Goal: Task Accomplishment & Management: Manage account settings

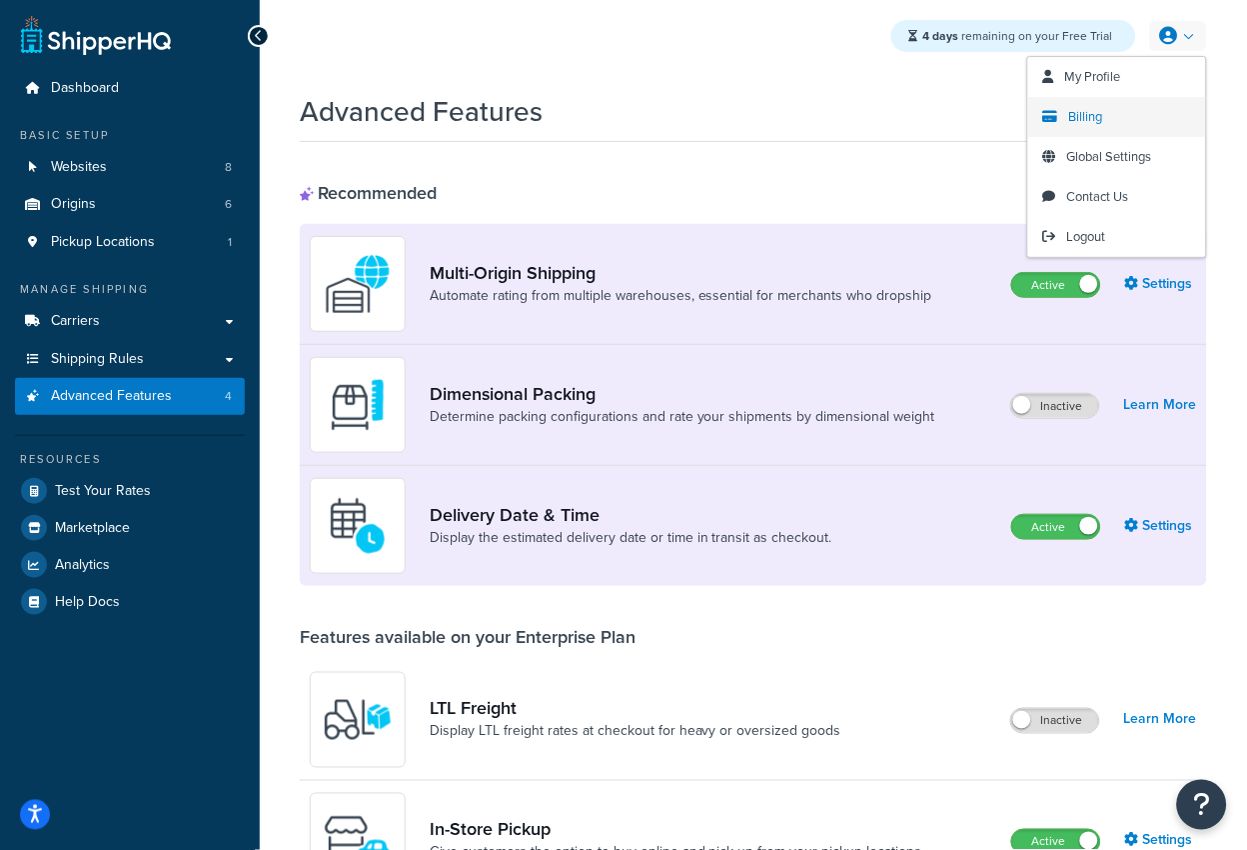
click at [1121, 112] on link "Billing" at bounding box center [1117, 117] width 178 height 40
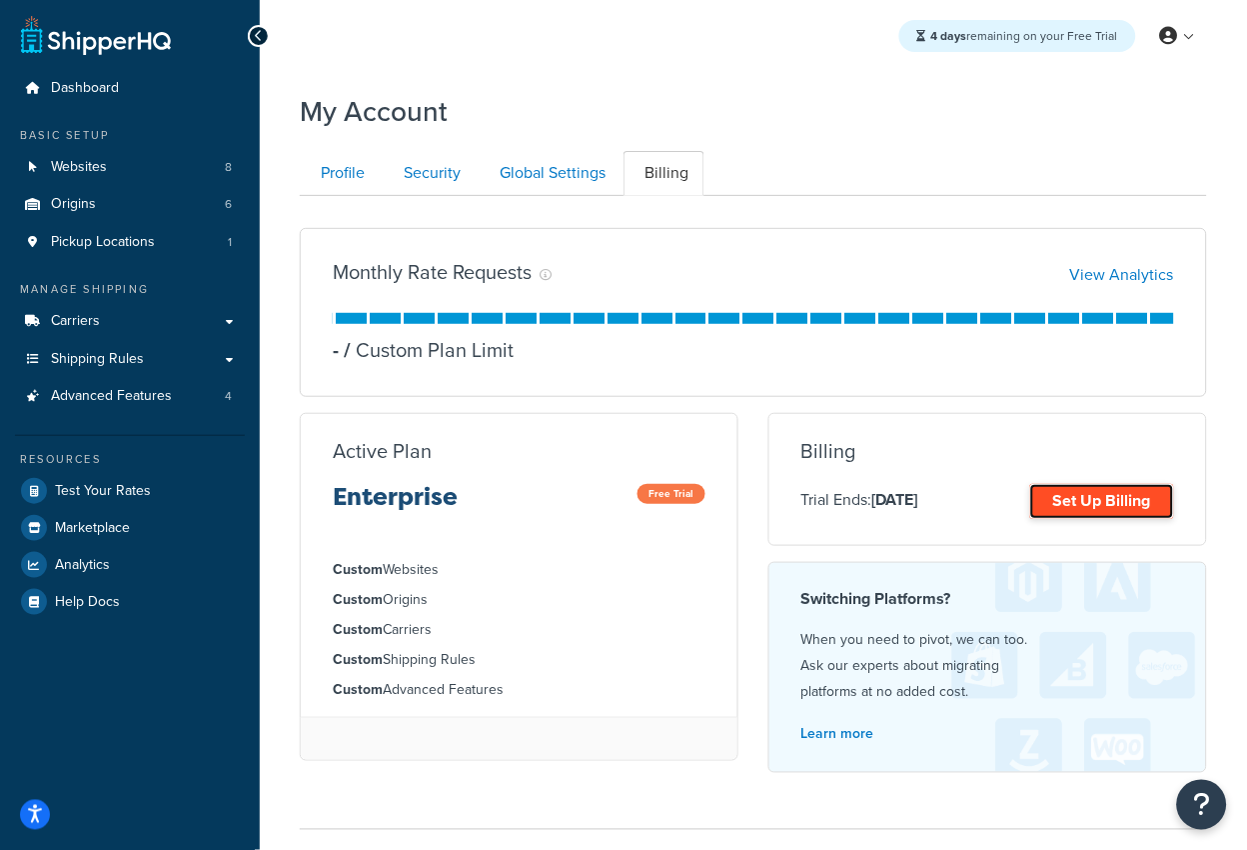
click at [1068, 507] on link "Set Up Billing" at bounding box center [1102, 501] width 144 height 35
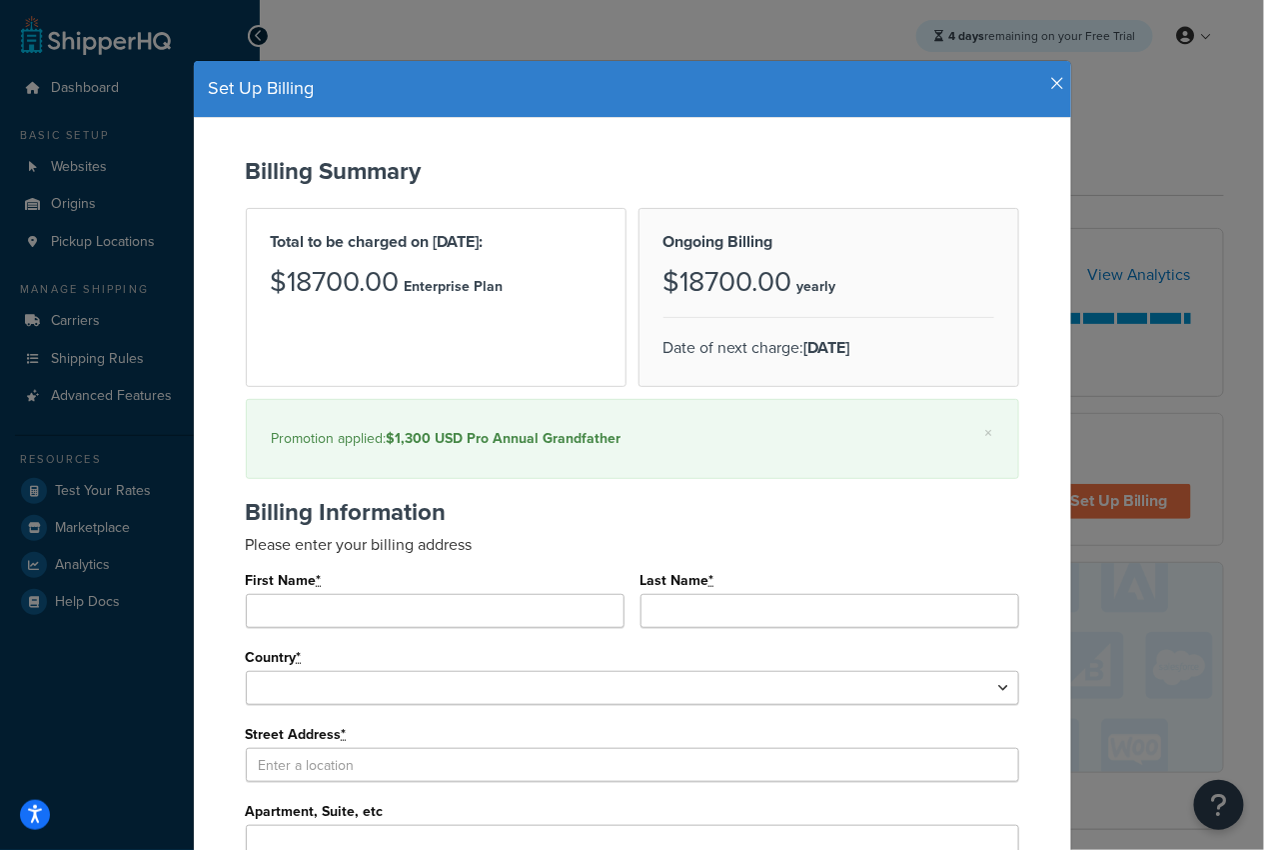
click at [1051, 81] on icon "button" at bounding box center [1058, 84] width 14 height 18
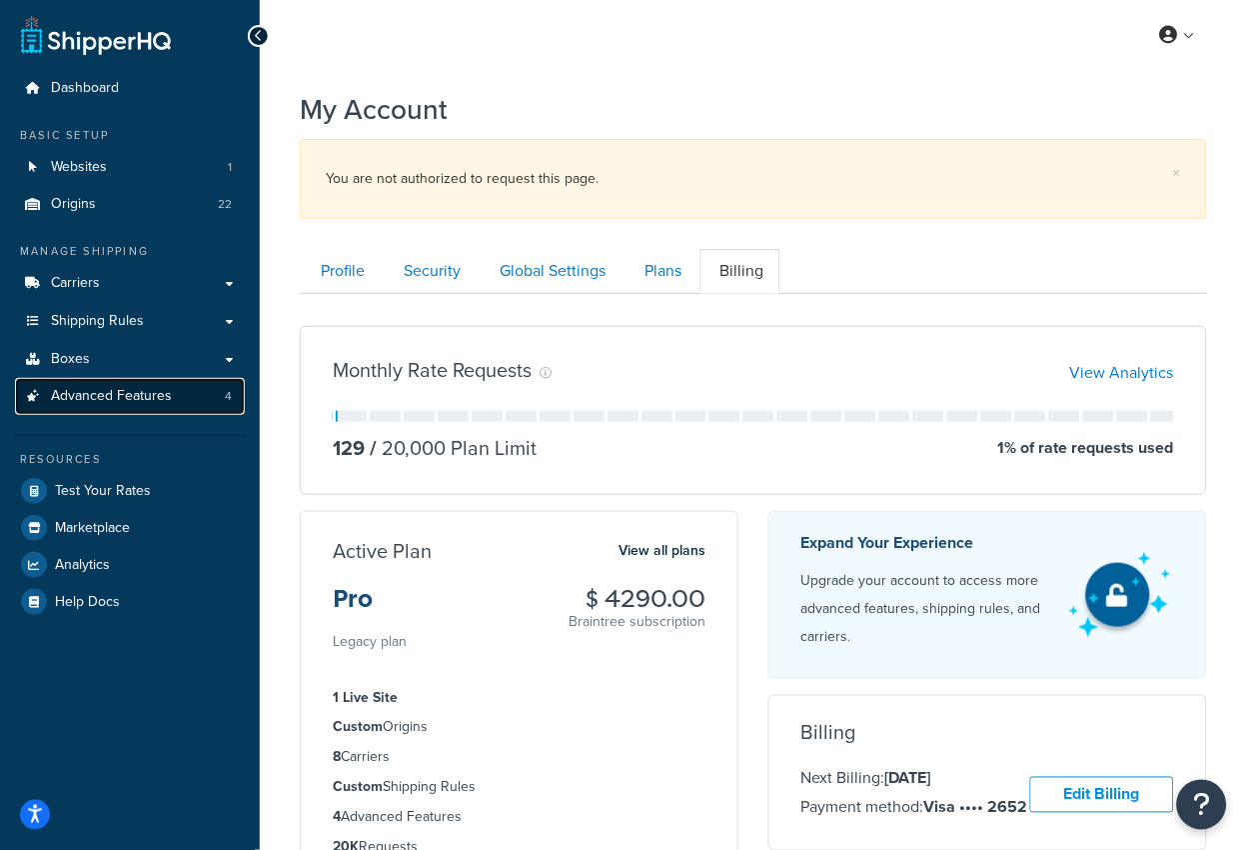
click at [139, 397] on span "Advanced Features" at bounding box center [111, 396] width 121 height 17
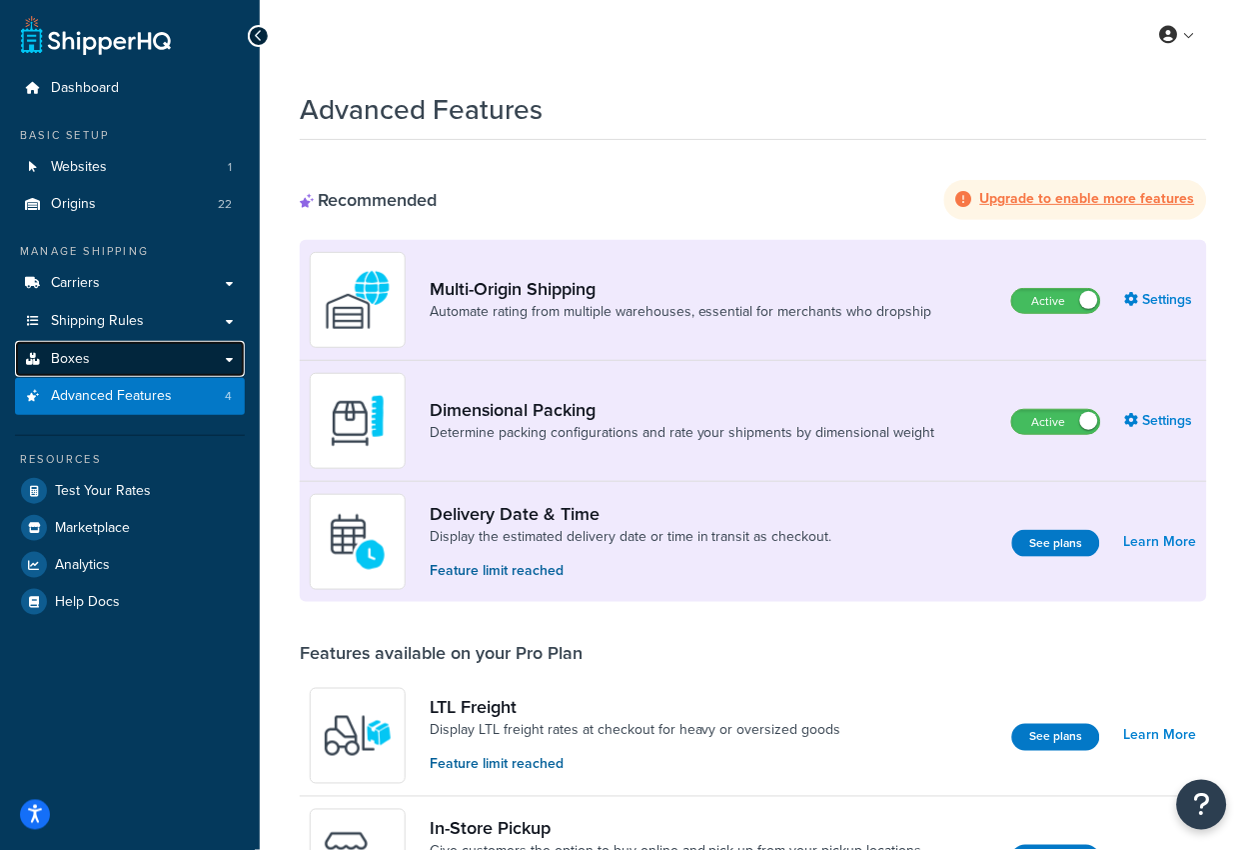
click at [139, 361] on link "Boxes" at bounding box center [130, 359] width 230 height 37
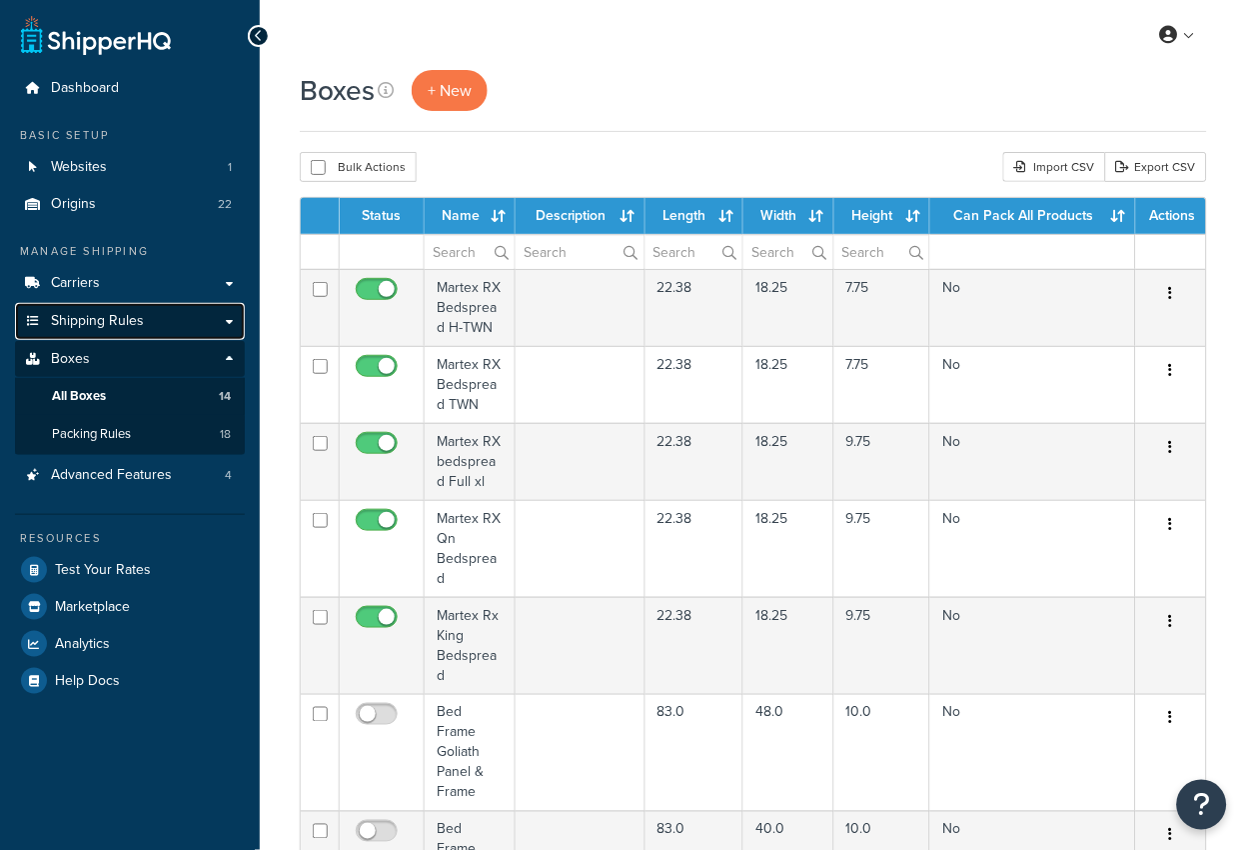
click at [142, 317] on link "Shipping Rules" at bounding box center [130, 321] width 230 height 37
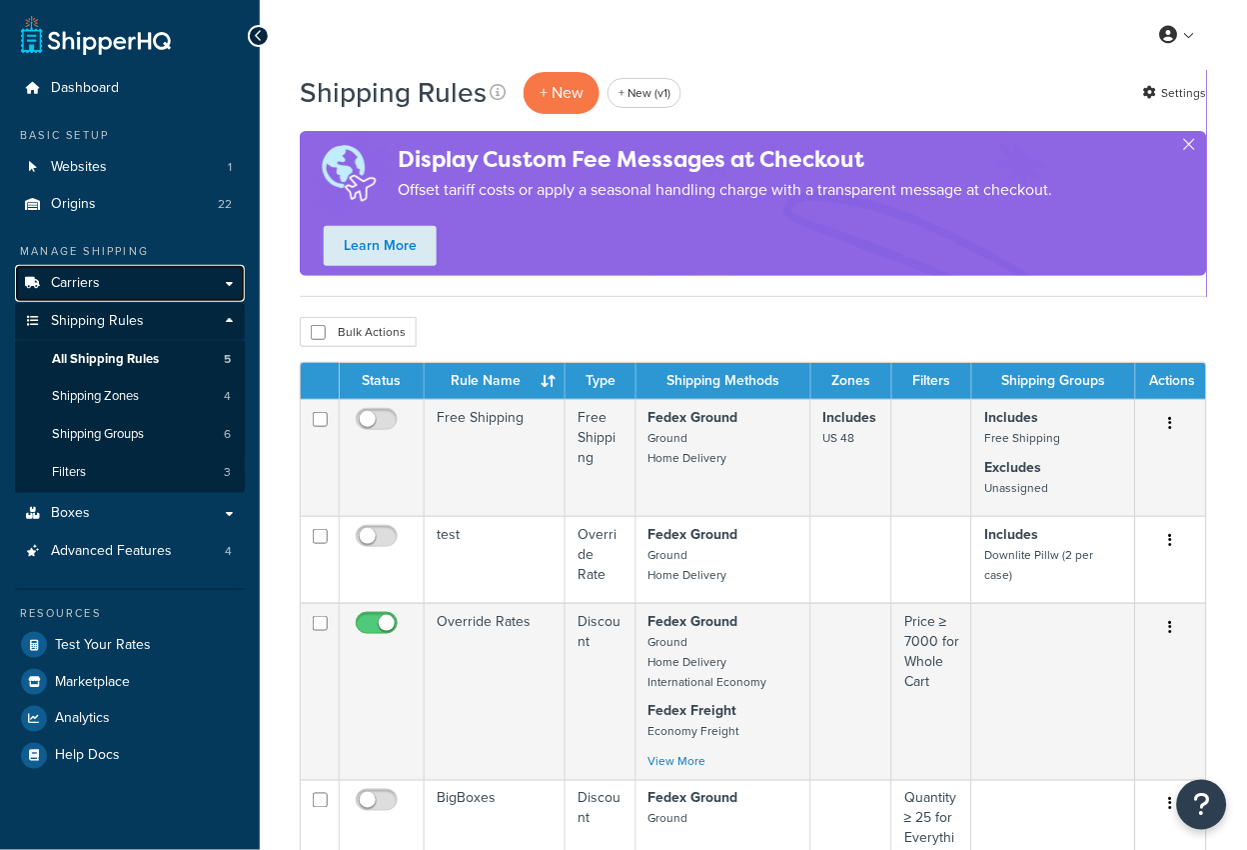
click at [146, 283] on link "Carriers" at bounding box center [130, 283] width 230 height 37
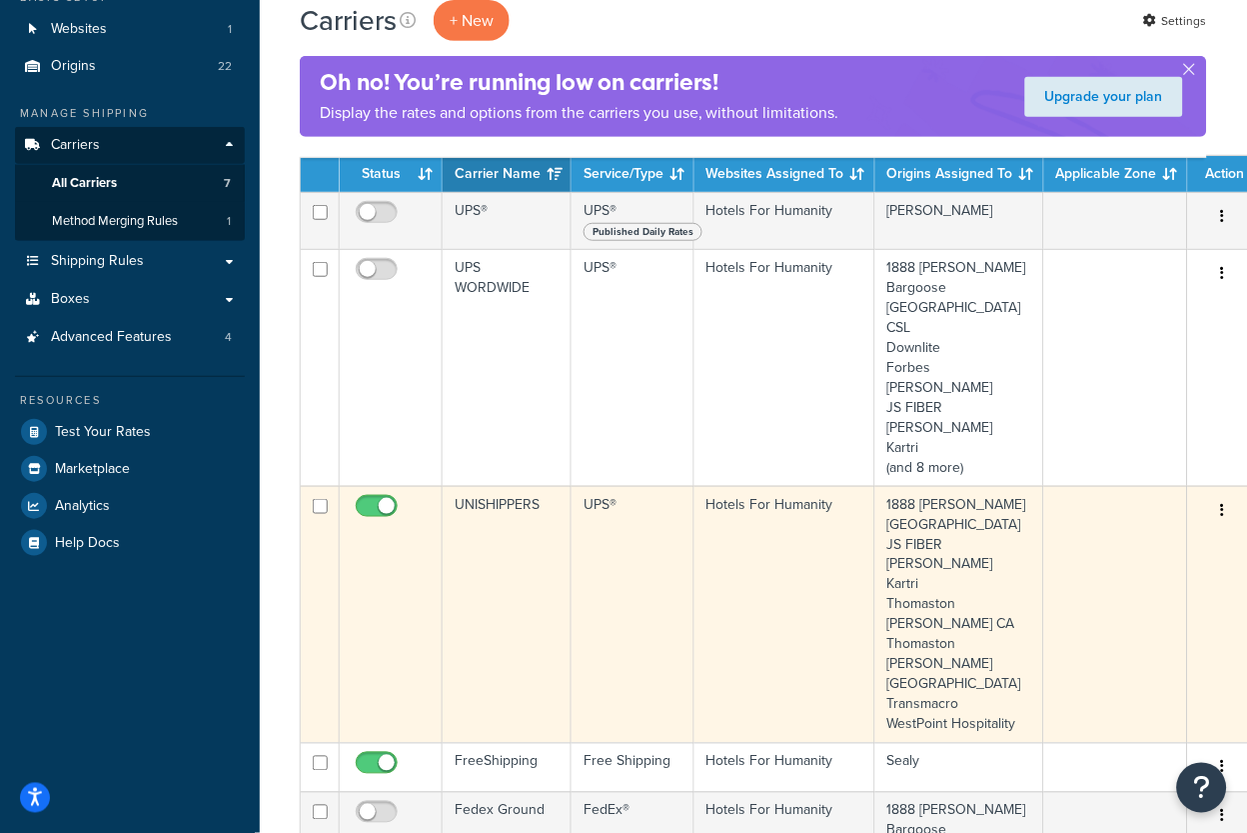
scroll to position [141, 0]
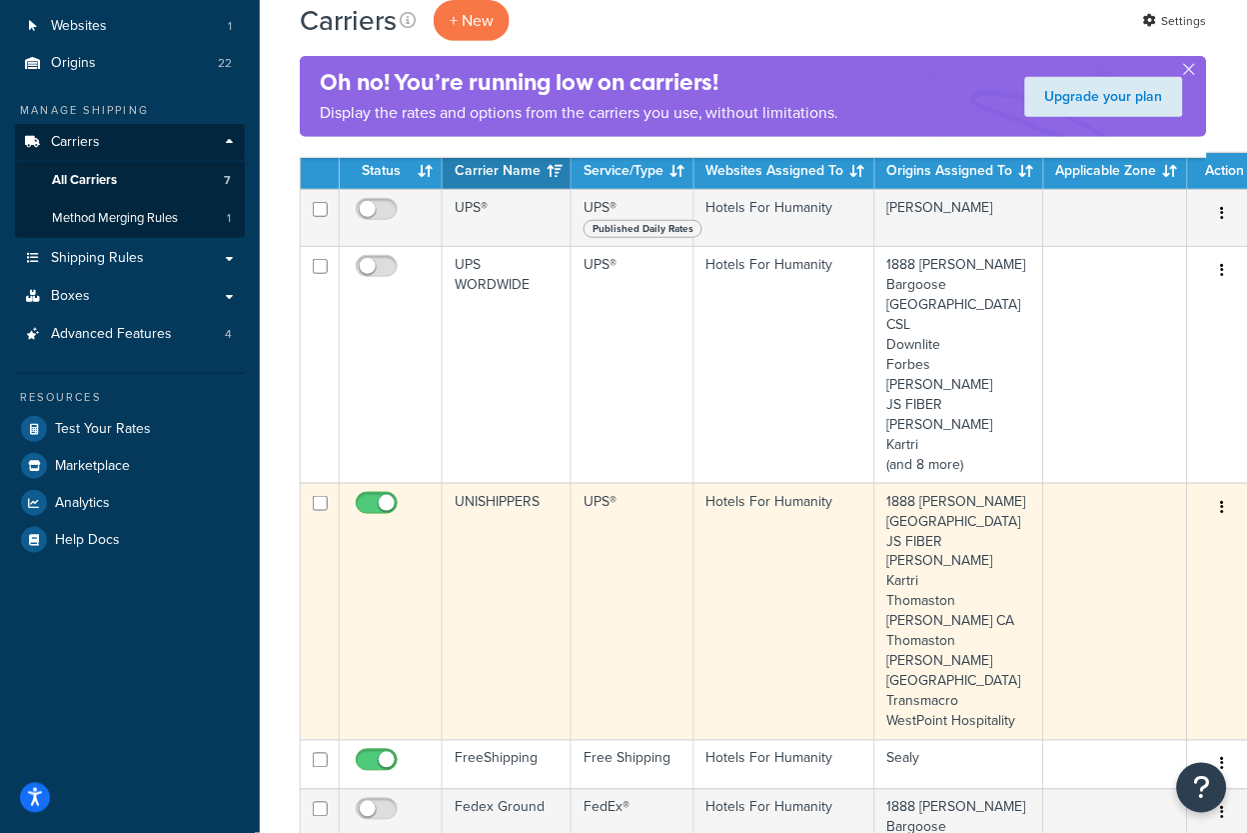
click at [408, 549] on td at bounding box center [391, 611] width 103 height 257
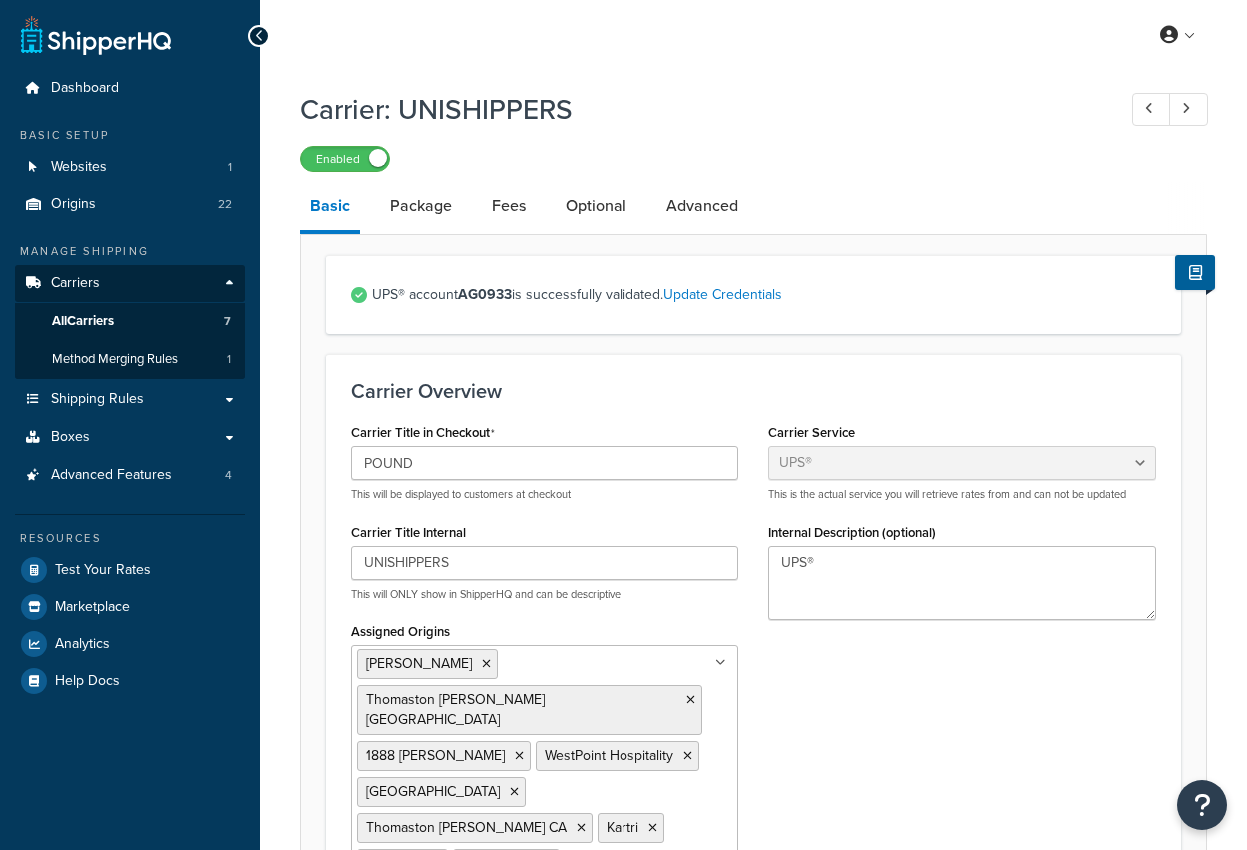
select select "ups"
click at [679, 222] on link "Advanced" at bounding box center [703, 206] width 92 height 48
select select "false"
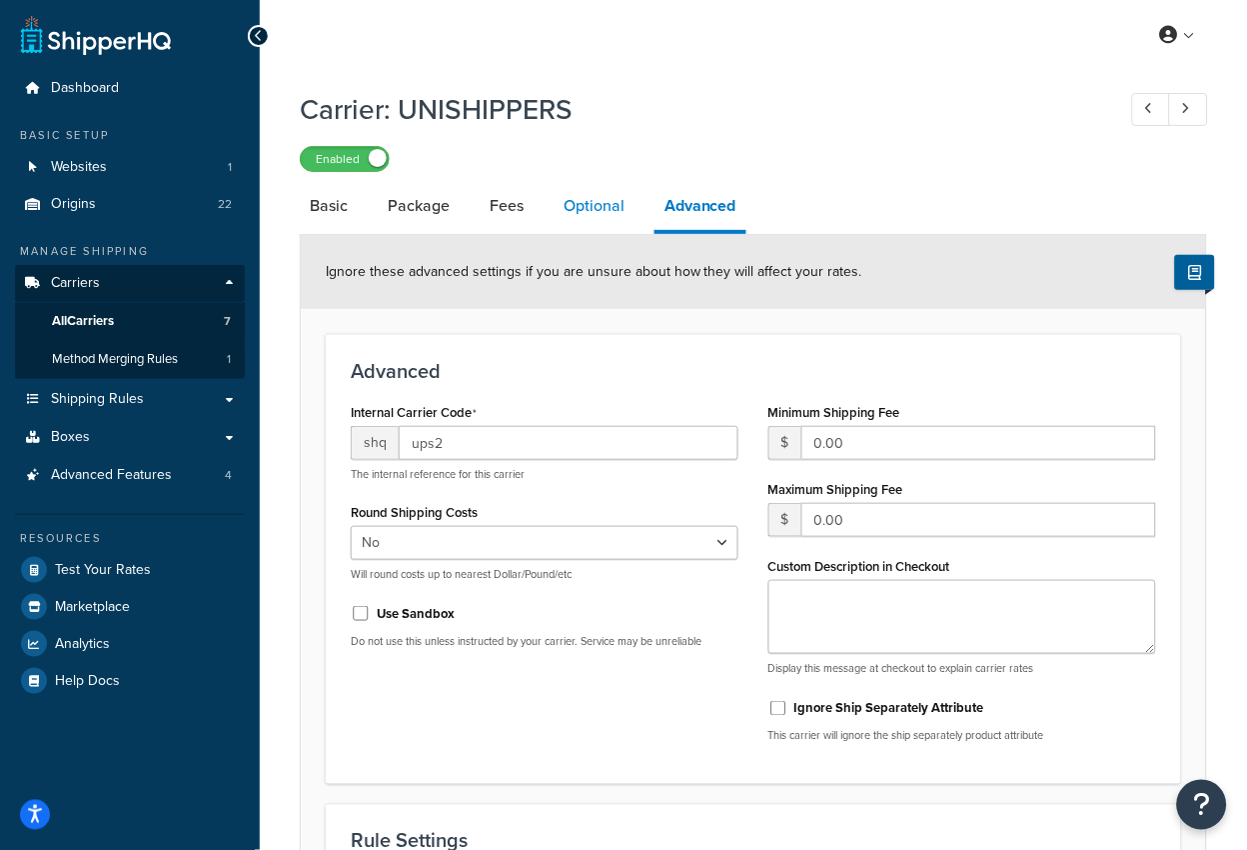
click at [595, 204] on link "Optional" at bounding box center [594, 206] width 81 height 48
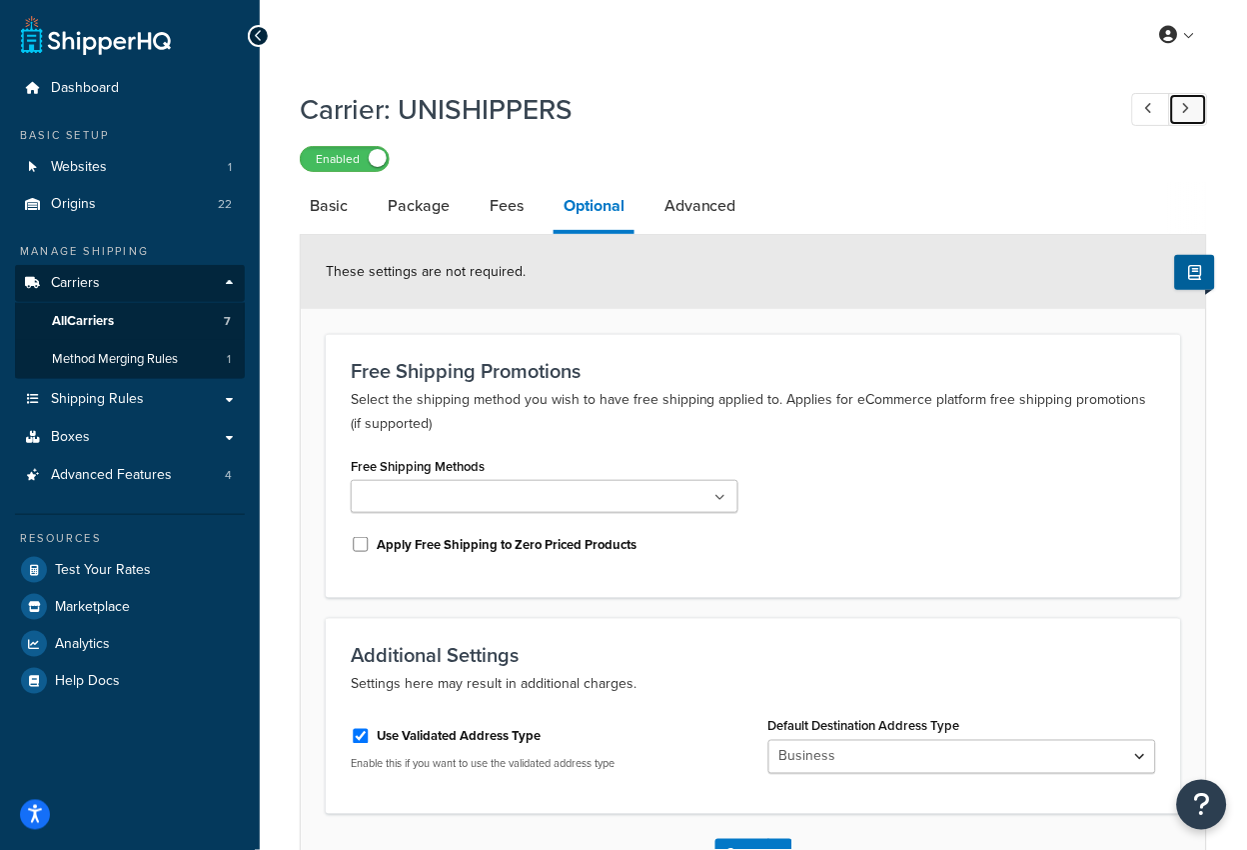
click at [1191, 118] on link at bounding box center [1188, 109] width 39 height 33
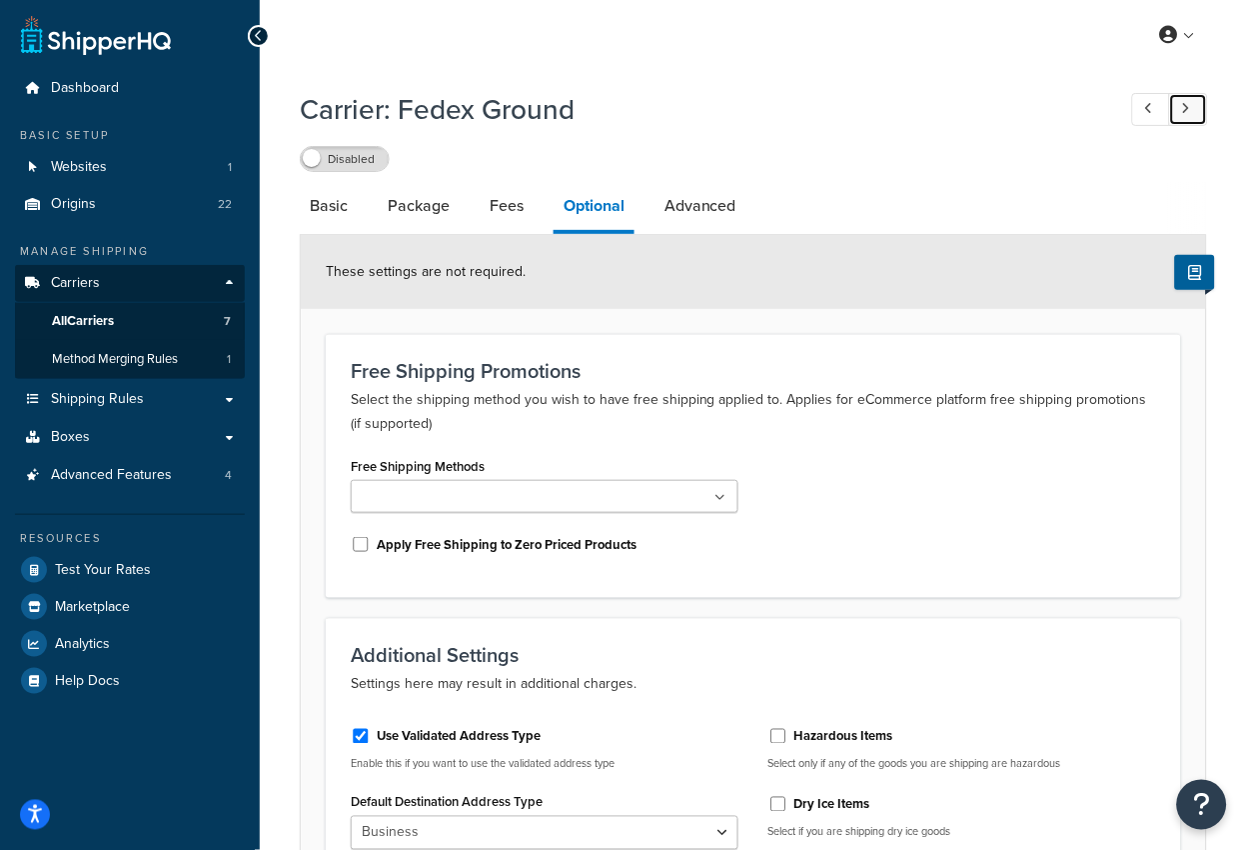
click at [1191, 118] on link at bounding box center [1188, 109] width 39 height 33
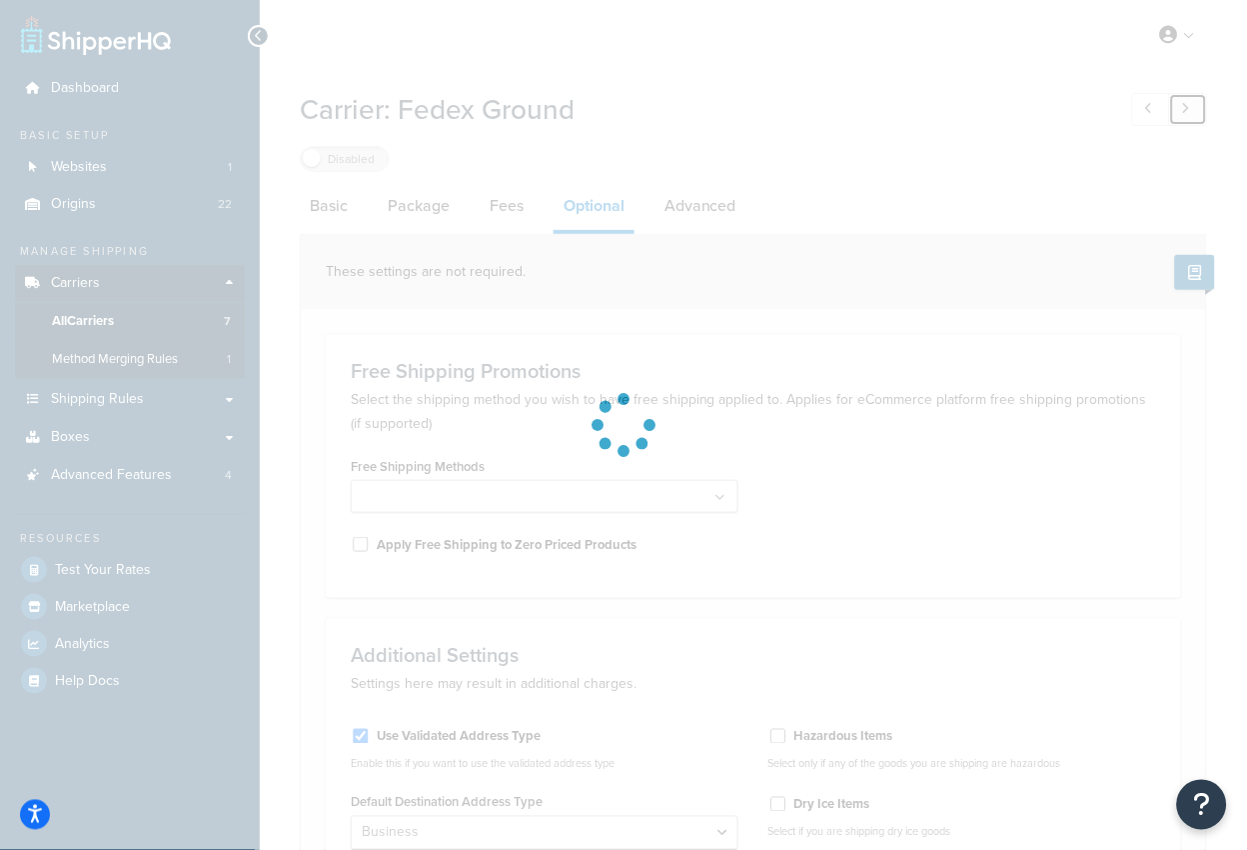
select select "100"
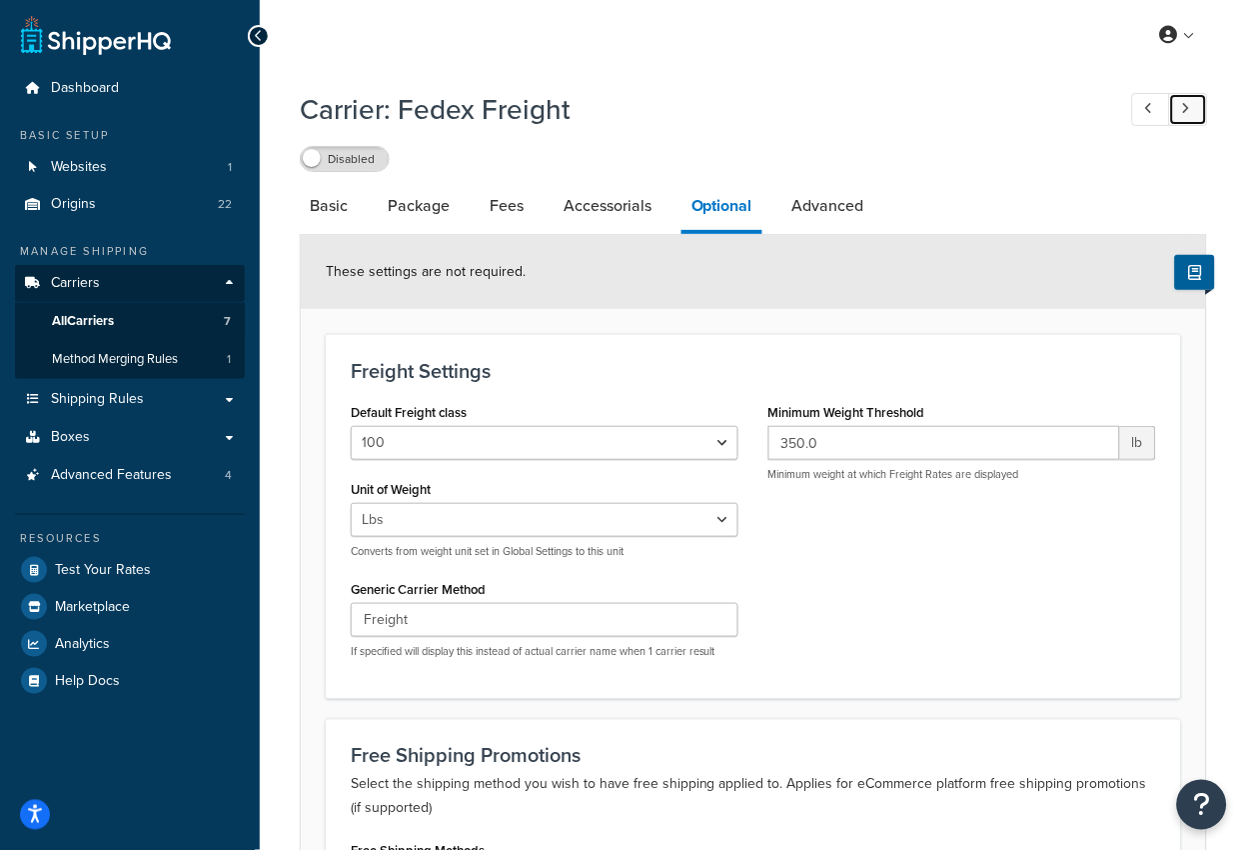
click at [1191, 118] on link at bounding box center [1188, 109] width 39 height 33
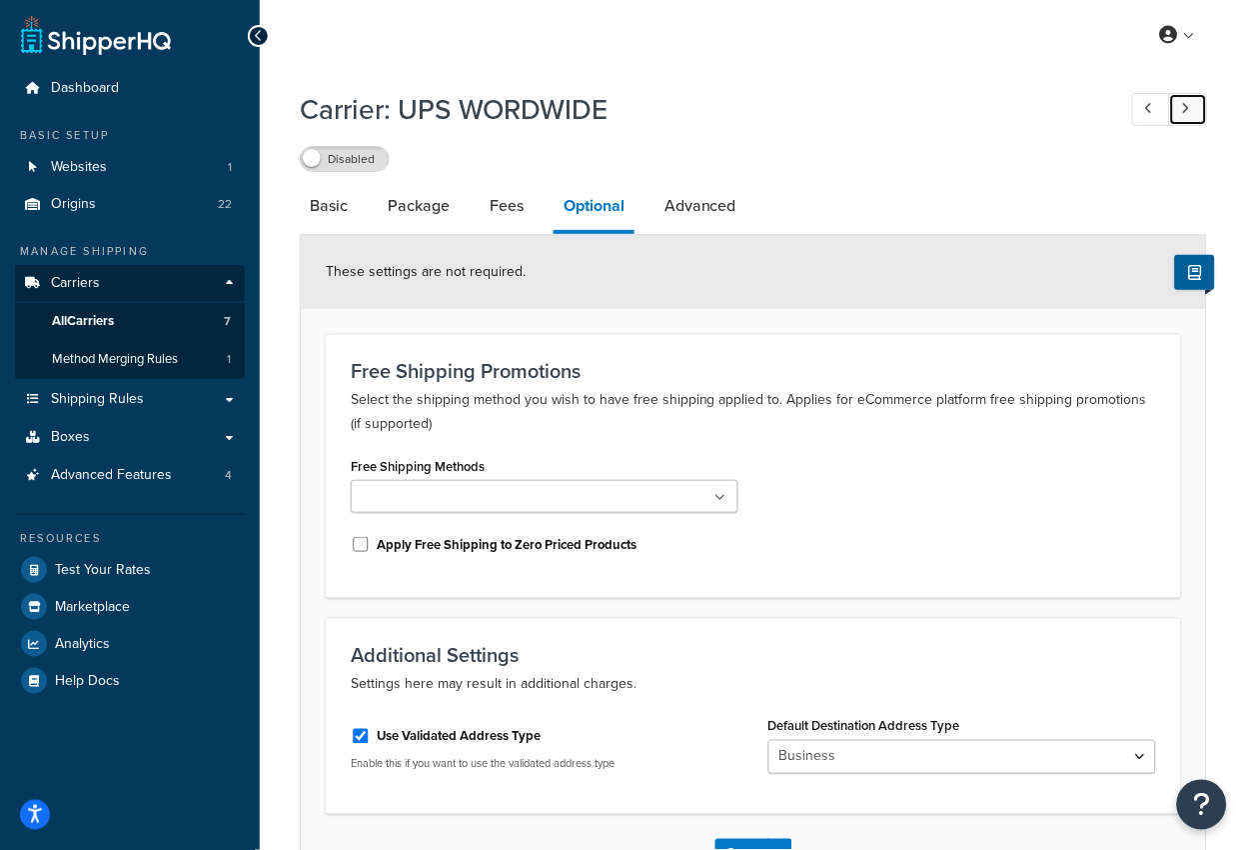
click at [1191, 118] on link at bounding box center [1188, 109] width 39 height 33
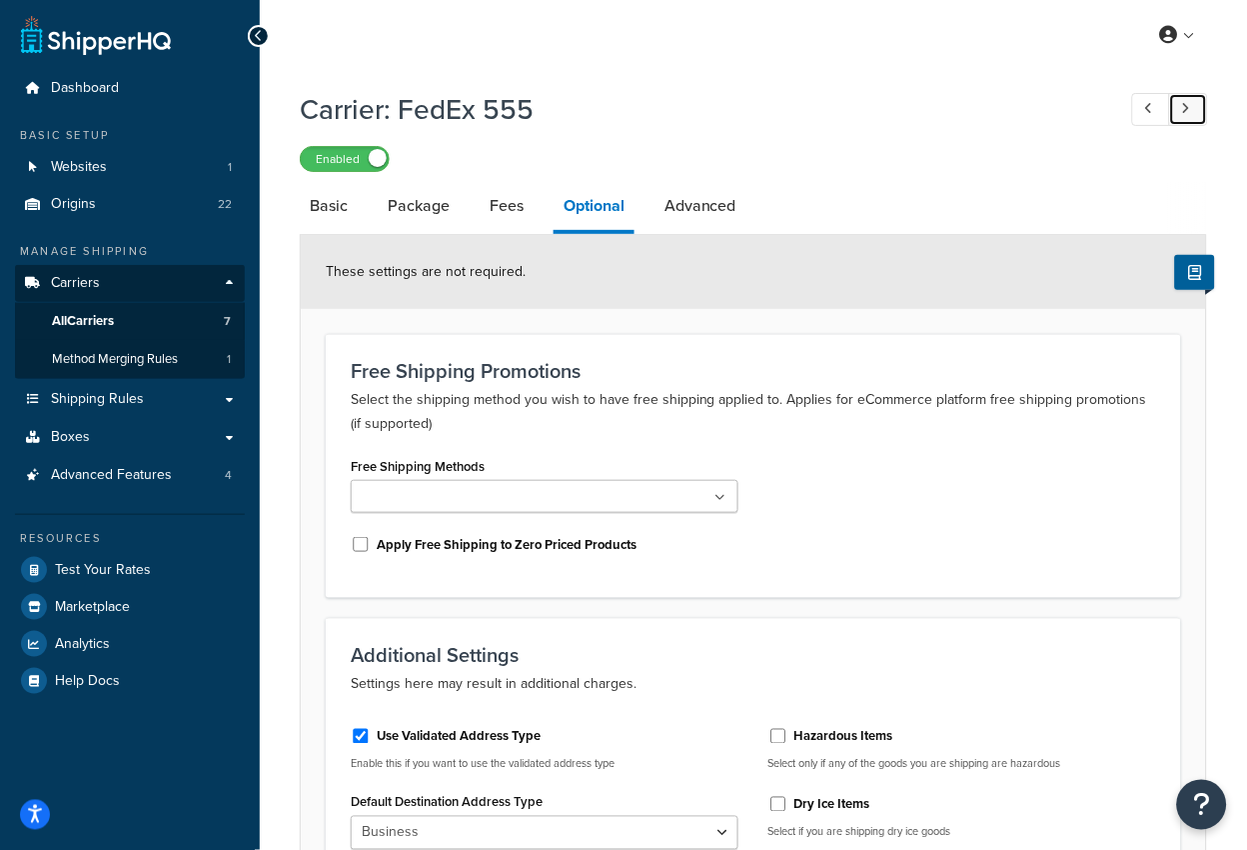
click at [1191, 118] on link at bounding box center [1188, 109] width 39 height 33
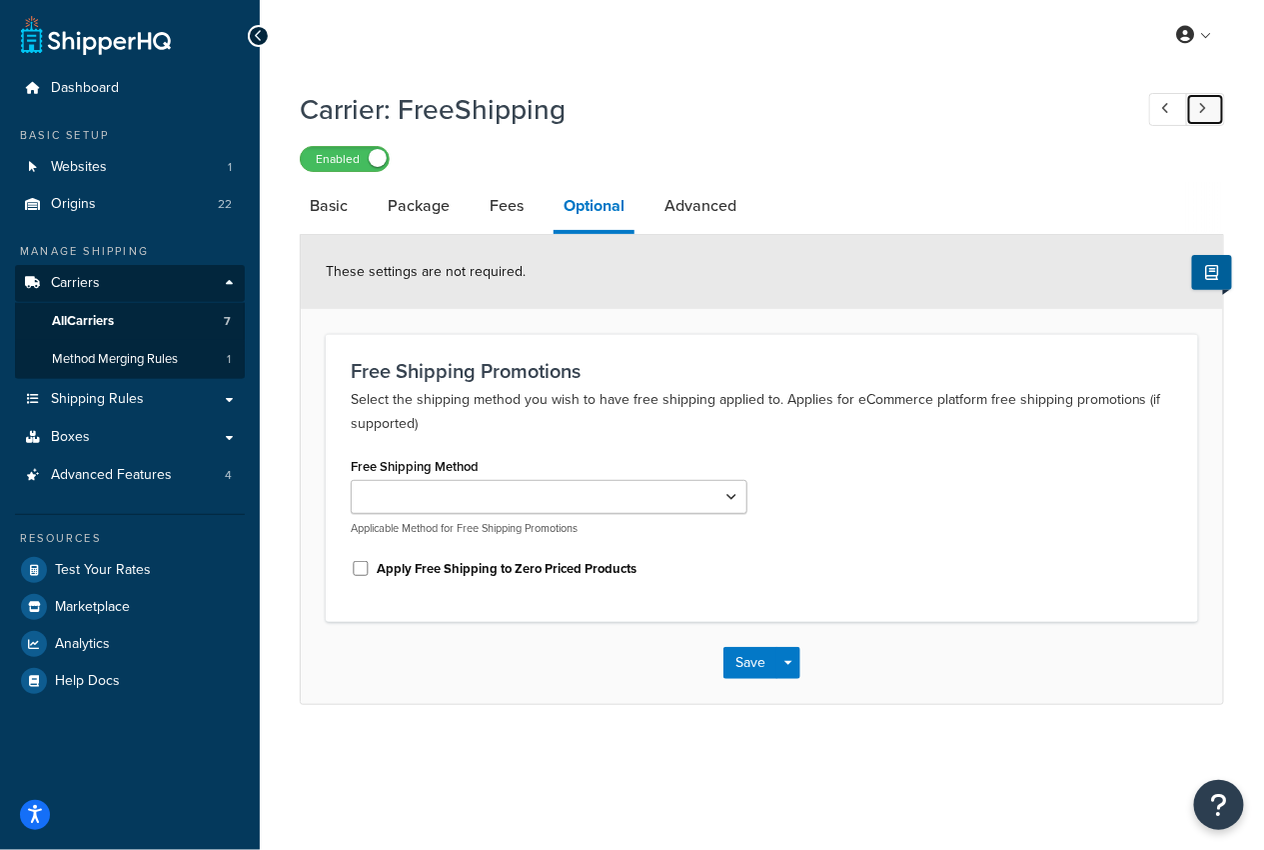
click at [1191, 118] on link at bounding box center [1205, 109] width 39 height 33
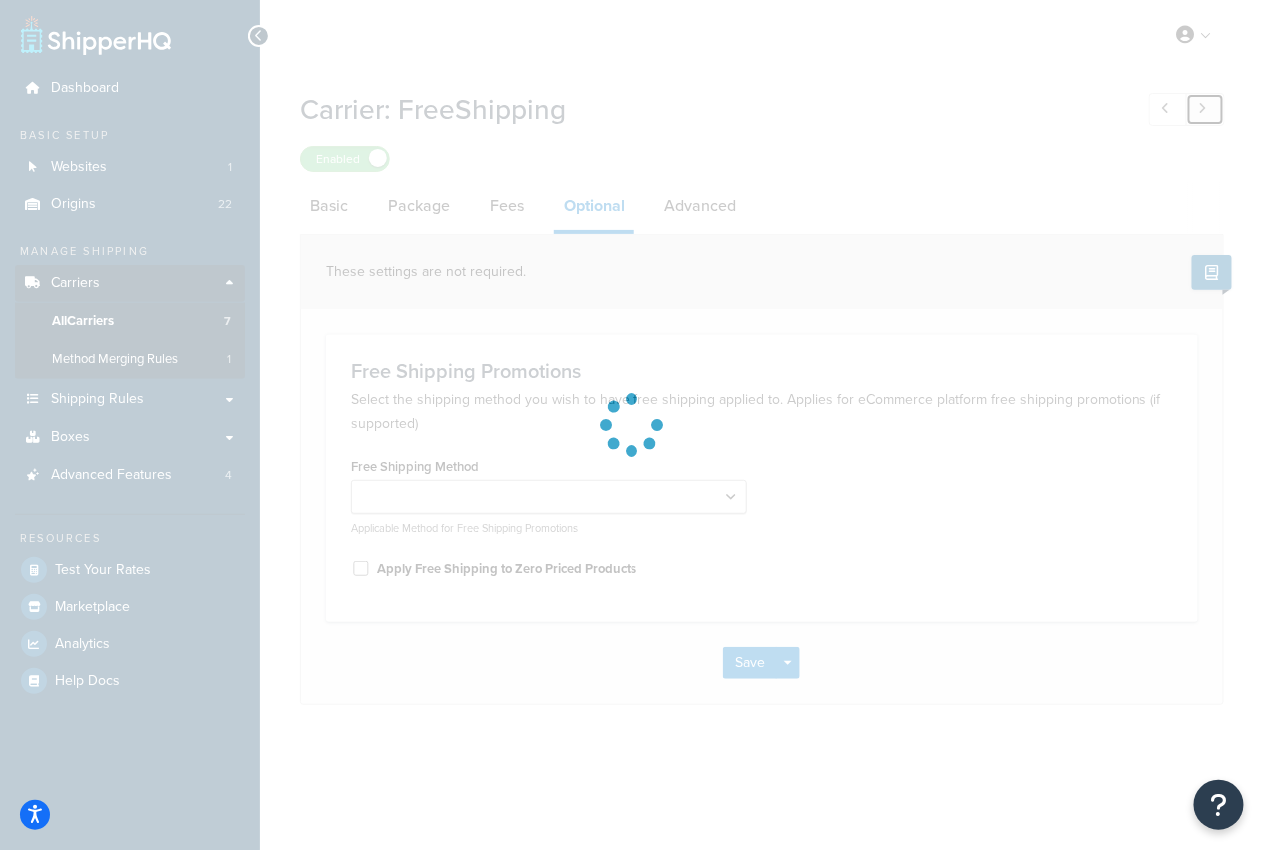
select select "business"
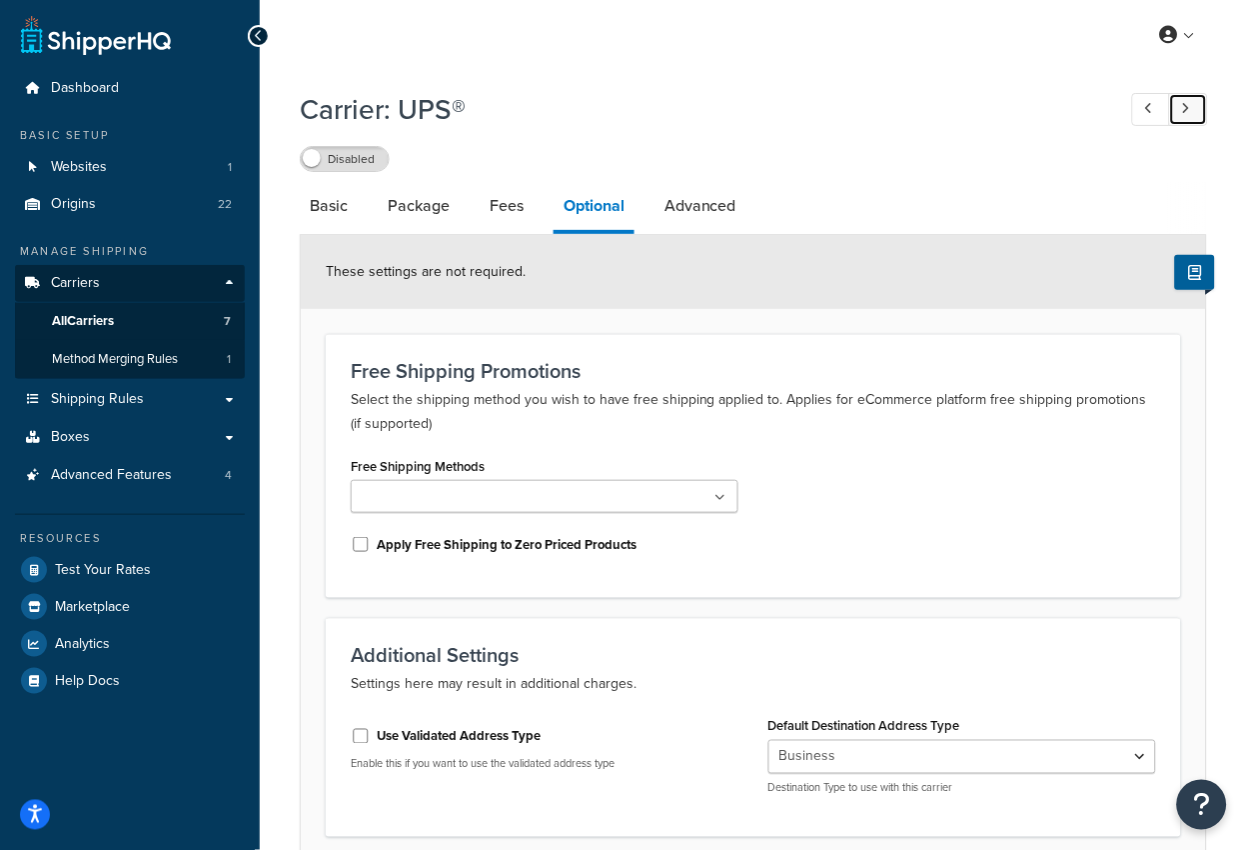
click at [1184, 105] on icon at bounding box center [1186, 108] width 8 height 13
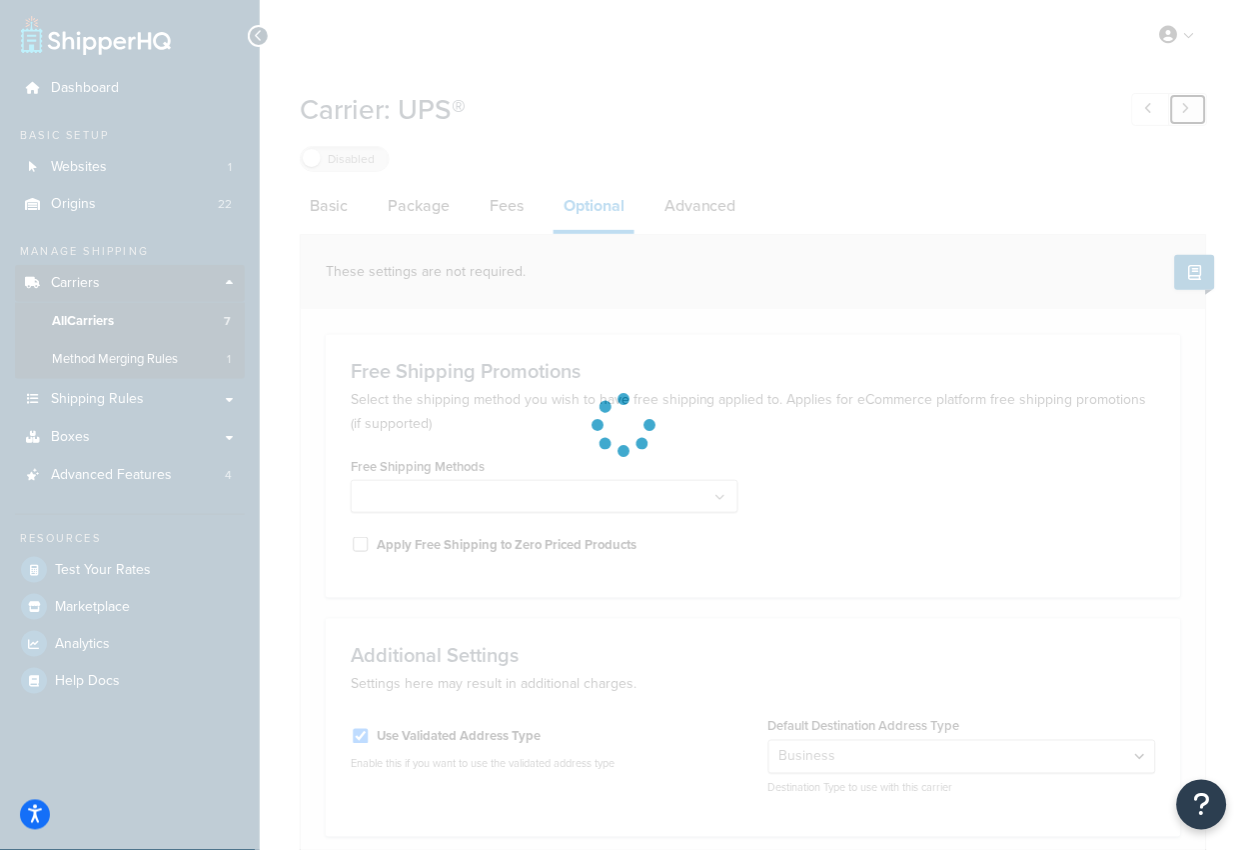
checkbox input "true"
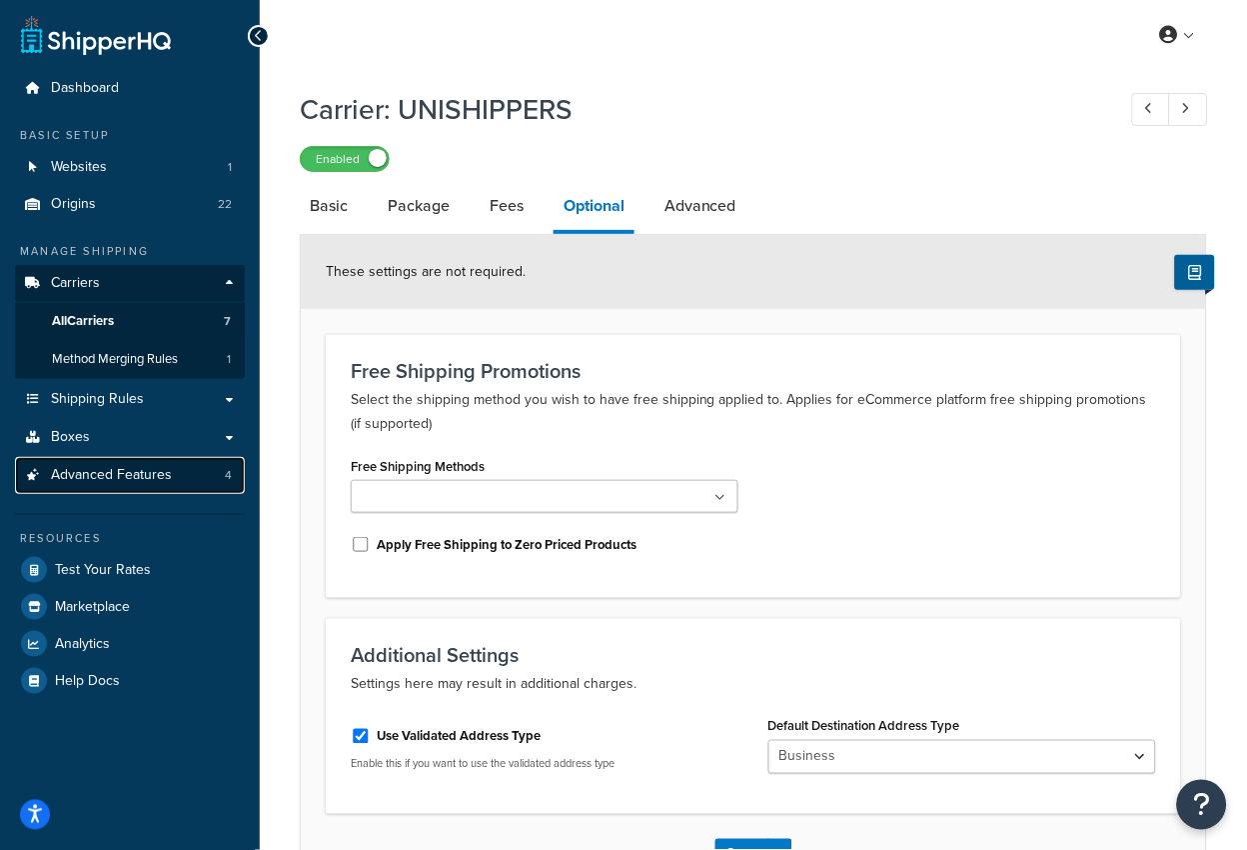
click at [140, 483] on span "Advanced Features" at bounding box center [111, 475] width 121 height 17
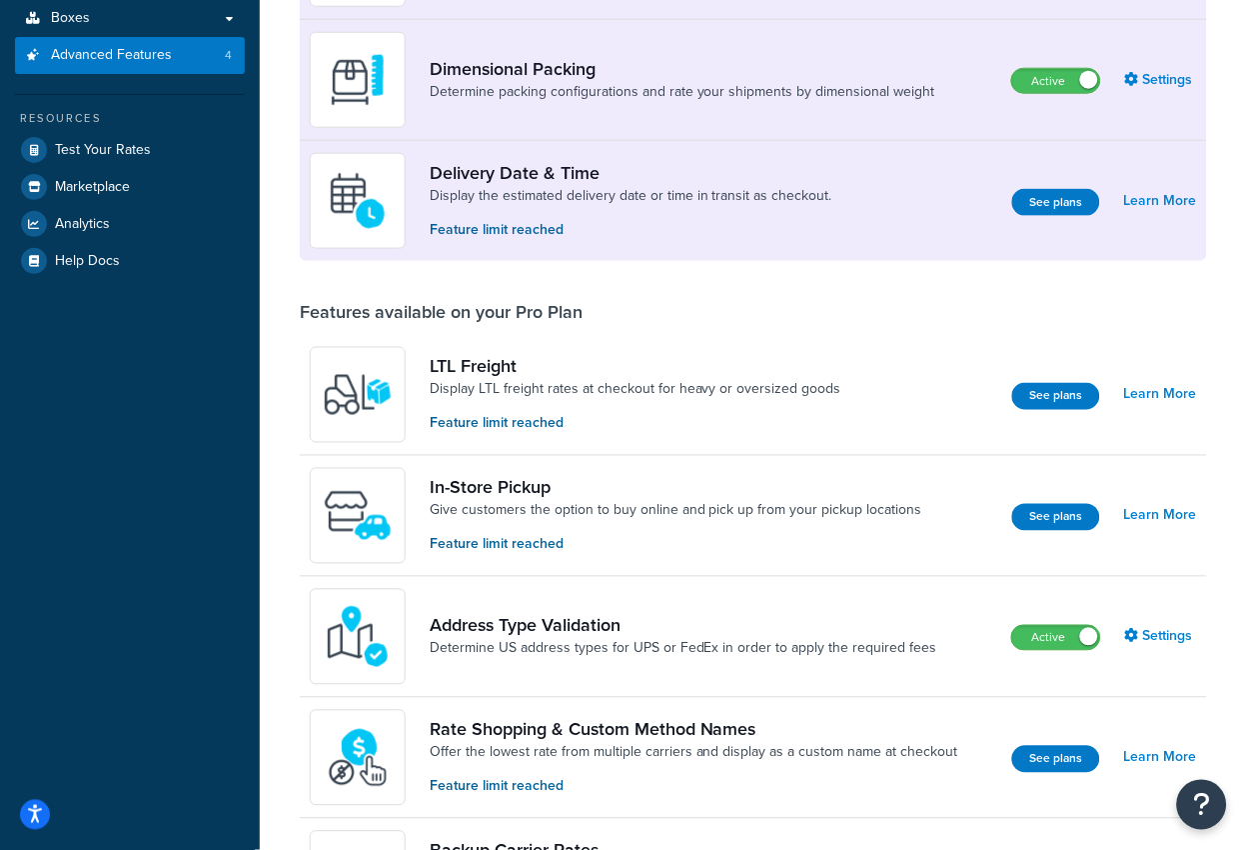
scroll to position [424, 0]
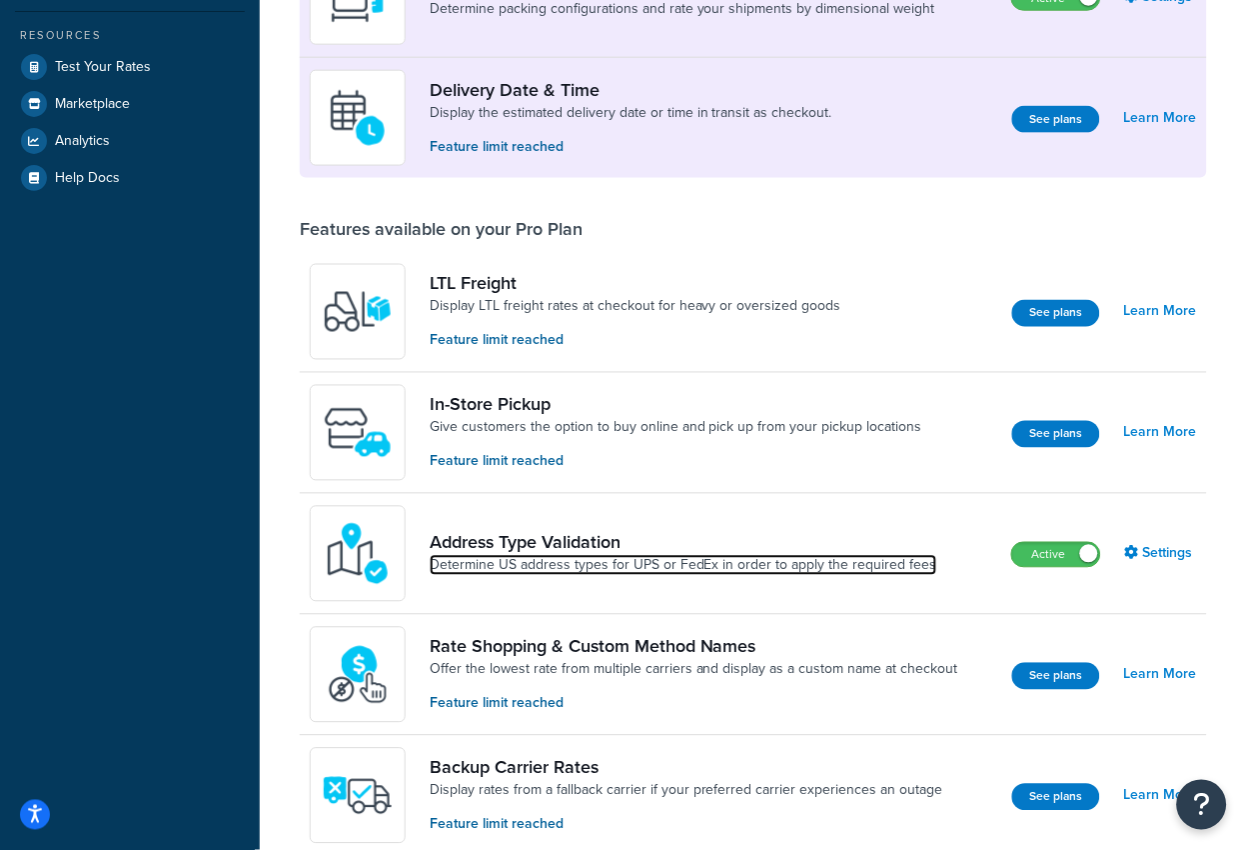
click at [645, 565] on link "Determine US address types for UPS or FedEx in order to apply the required fees" at bounding box center [684, 566] width 508 height 20
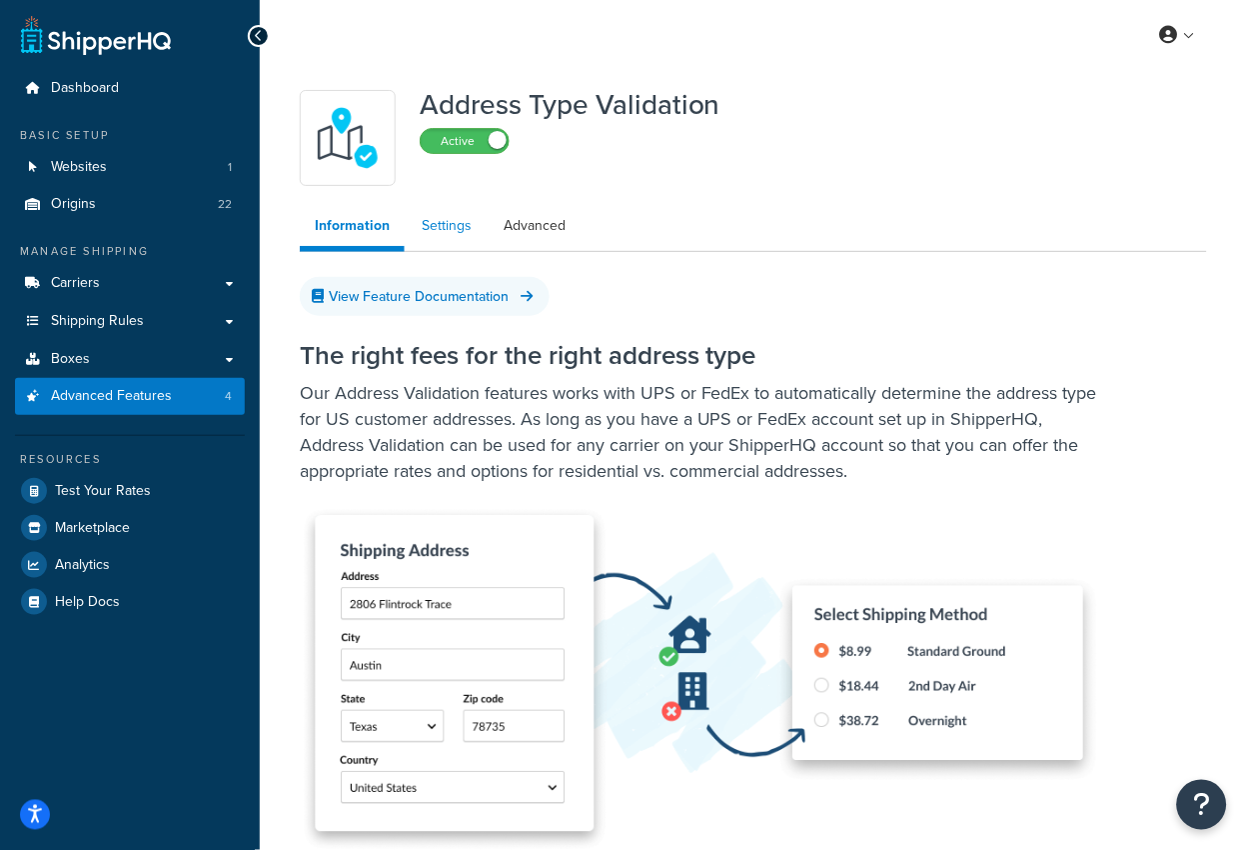
click at [441, 218] on link "Settings" at bounding box center [447, 226] width 80 height 40
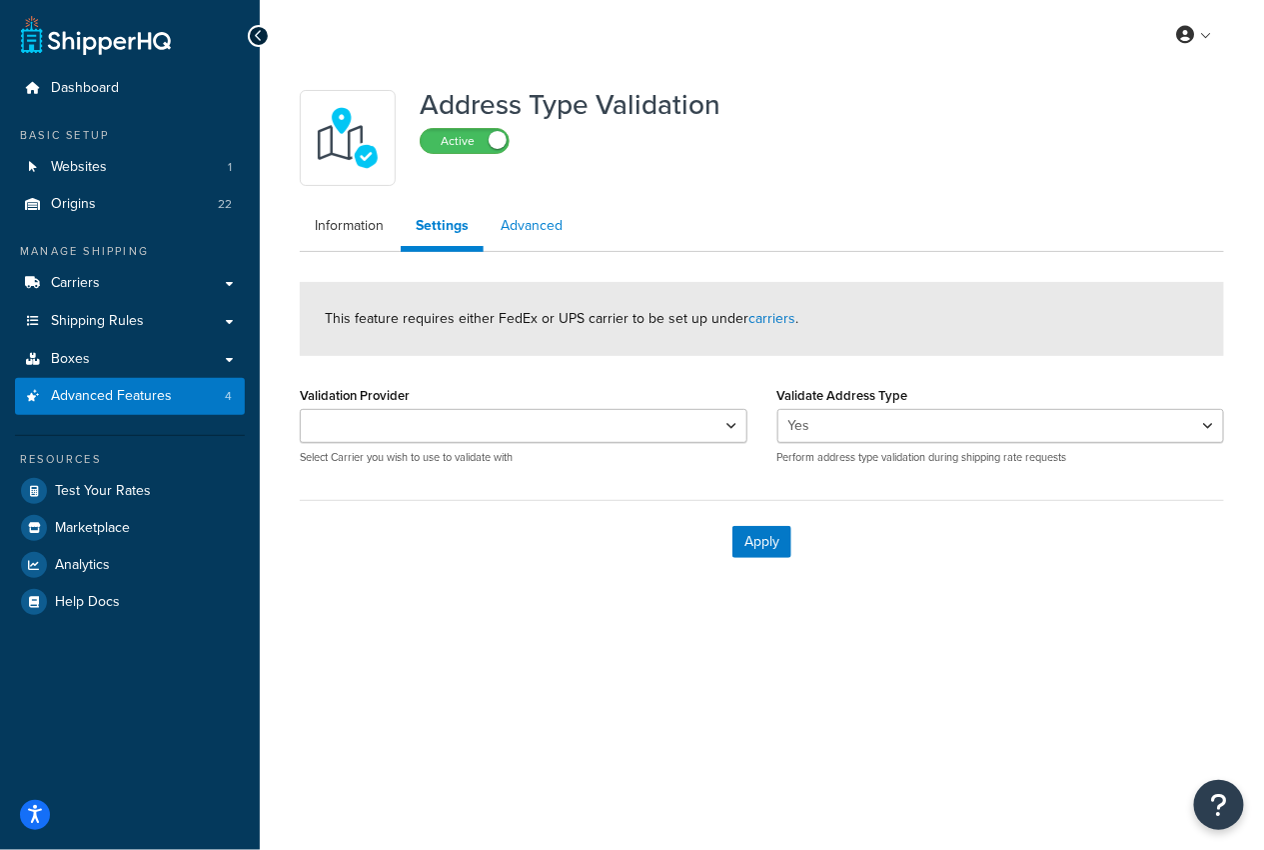
click at [522, 225] on link "Advanced" at bounding box center [532, 226] width 92 height 40
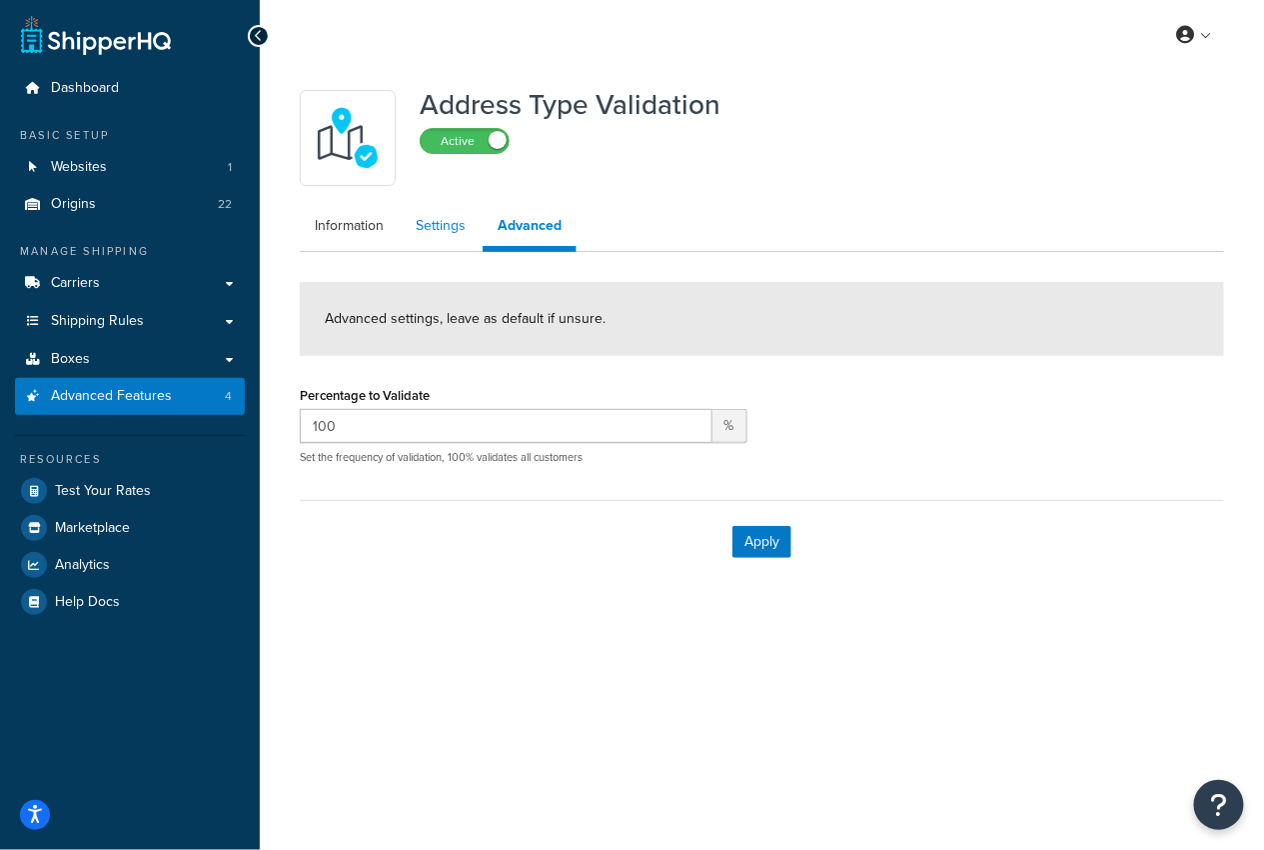
click at [453, 234] on link "Settings" at bounding box center [441, 226] width 80 height 40
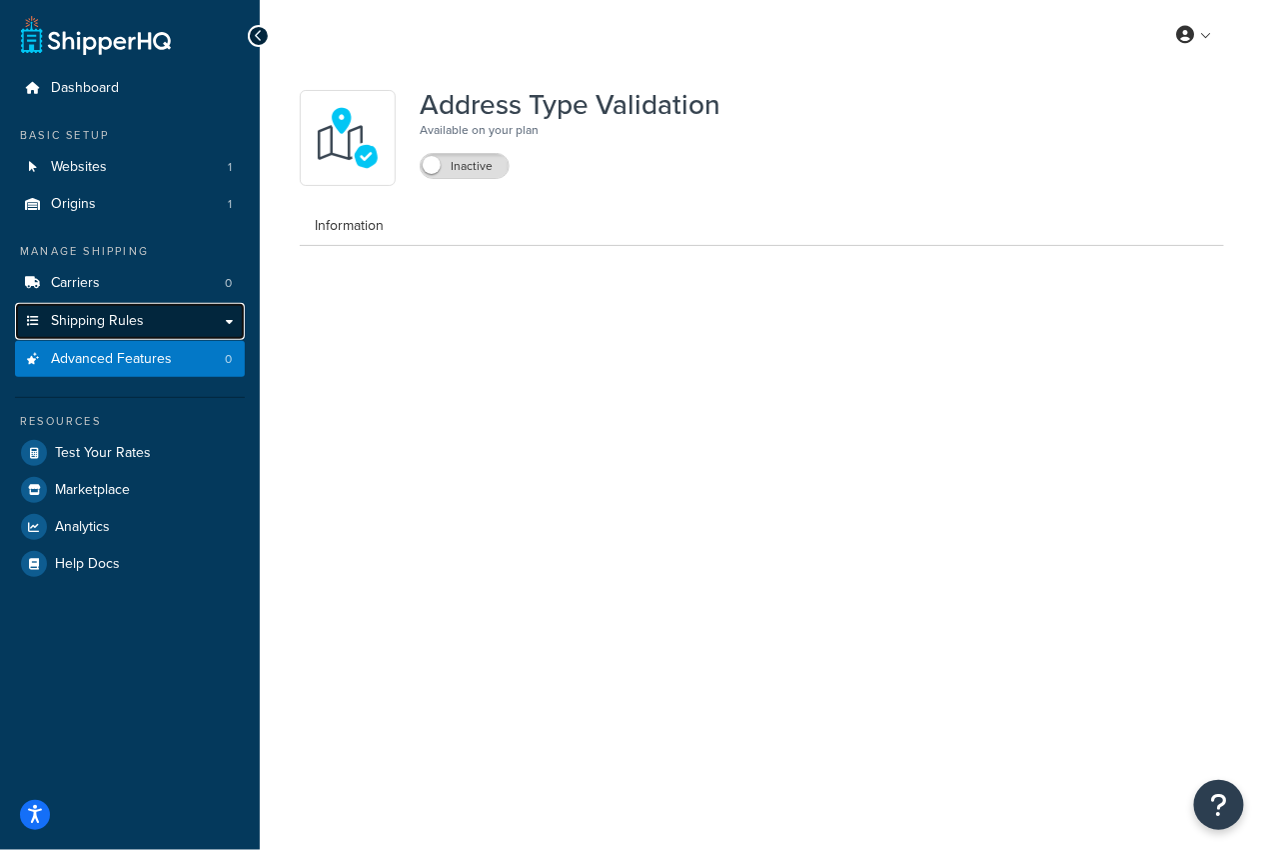
click at [161, 324] on link "Shipping Rules" at bounding box center [130, 321] width 230 height 37
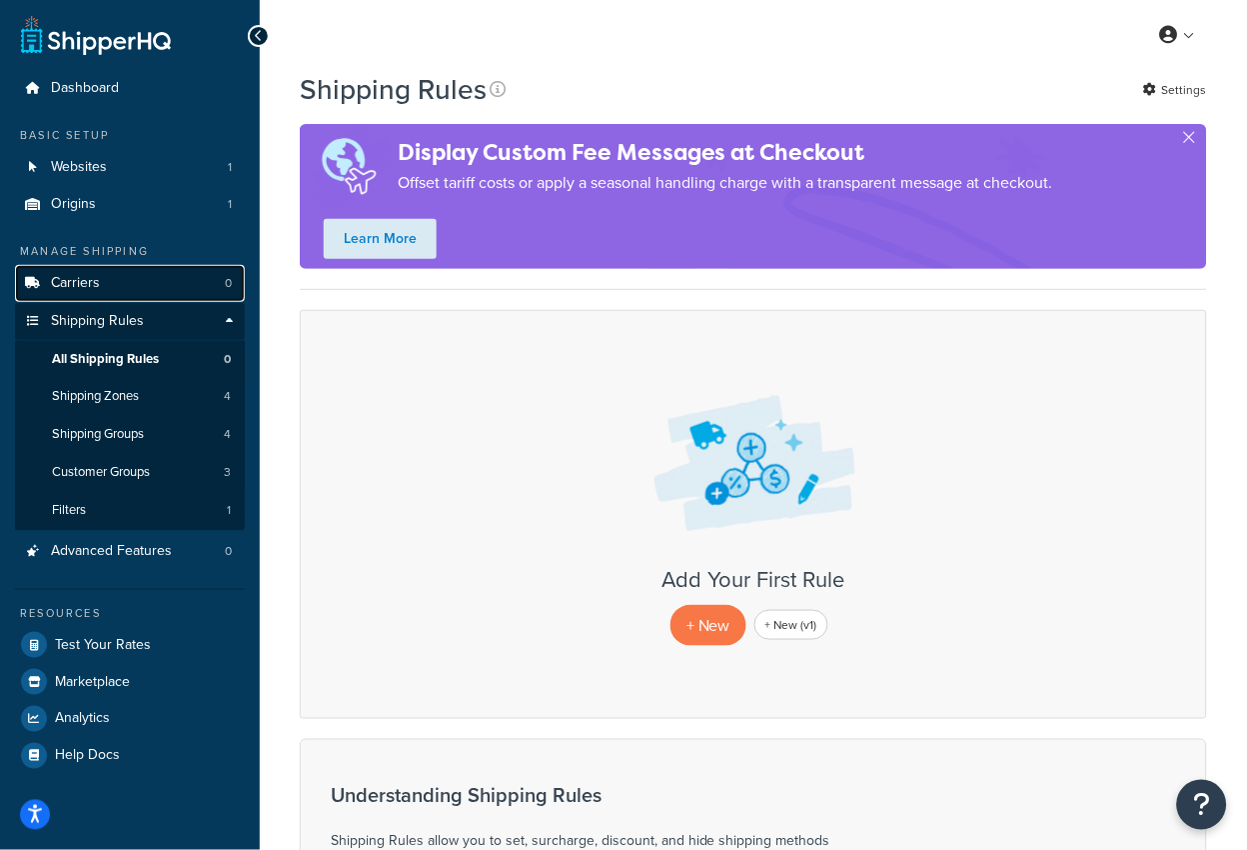
click at [104, 291] on link "Carriers 0" at bounding box center [130, 283] width 230 height 37
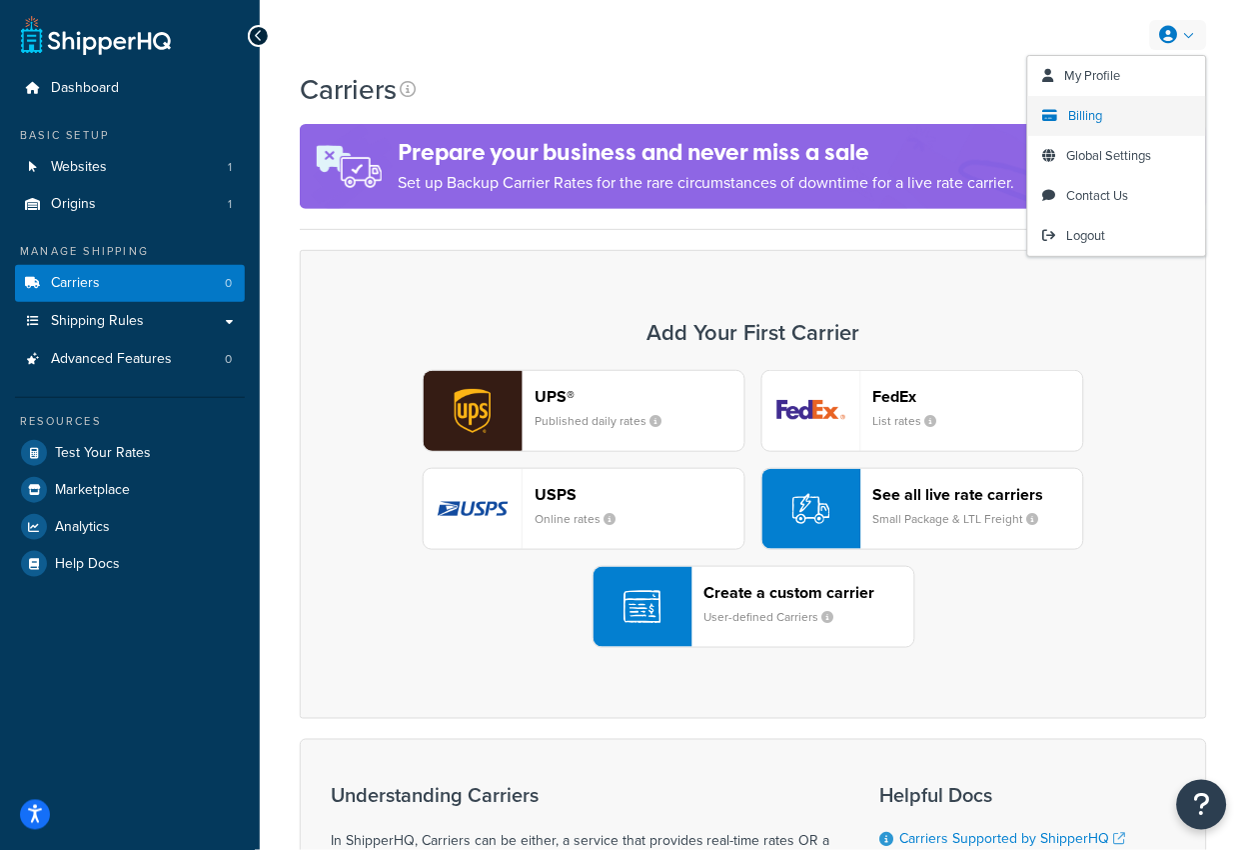
click at [1115, 116] on link "Billing" at bounding box center [1117, 116] width 178 height 40
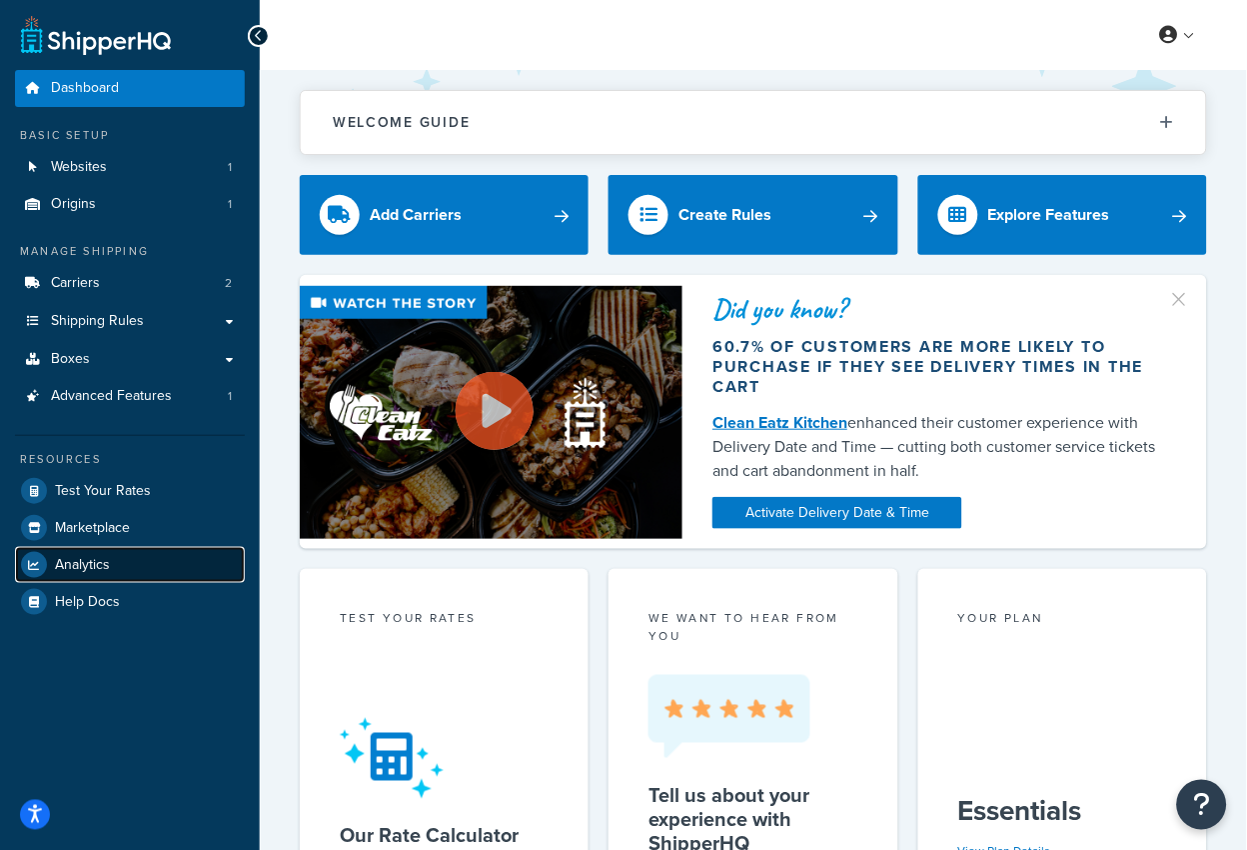
click at [100, 565] on span "Analytics" at bounding box center [82, 565] width 55 height 17
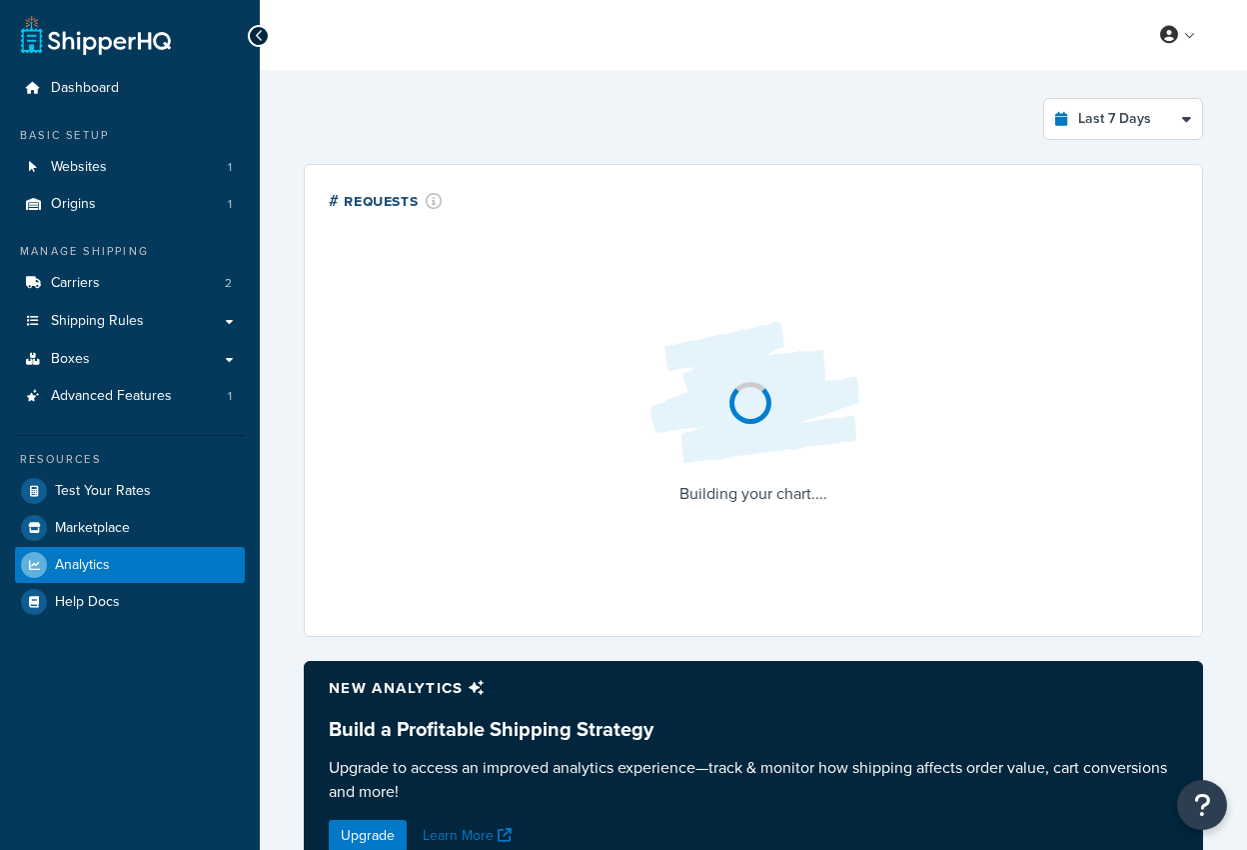
select select "last_7_days"
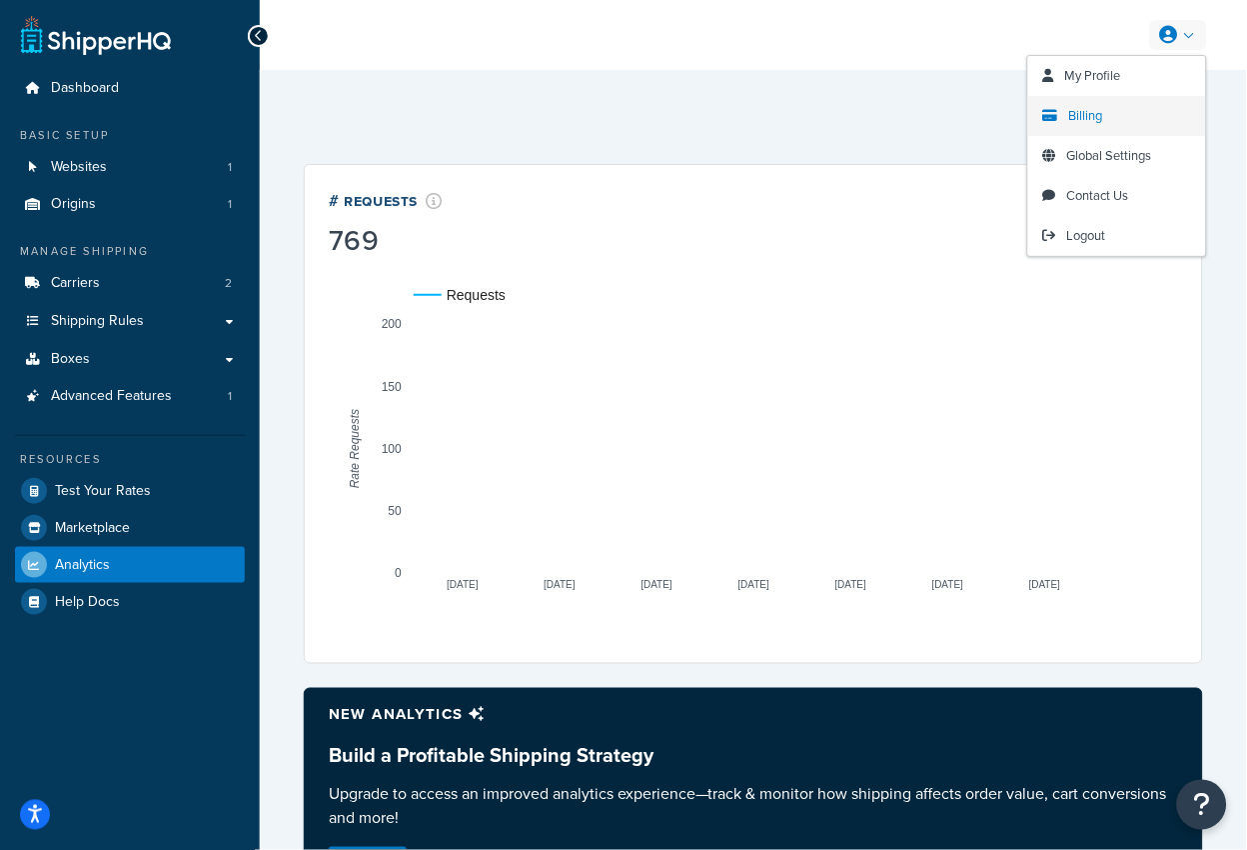
click at [1106, 112] on link "Billing" at bounding box center [1117, 116] width 178 height 40
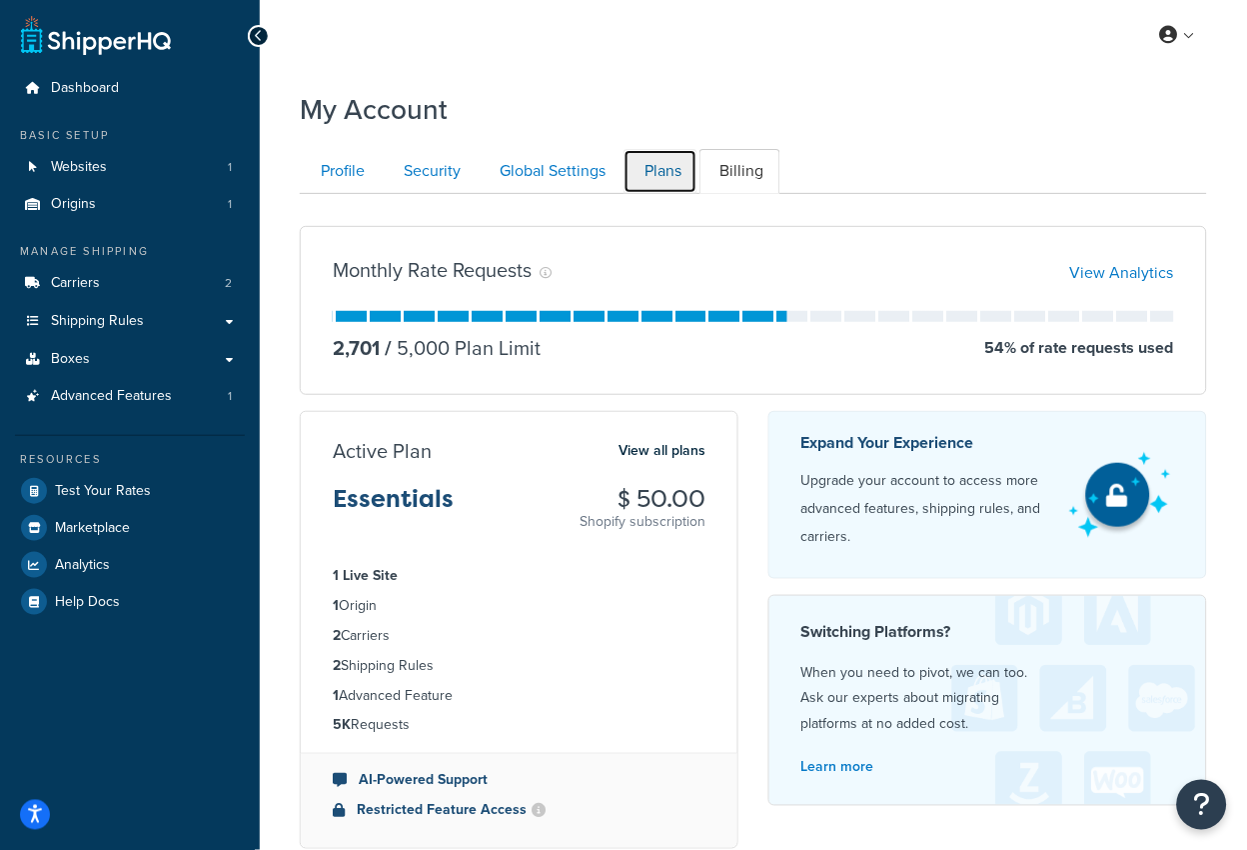
click at [661, 174] on link "Plans" at bounding box center [661, 171] width 74 height 45
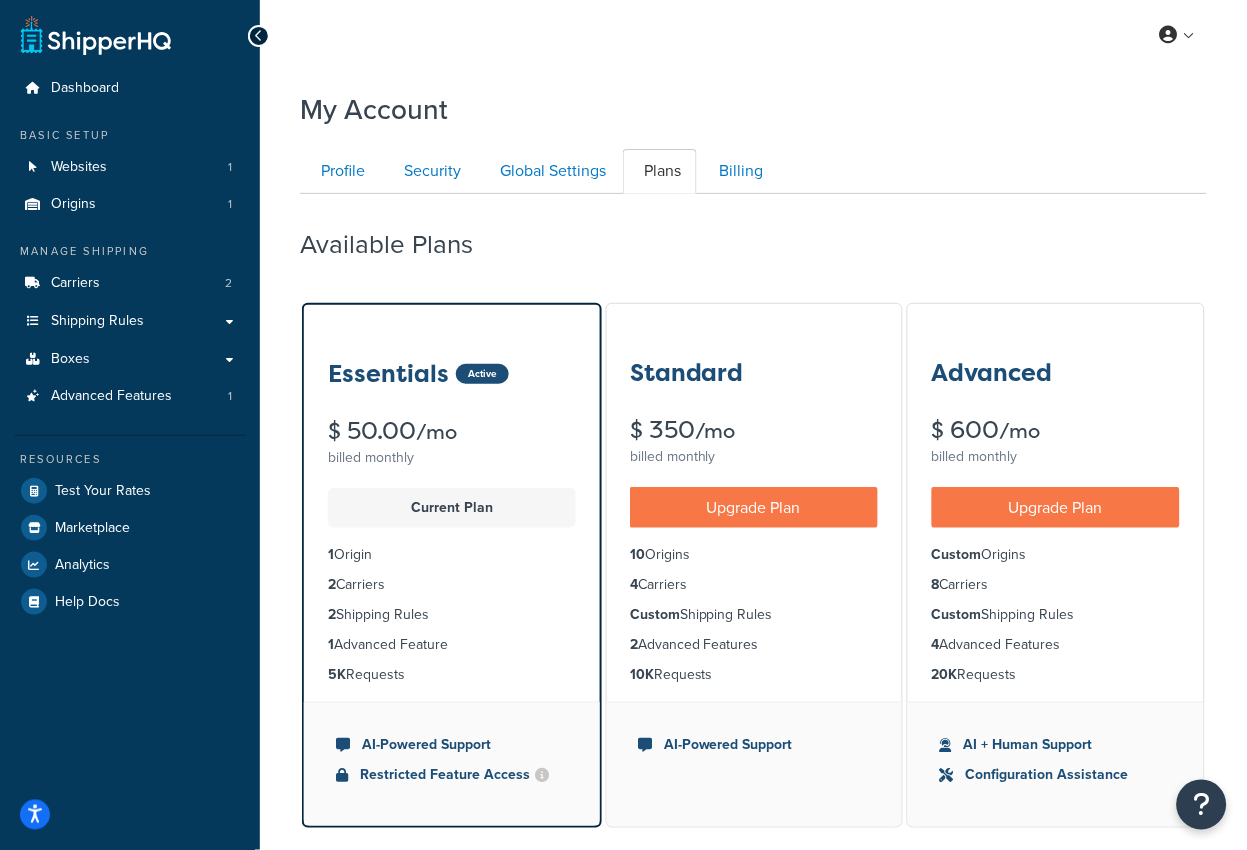
scroll to position [194, 0]
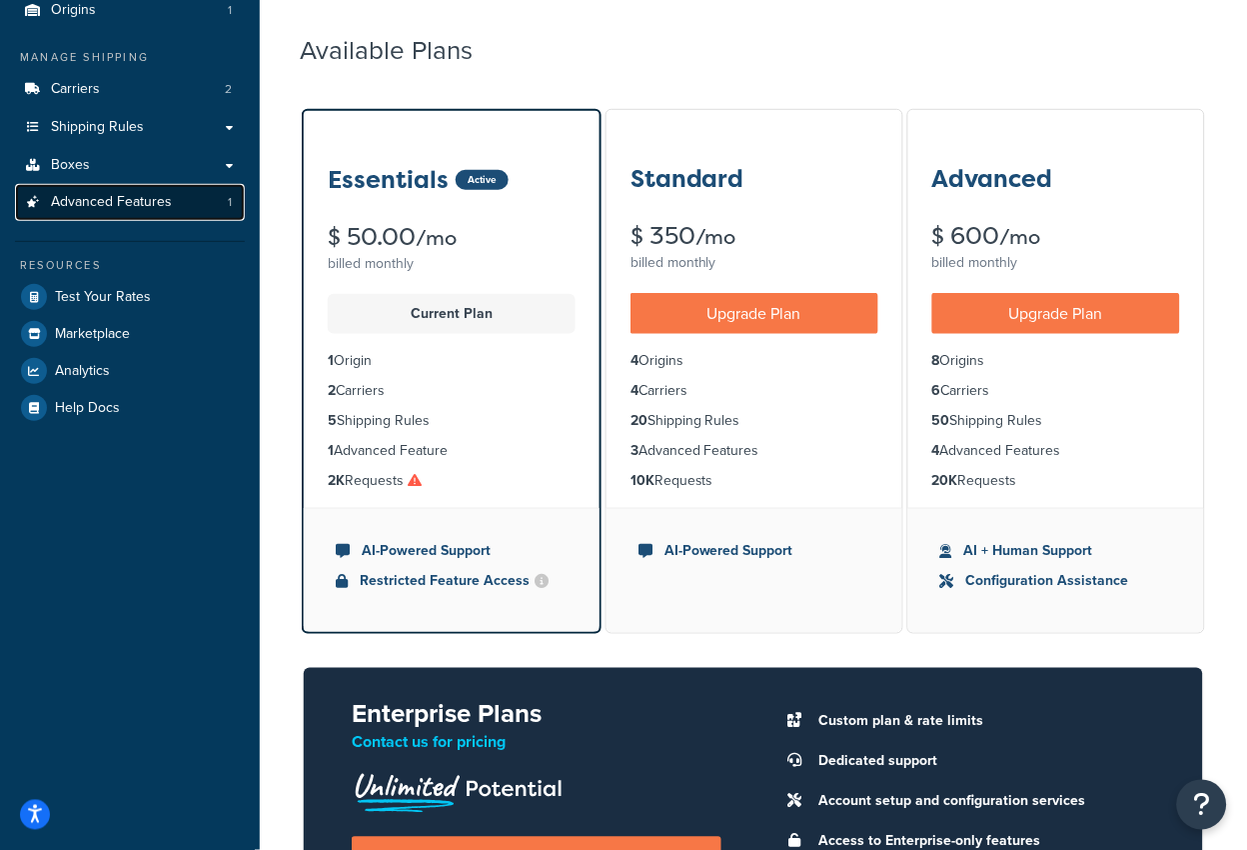
click at [167, 197] on span "Advanced Features" at bounding box center [111, 202] width 121 height 17
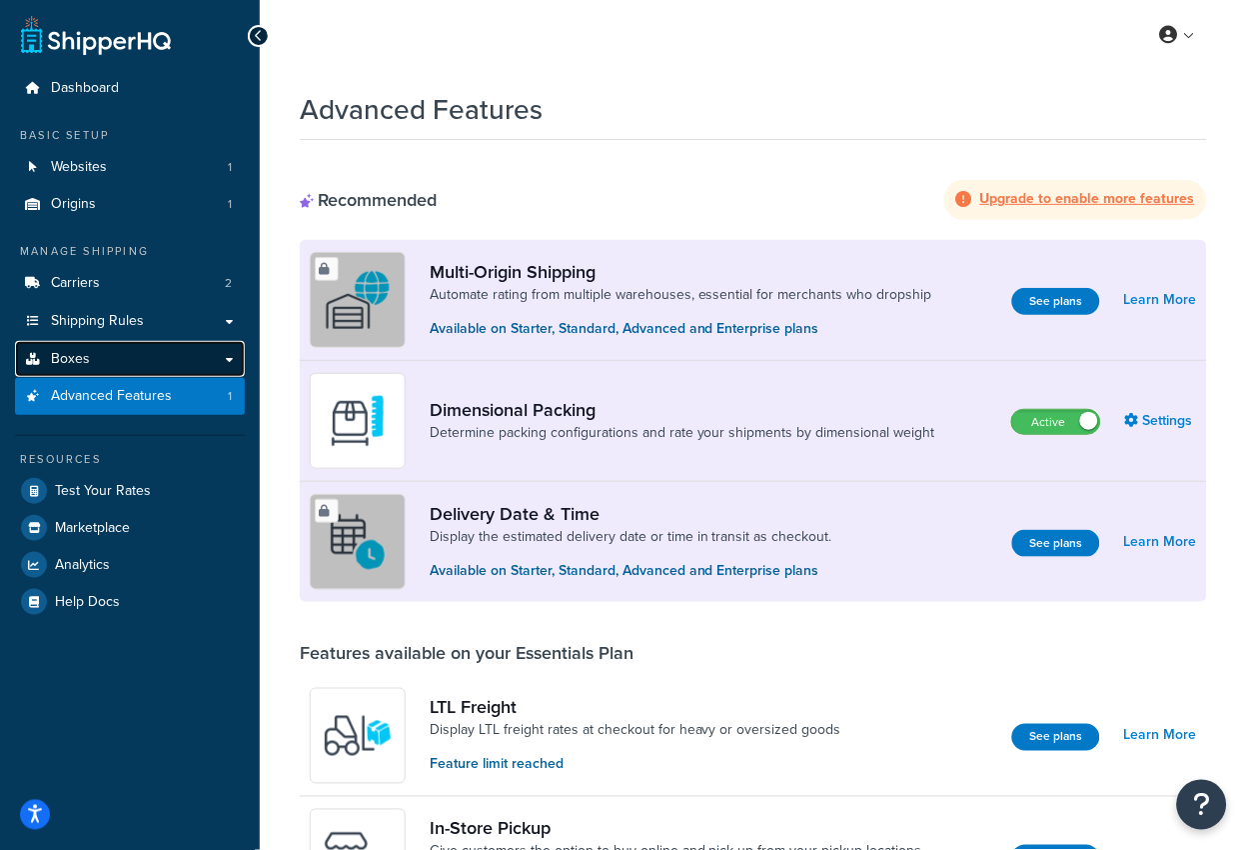
click at [121, 342] on link "Boxes" at bounding box center [130, 359] width 230 height 37
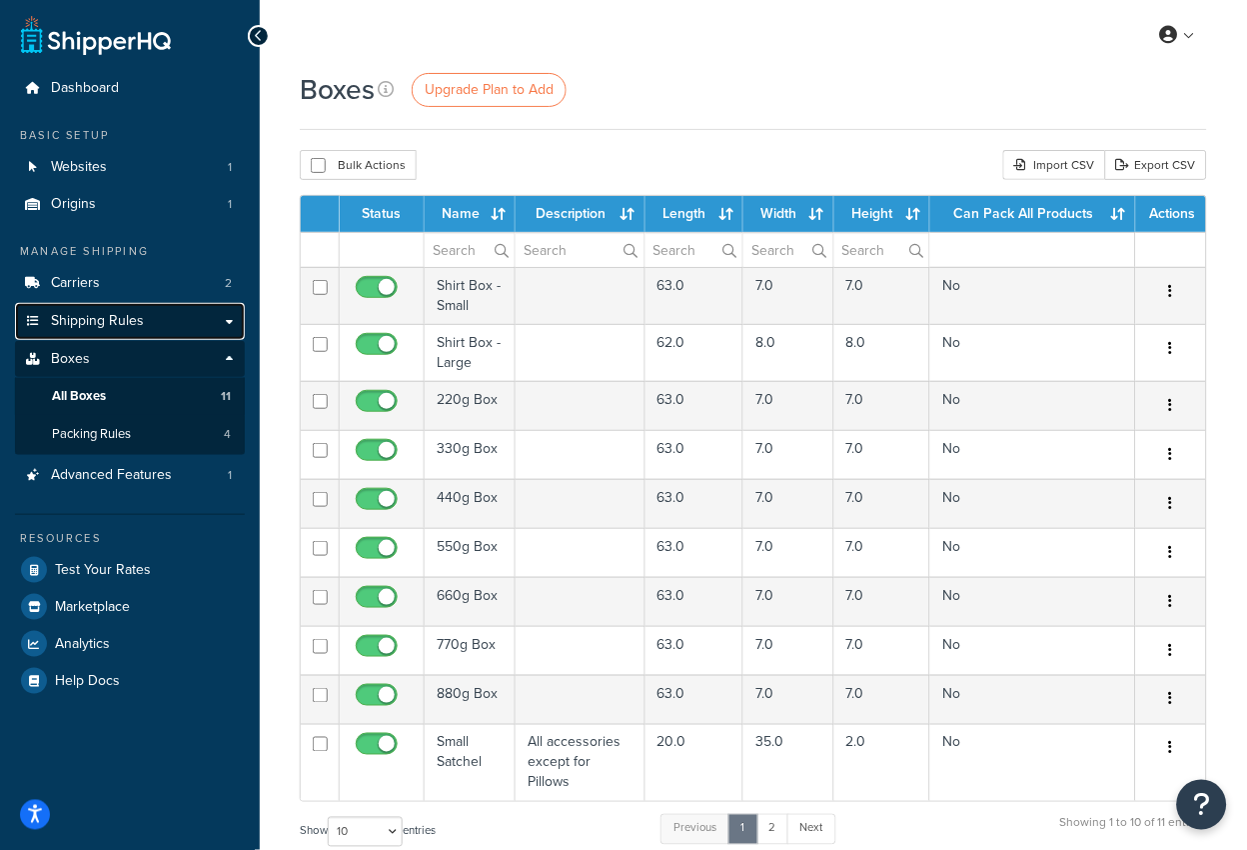
click at [119, 313] on span "Shipping Rules" at bounding box center [97, 321] width 93 height 17
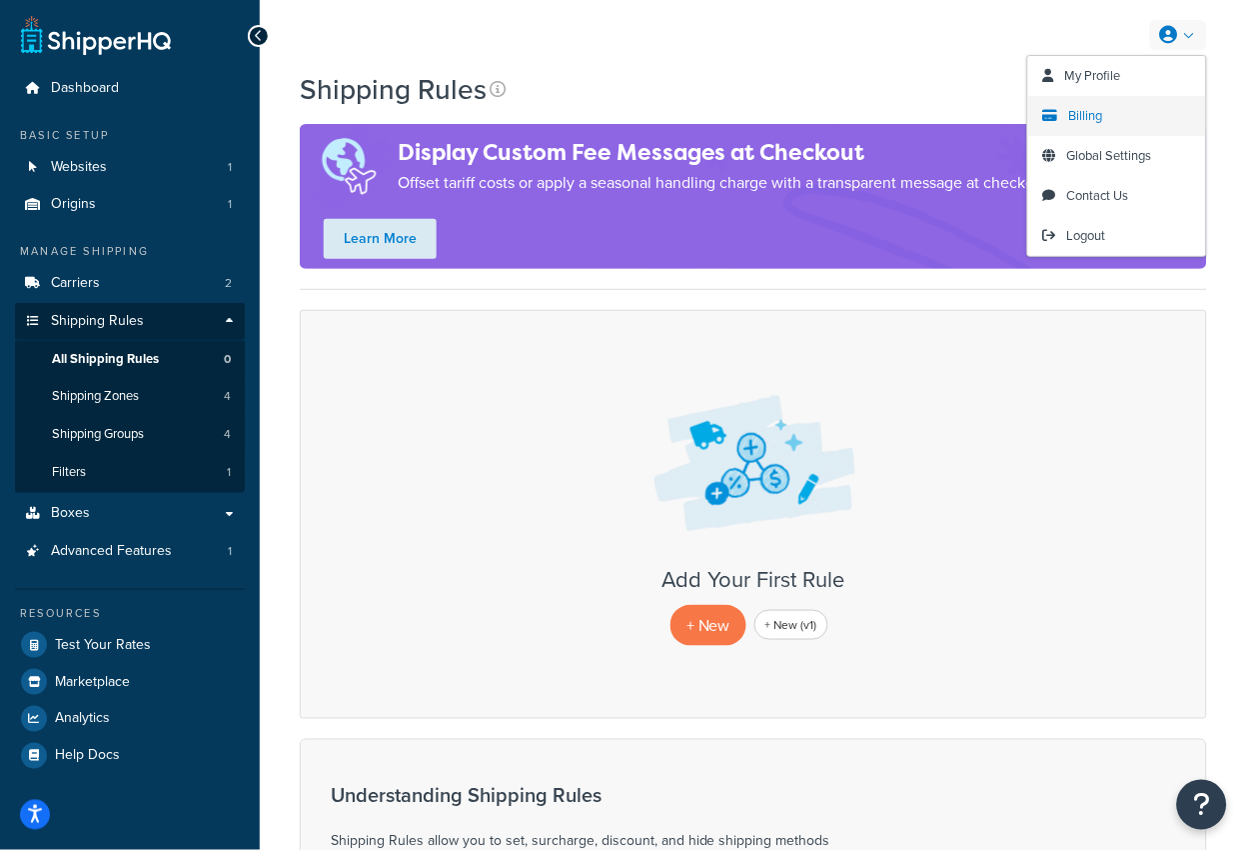
click at [1076, 116] on span "Billing" at bounding box center [1086, 115] width 34 height 19
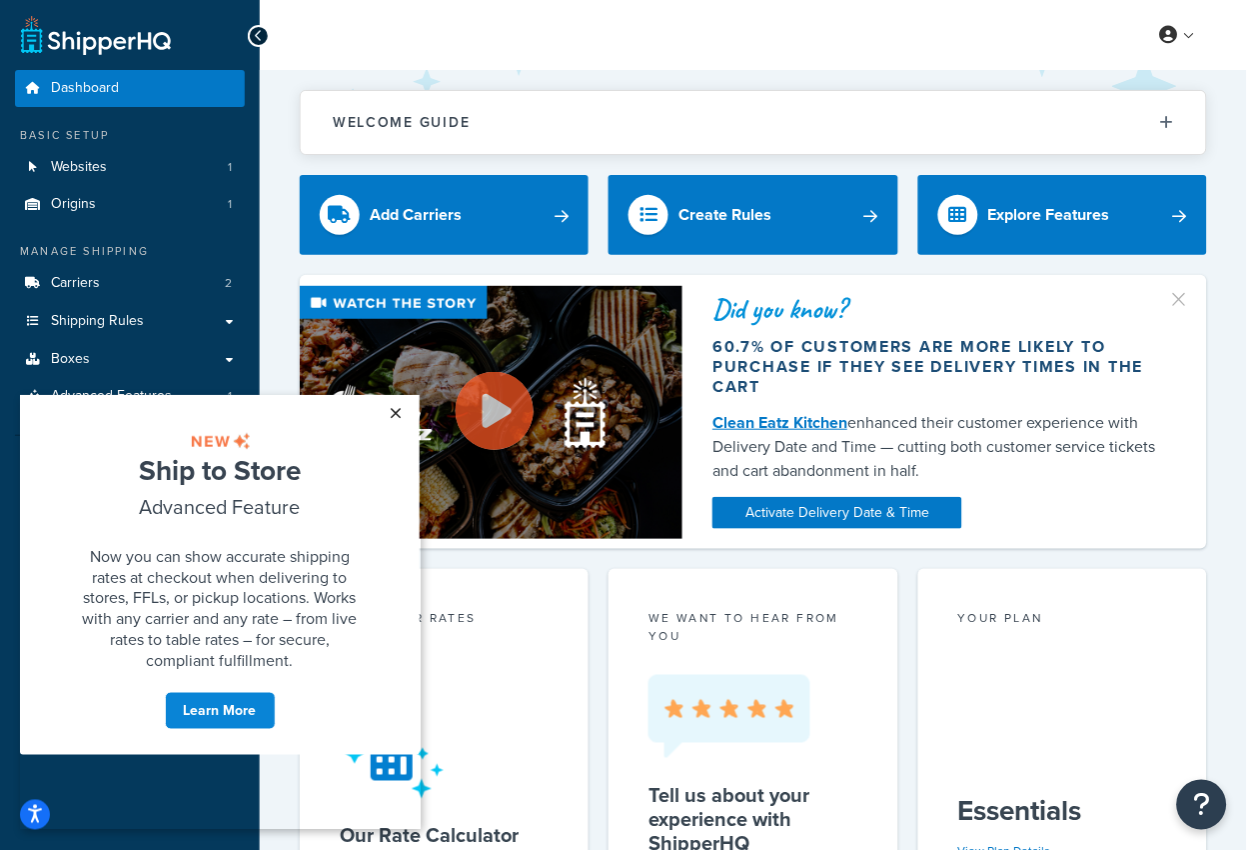
click at [397, 416] on link "×" at bounding box center [395, 412] width 35 height 36
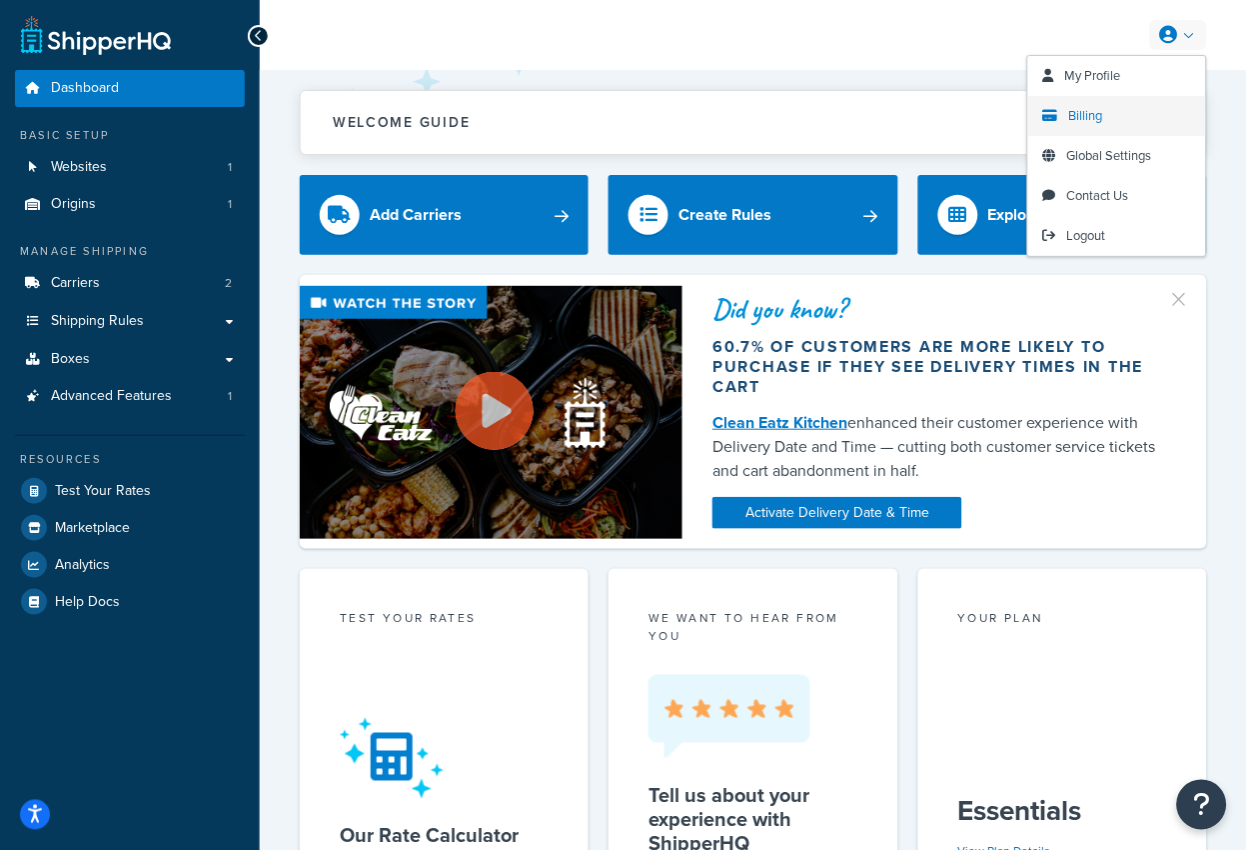
click at [1098, 122] on span "Billing" at bounding box center [1086, 115] width 34 height 19
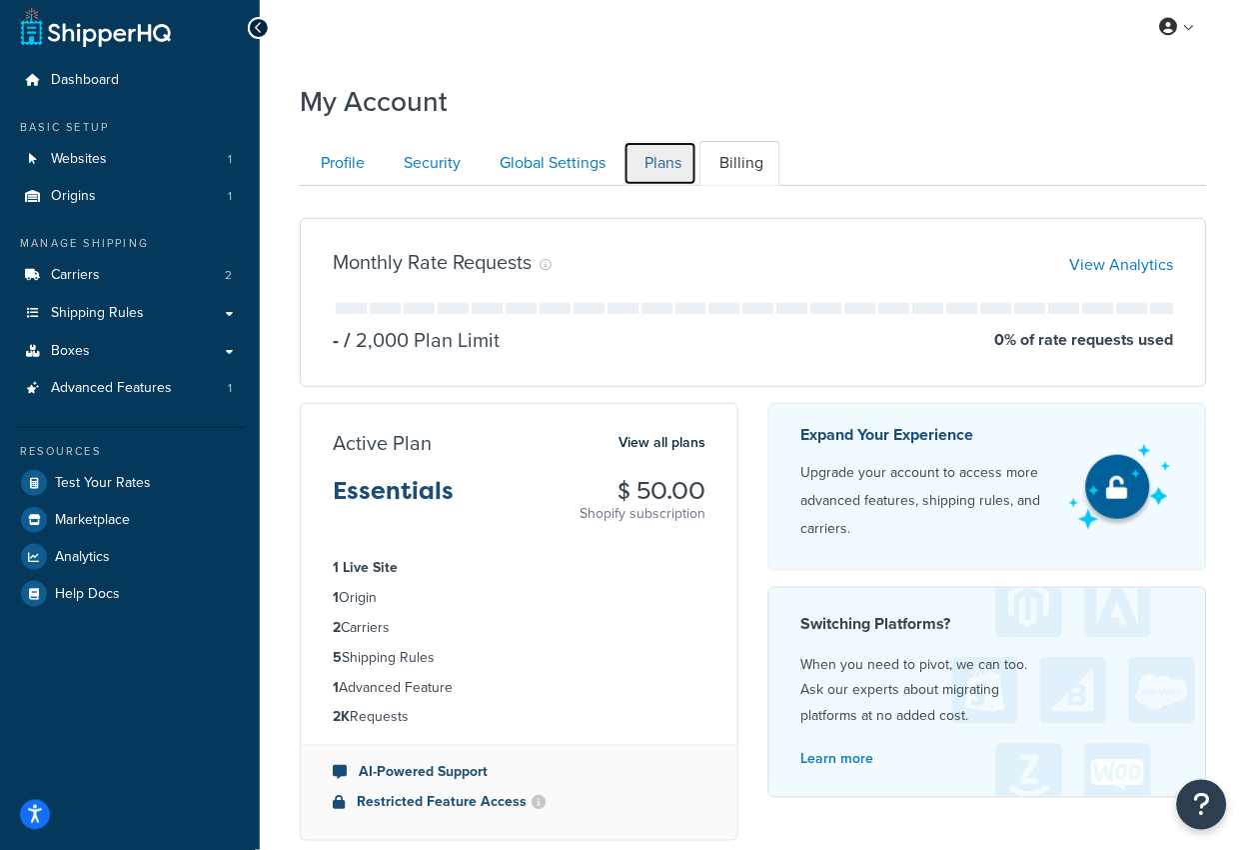
click at [660, 166] on link "Plans" at bounding box center [661, 163] width 74 height 45
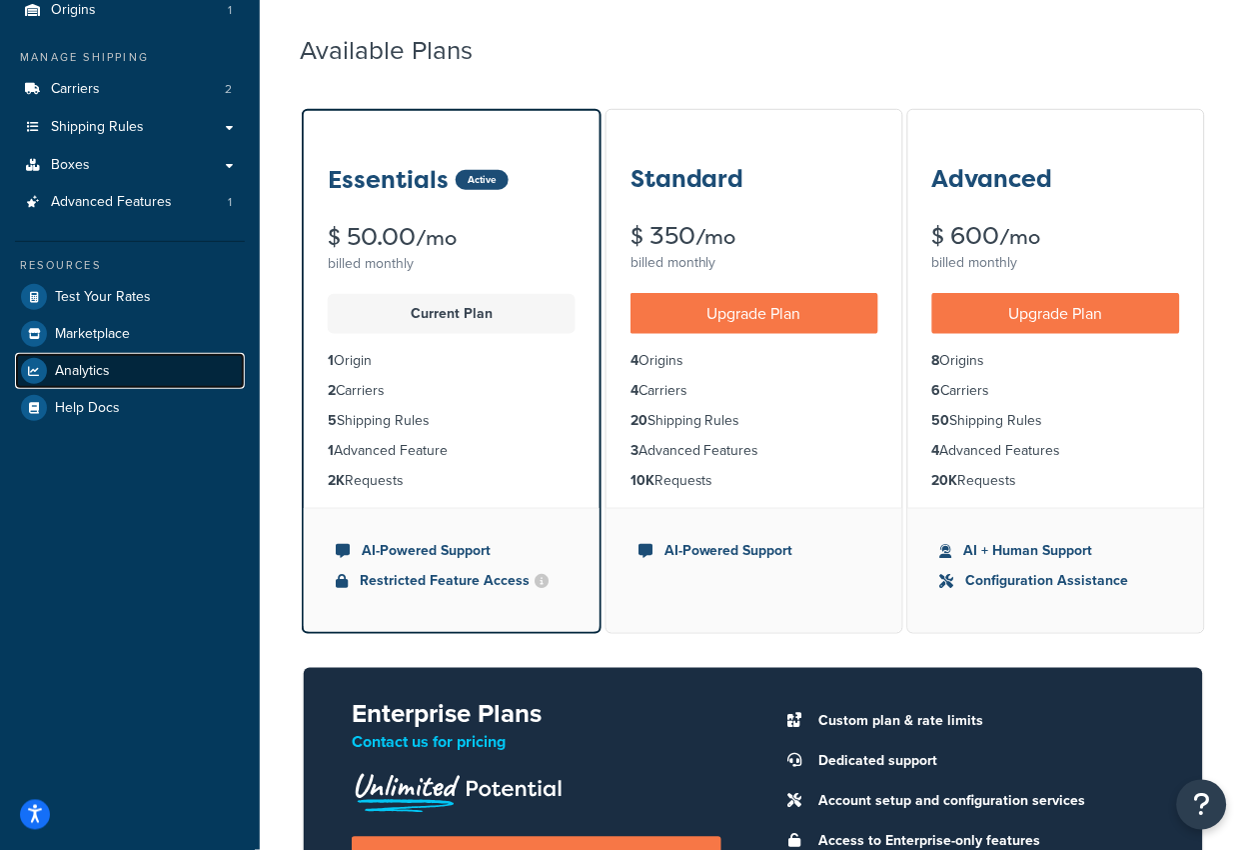
click at [97, 365] on span "Analytics" at bounding box center [82, 371] width 55 height 17
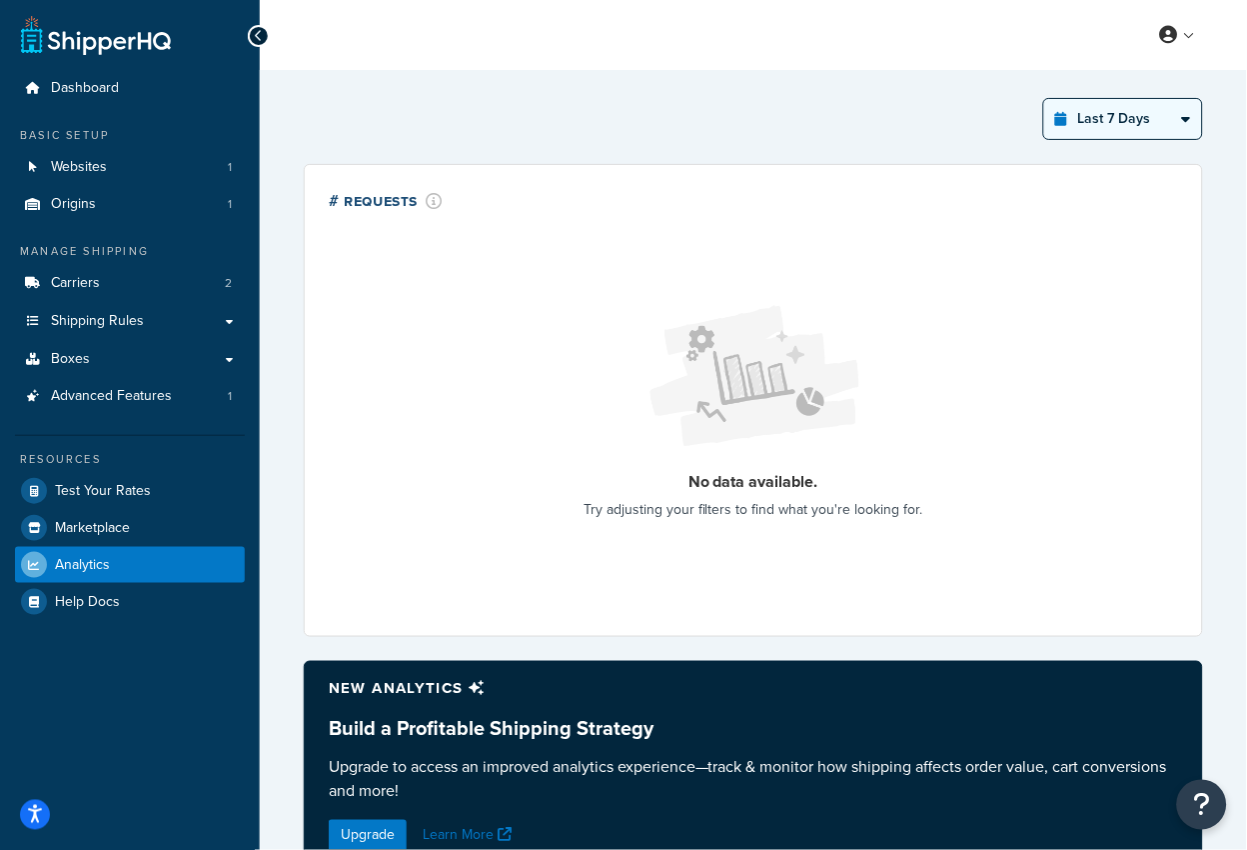
click at [1102, 123] on select "Last 24 Hours Last 7 Days Last 30 Days Last 3 Months Last 6 Months Last 12 Mont…" at bounding box center [1123, 119] width 158 height 40
click at [1045, 99] on select "Last 24 Hours Last 7 Days Last 30 Days Last 3 Months Last 6 Months Last 12 Mont…" at bounding box center [1123, 119] width 158 height 40
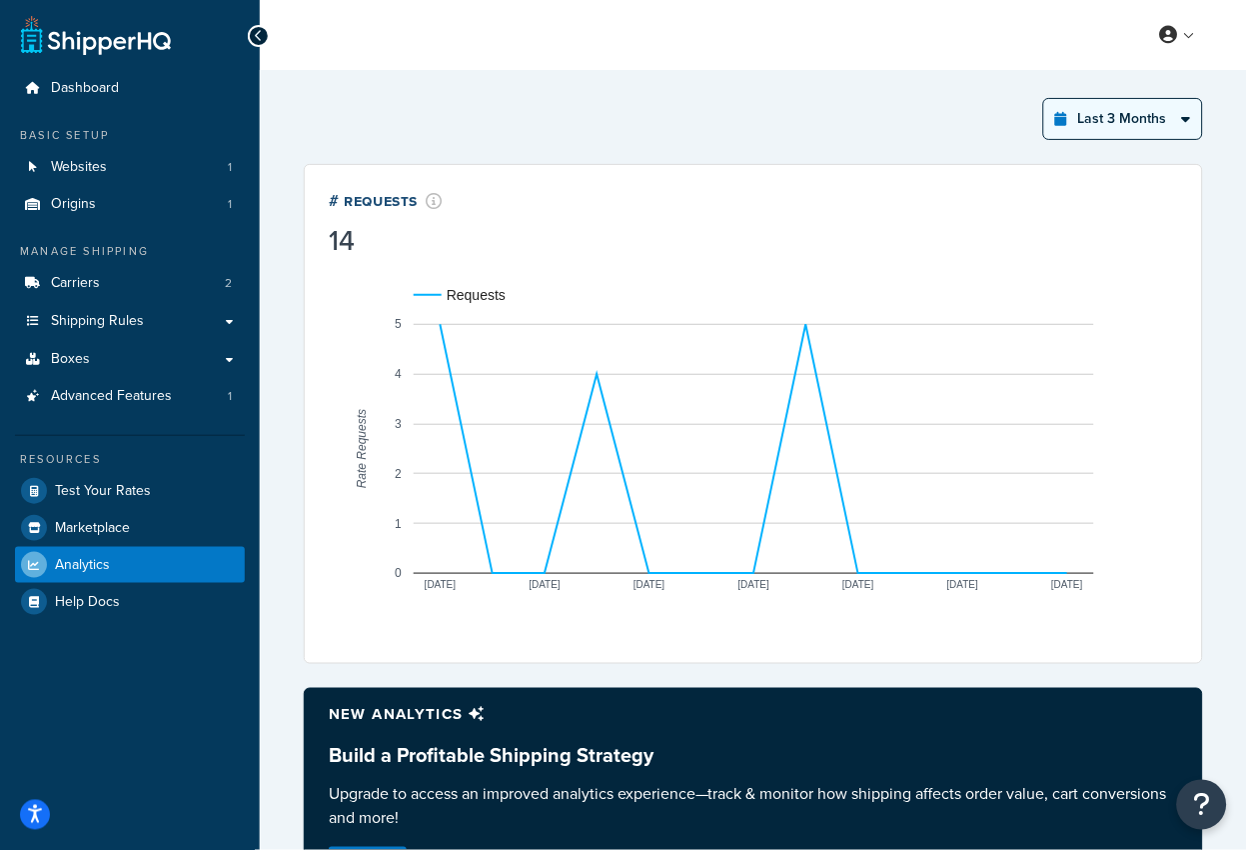
click at [1111, 124] on select "Last 24 Hours Last 7 Days Last 30 Days Last 3 Months Last 6 Months Last 12 Mont…" at bounding box center [1123, 119] width 158 height 40
select select "last_year"
click at [1045, 99] on select "Last 24 Hours Last 7 Days Last 30 Days Last 3 Months Last 6 Months Last 12 Mont…" at bounding box center [1123, 119] width 158 height 40
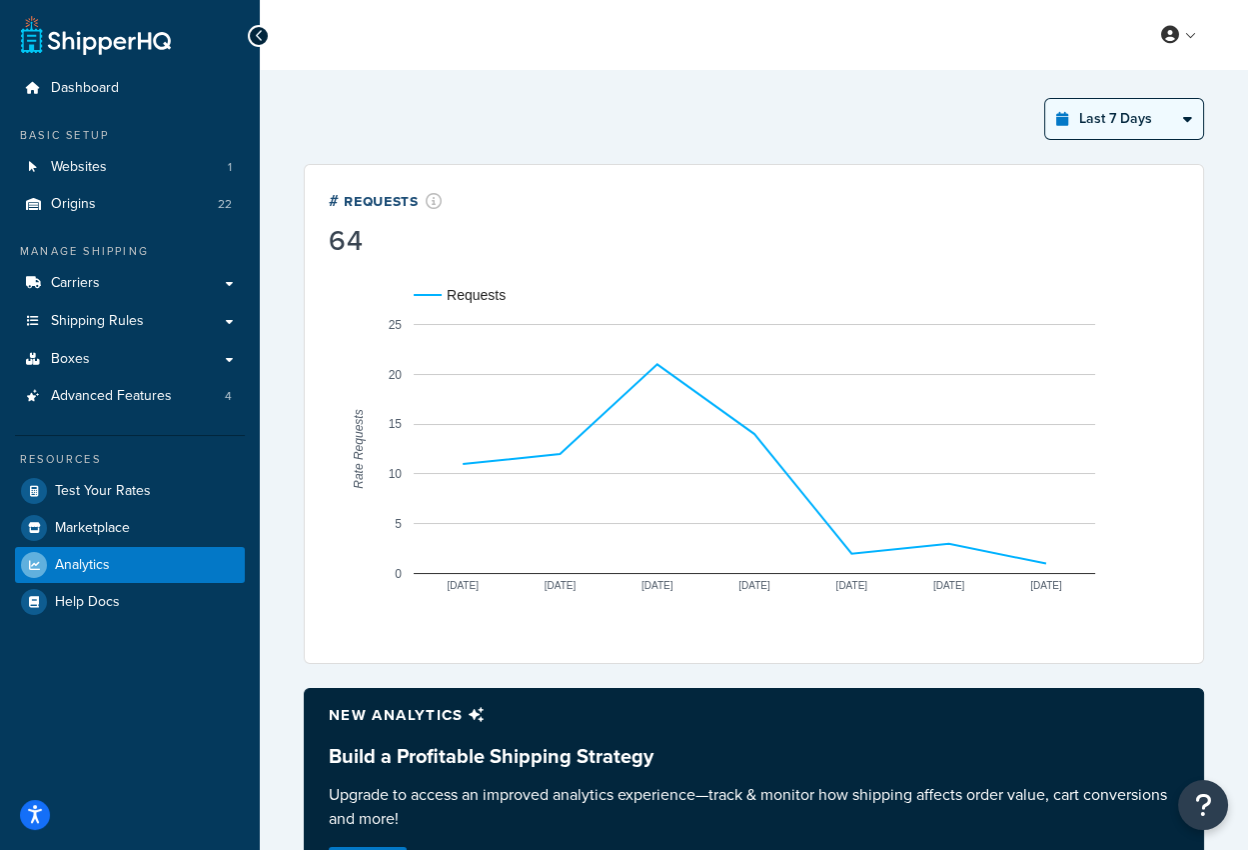
click at [1102, 108] on select "Last 24 Hours Last 7 Days Last 30 Days Last 3 Months Last 6 Months Last 12 Mont…" at bounding box center [1124, 119] width 158 height 40
select select "last_year"
click at [1046, 99] on select "Last 24 Hours Last 7 Days Last 30 Days Last 3 Months Last 6 Months Last 12 Mont…" at bounding box center [1124, 119] width 158 height 40
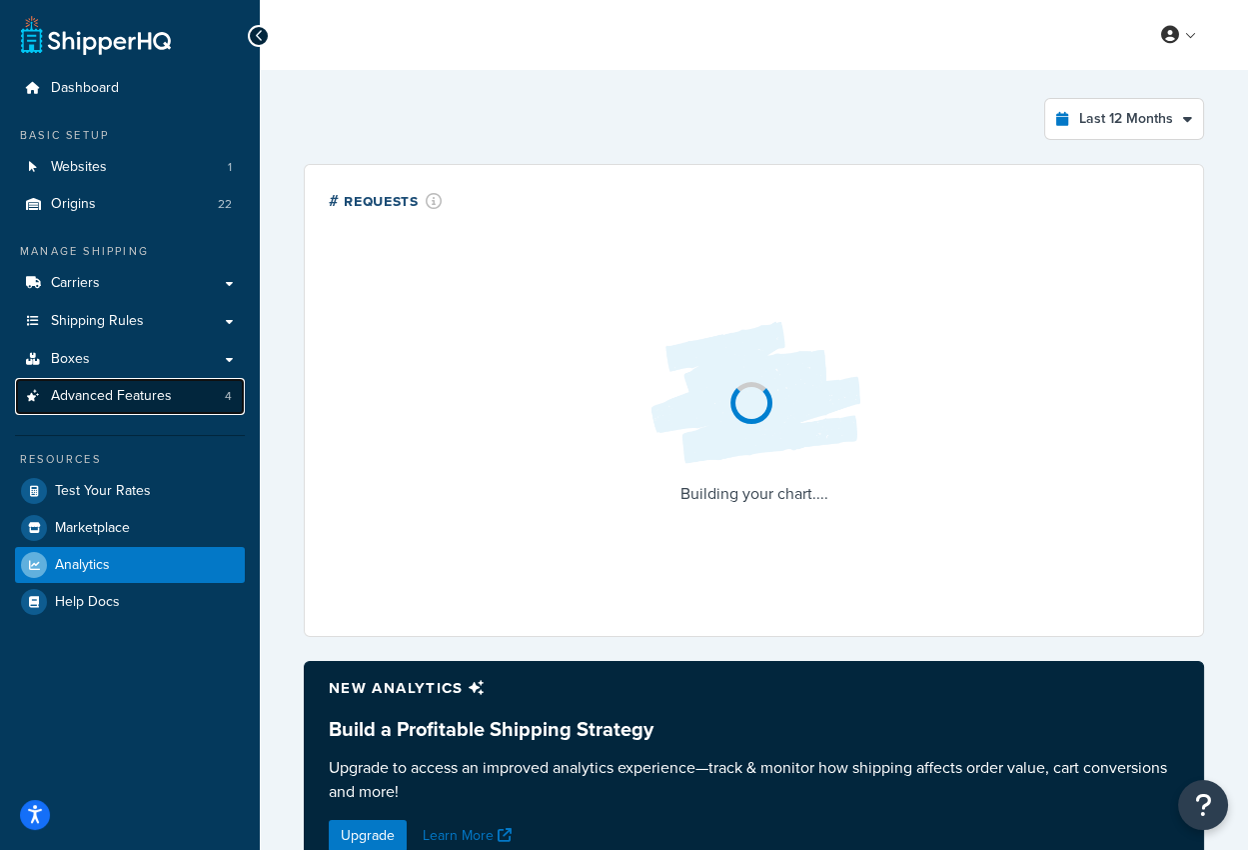
click at [135, 400] on span "Advanced Features" at bounding box center [111, 396] width 121 height 17
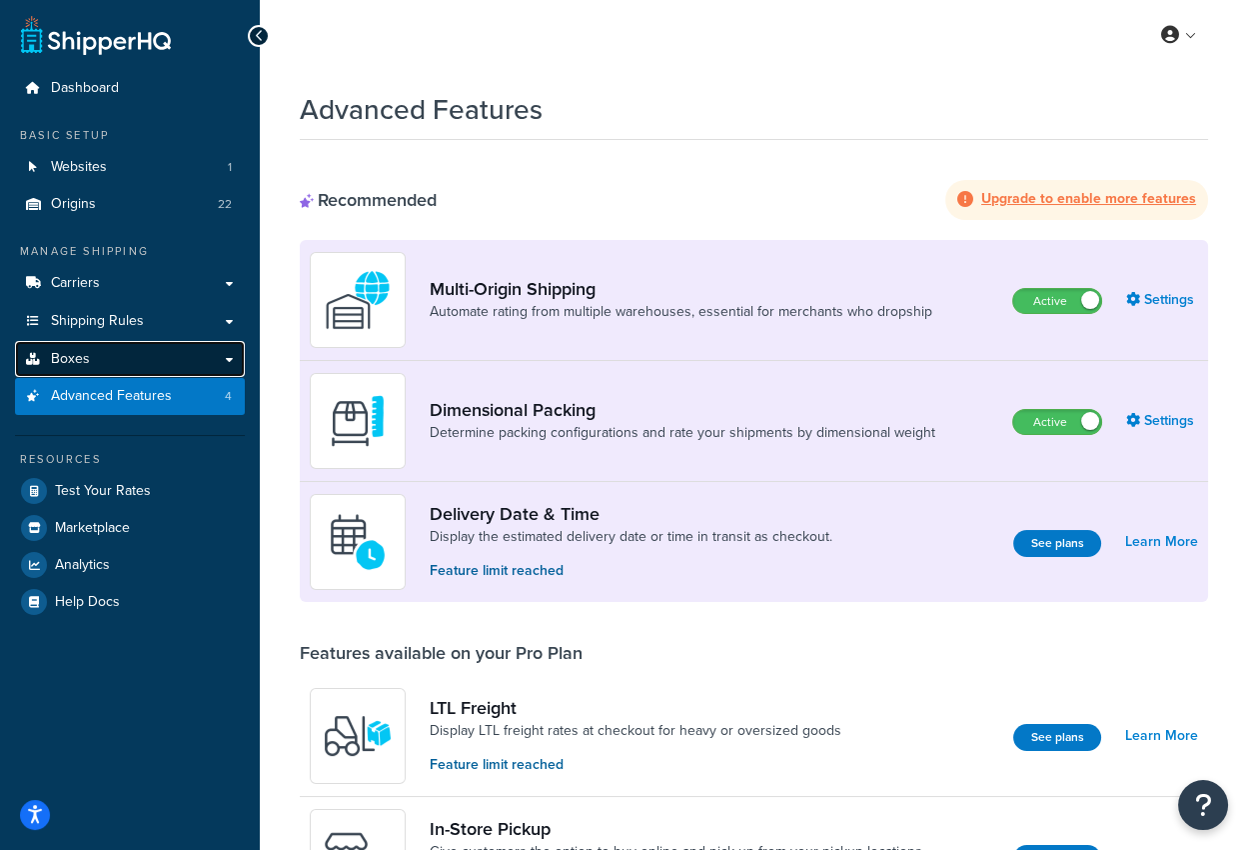
click at [132, 358] on link "Boxes" at bounding box center [130, 359] width 230 height 37
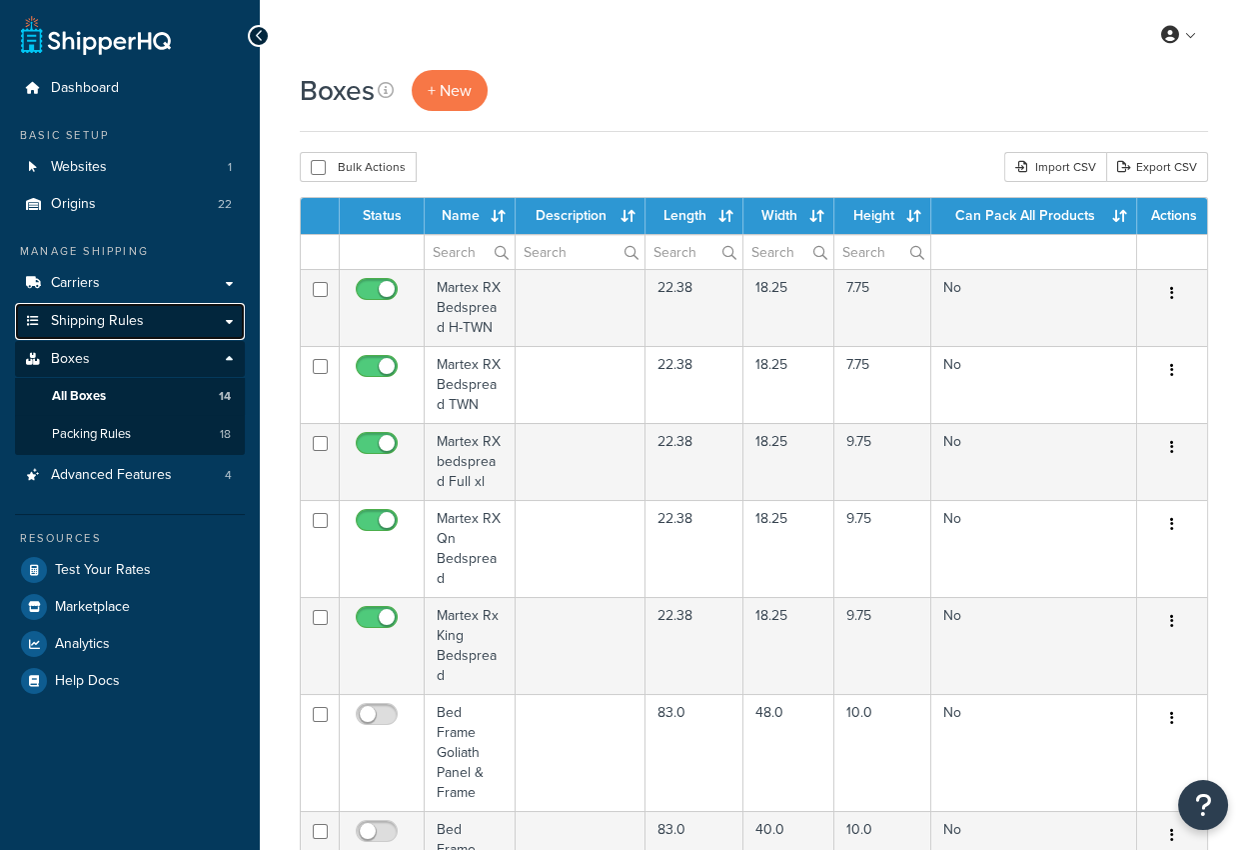
click at [144, 329] on link "Shipping Rules" at bounding box center [130, 321] width 230 height 37
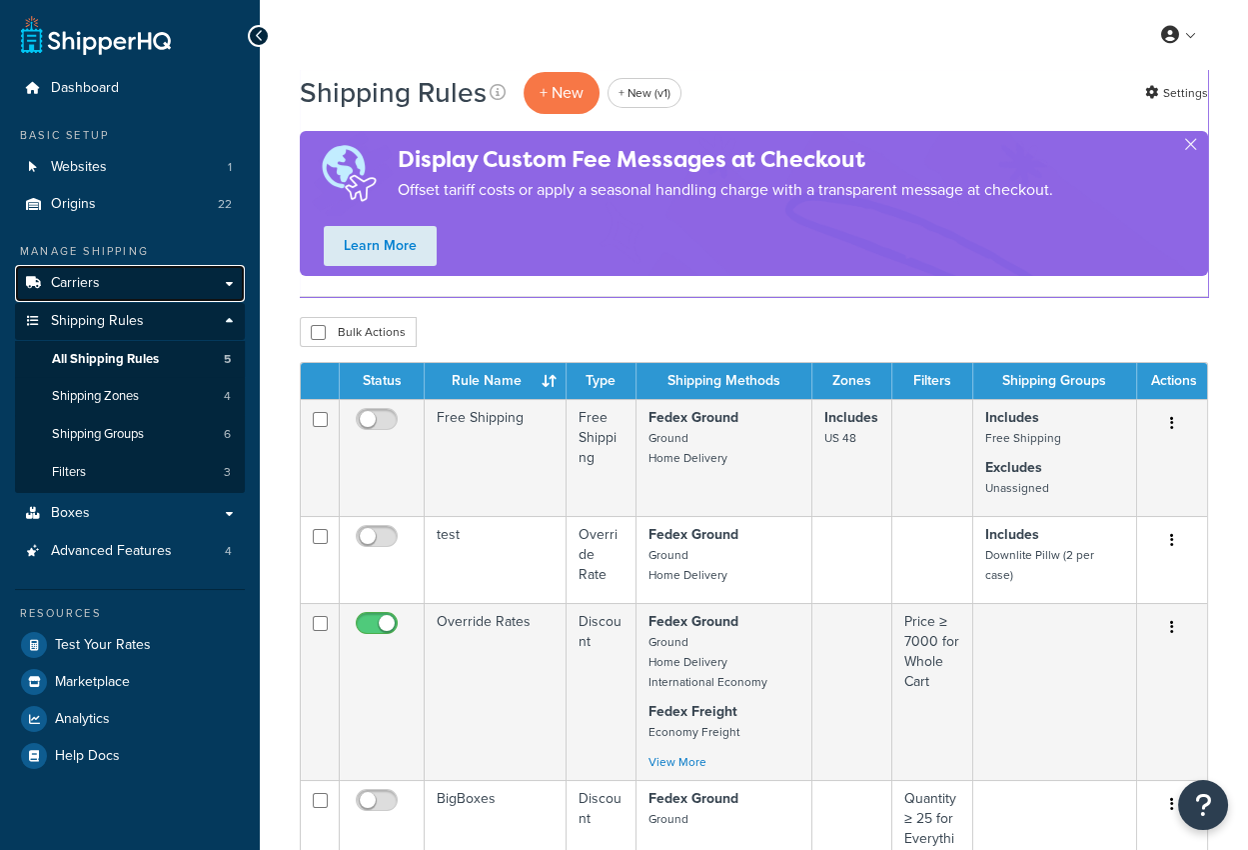
click at [111, 284] on link "Carriers" at bounding box center [130, 283] width 230 height 37
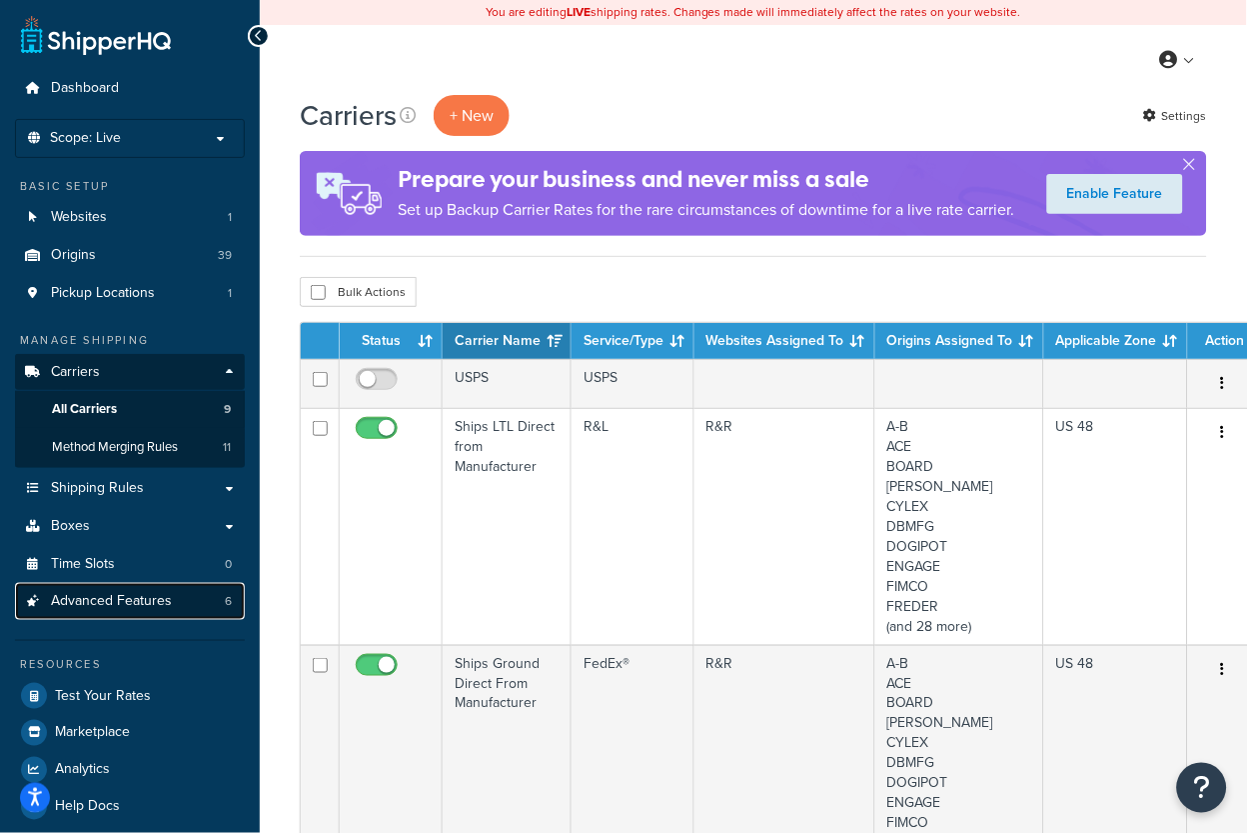
click at [142, 596] on span "Advanced Features" at bounding box center [111, 601] width 121 height 17
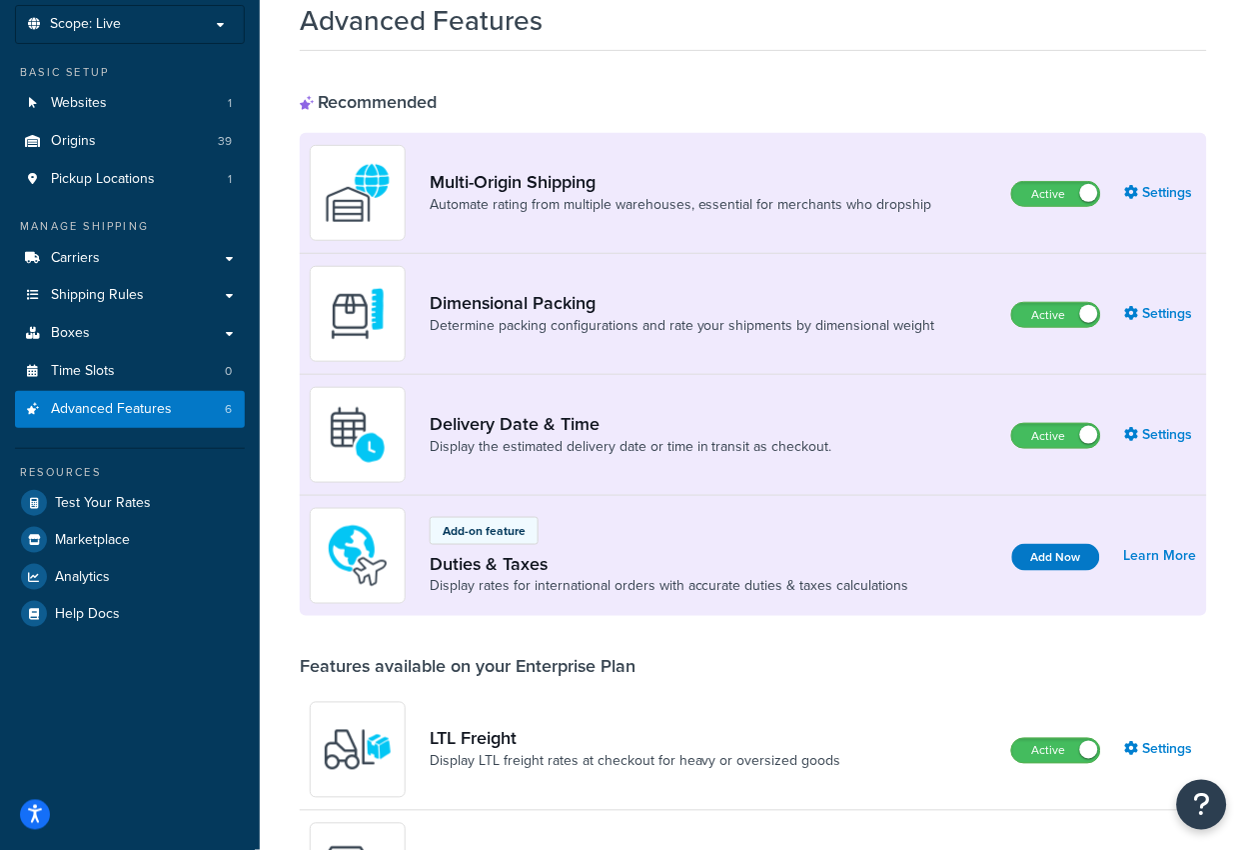
scroll to position [180, 0]
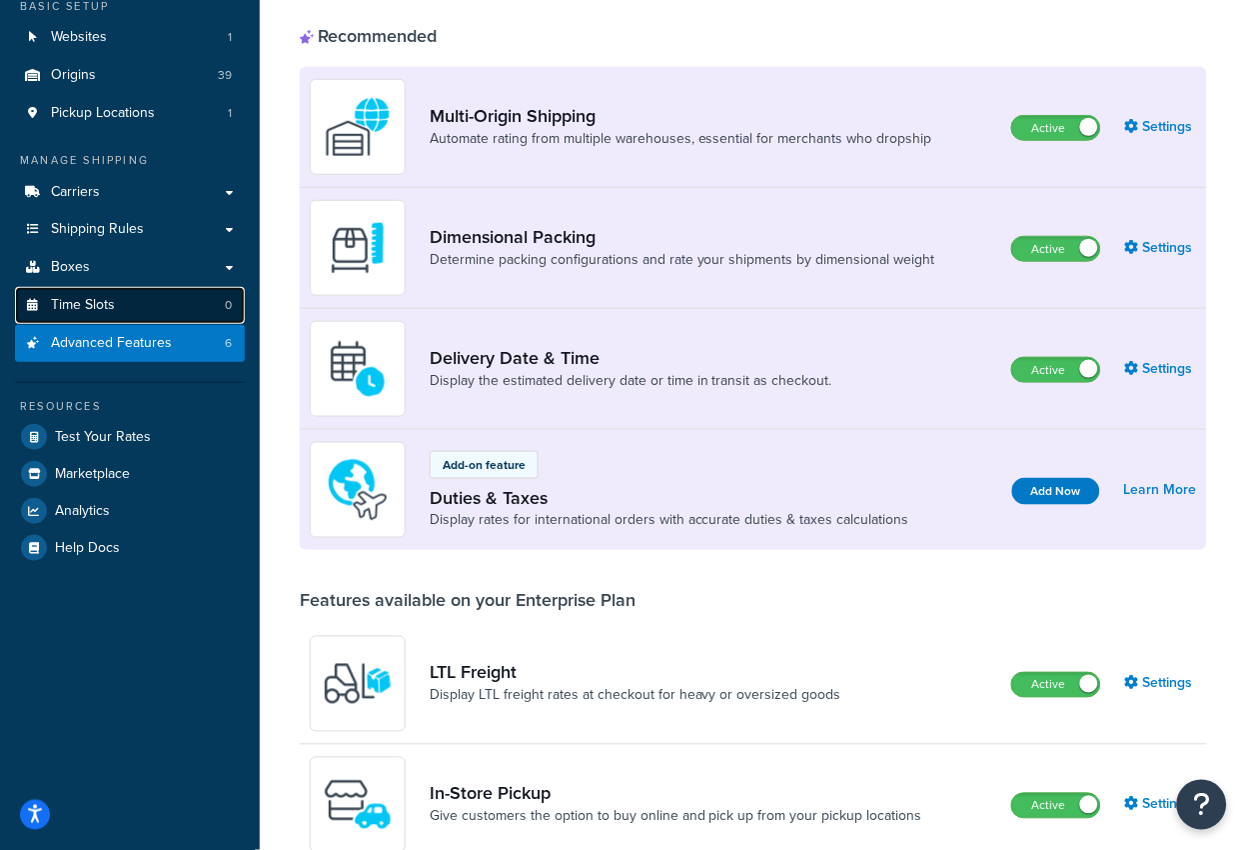
click at [180, 309] on link "Time Slots 0" at bounding box center [130, 305] width 230 height 37
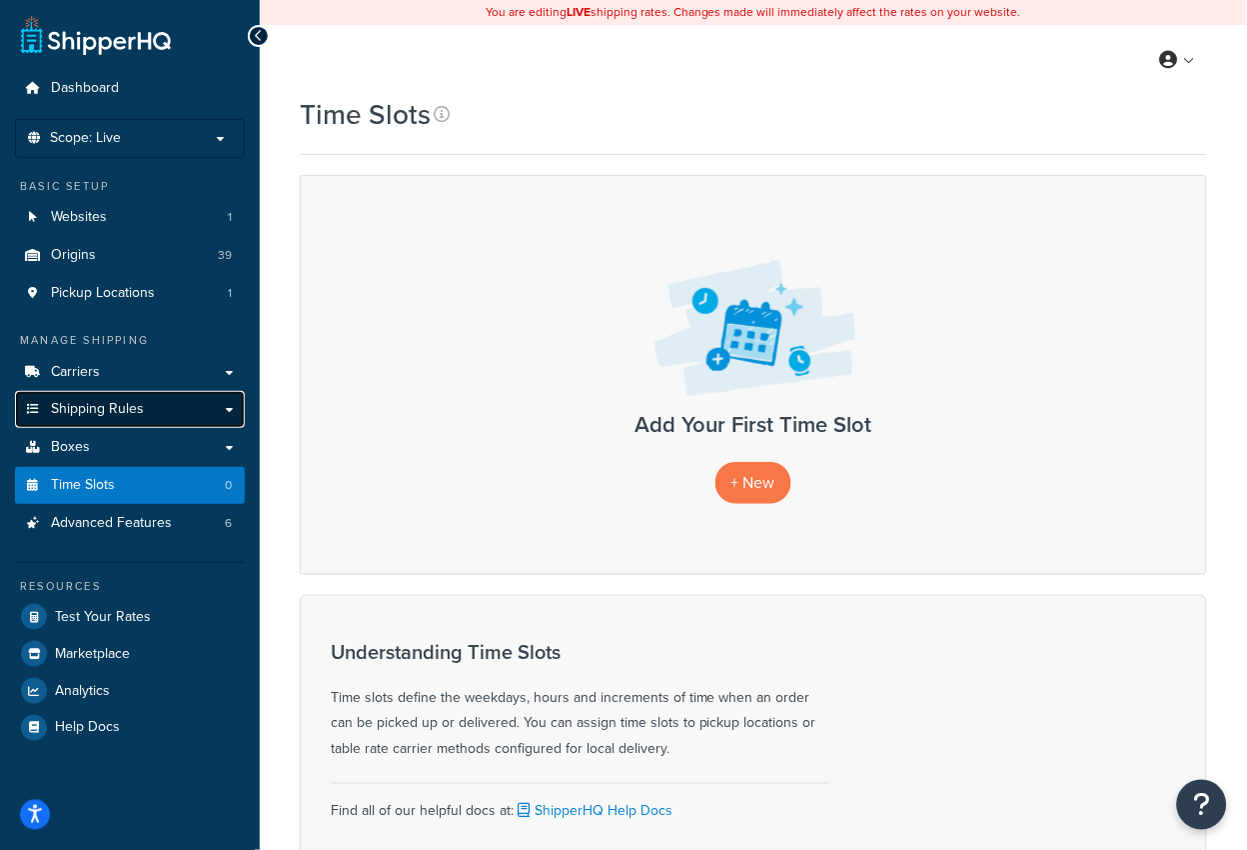
click at [142, 413] on link "Shipping Rules" at bounding box center [130, 409] width 230 height 37
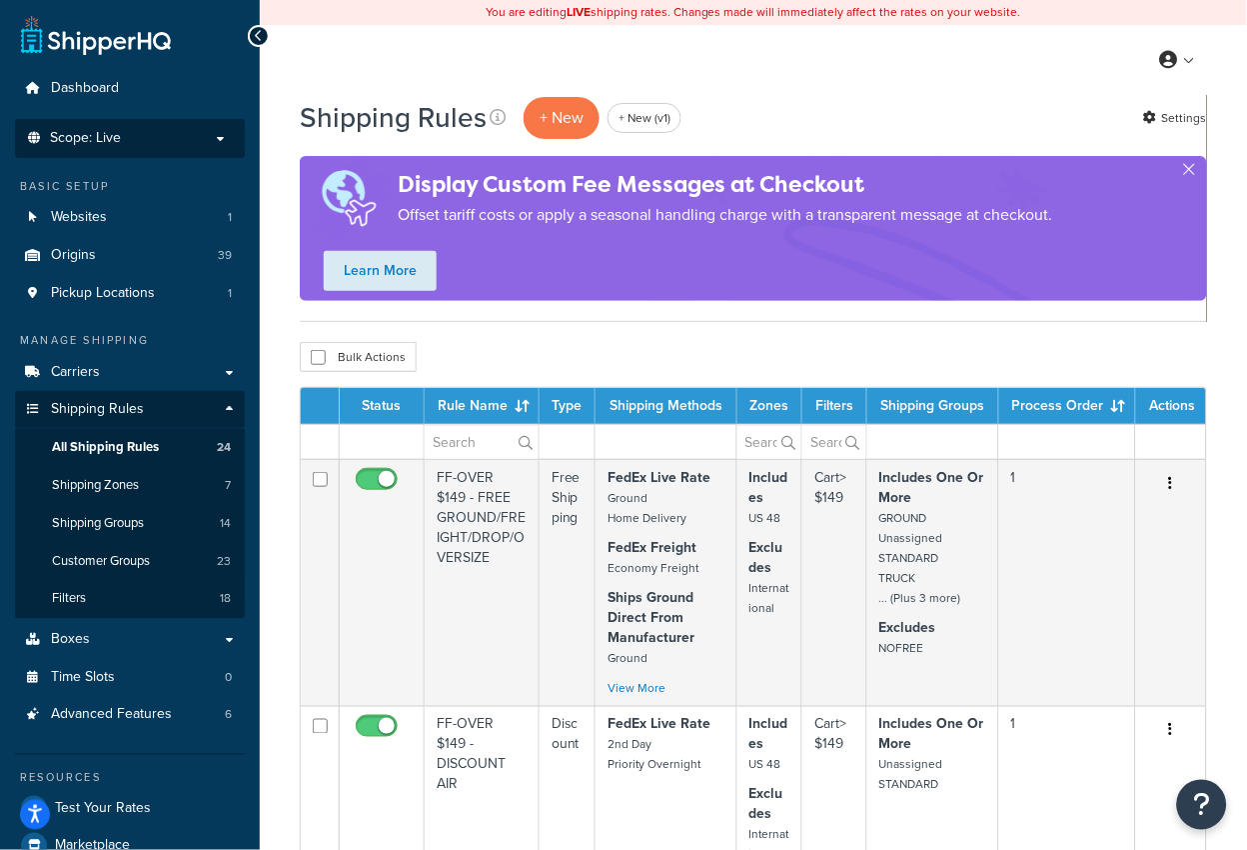
click at [160, 144] on p "Scope: Live" at bounding box center [130, 138] width 212 height 17
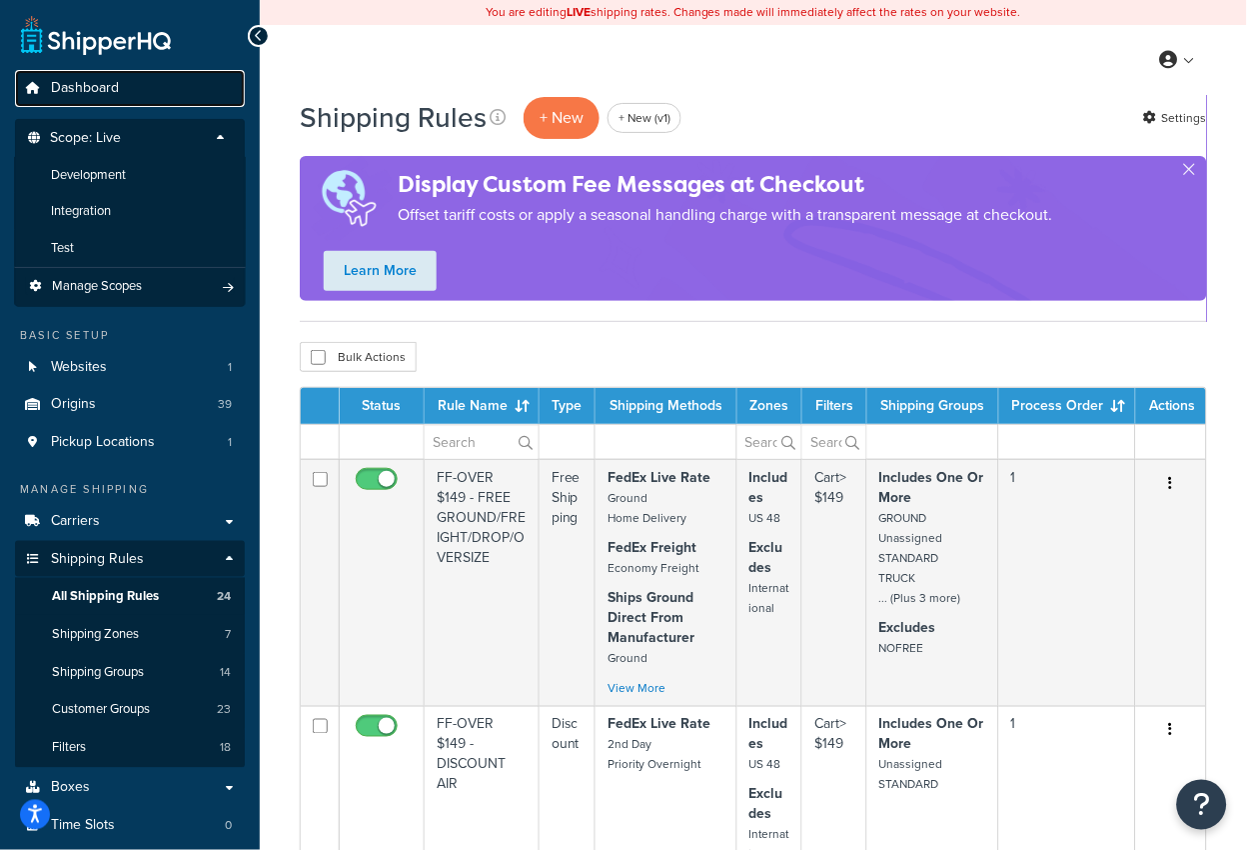
click at [212, 72] on link "Dashboard" at bounding box center [130, 88] width 230 height 37
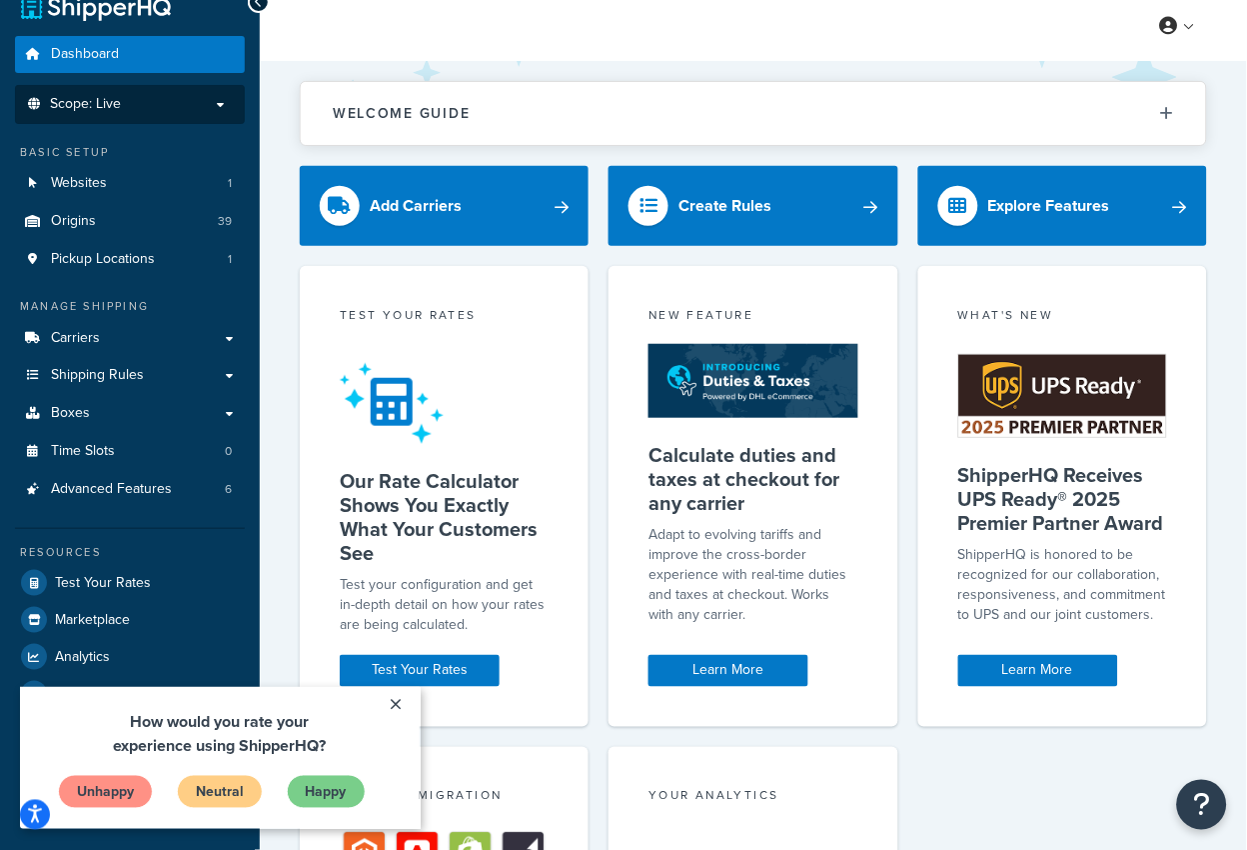
click at [166, 86] on li "Scope: Live" at bounding box center [130, 104] width 230 height 39
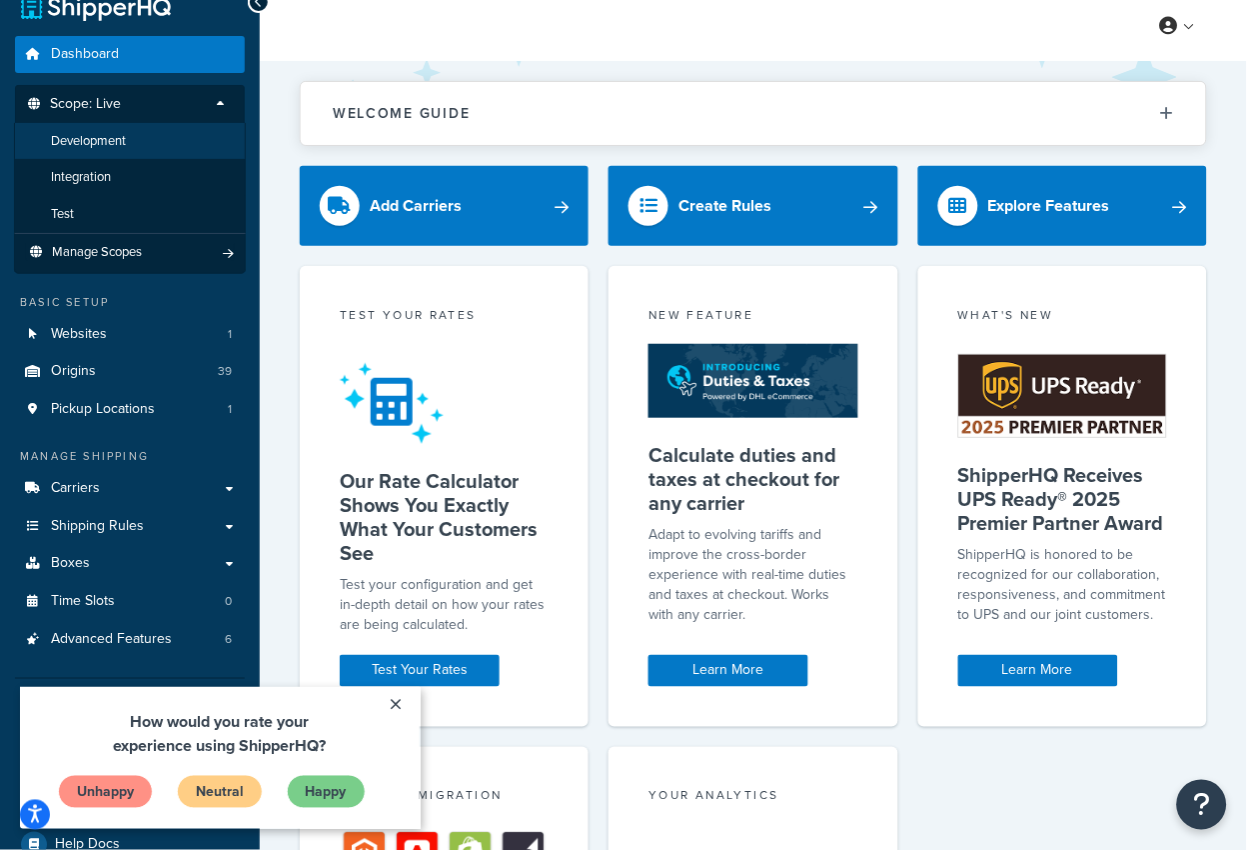
click at [152, 138] on li "Development" at bounding box center [130, 141] width 232 height 37
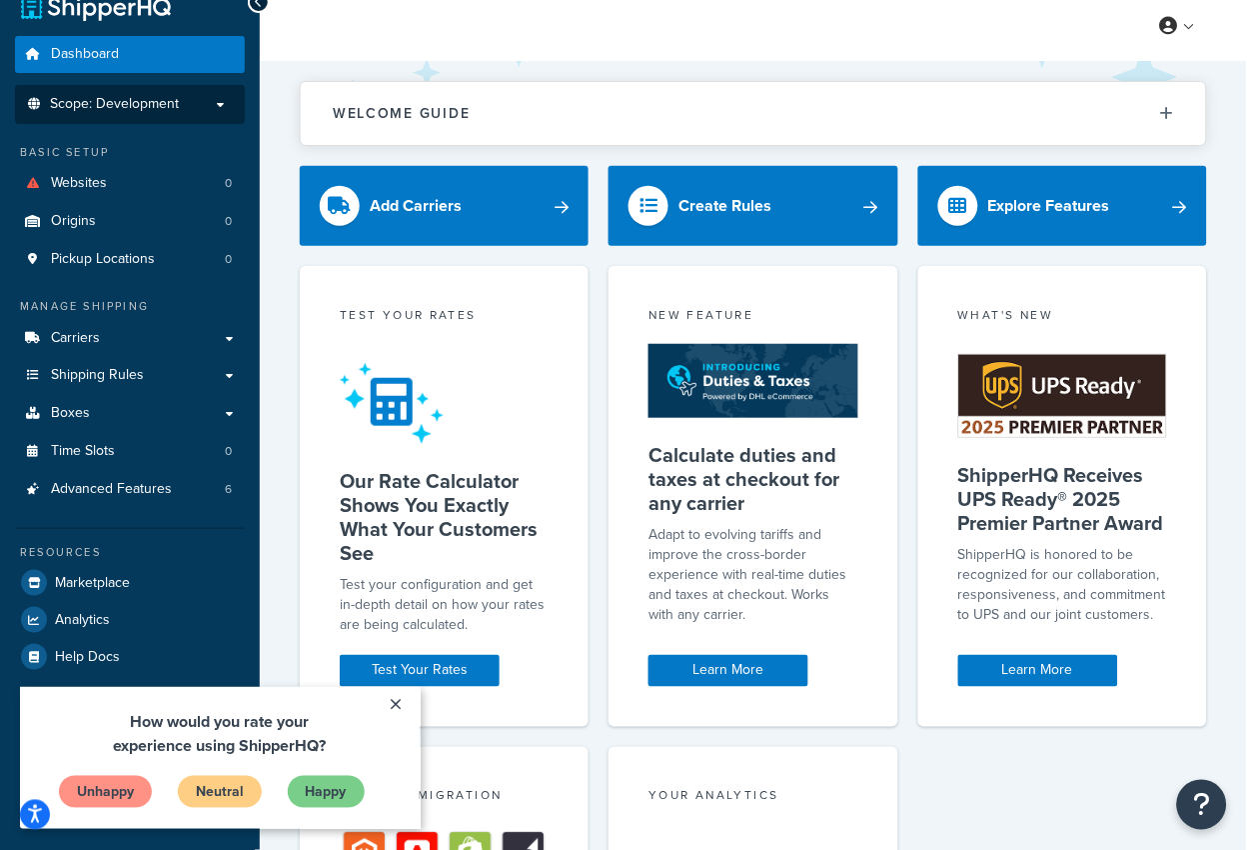
click at [165, 111] on span "Scope: Development" at bounding box center [114, 104] width 129 height 17
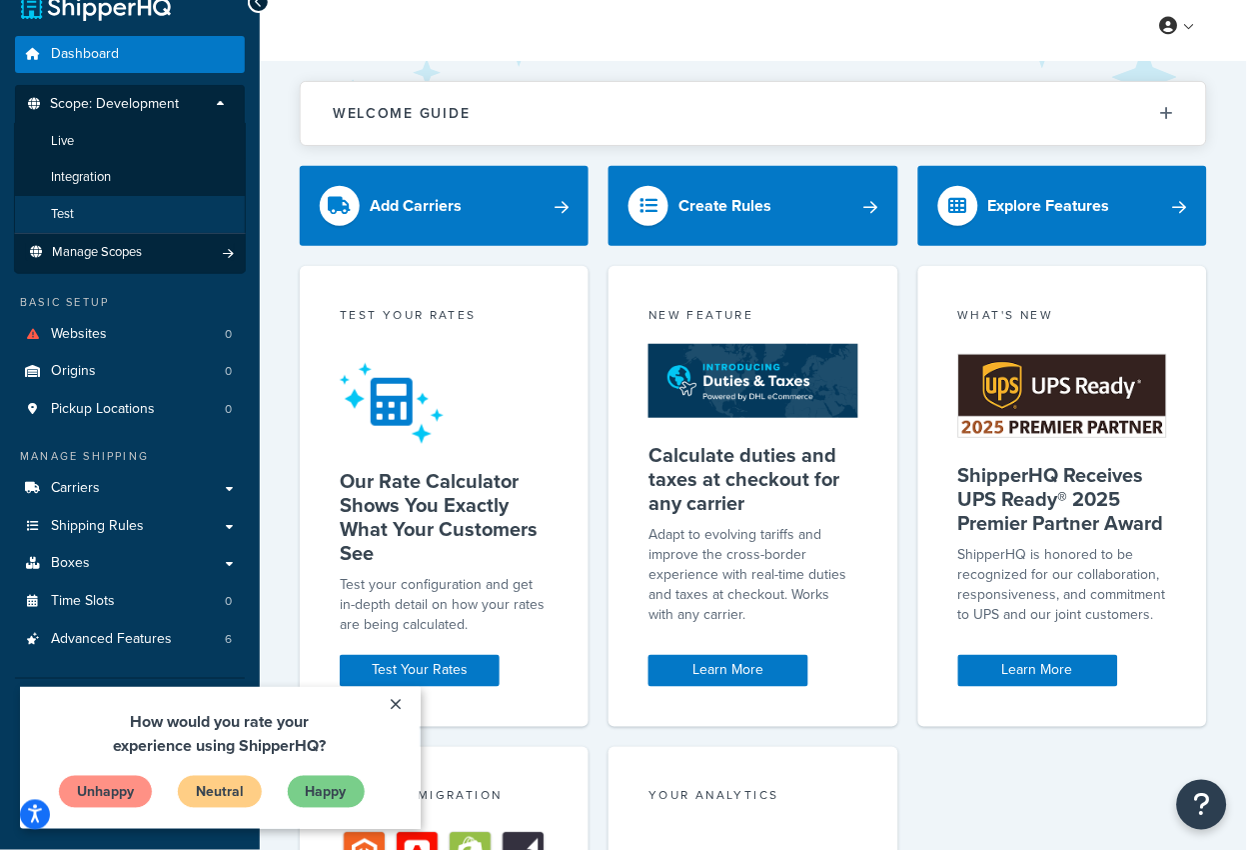
click at [153, 201] on li "Test" at bounding box center [130, 214] width 232 height 37
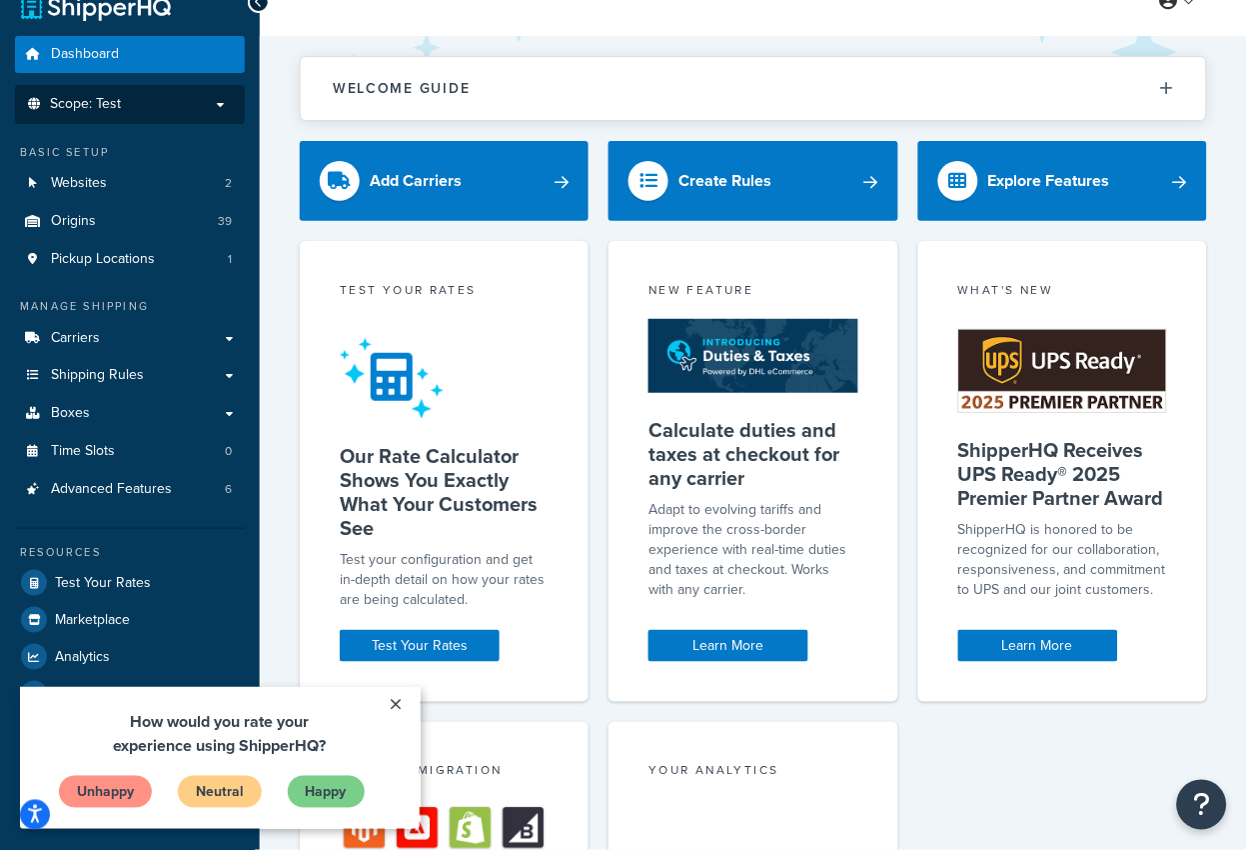
click at [164, 113] on li "Scope: Test" at bounding box center [130, 104] width 230 height 39
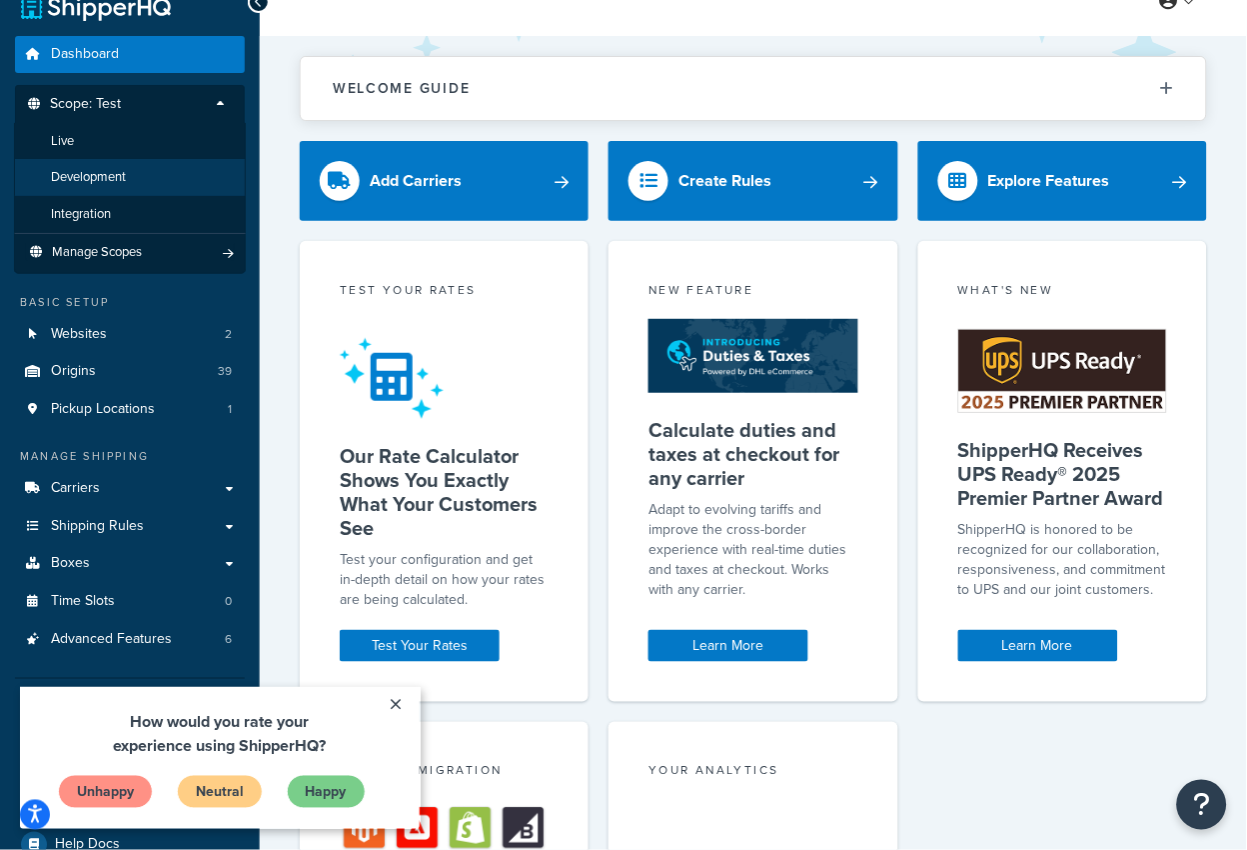
click at [153, 178] on li "Development" at bounding box center [130, 177] width 232 height 37
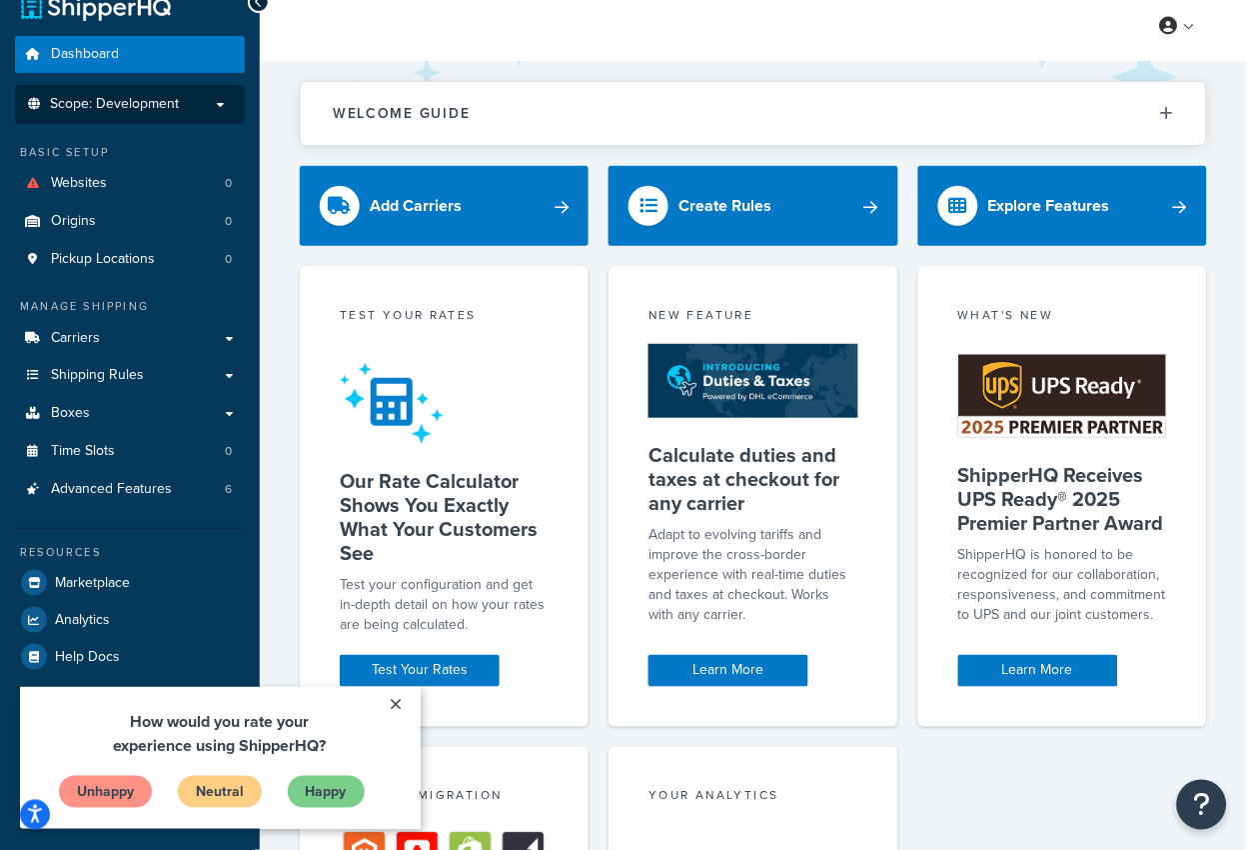
click at [184, 113] on li "Scope: Development" at bounding box center [130, 104] width 230 height 39
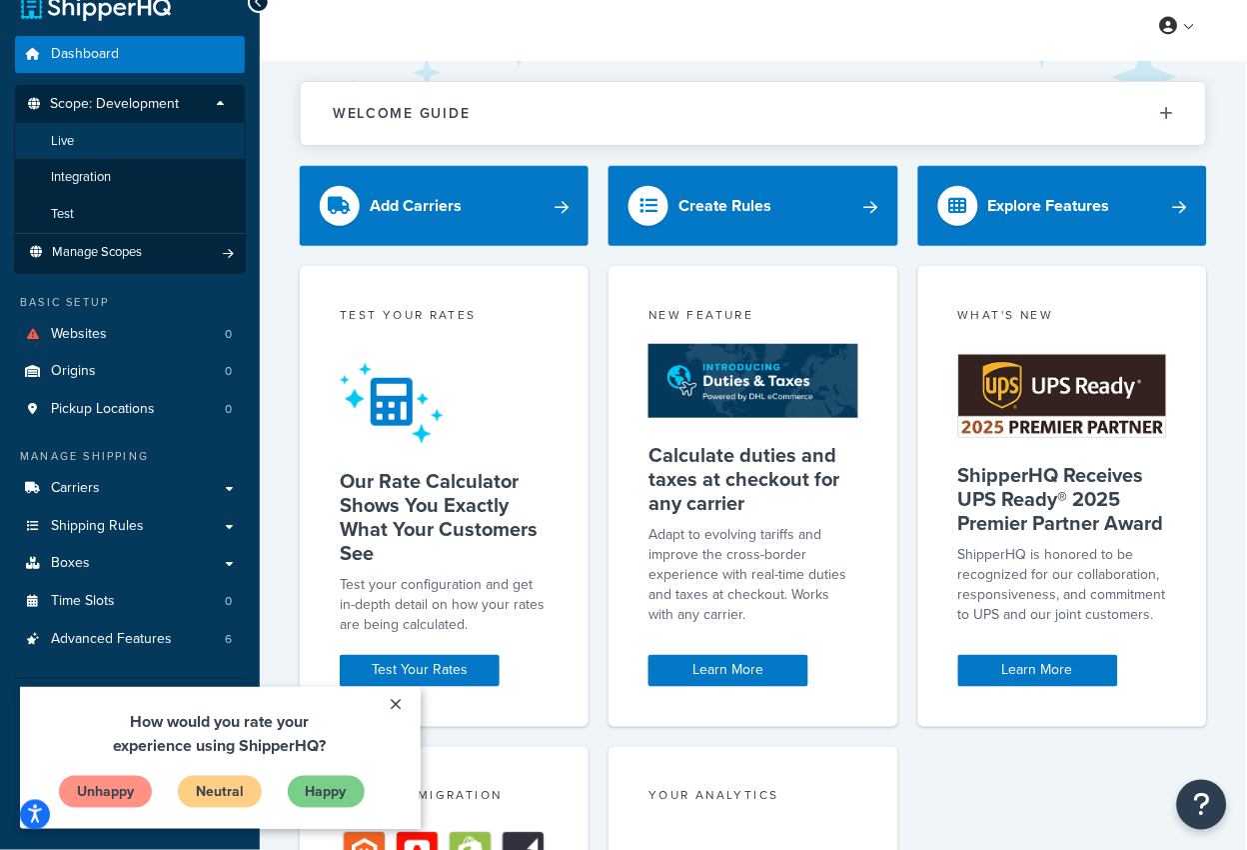
click at [146, 132] on li "Live" at bounding box center [130, 141] width 232 height 37
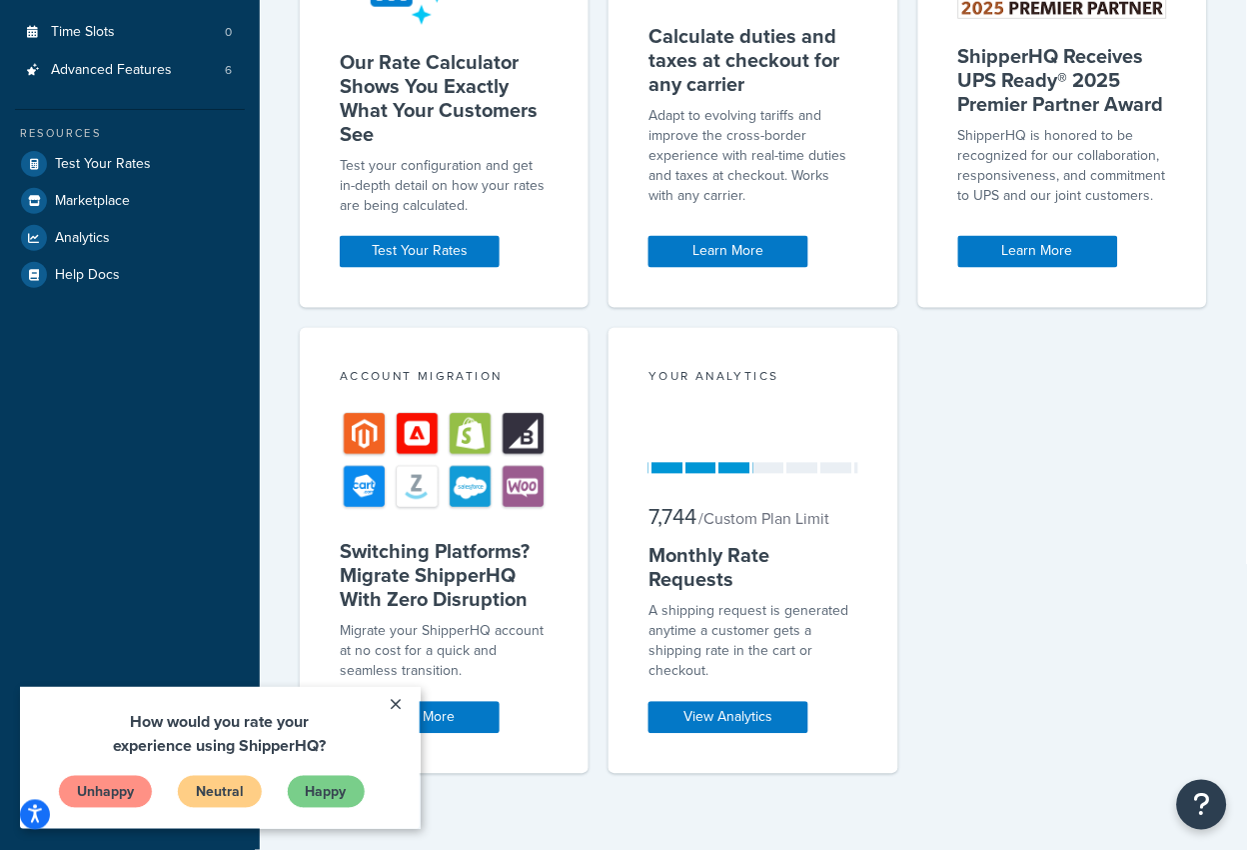
scroll to position [457, 0]
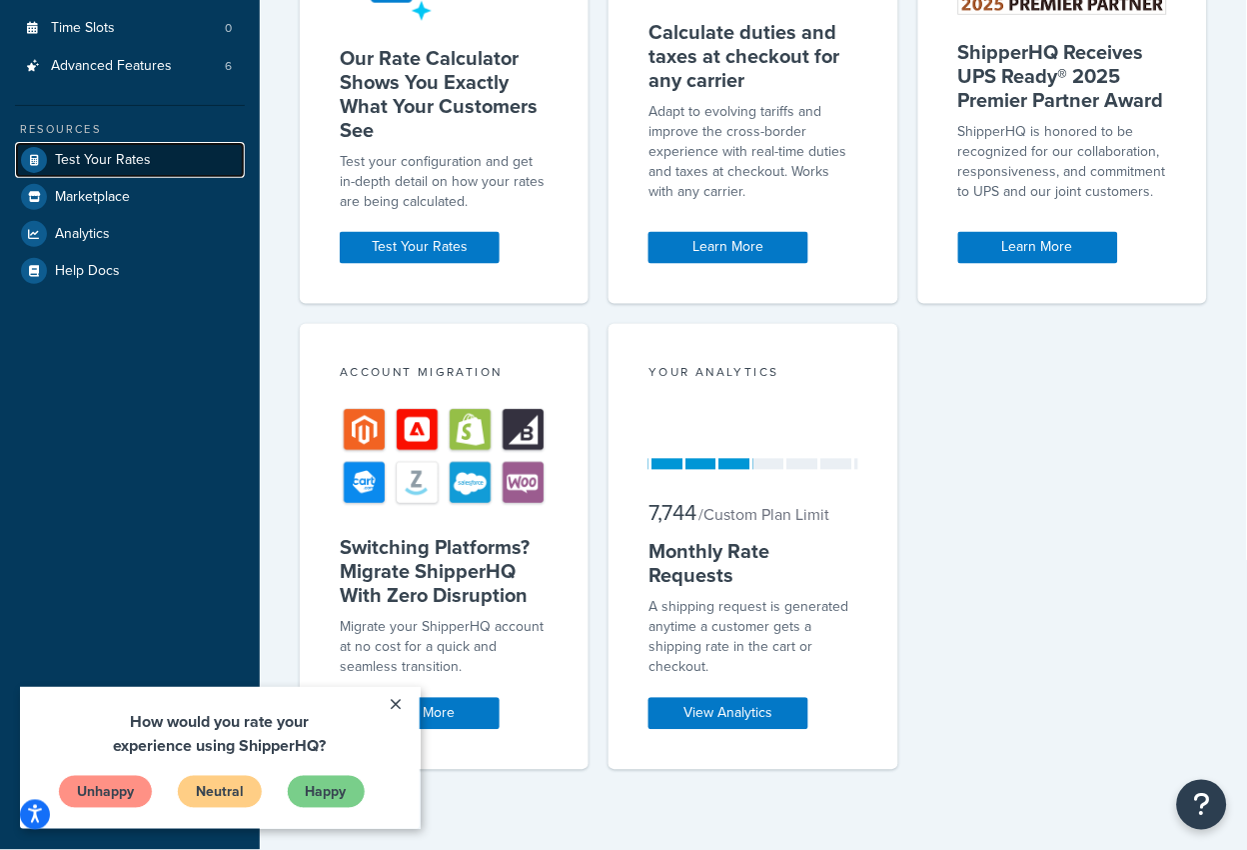
click at [120, 160] on span "Test Your Rates" at bounding box center [103, 160] width 96 height 17
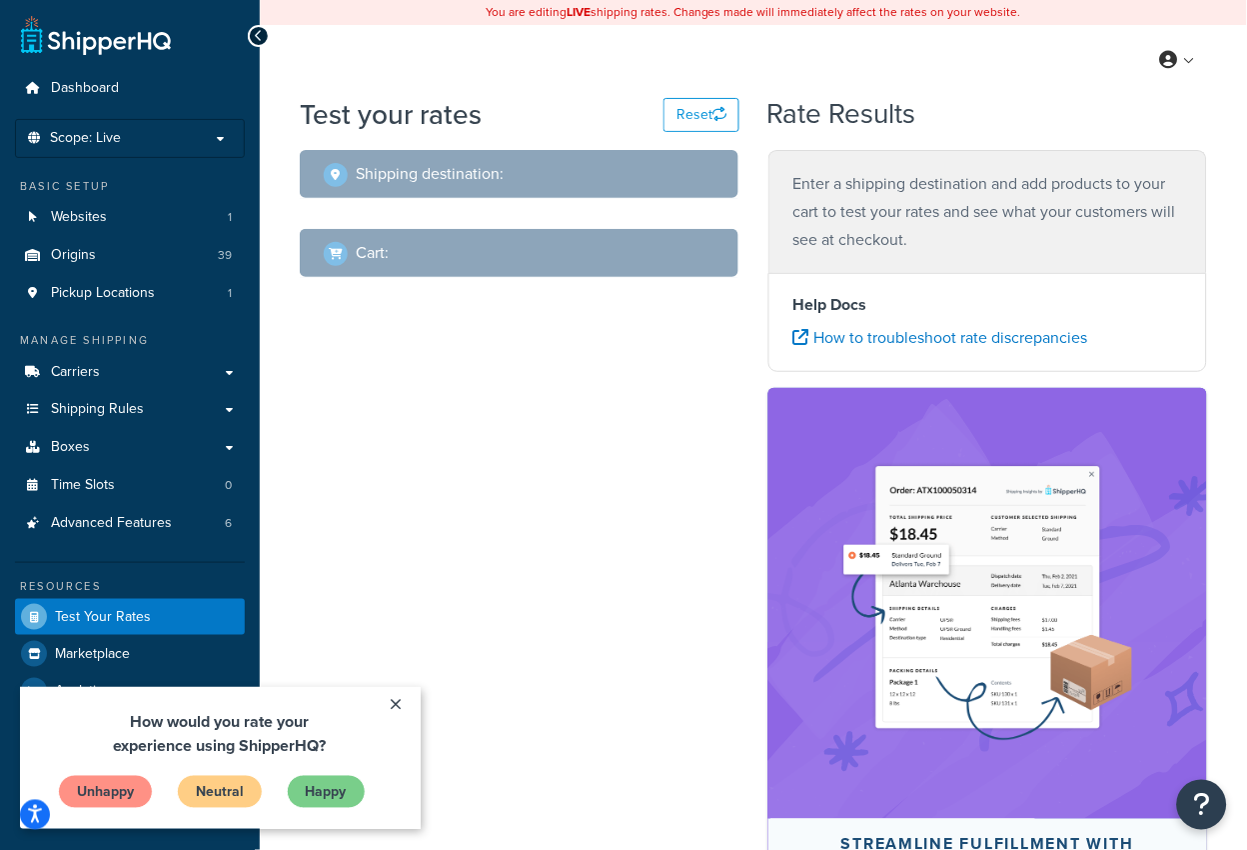
select select "TX"
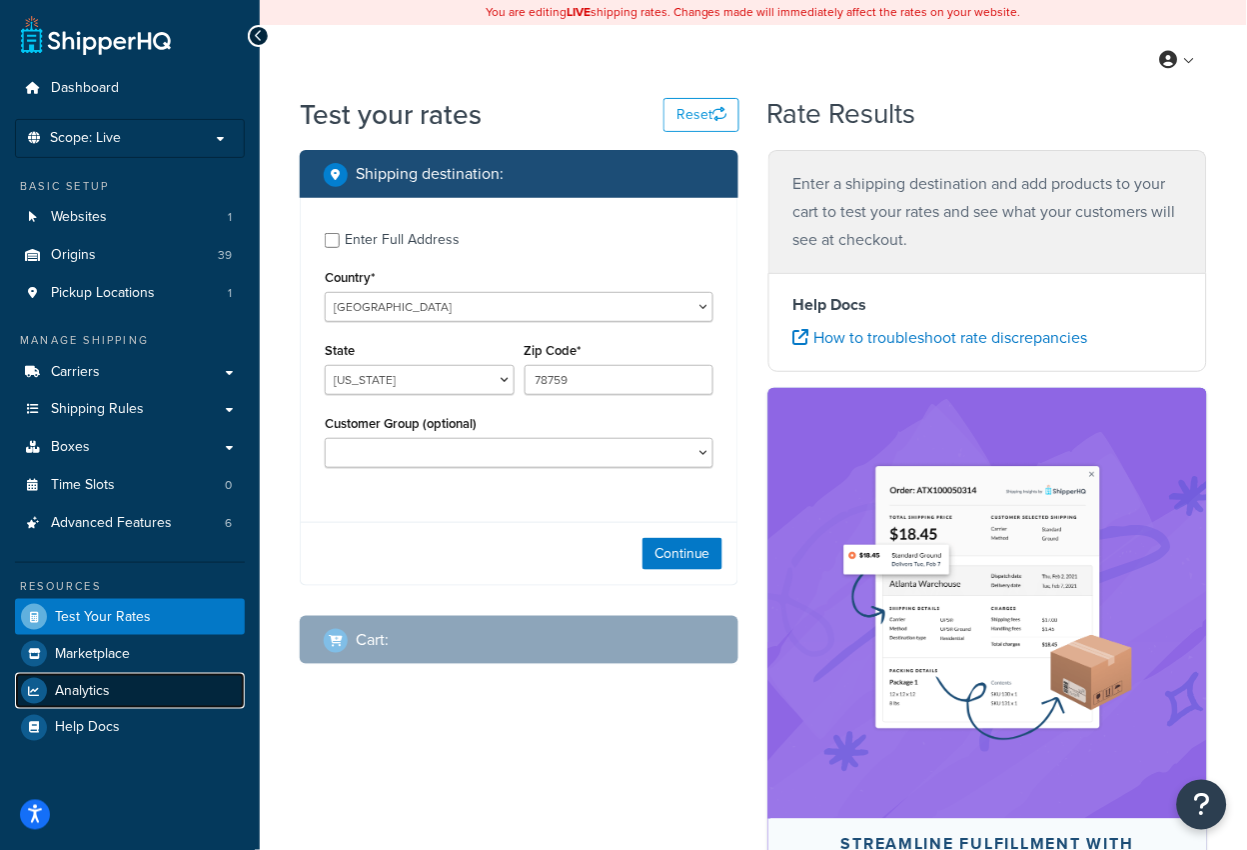
click at [92, 684] on span "Analytics" at bounding box center [82, 691] width 55 height 17
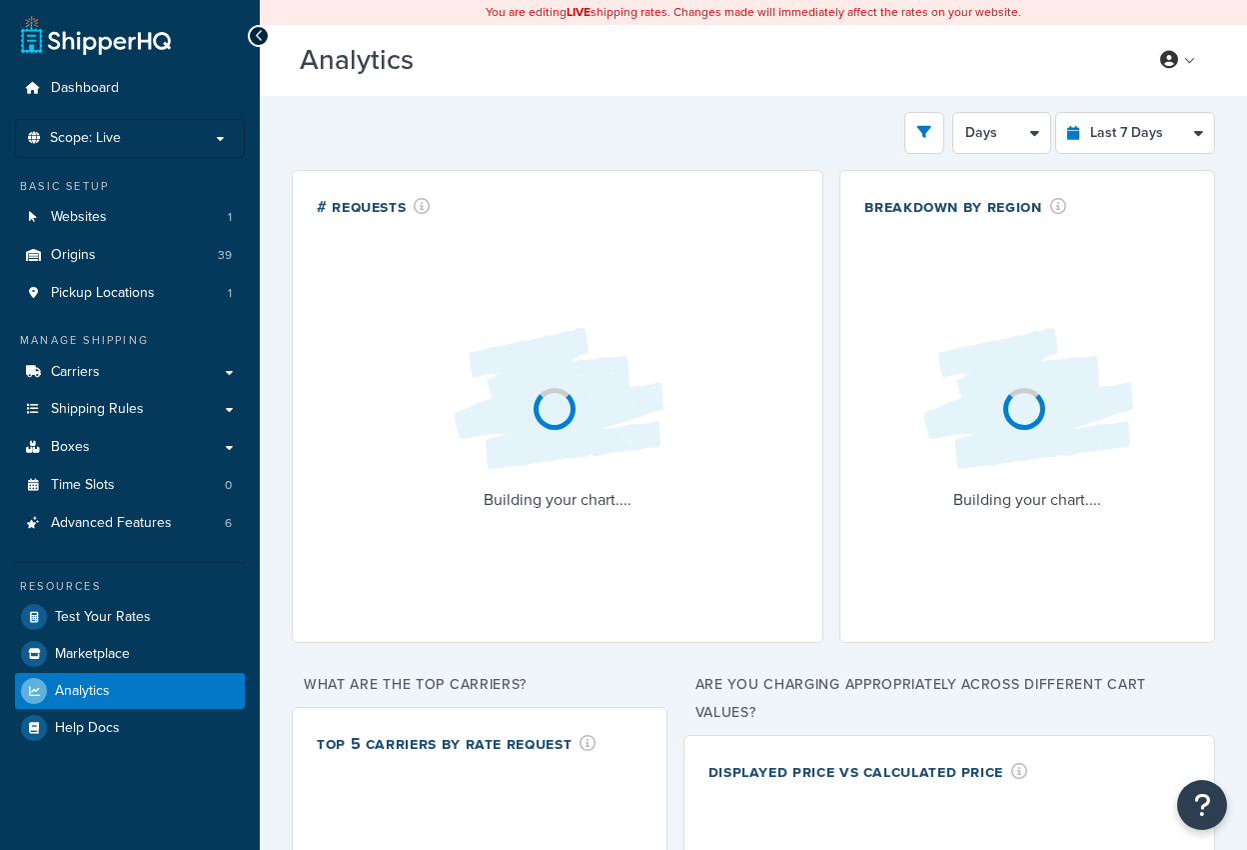
select select "last_7_days"
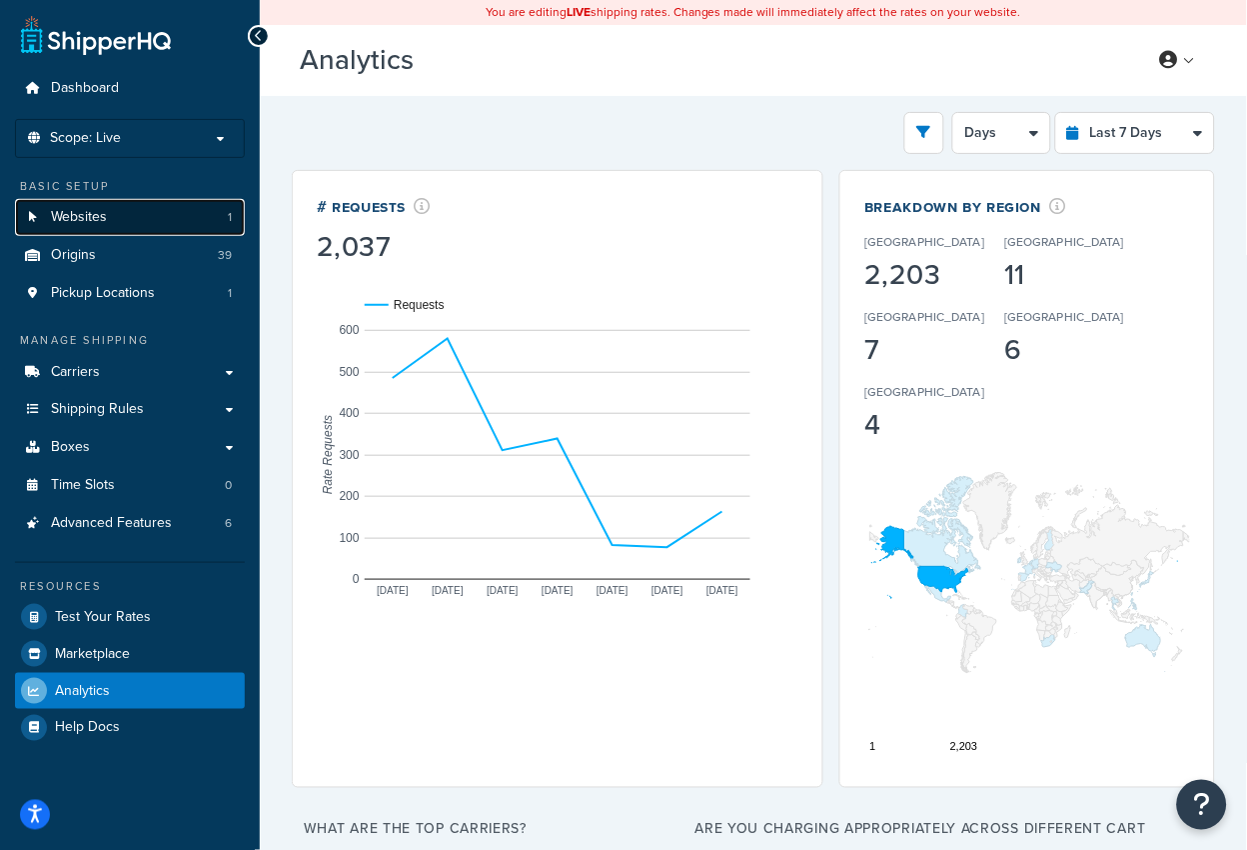
click at [161, 222] on link "Websites 1" at bounding box center [130, 217] width 230 height 37
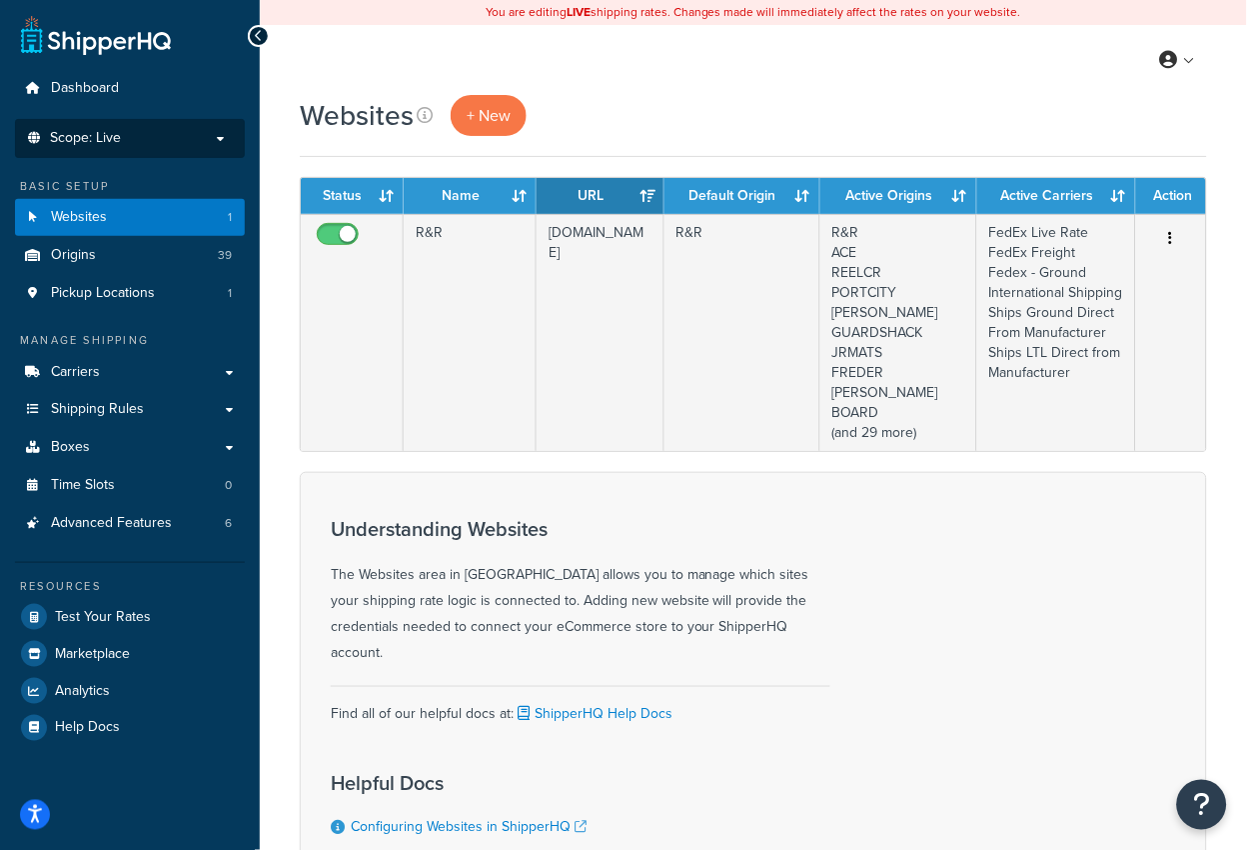
click at [177, 151] on li "Scope: Live Development Integration Test Manage Scopes" at bounding box center [130, 138] width 230 height 39
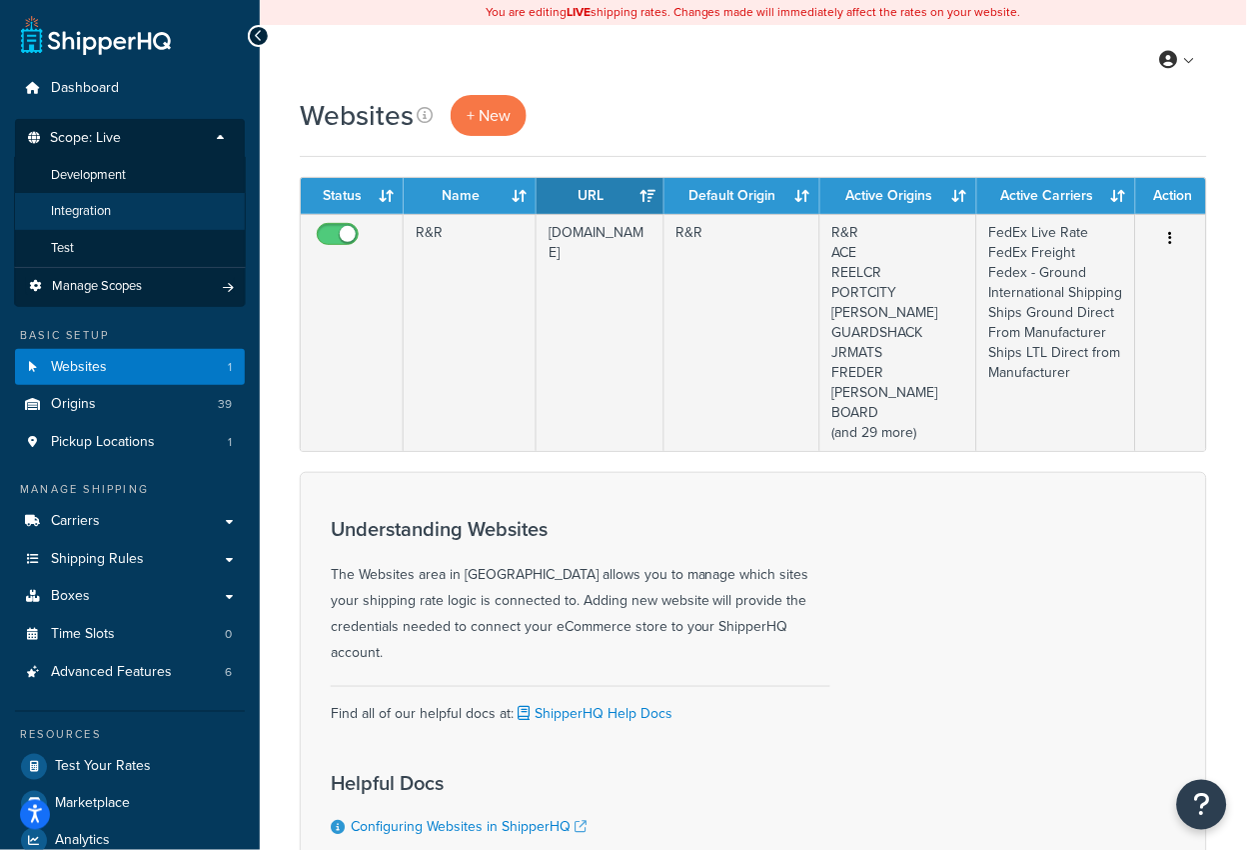
click at [154, 213] on li "Integration" at bounding box center [130, 211] width 232 height 37
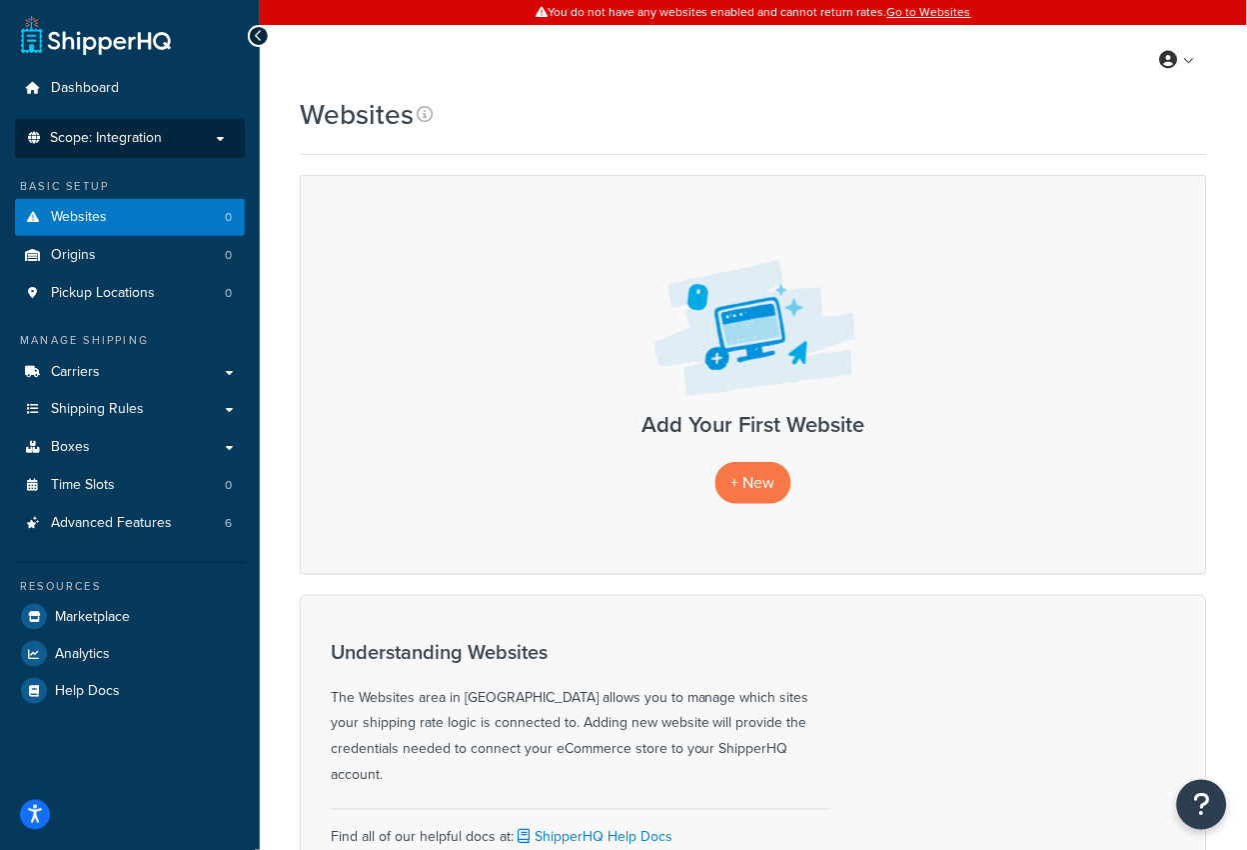
click at [190, 141] on p "Scope: Integration" at bounding box center [130, 138] width 212 height 17
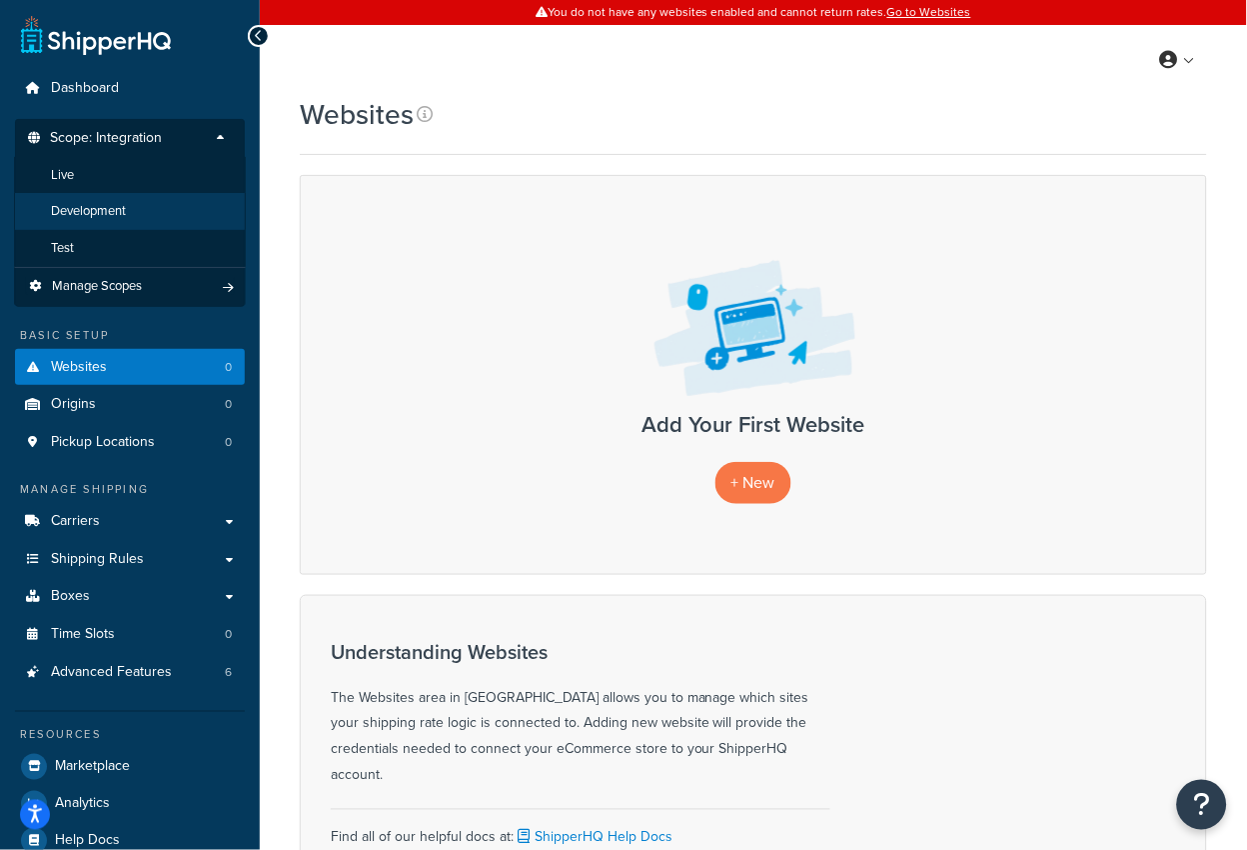
click at [171, 204] on li "Development" at bounding box center [130, 211] width 232 height 37
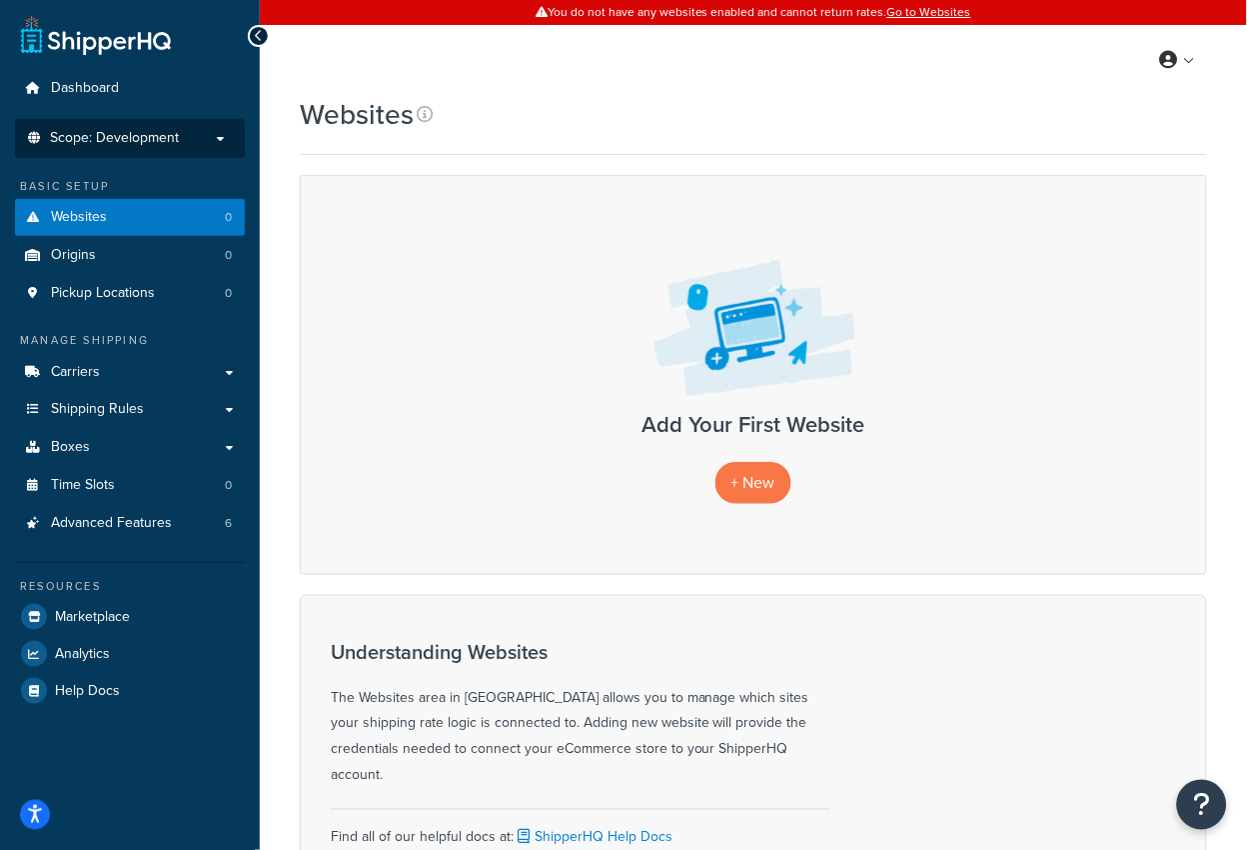
click at [179, 136] on p "Scope: Development" at bounding box center [130, 138] width 212 height 17
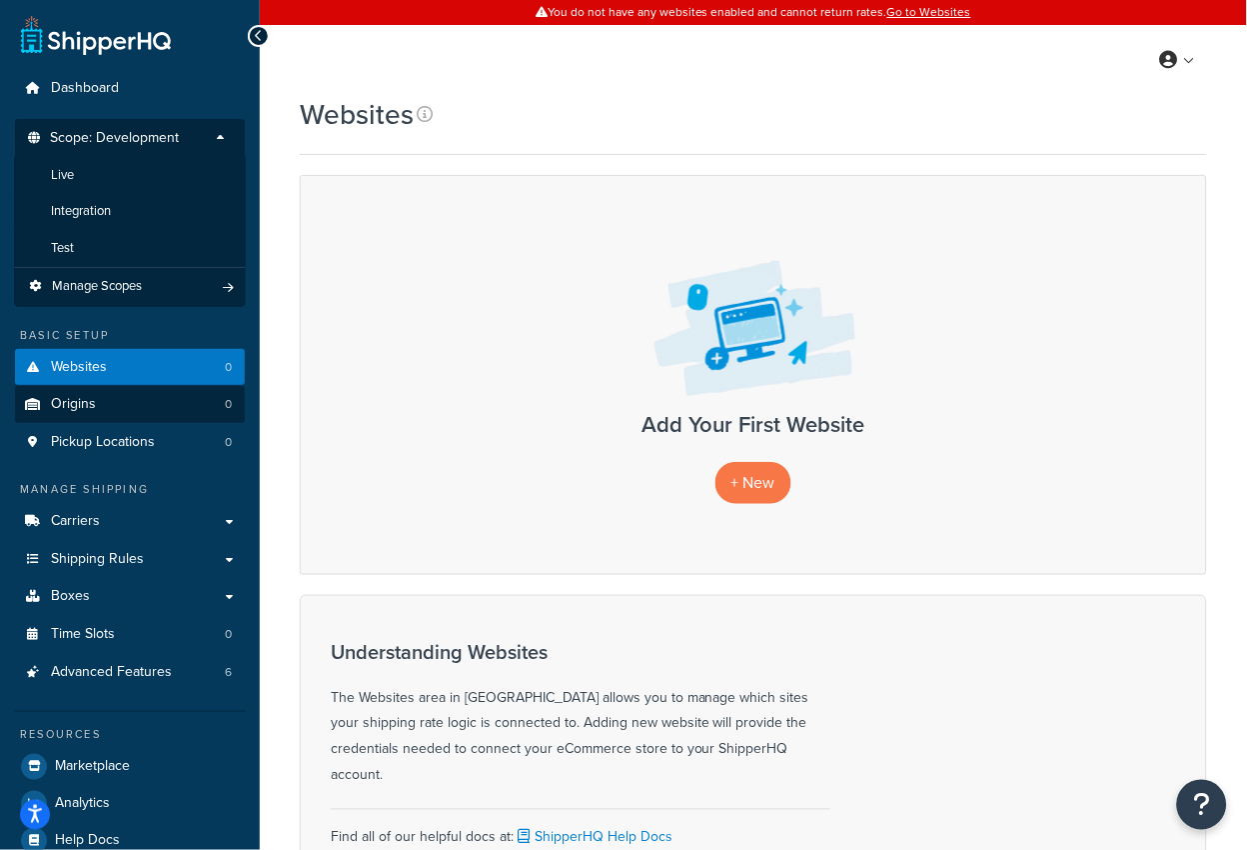
click at [159, 237] on li "Test" at bounding box center [130, 248] width 232 height 37
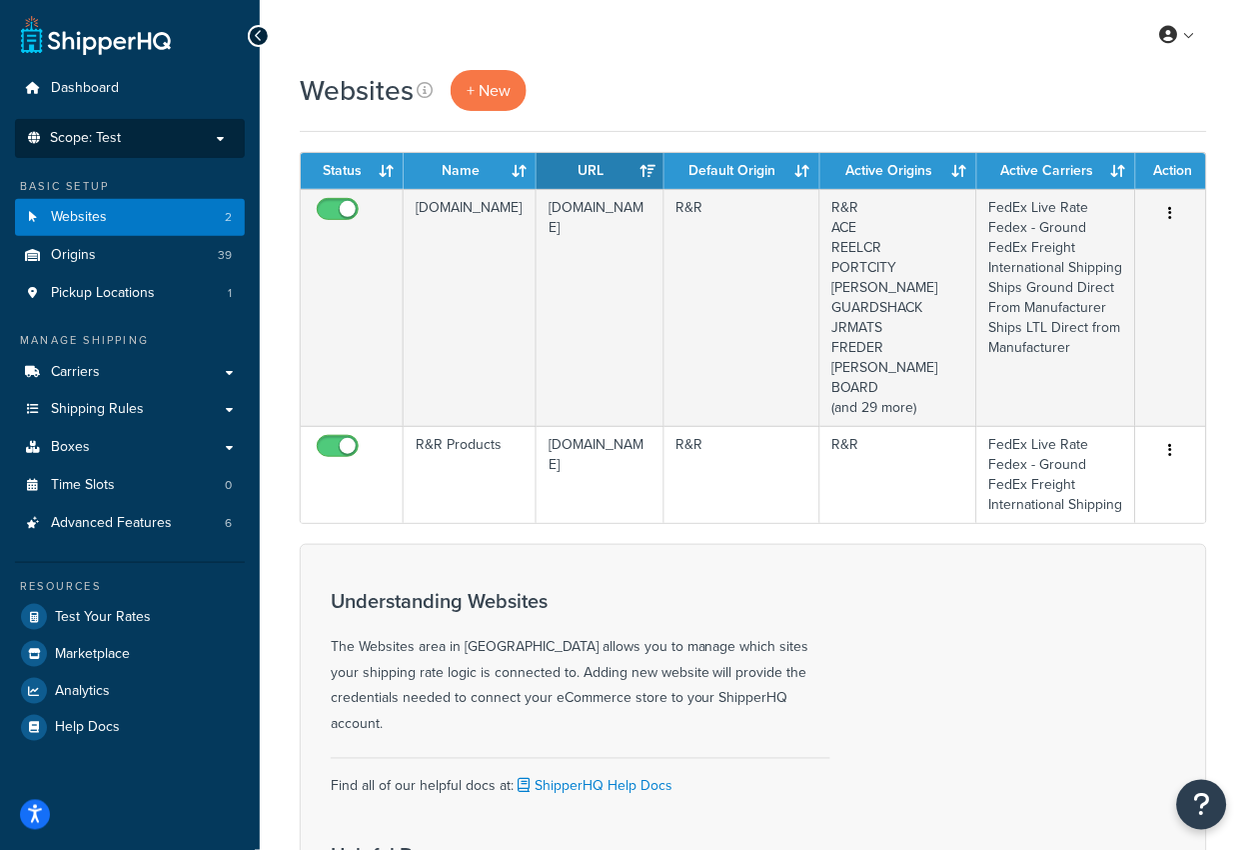
click at [151, 140] on p "Scope: Test" at bounding box center [130, 138] width 212 height 17
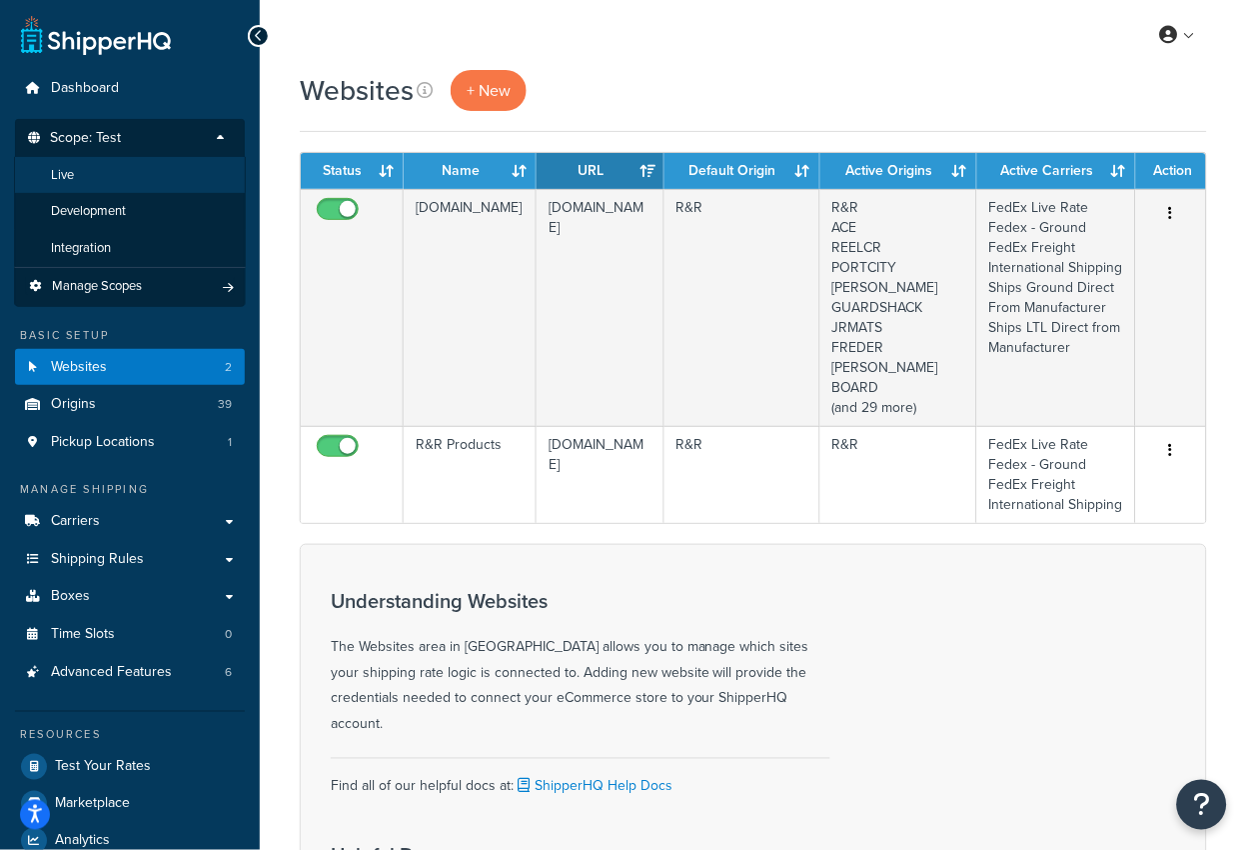
click at [147, 180] on li "Live" at bounding box center [130, 175] width 232 height 37
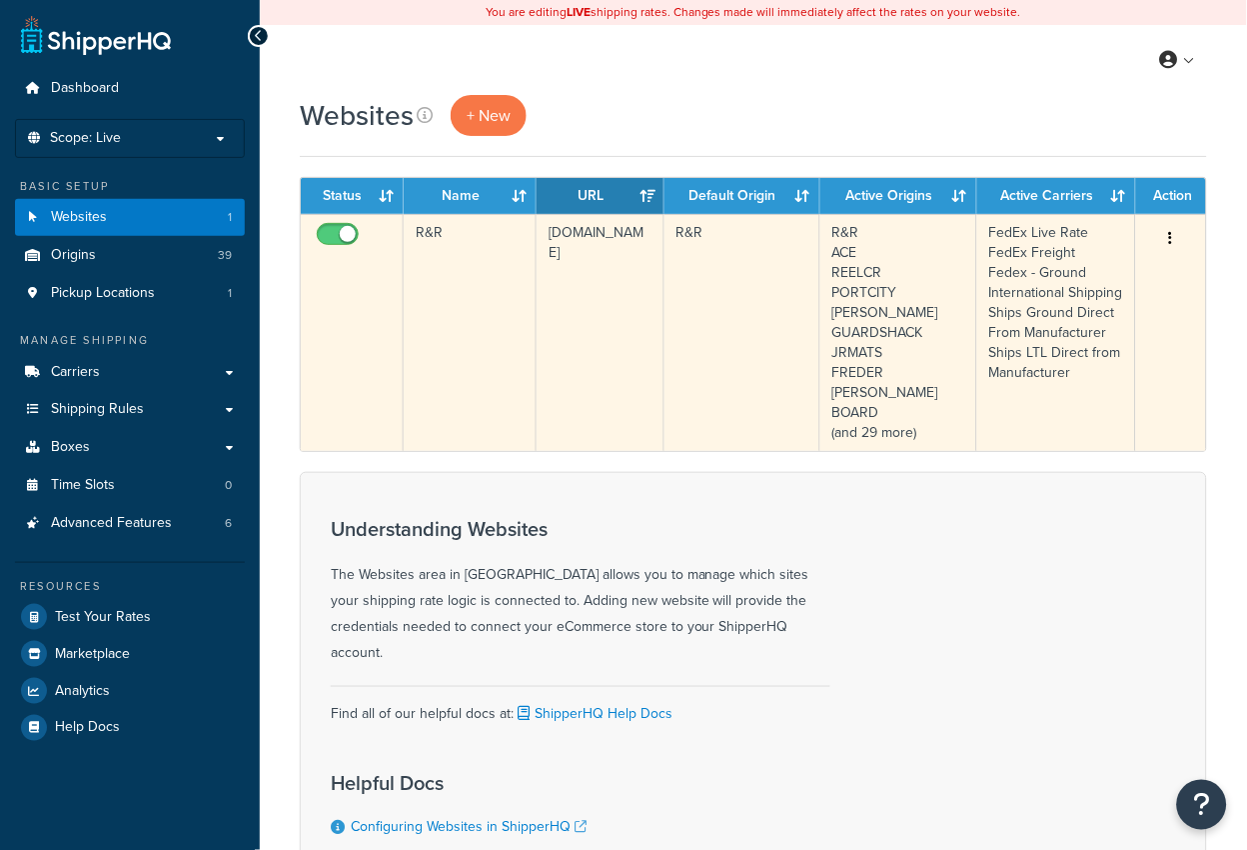
click at [571, 253] on td "[DOMAIN_NAME]" at bounding box center [601, 332] width 128 height 237
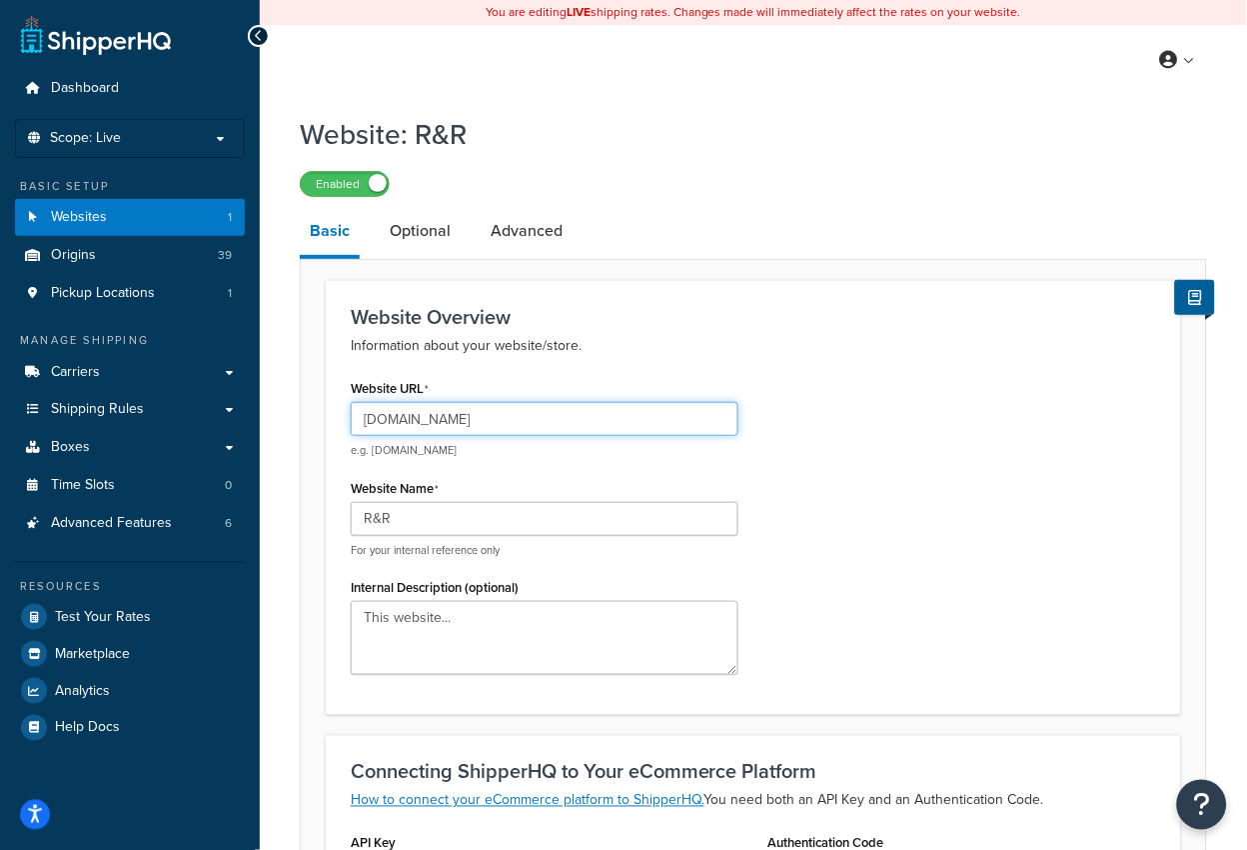
click at [520, 414] on input "[DOMAIN_NAME]" at bounding box center [545, 419] width 388 height 34
type input "v"
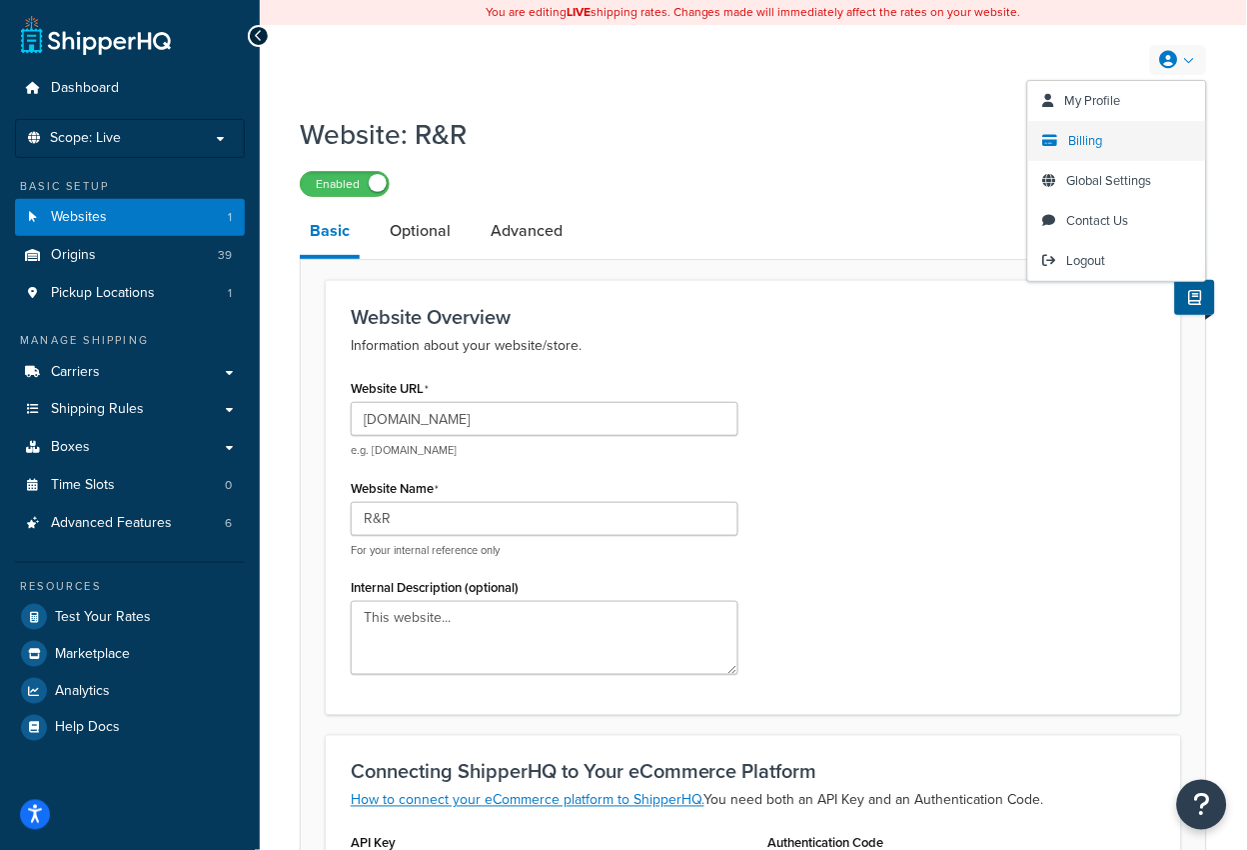
click at [1098, 141] on span "Billing" at bounding box center [1086, 140] width 34 height 19
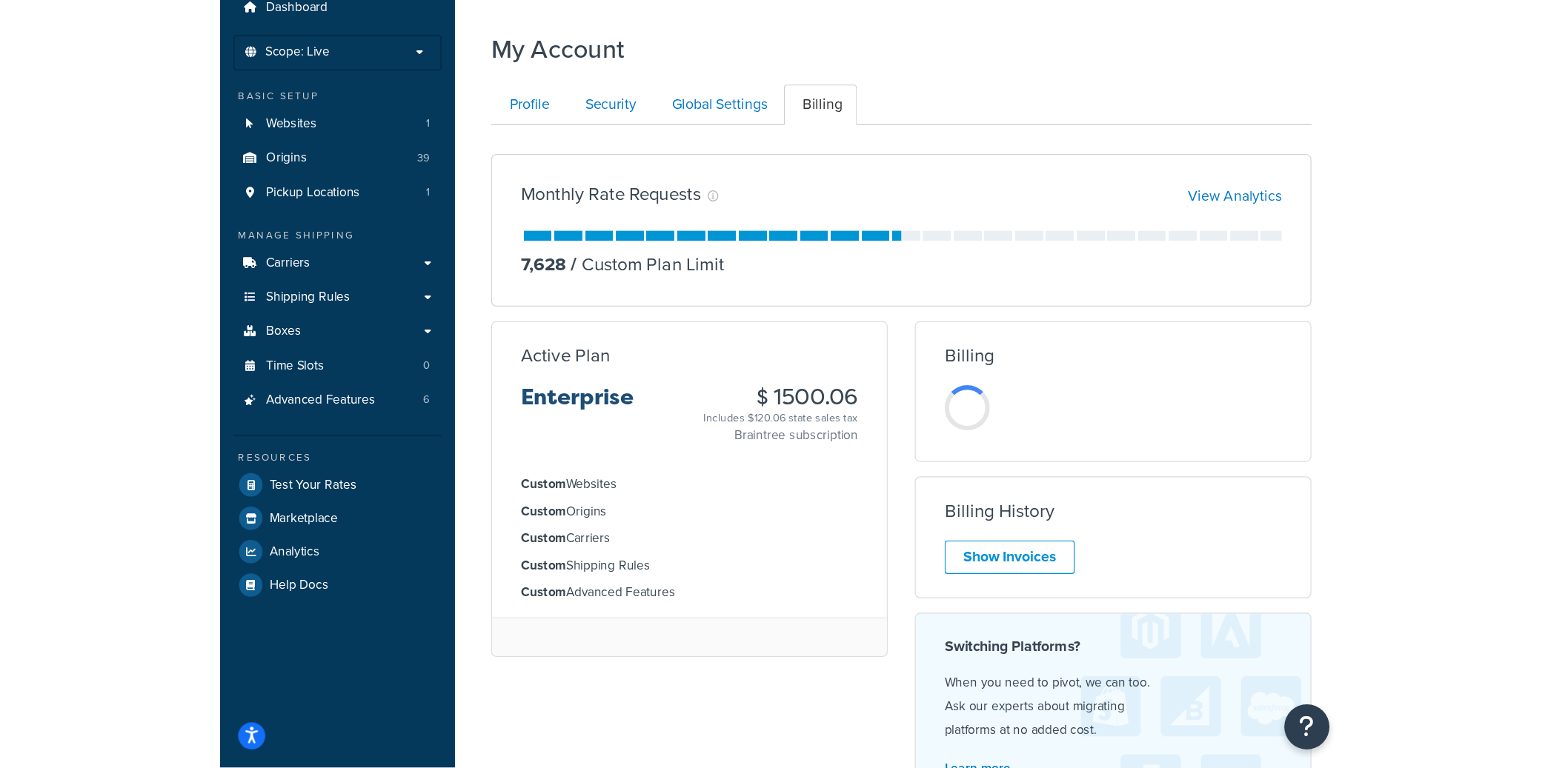
scroll to position [76, 0]
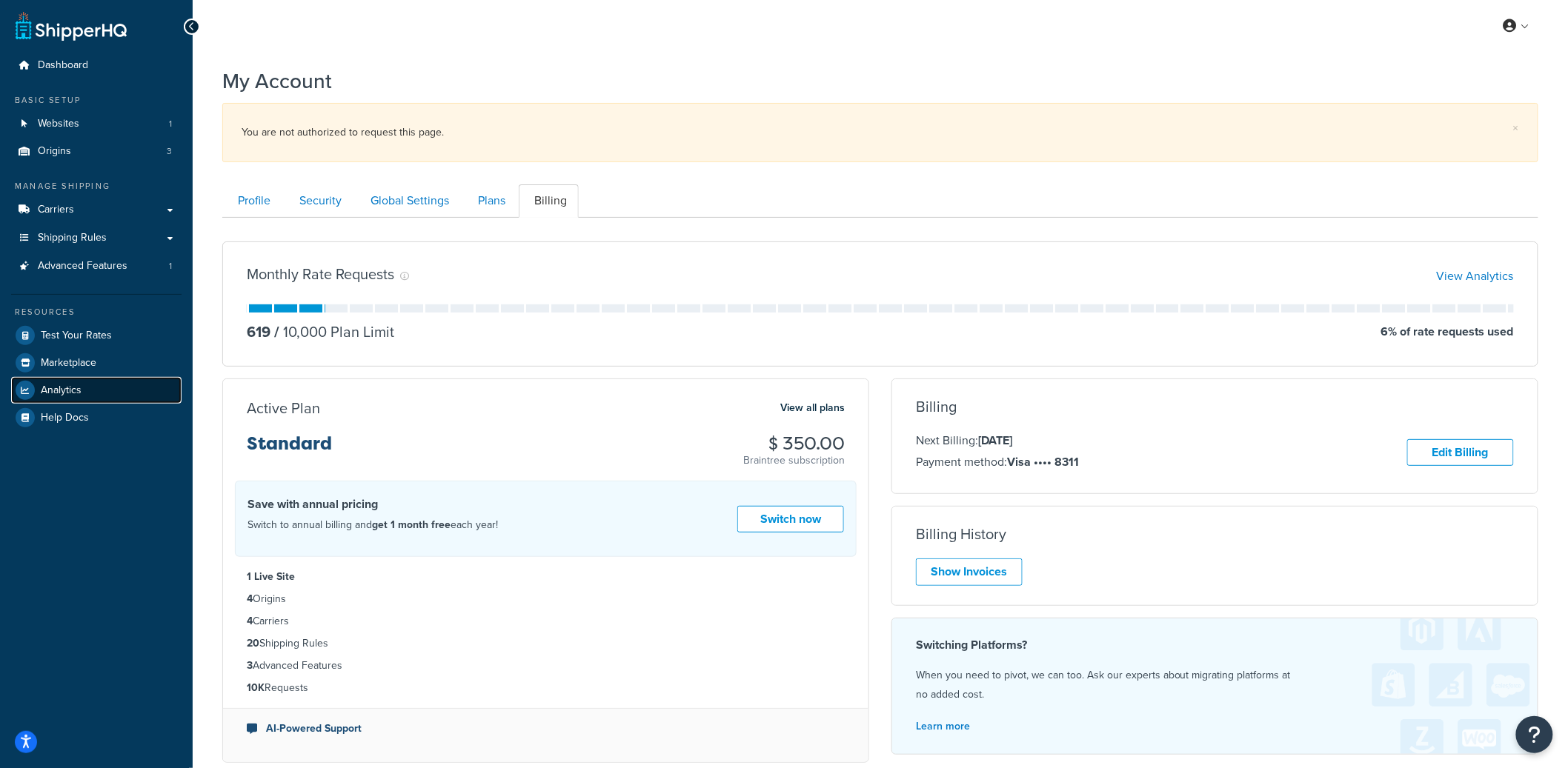
click at [100, 399] on link "Analytics" at bounding box center [96, 391] width 171 height 27
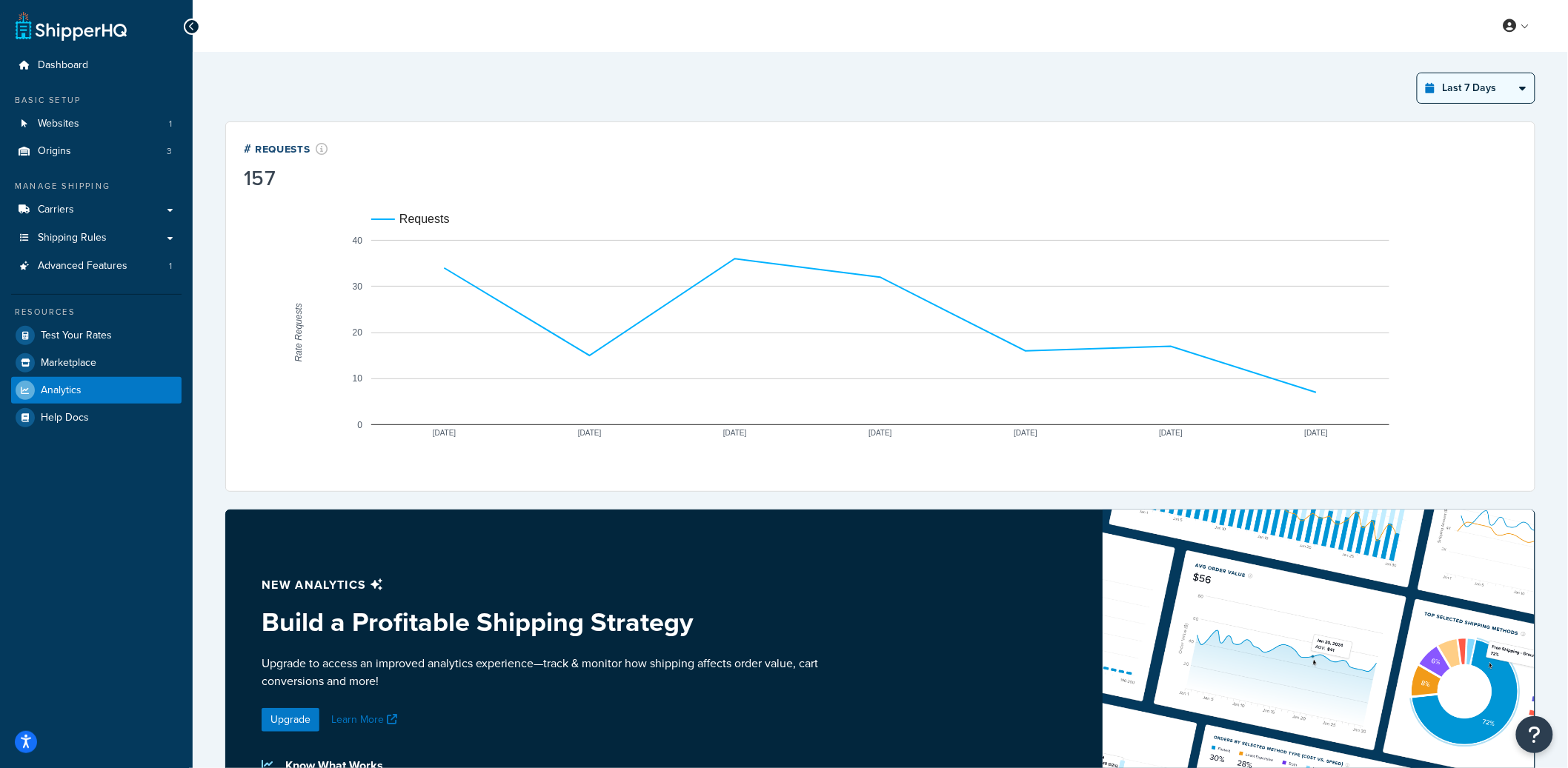
click at [1434, 84] on select "Last 24 Hours Last 7 Days Last 30 Days Last 3 Months Last 6 Months Last 12 Mont…" at bounding box center [1476, 88] width 117 height 30
select select "last_year"
click at [1418, 73] on select "Last 24 Hours Last 7 Days Last 30 Days Last 3 Months Last 6 Months Last 12 Mont…" at bounding box center [1476, 88] width 117 height 30
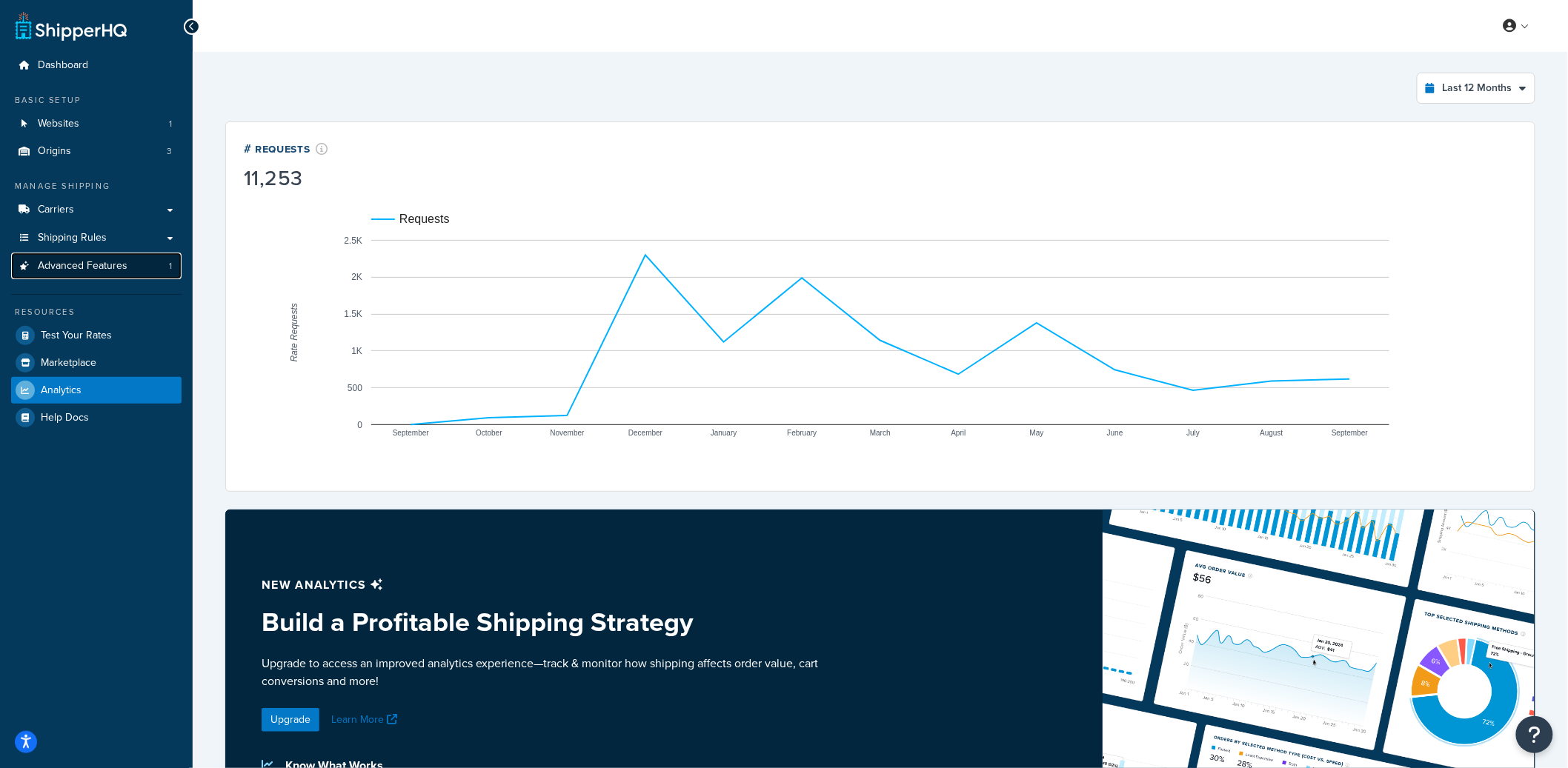
click at [70, 260] on span "Advanced Features" at bounding box center [82, 266] width 90 height 13
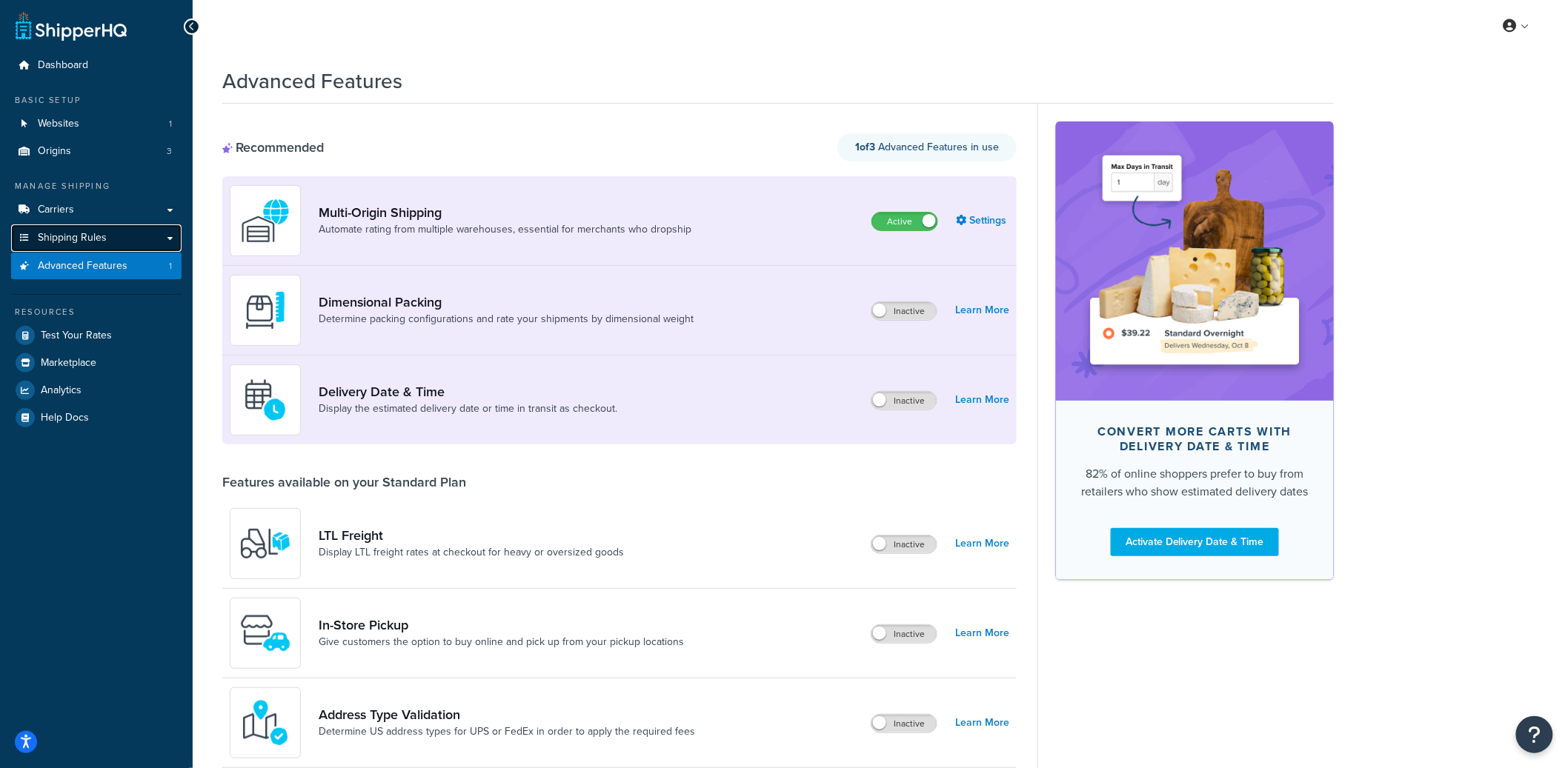
click at [116, 237] on link "Shipping Rules" at bounding box center [96, 238] width 171 height 27
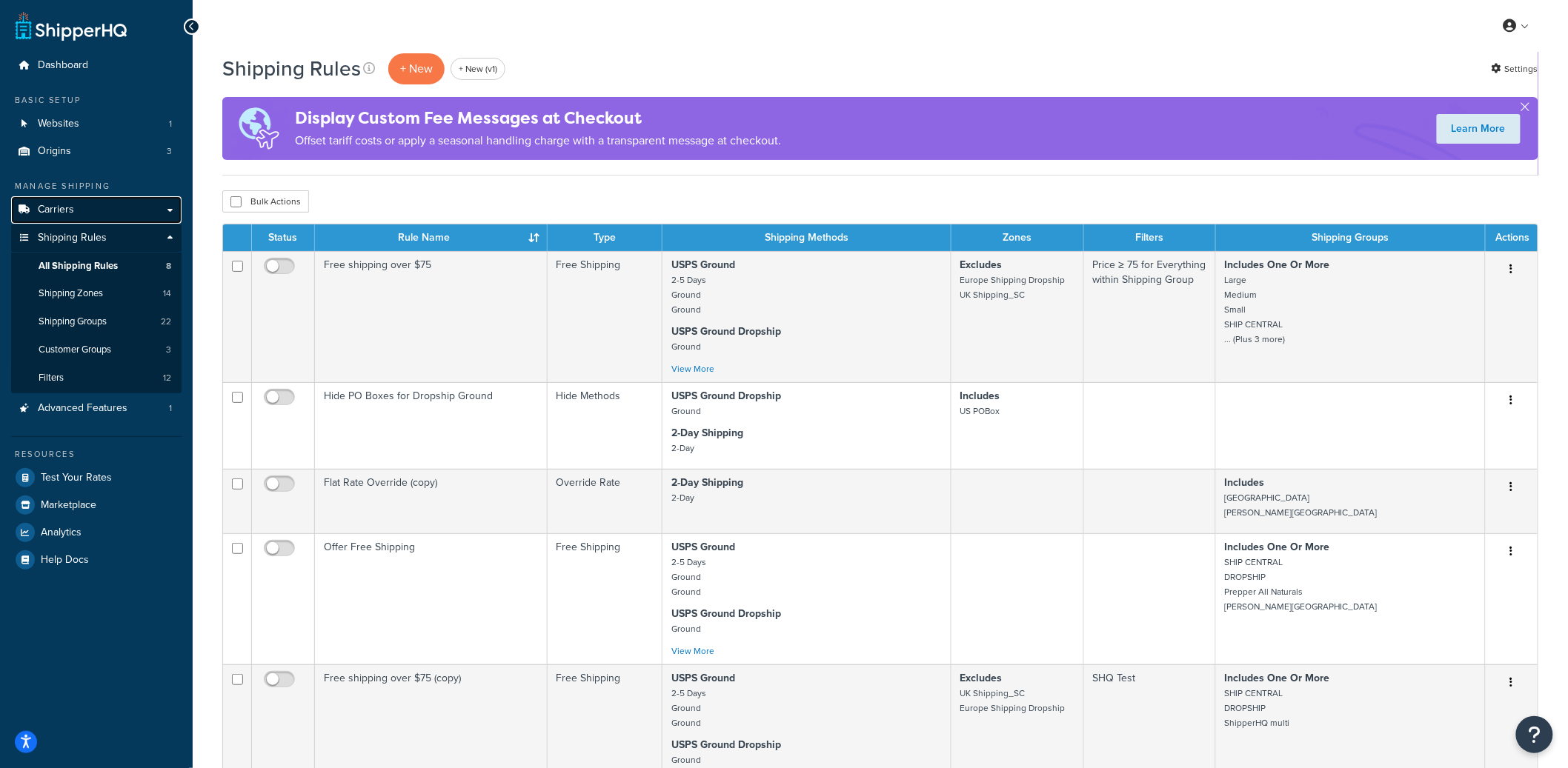
click at [114, 206] on link "Carriers" at bounding box center [96, 210] width 171 height 27
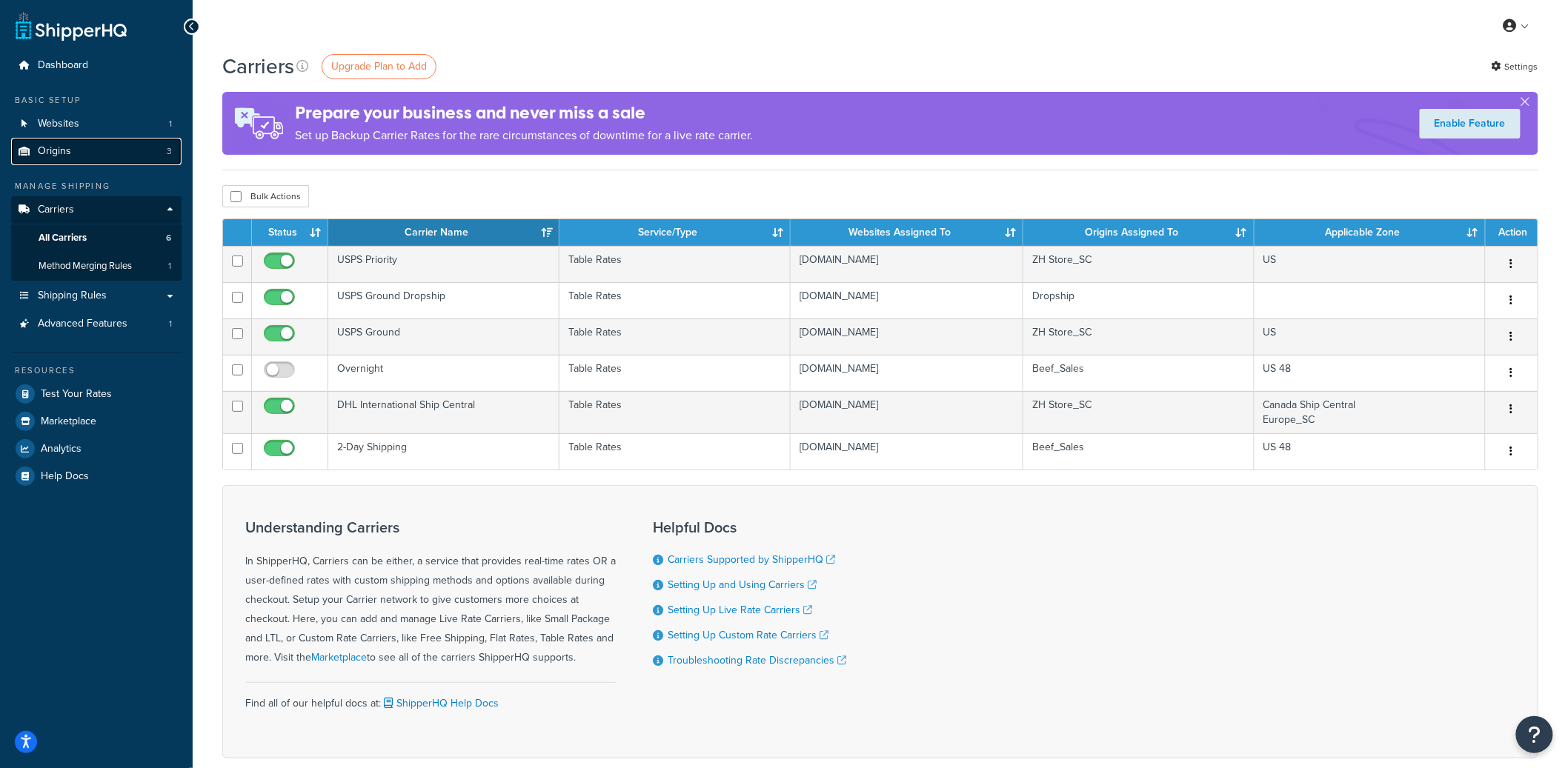
click at [126, 149] on link "Origins 3" at bounding box center [96, 151] width 171 height 27
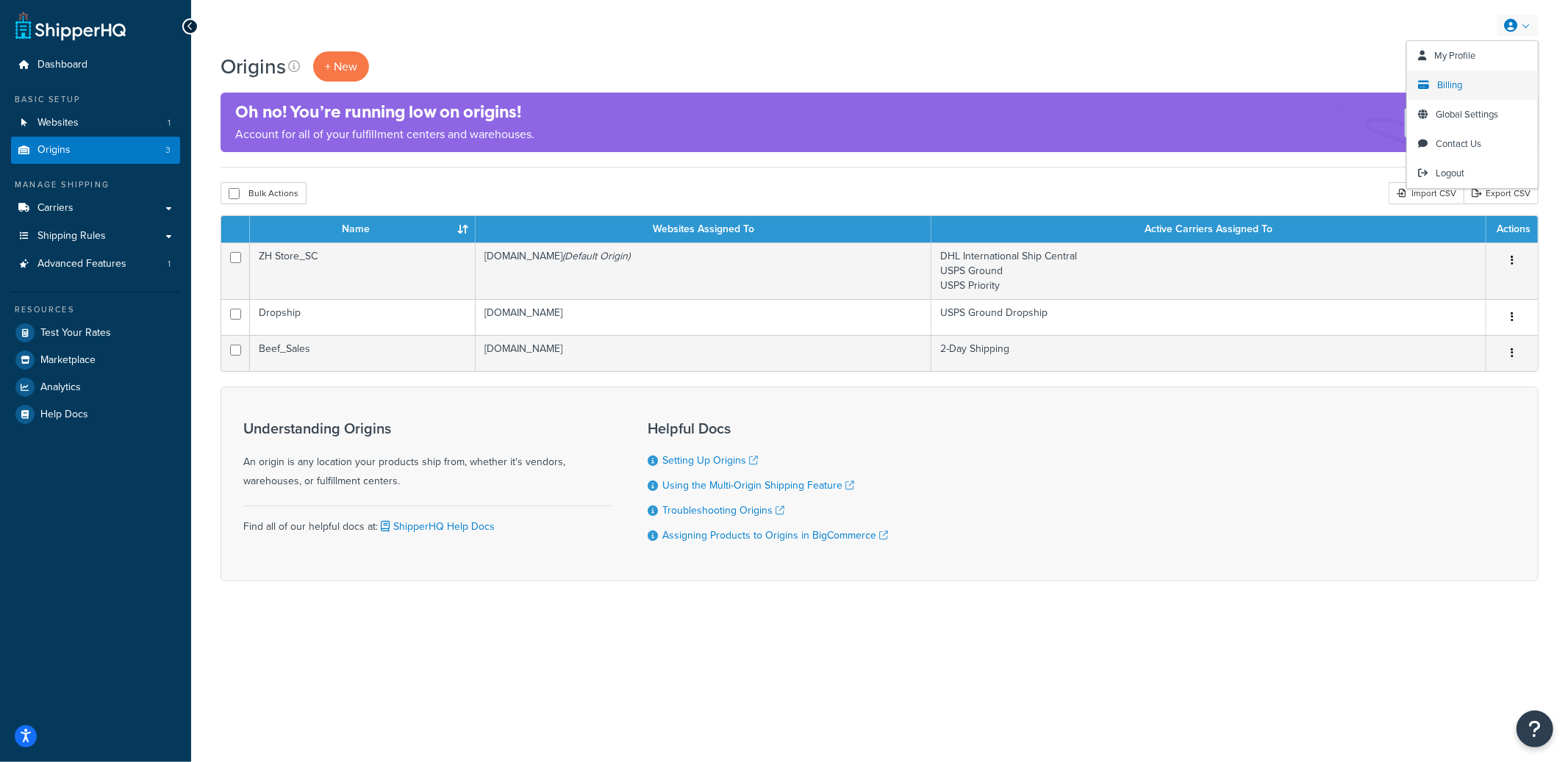
click at [1465, 83] on link "Billing" at bounding box center [1472, 85] width 131 height 29
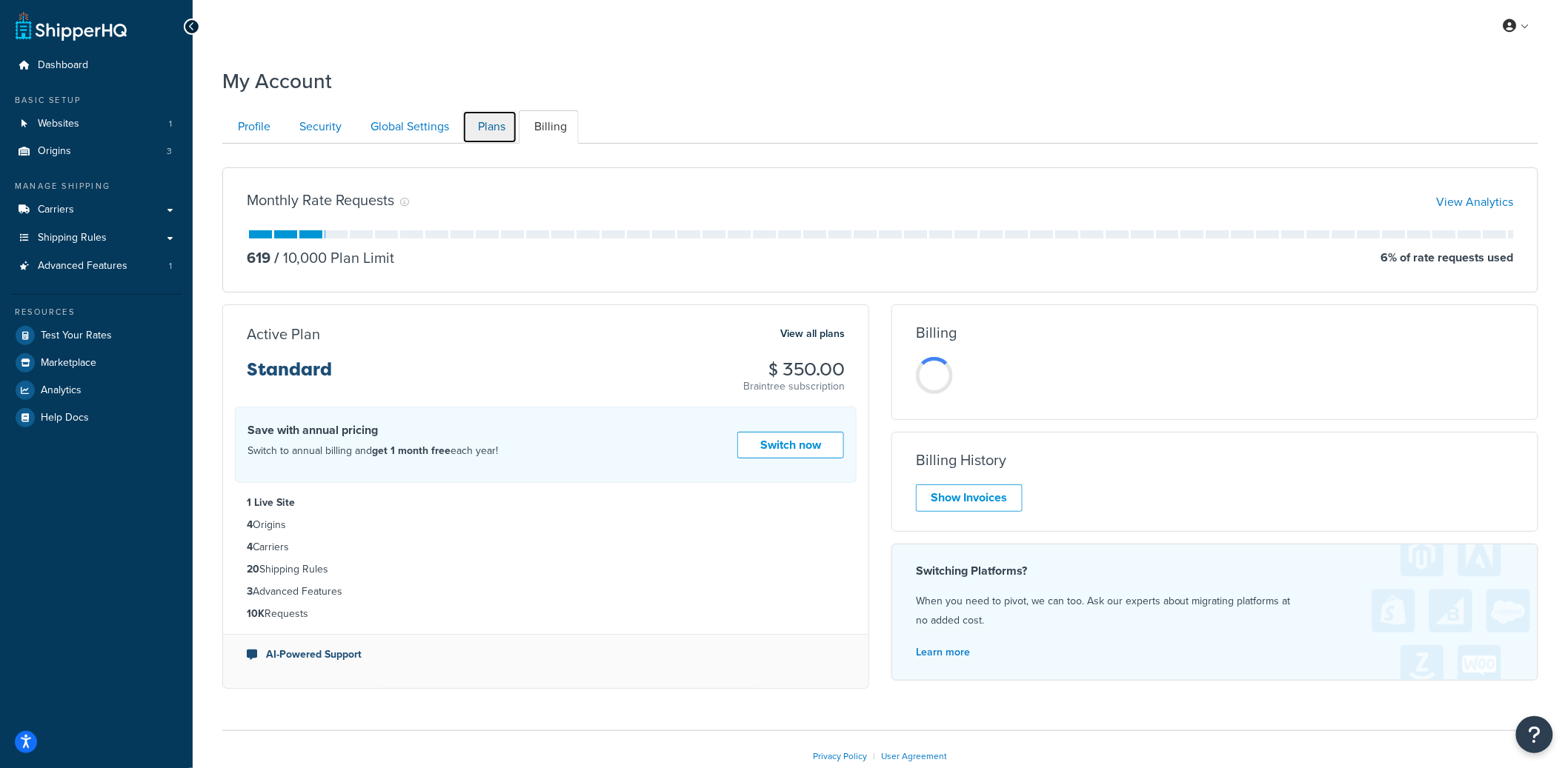
click at [482, 125] on link "Plans" at bounding box center [490, 127] width 55 height 33
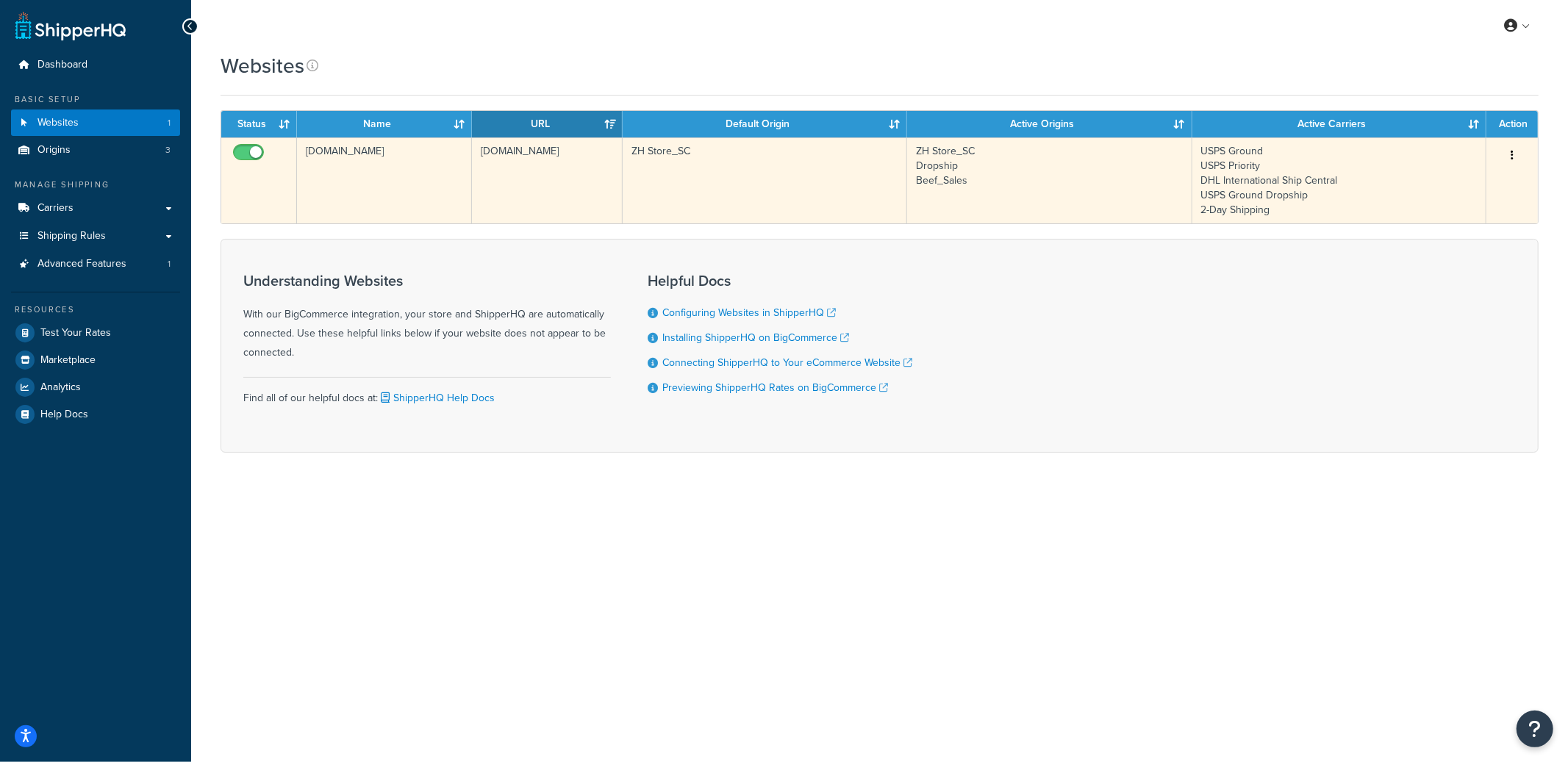
click at [510, 199] on td "[DOMAIN_NAME]" at bounding box center [547, 180] width 151 height 86
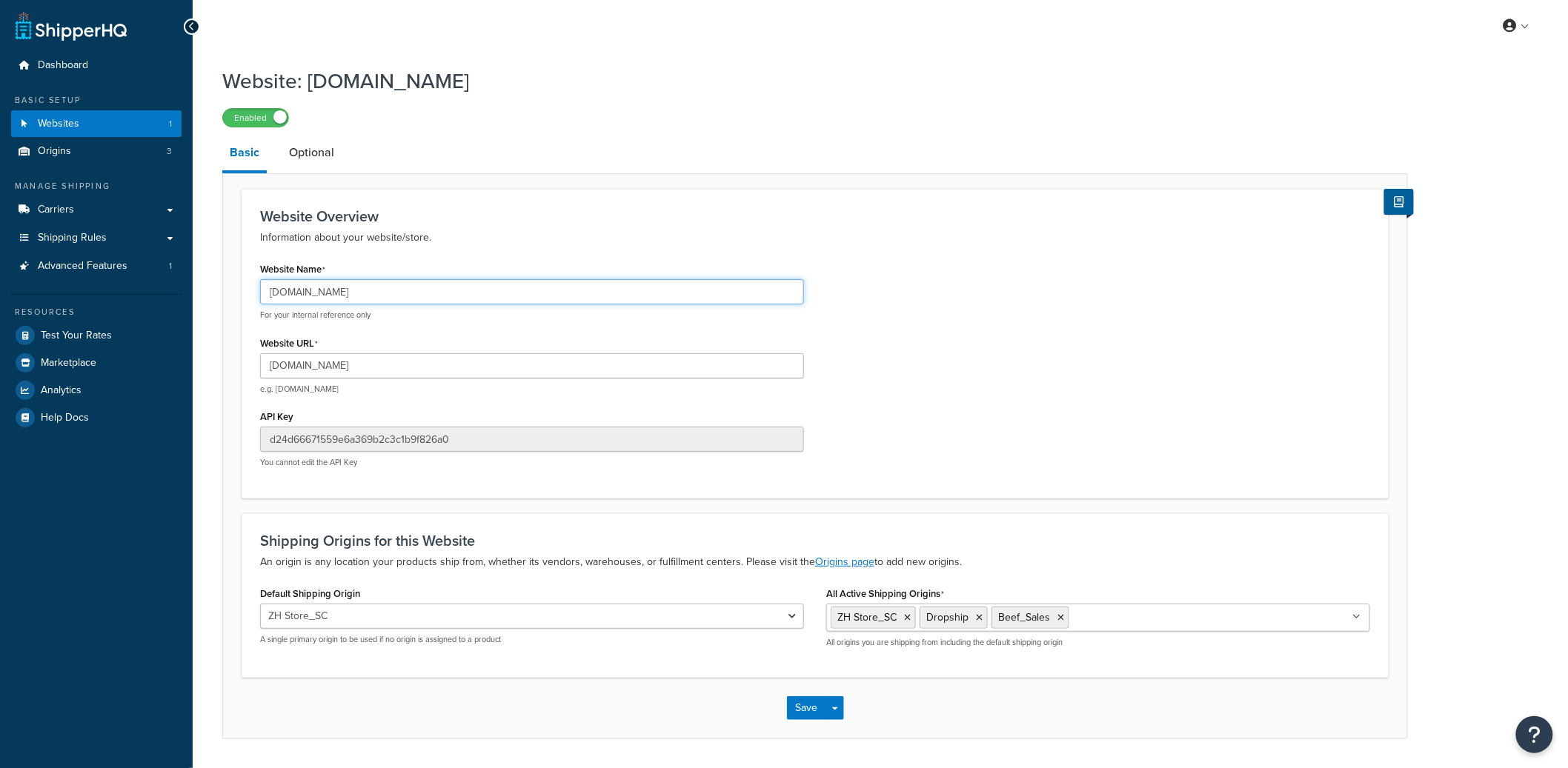
click at [400, 300] on input "checkout.zhstore.com" at bounding box center [532, 292] width 544 height 25
click at [1468, 79] on link "Billing" at bounding box center [1472, 86] width 132 height 30
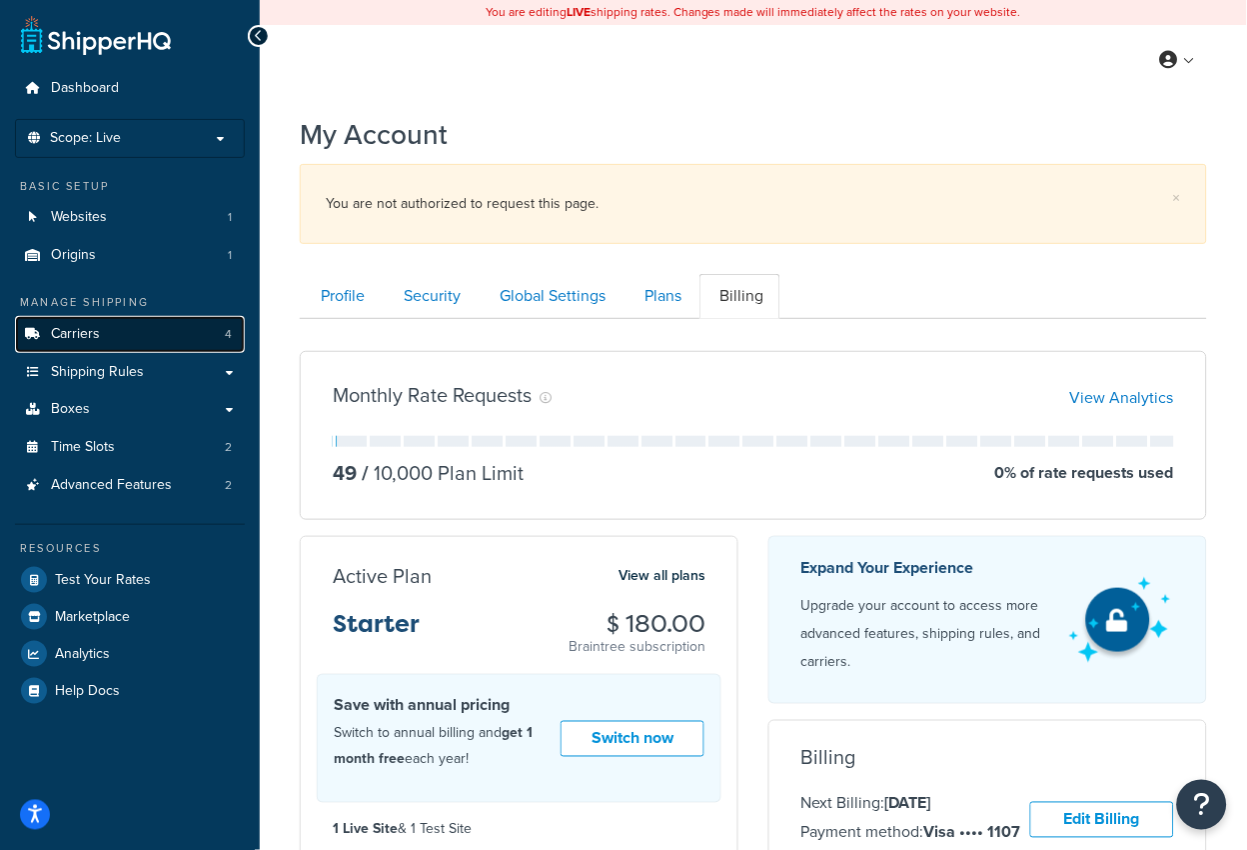
click at [79, 339] on span "Carriers" at bounding box center [75, 334] width 49 height 17
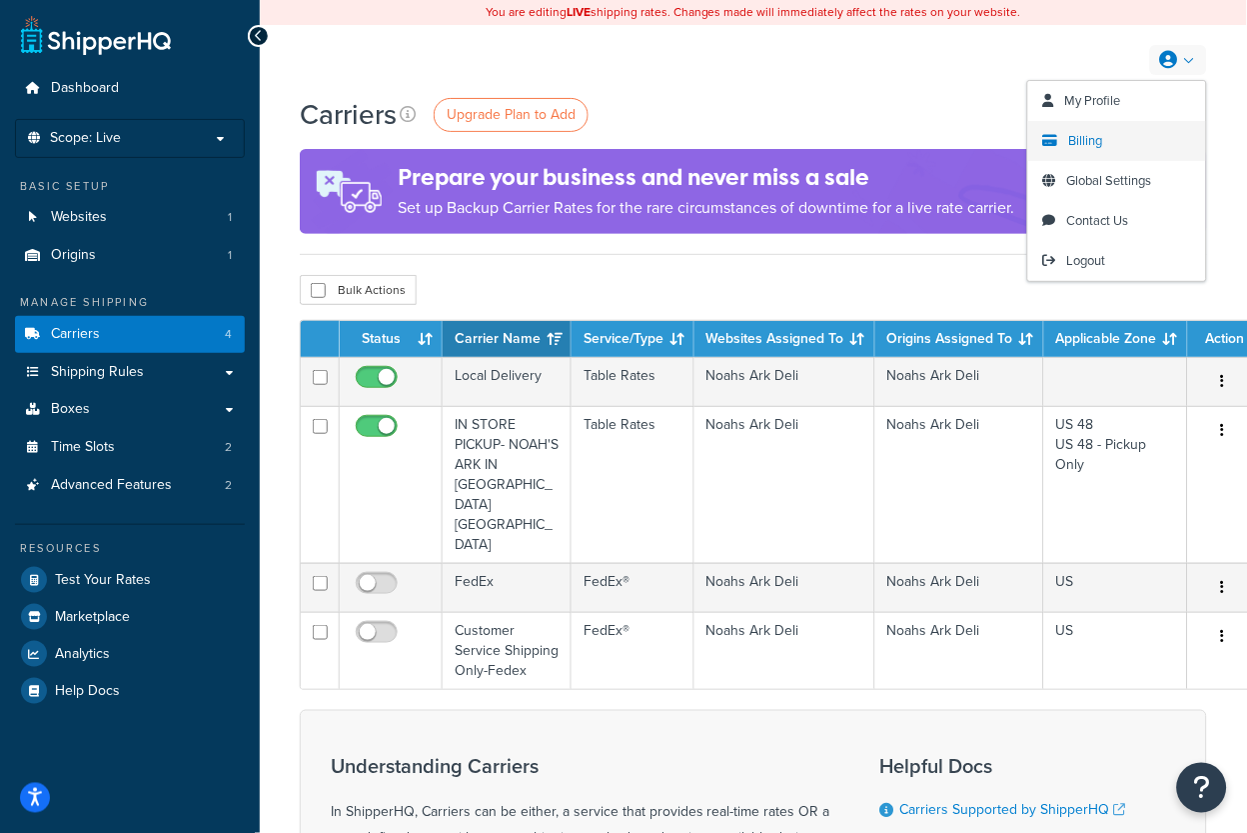
click at [1118, 148] on link "Billing" at bounding box center [1117, 141] width 178 height 40
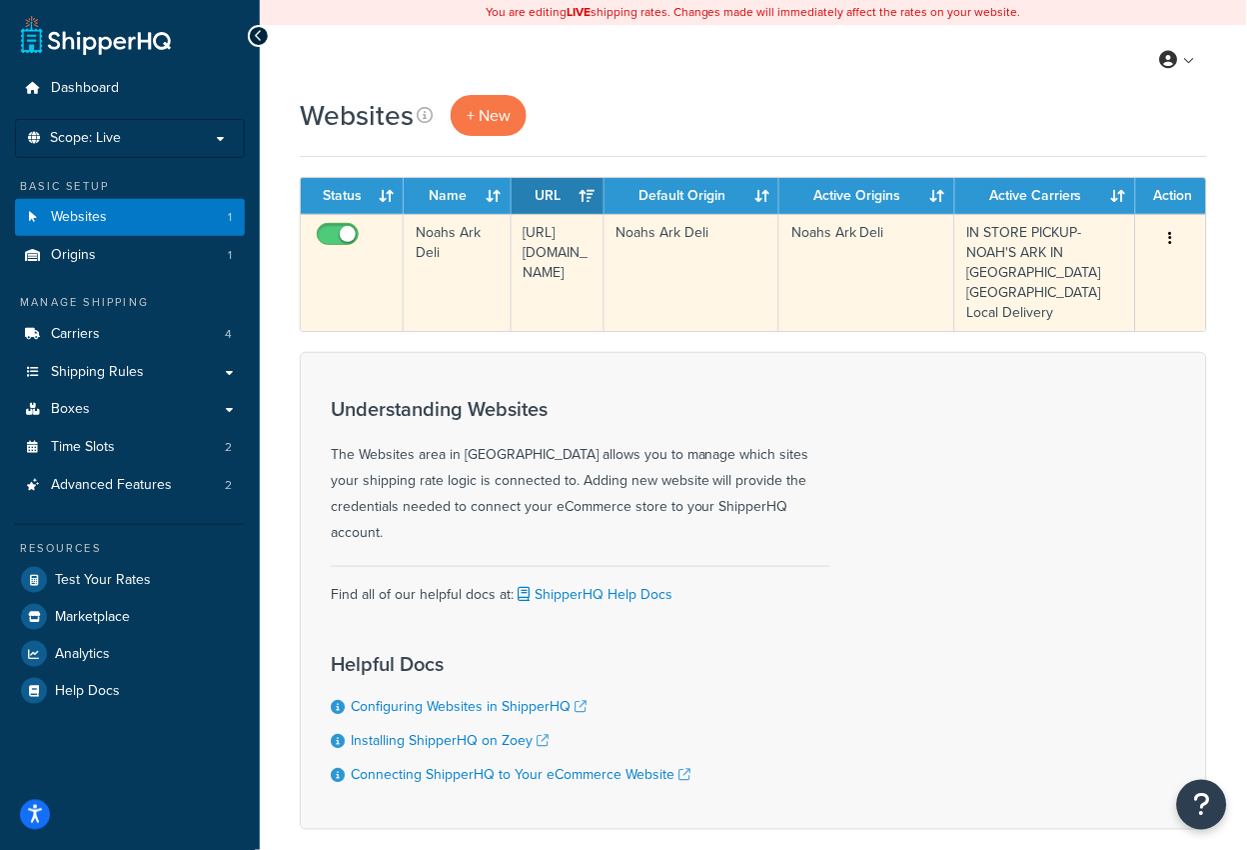
click at [476, 289] on td "Noahs Ark Deli" at bounding box center [458, 272] width 108 height 117
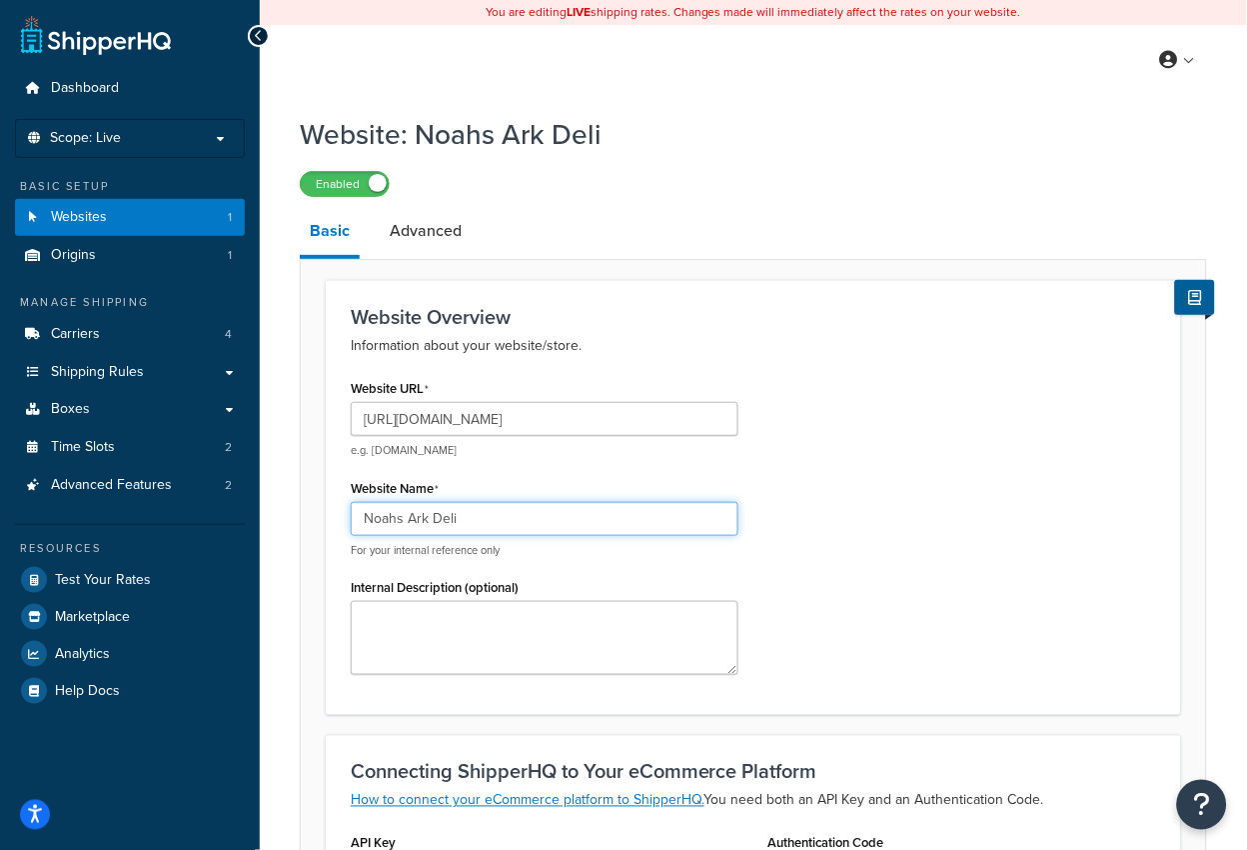
click at [428, 515] on input "Noahs Ark Deli" at bounding box center [545, 519] width 388 height 34
click at [427, 515] on input "Noahs Ark Deli" at bounding box center [545, 519] width 388 height 34
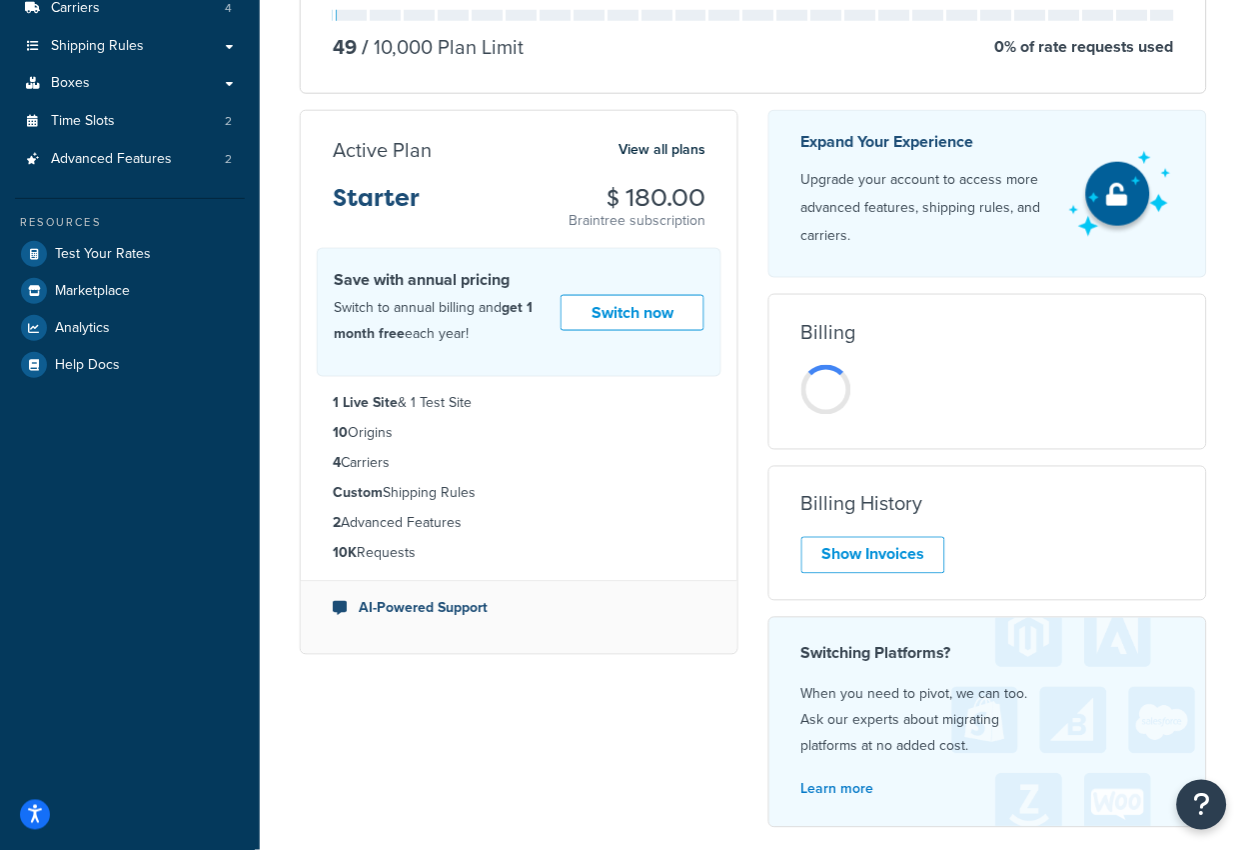
scroll to position [358, 0]
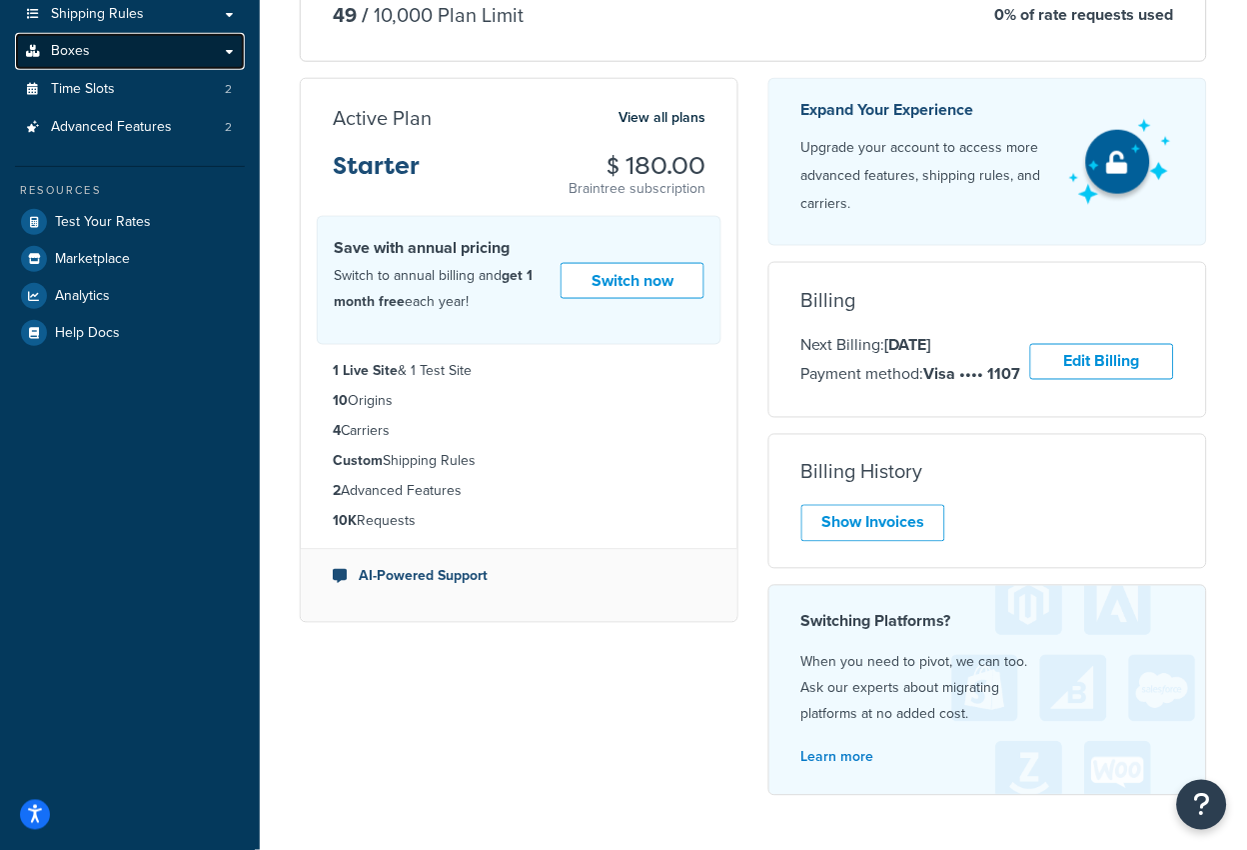
click at [107, 49] on link "Boxes" at bounding box center [130, 51] width 230 height 37
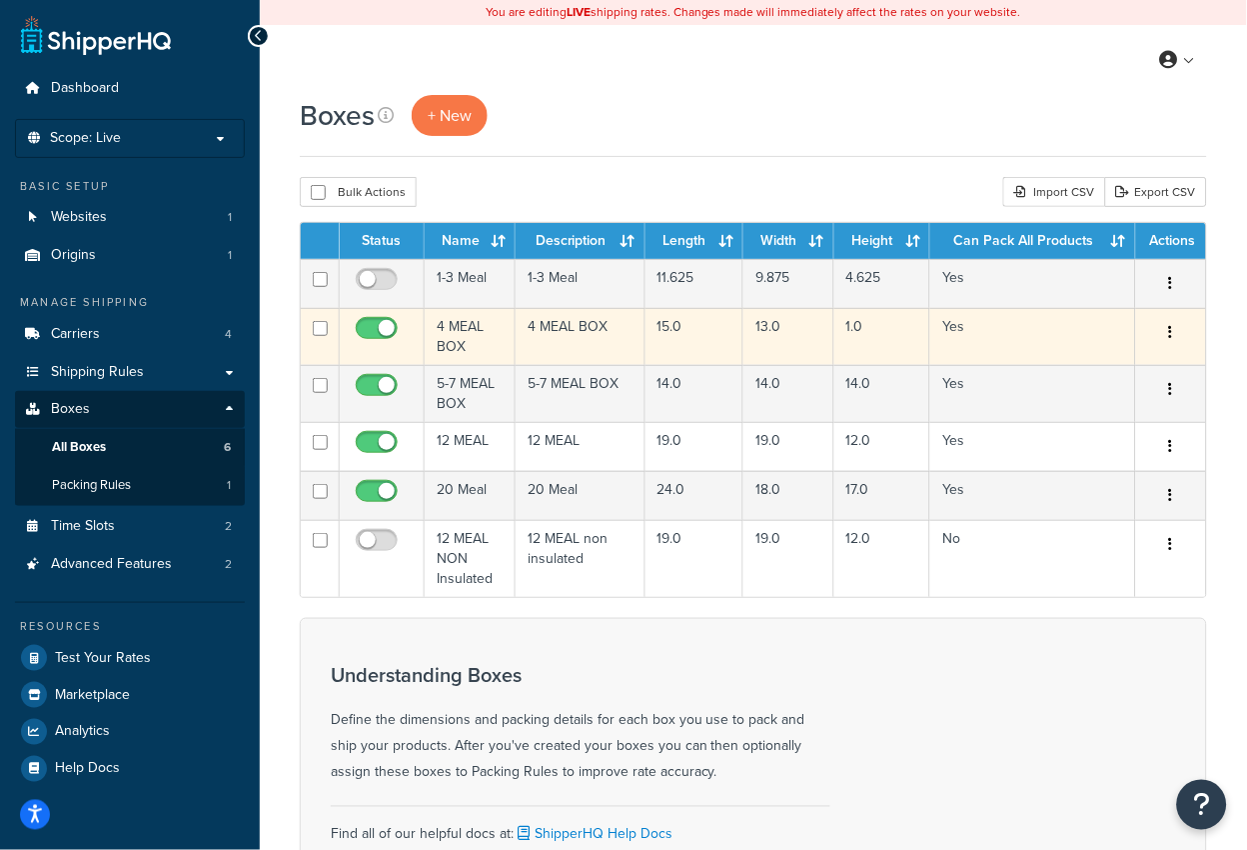
click at [477, 348] on td "4 MEAL BOX" at bounding box center [470, 336] width 91 height 57
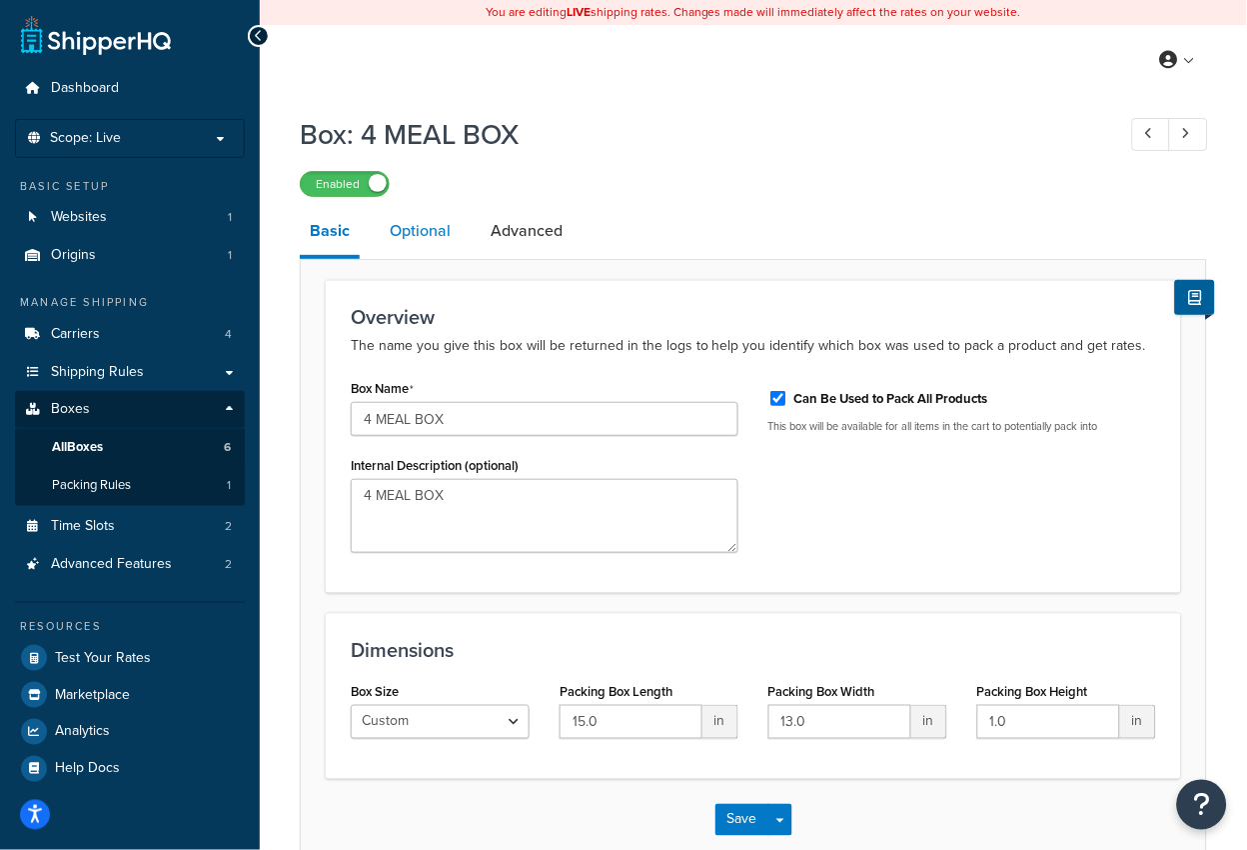
click at [431, 247] on link "Optional" at bounding box center [420, 231] width 81 height 48
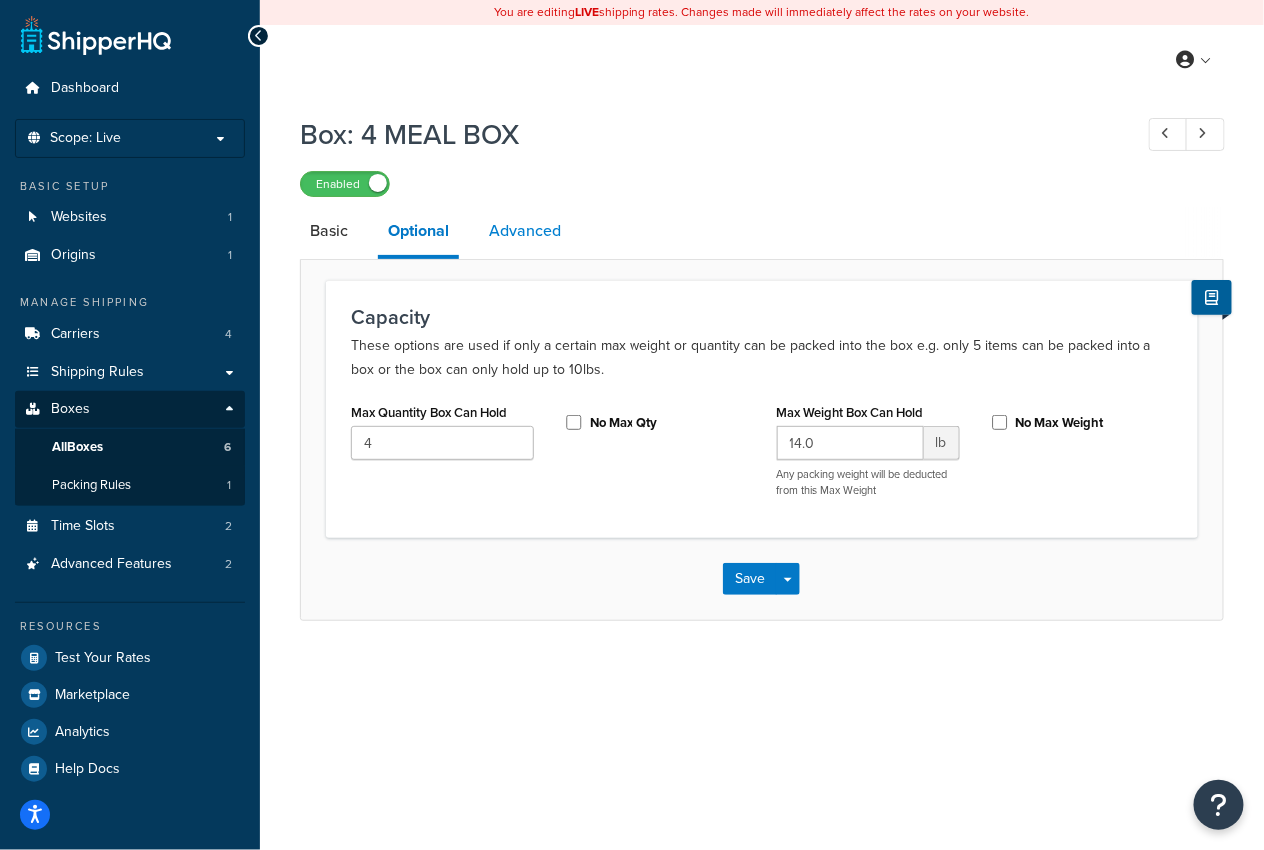
click at [517, 238] on link "Advanced" at bounding box center [525, 231] width 92 height 48
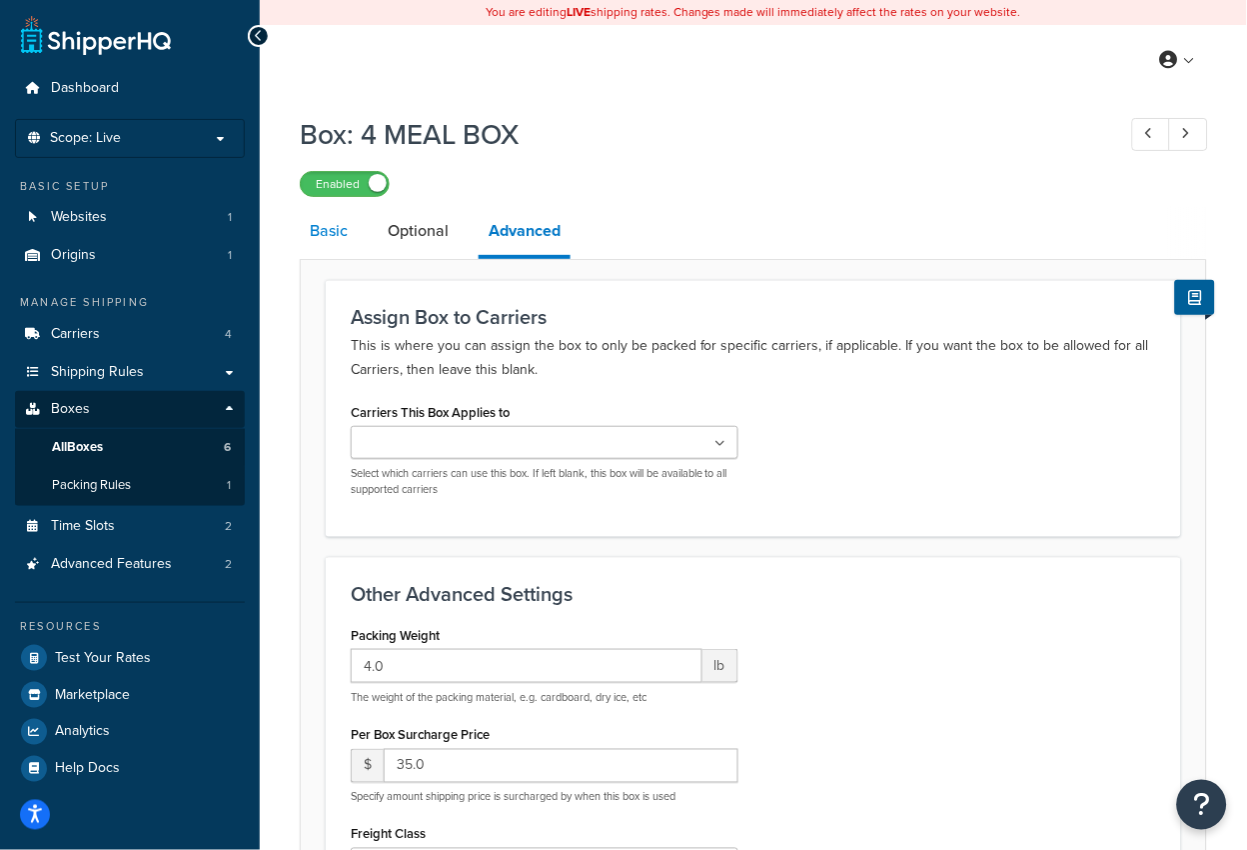
click at [323, 245] on link "Basic" at bounding box center [329, 231] width 58 height 48
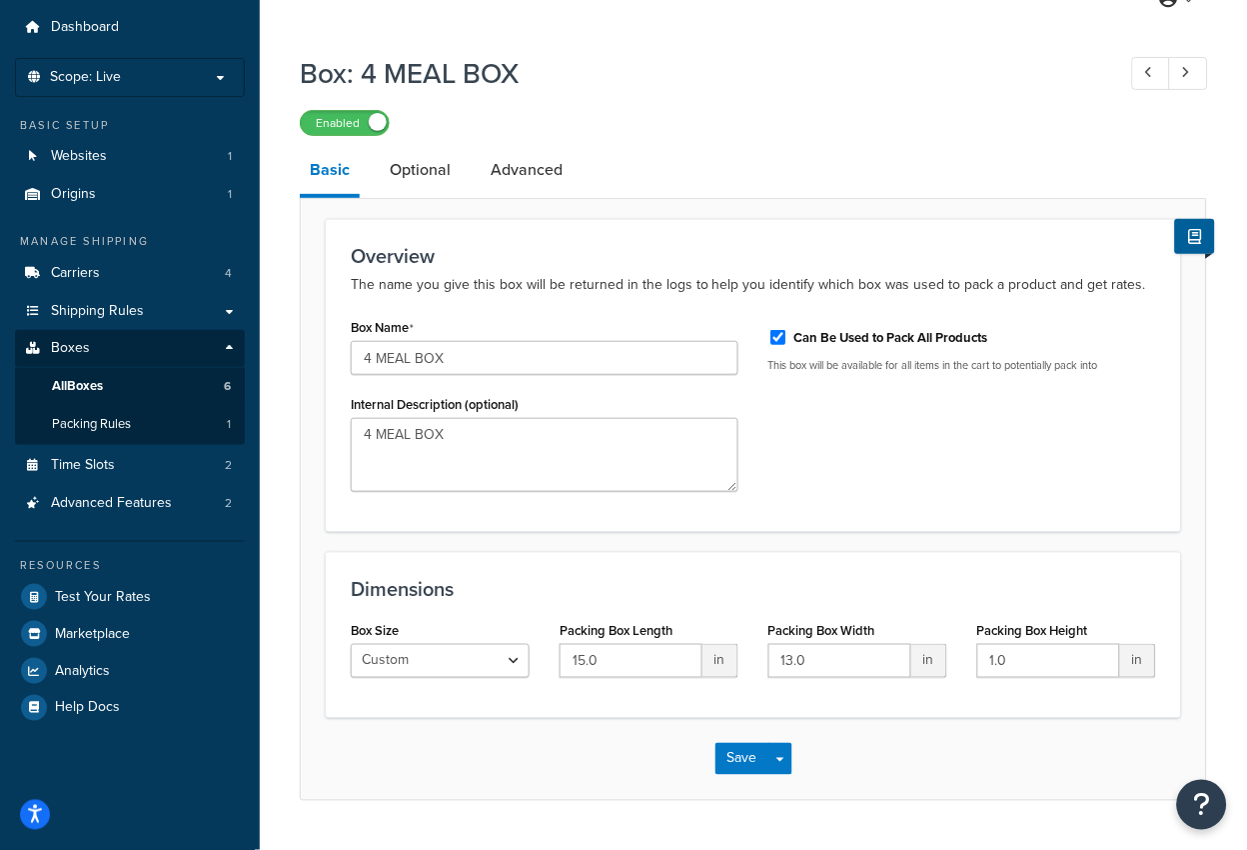
scroll to position [95, 0]
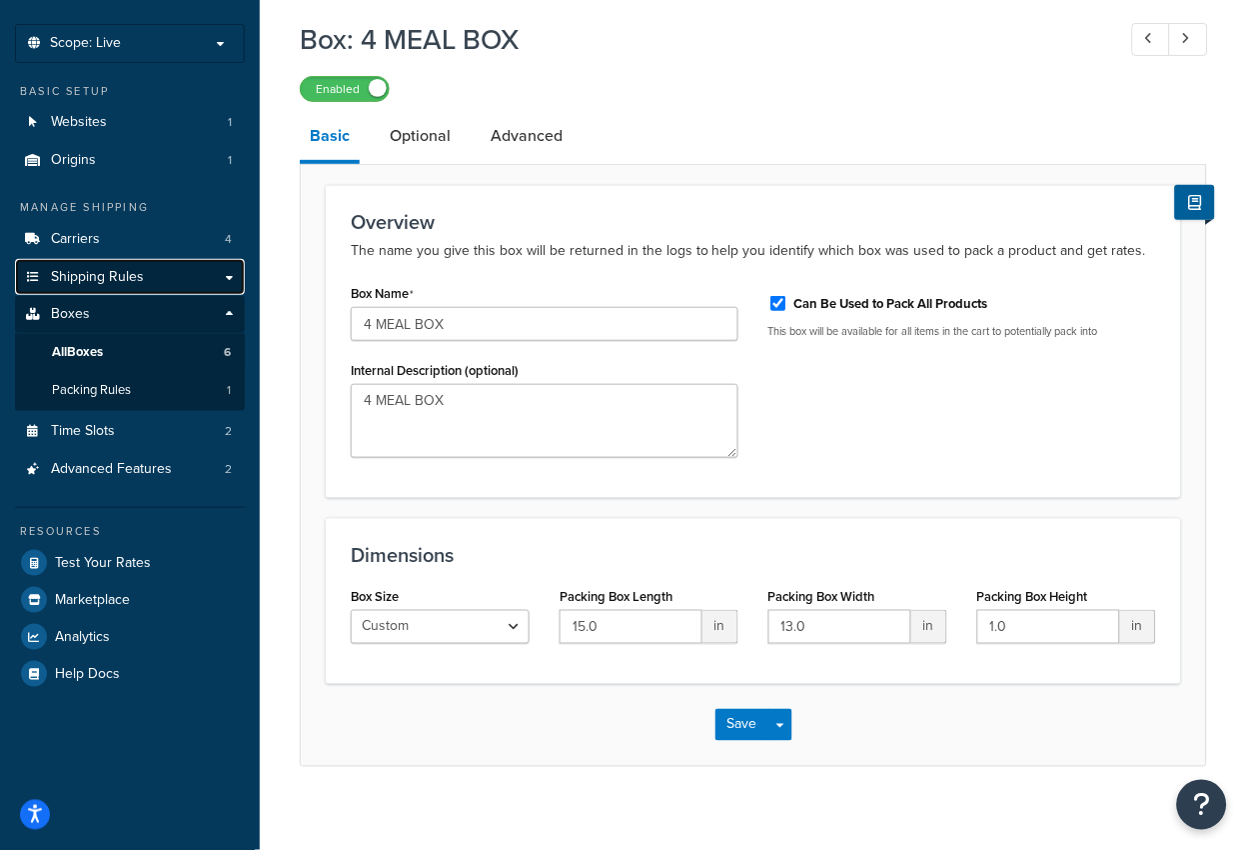
click at [124, 286] on span "Shipping Rules" at bounding box center [97, 277] width 93 height 17
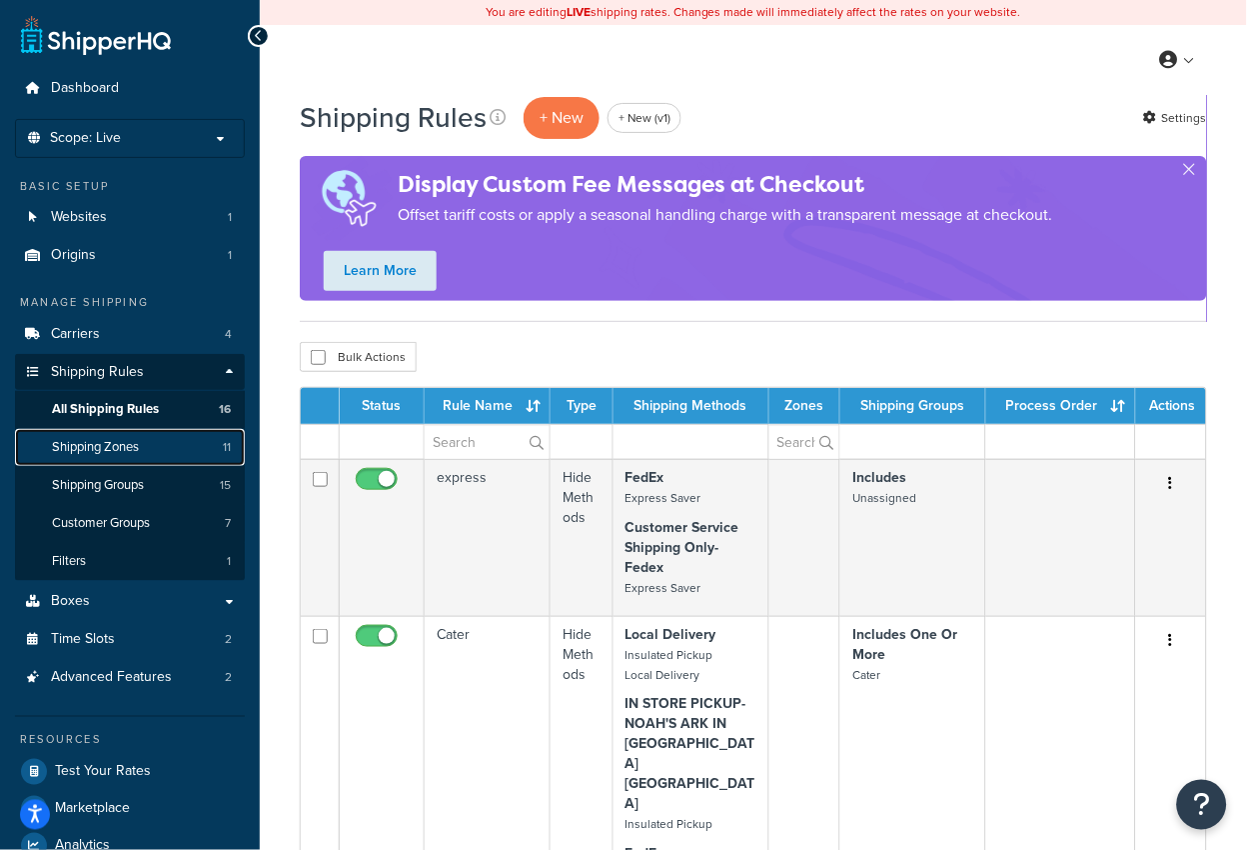
click at [121, 454] on span "Shipping Zones" at bounding box center [95, 447] width 87 height 17
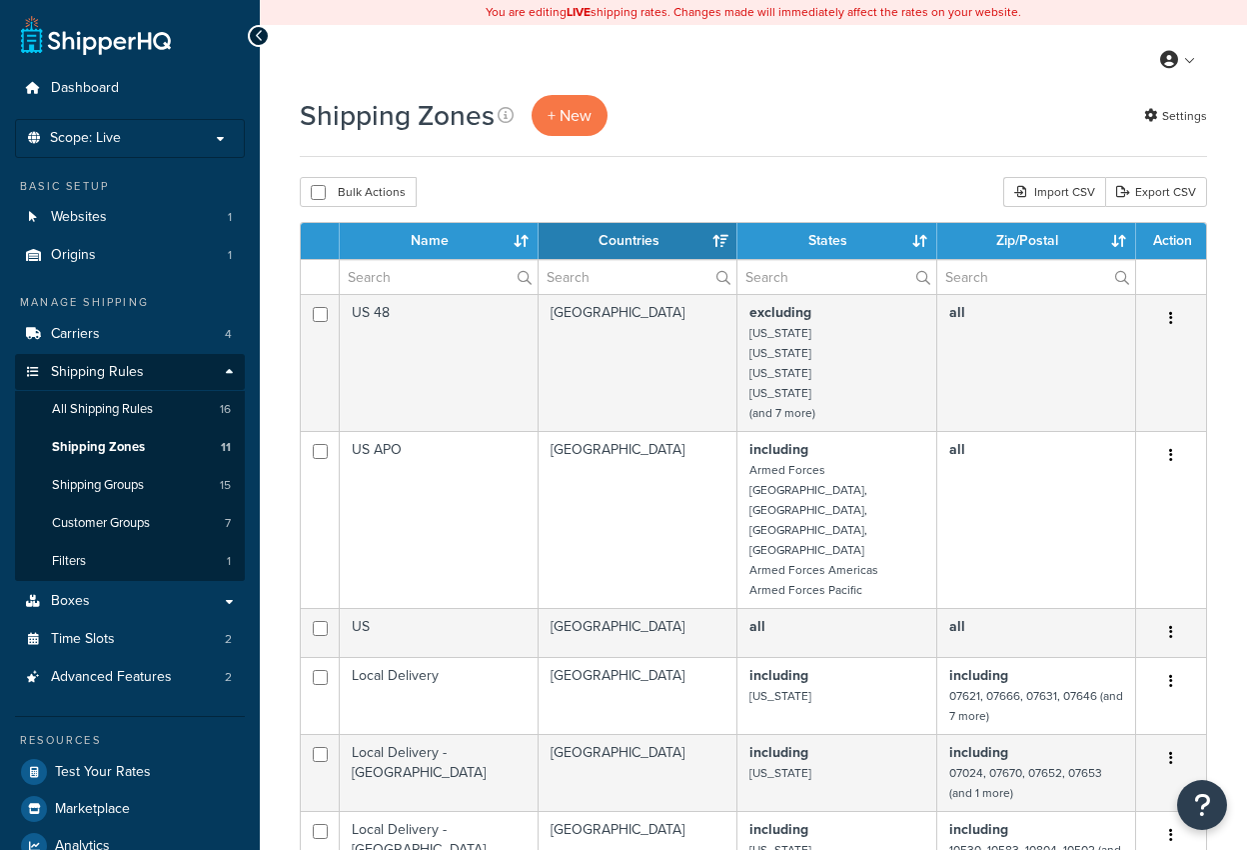
select select "15"
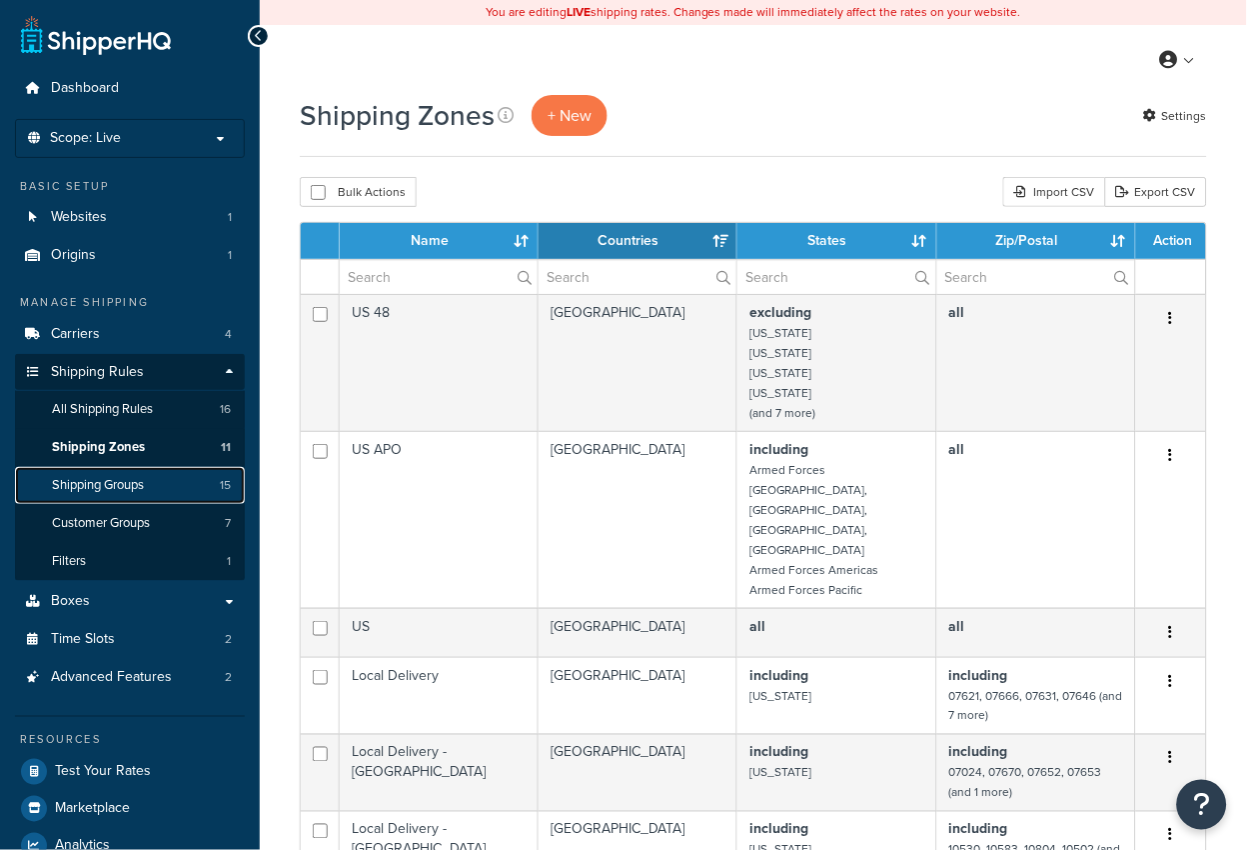
click at [123, 485] on span "Shipping Groups" at bounding box center [98, 485] width 92 height 17
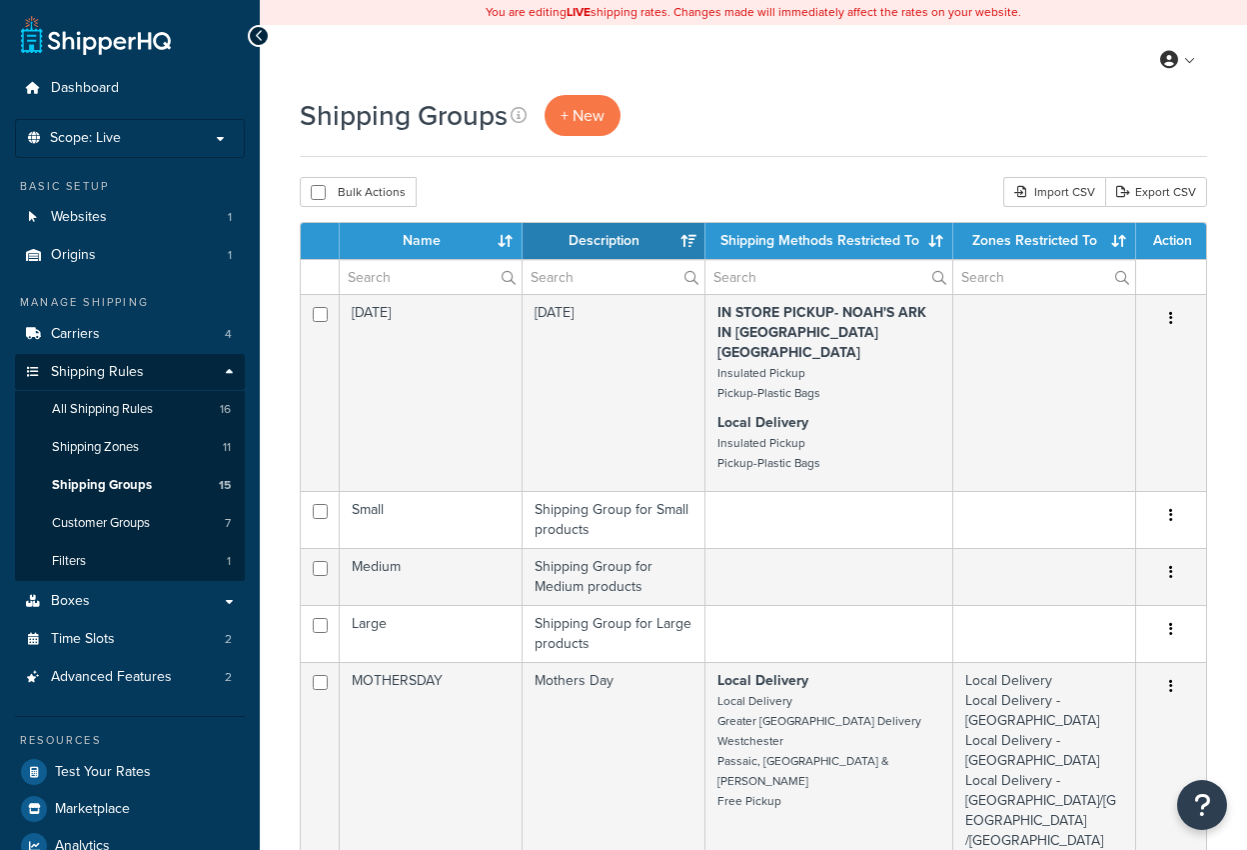
select select "15"
click at [120, 330] on link "Carriers 4" at bounding box center [130, 334] width 230 height 37
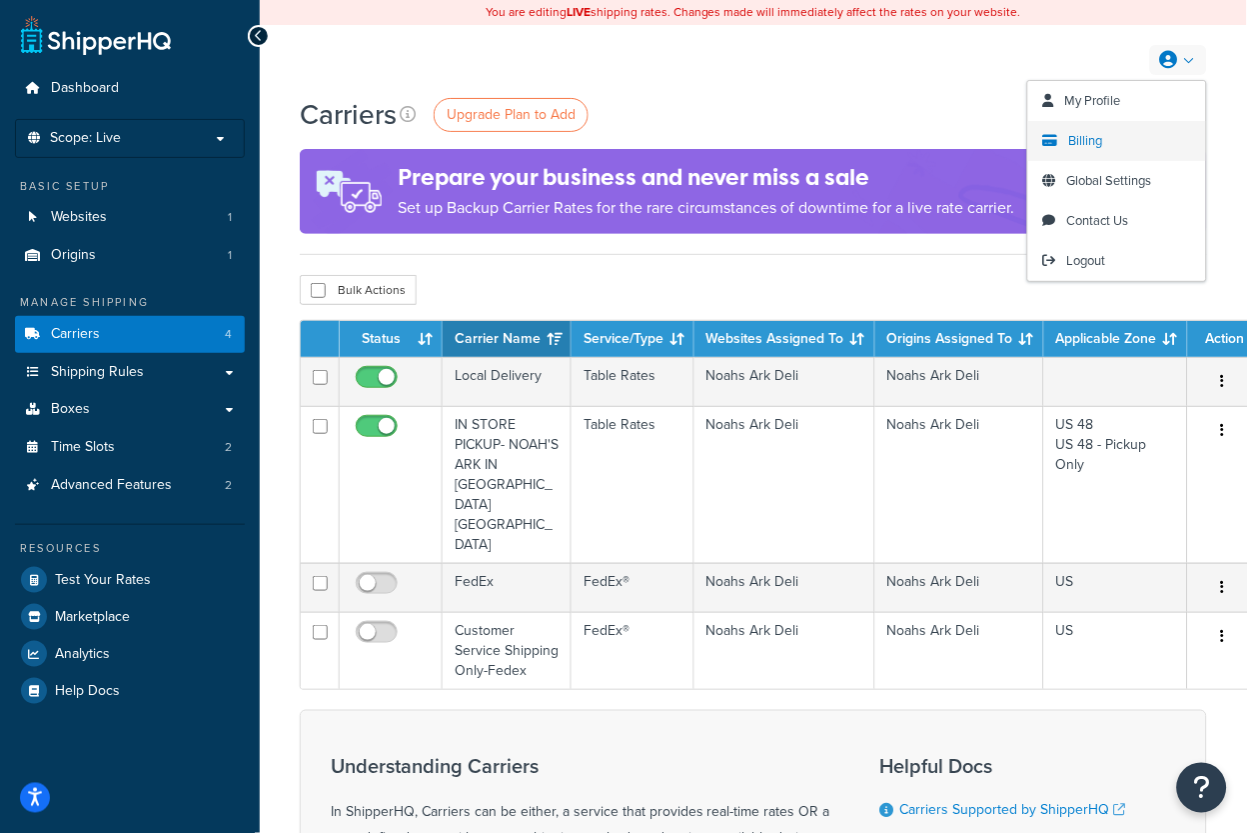
click at [1085, 144] on span "Billing" at bounding box center [1086, 140] width 34 height 19
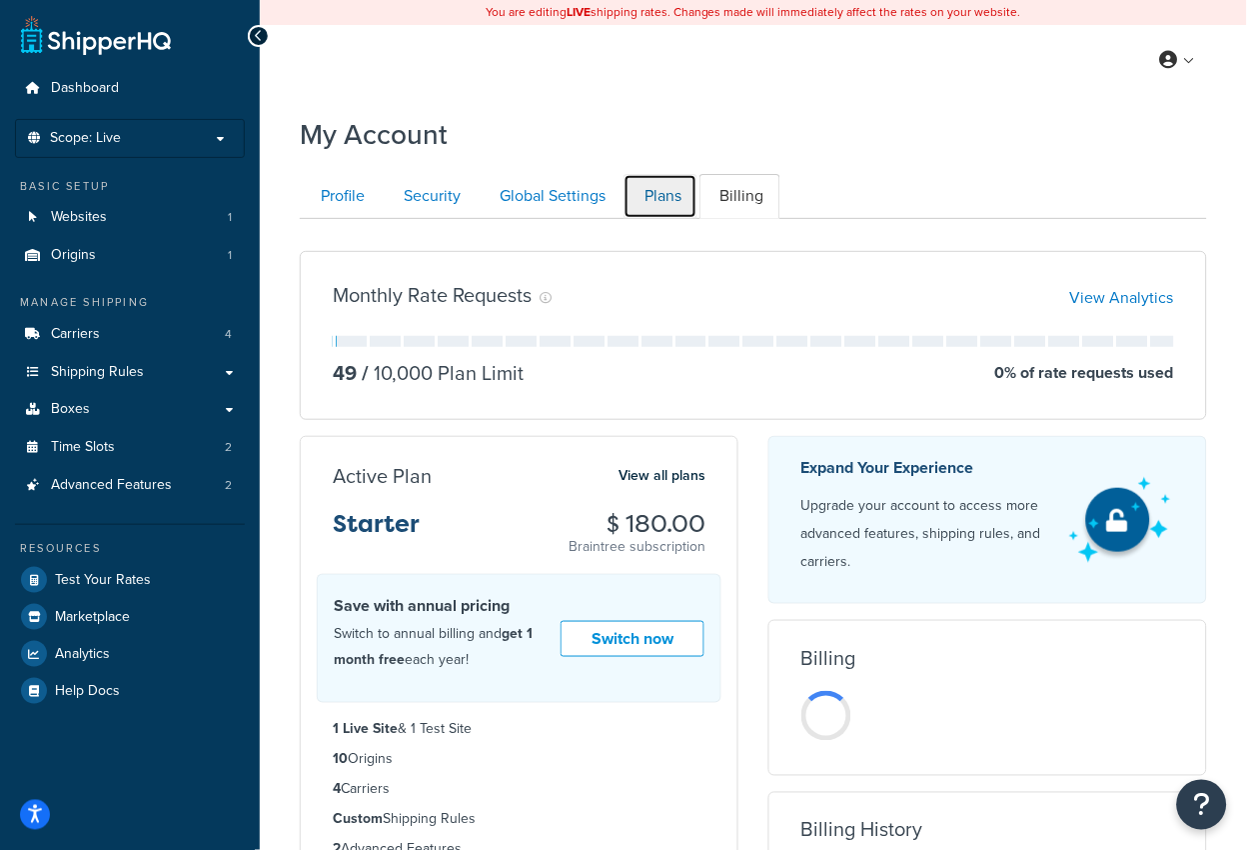
click at [655, 200] on link "Plans" at bounding box center [661, 196] width 74 height 45
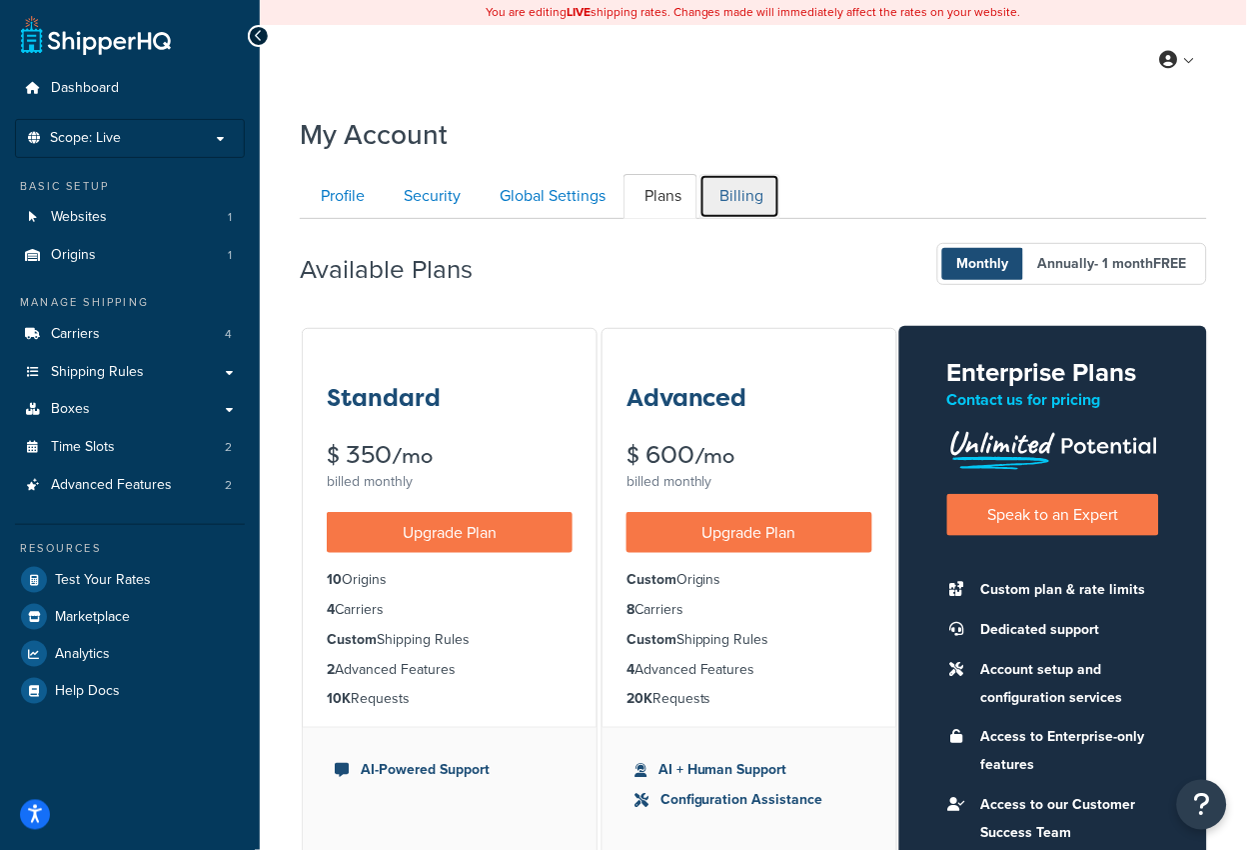
click at [725, 192] on link "Billing" at bounding box center [740, 196] width 81 height 45
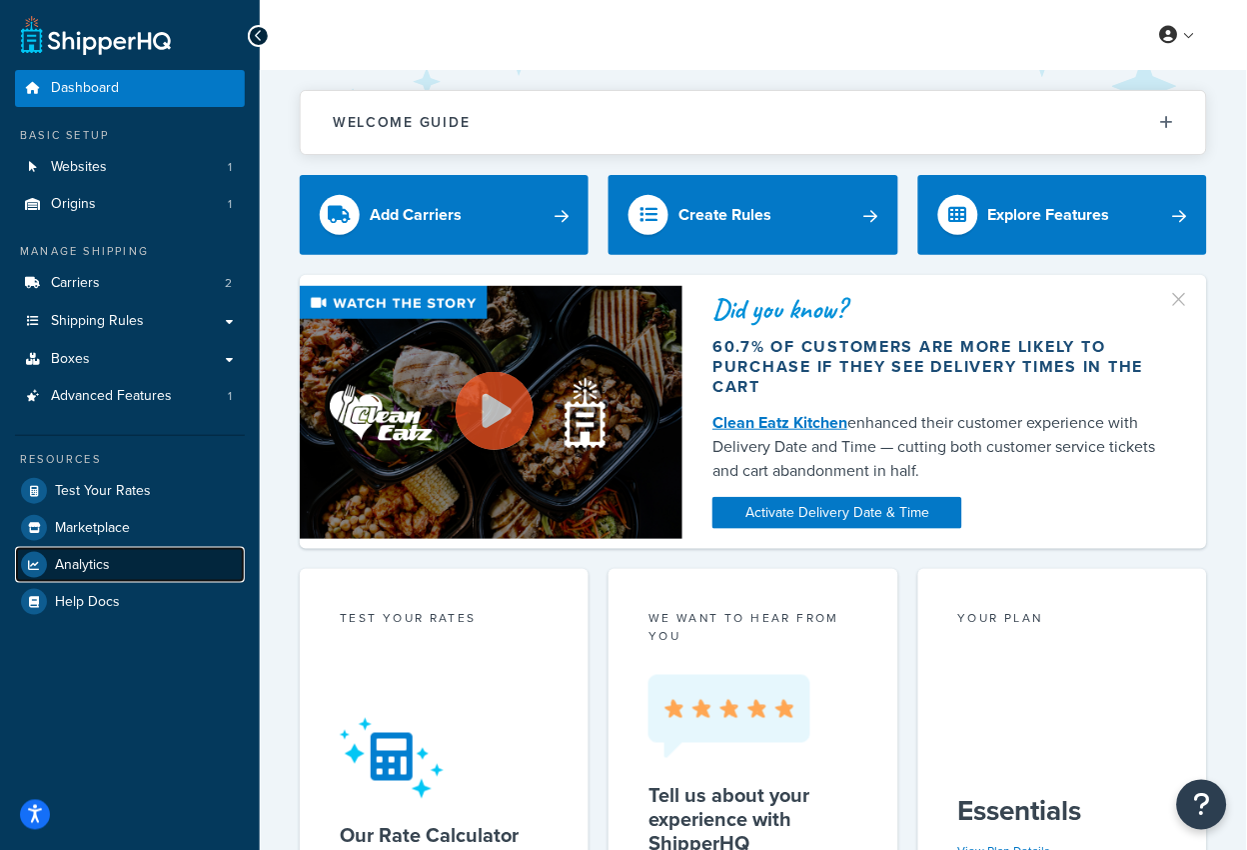
click at [95, 568] on span "Analytics" at bounding box center [82, 565] width 55 height 17
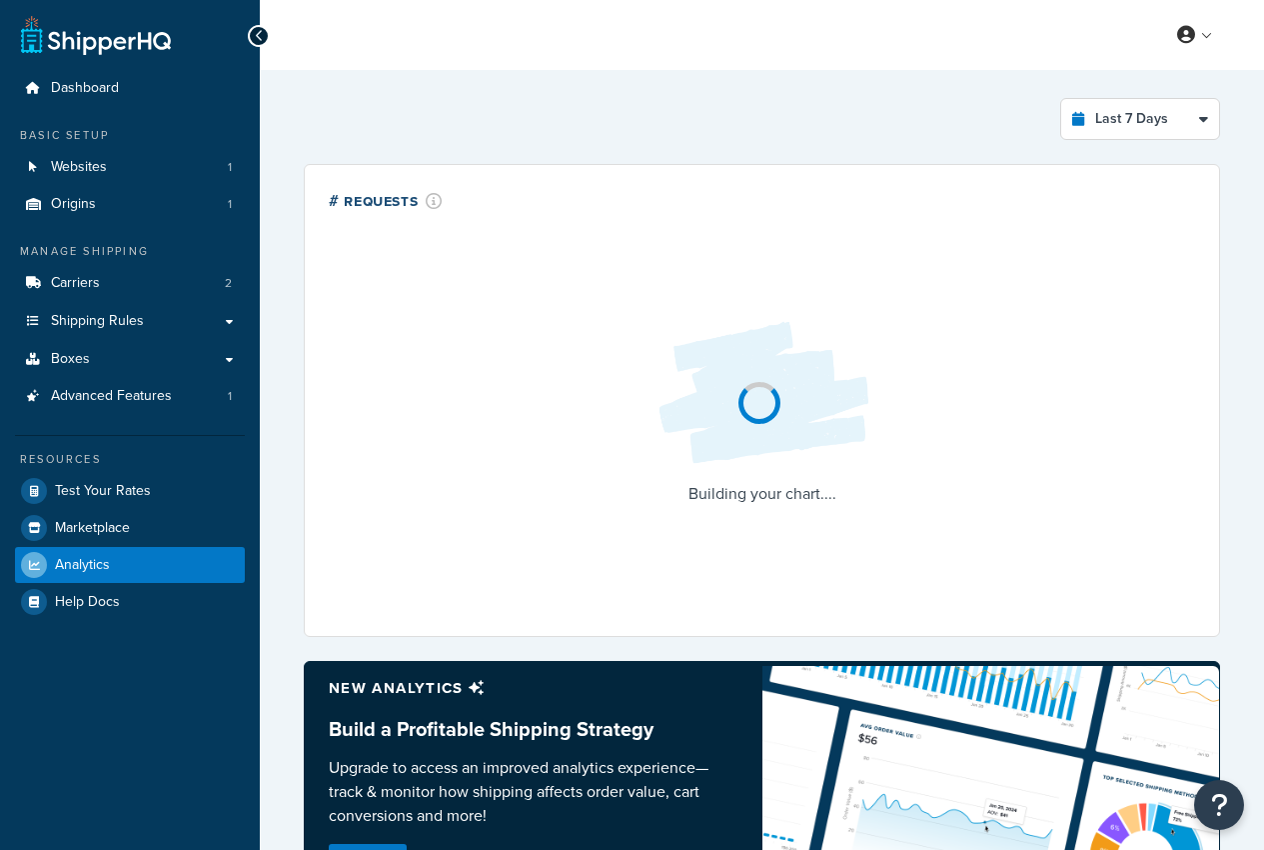
select select "last_7_days"
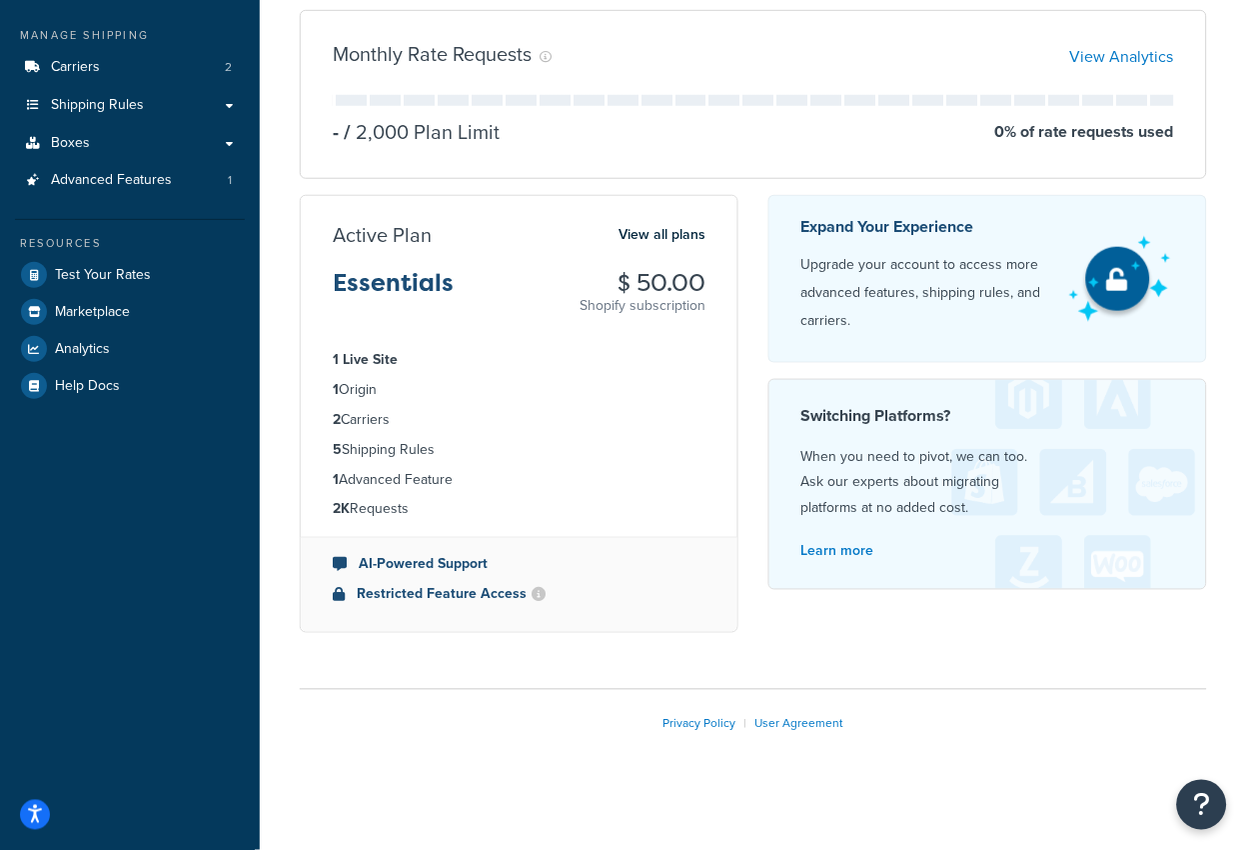
scroll to position [225, 0]
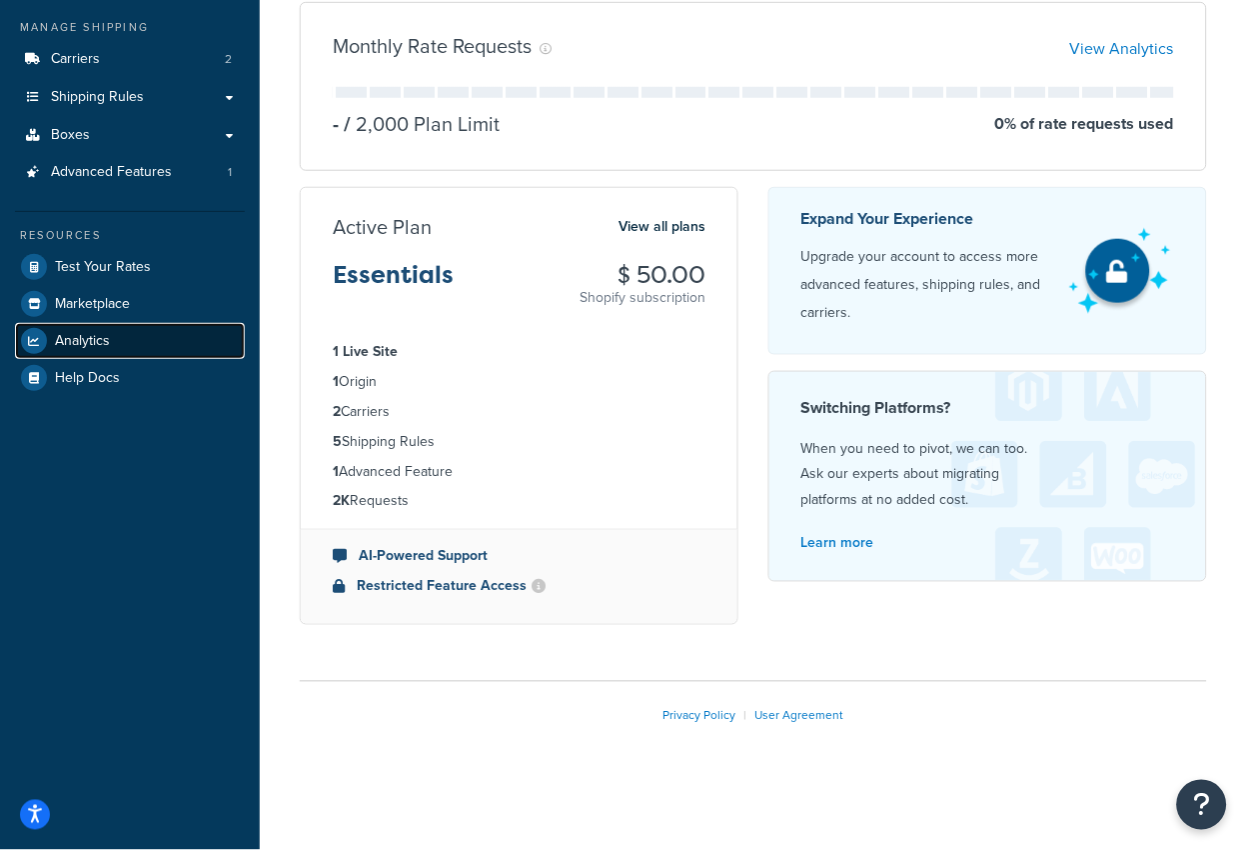
click at [135, 332] on link "Analytics" at bounding box center [130, 341] width 230 height 36
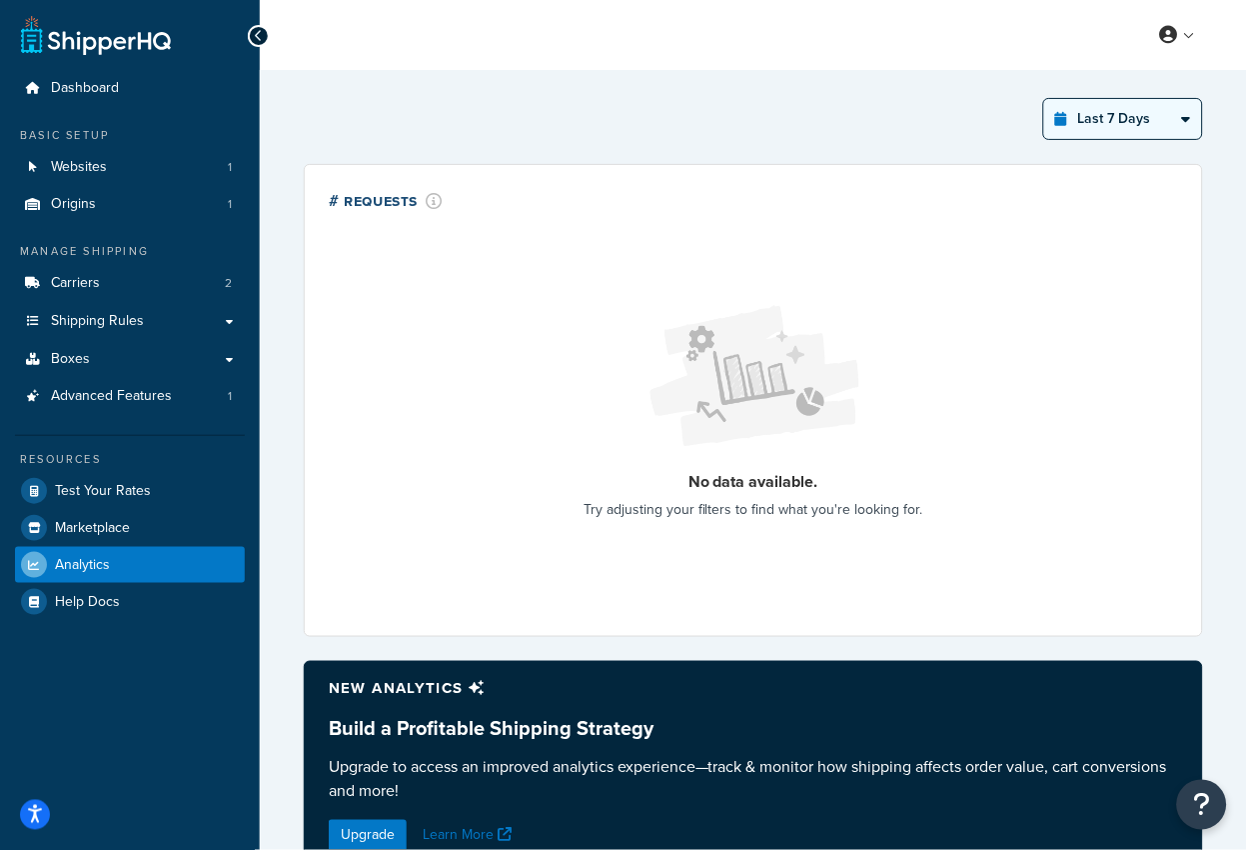
click at [1101, 123] on select "Last 24 Hours Last 7 Days Last 30 Days Last 3 Months Last 6 Months Last 12 Mont…" at bounding box center [1123, 119] width 158 height 40
click at [1045, 99] on select "Last 24 Hours Last 7 Days Last 30 Days Last 3 Months Last 6 Months Last 12 Mont…" at bounding box center [1123, 119] width 158 height 40
click at [1103, 128] on select "Last 24 Hours Last 7 Days Last 30 Days Last 3 Months Last 6 Months Last 12 Mont…" at bounding box center [1123, 119] width 158 height 40
click at [1045, 99] on select "Last 24 Hours Last 7 Days Last 30 Days Last 3 Months Last 6 Months Last 12 Mont…" at bounding box center [1123, 119] width 158 height 40
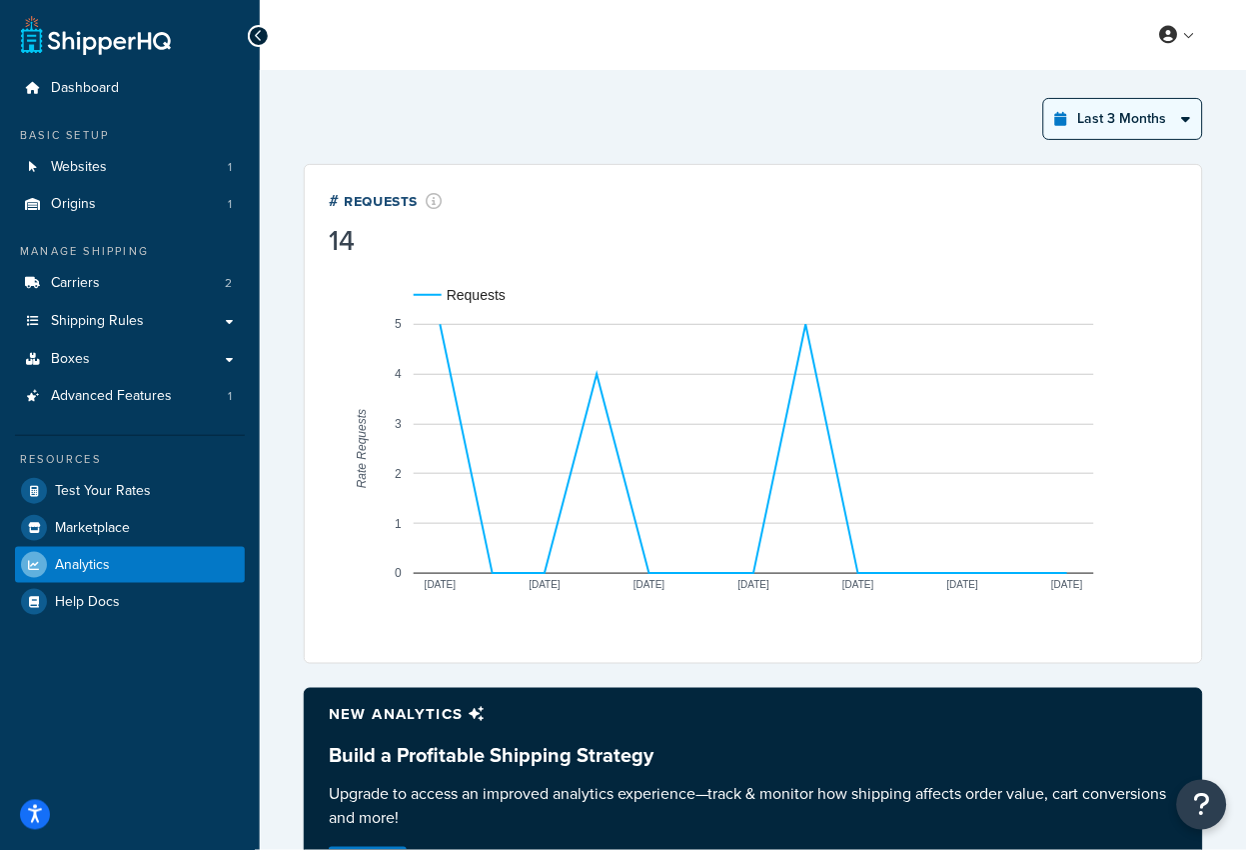
click at [1088, 114] on select "Last 24 Hours Last 7 Days Last 30 Days Last 3 Months Last 6 Months Last 12 Mont…" at bounding box center [1123, 119] width 158 height 40
select select "last_30_days"
click at [1045, 99] on select "Last 24 Hours Last 7 Days Last 30 Days Last 3 Months Last 6 Months Last 12 Mont…" at bounding box center [1123, 119] width 158 height 40
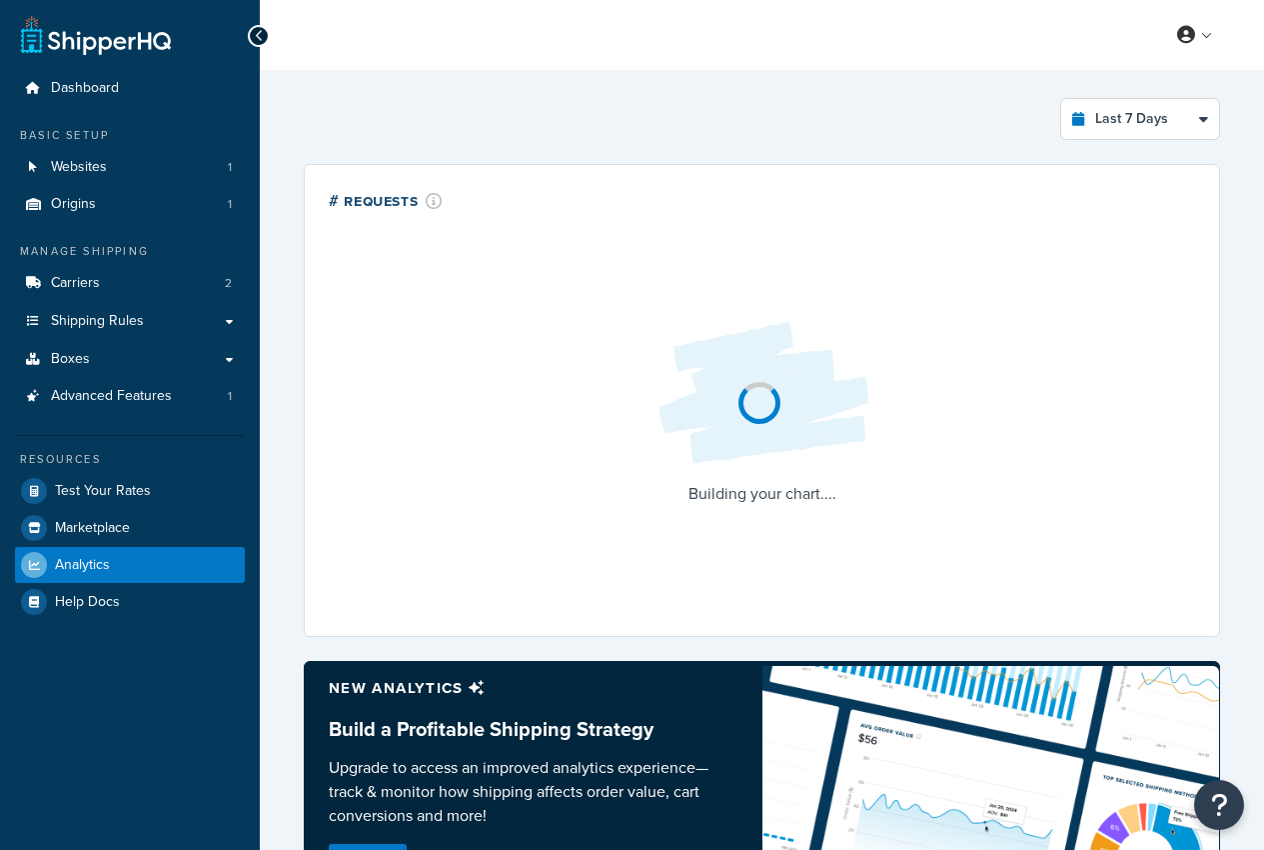
select select "last_7_days"
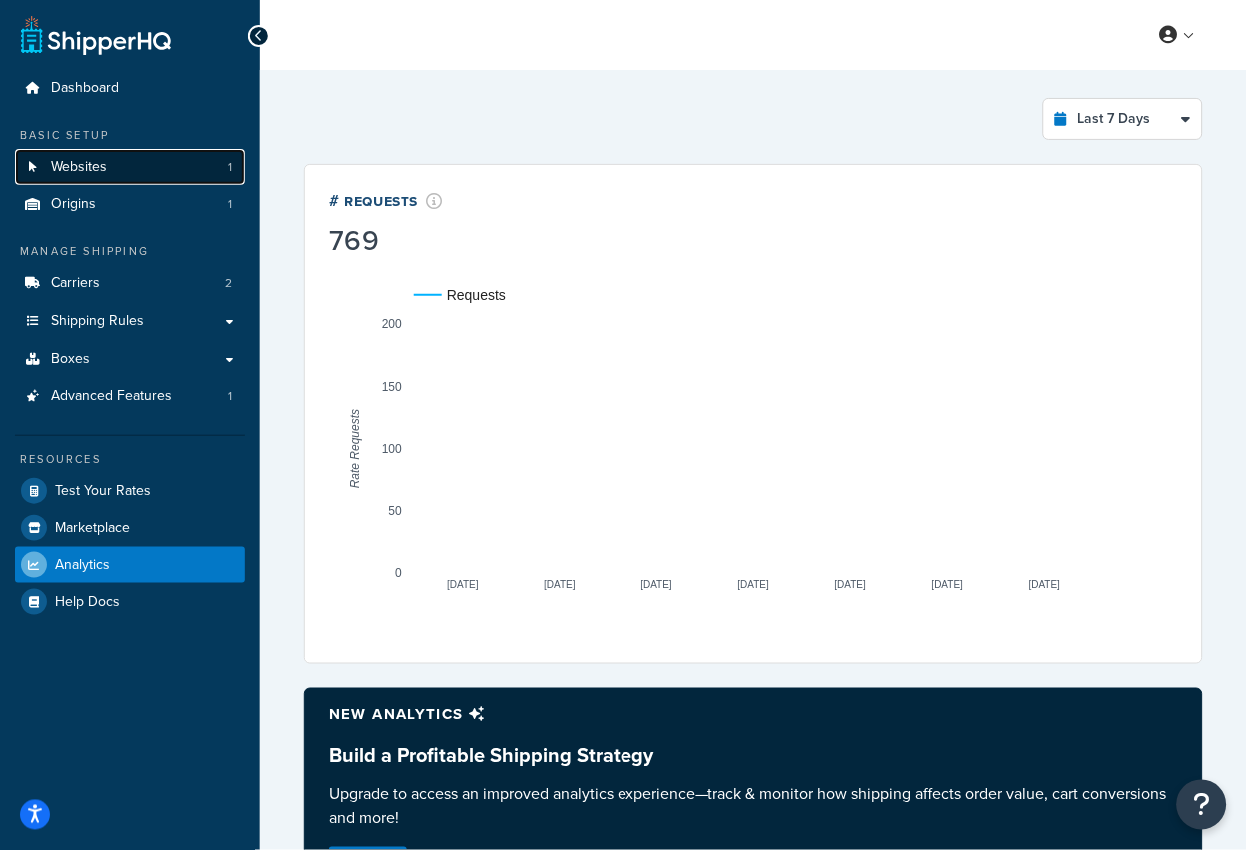
click at [170, 170] on link "Websites 1" at bounding box center [130, 167] width 230 height 37
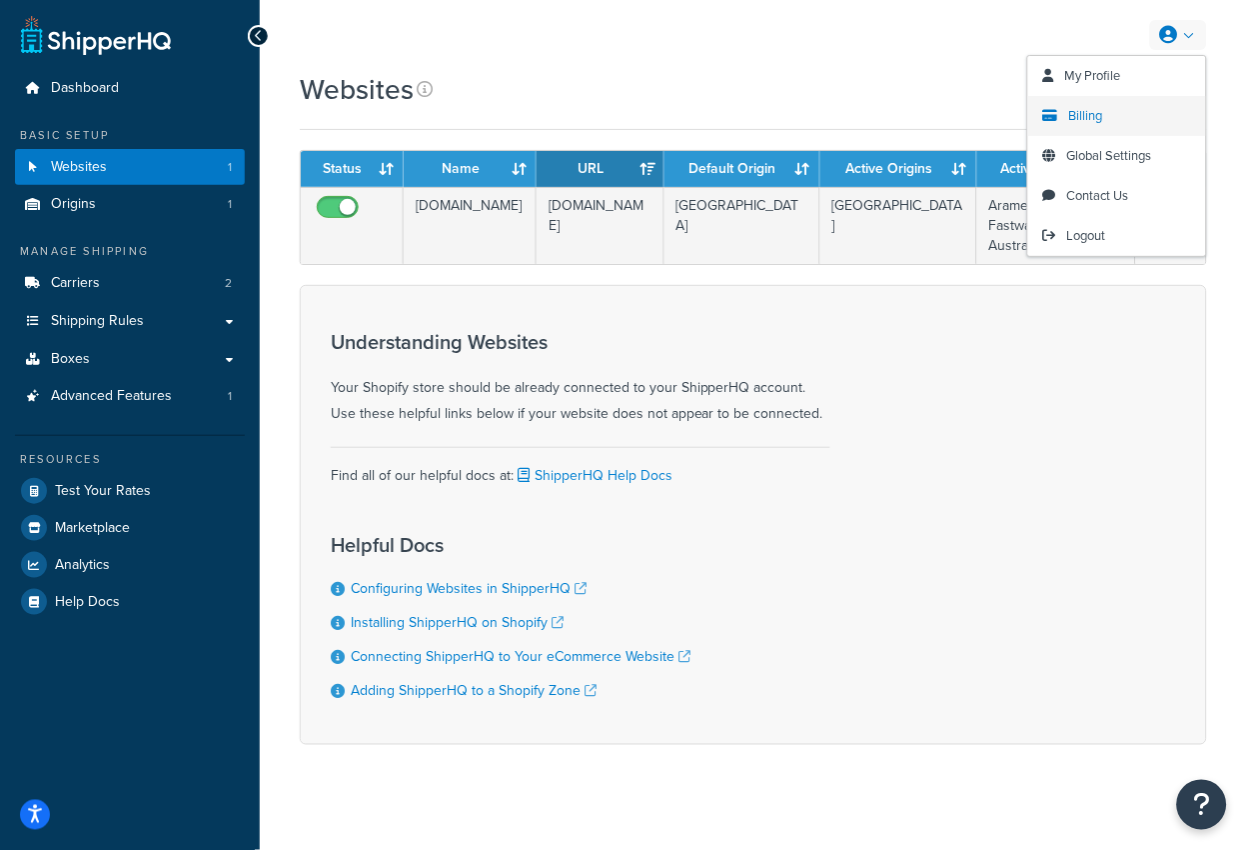
click at [1074, 116] on span "Billing" at bounding box center [1086, 115] width 34 height 19
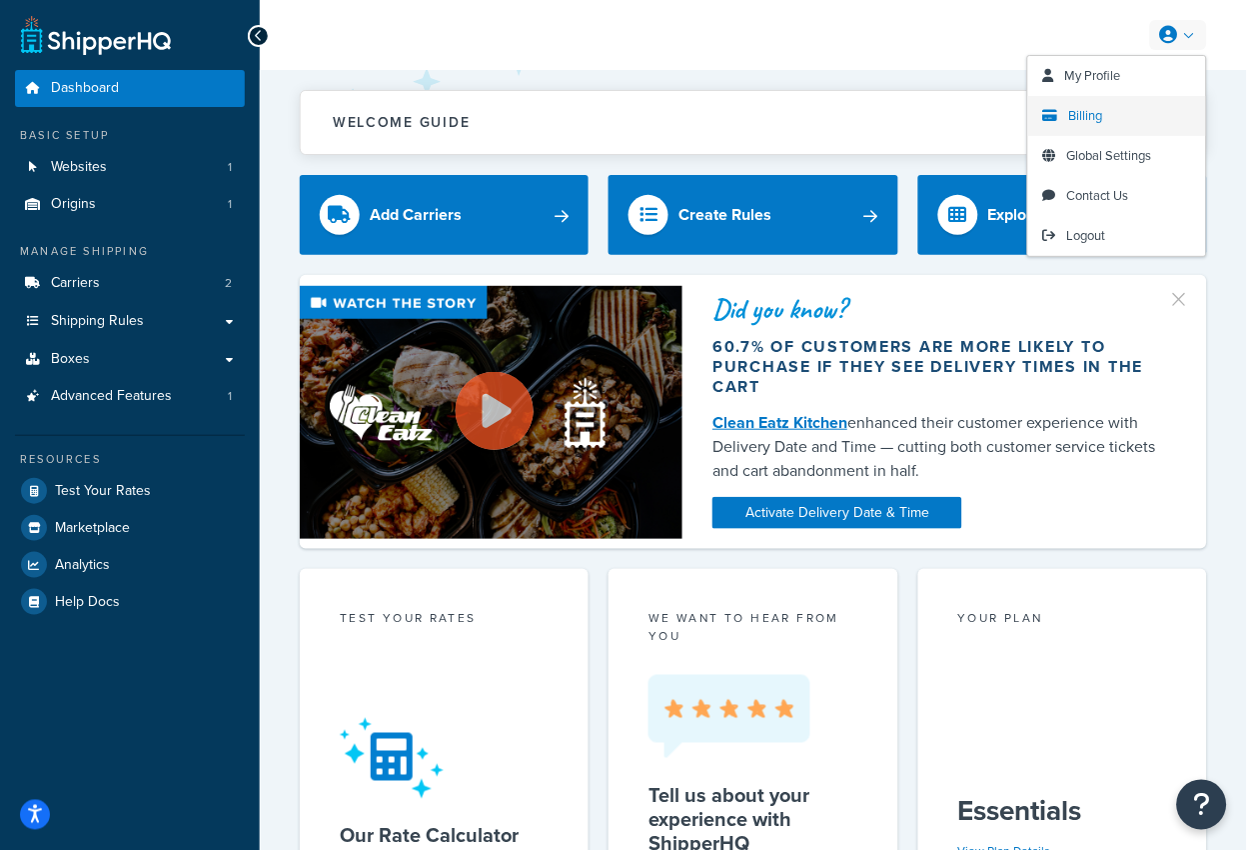
click at [1117, 117] on link "Billing" at bounding box center [1117, 116] width 178 height 40
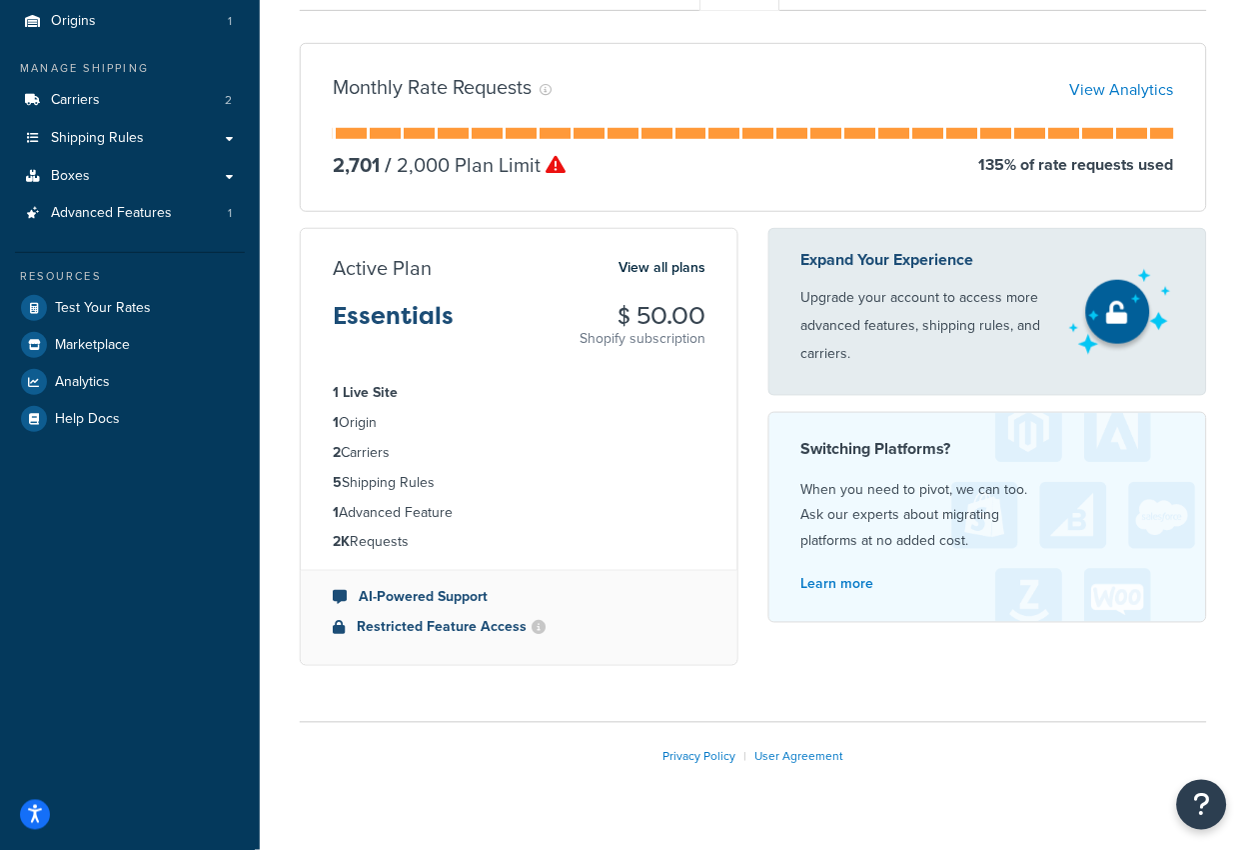
scroll to position [225, 0]
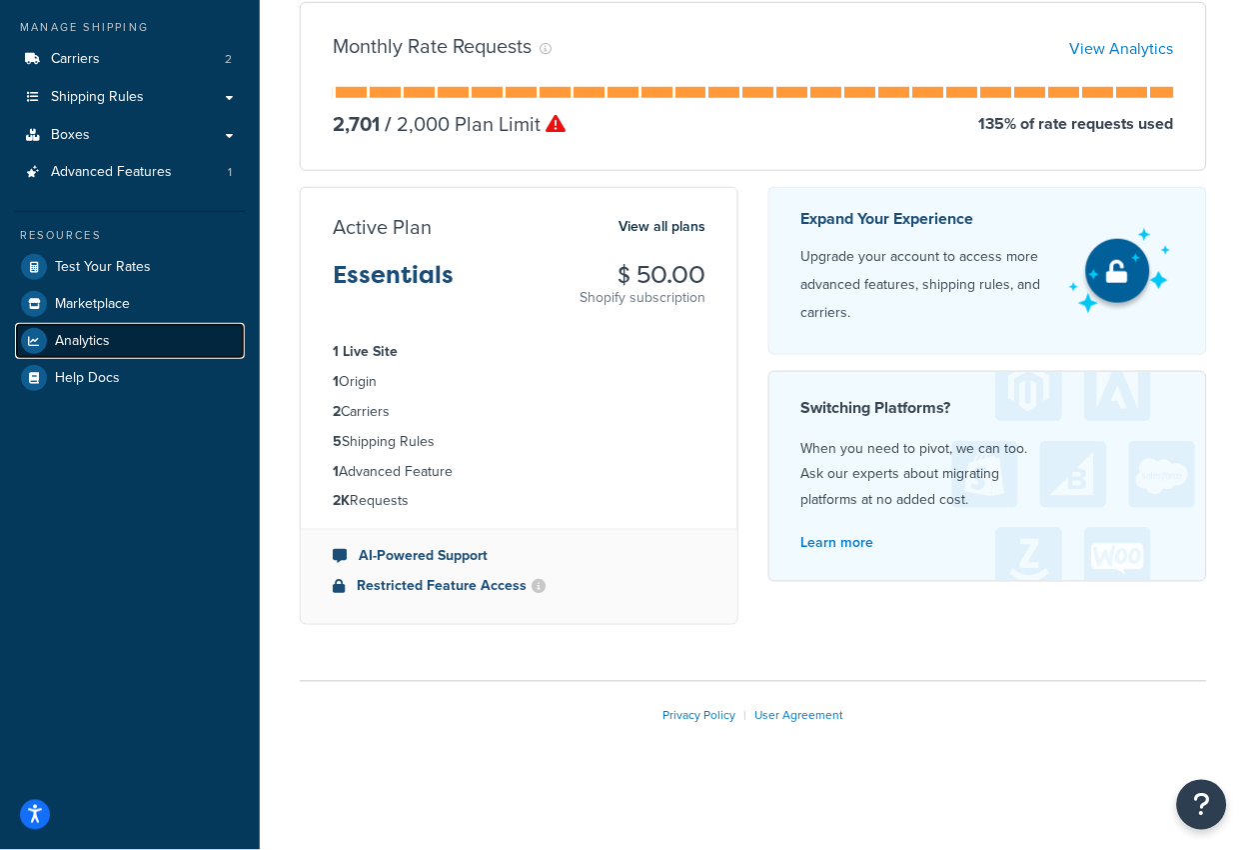
click at [100, 333] on span "Analytics" at bounding box center [82, 341] width 55 height 17
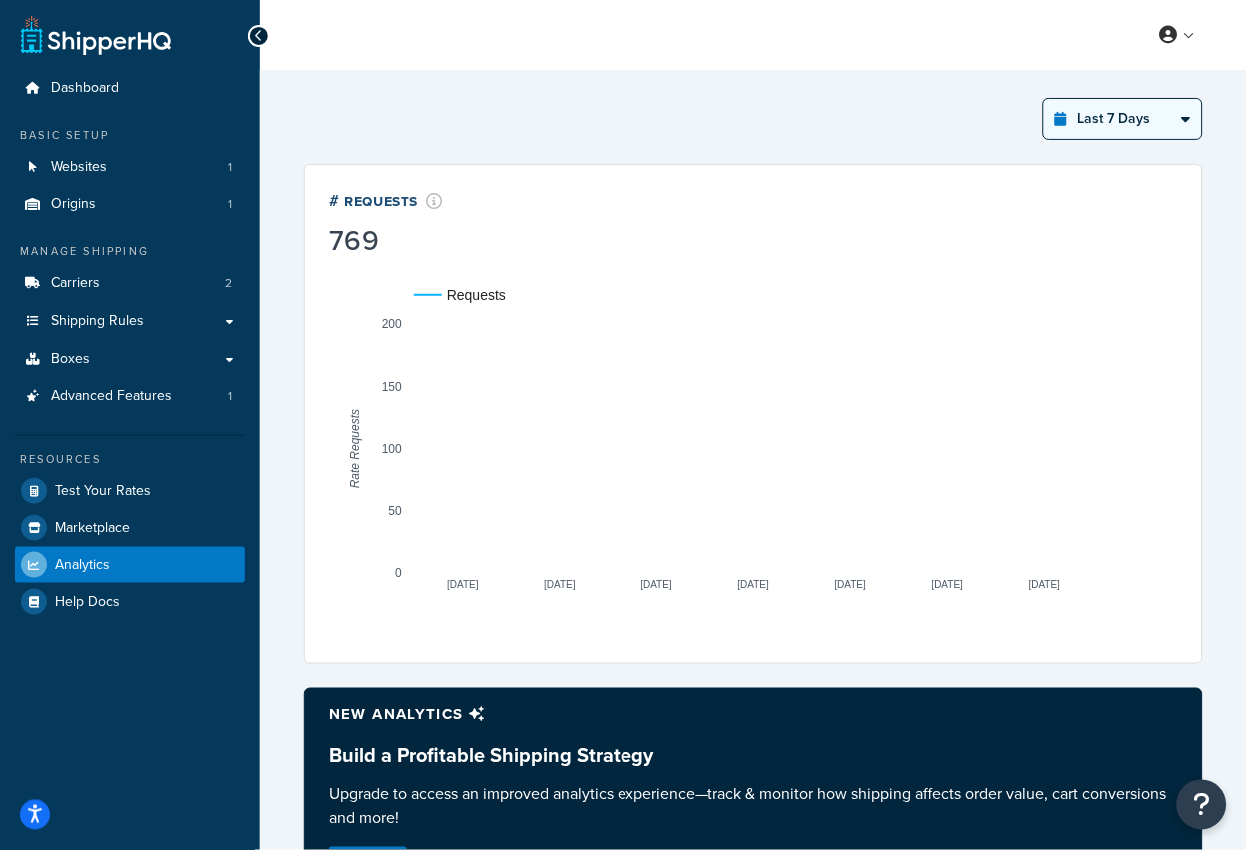
click at [1132, 133] on select "Last 24 Hours Last 7 Days Last 30 Days Last 3 Months Last 6 Months Last 12 Mont…" at bounding box center [1123, 119] width 158 height 40
click at [1045, 99] on select "Last 24 Hours Last 7 Days Last 30 Days Last 3 Months Last 6 Months Last 12 Mont…" at bounding box center [1123, 119] width 158 height 40
click at [1118, 122] on select "Last 24 Hours Last 7 Days Last 30 Days Last 3 Months Last 6 Months Last 12 Mont…" at bounding box center [1123, 119] width 158 height 40
click at [1045, 99] on select "Last 24 Hours Last 7 Days Last 30 Days Last 3 Months Last 6 Months Last 12 Mont…" at bounding box center [1123, 119] width 158 height 40
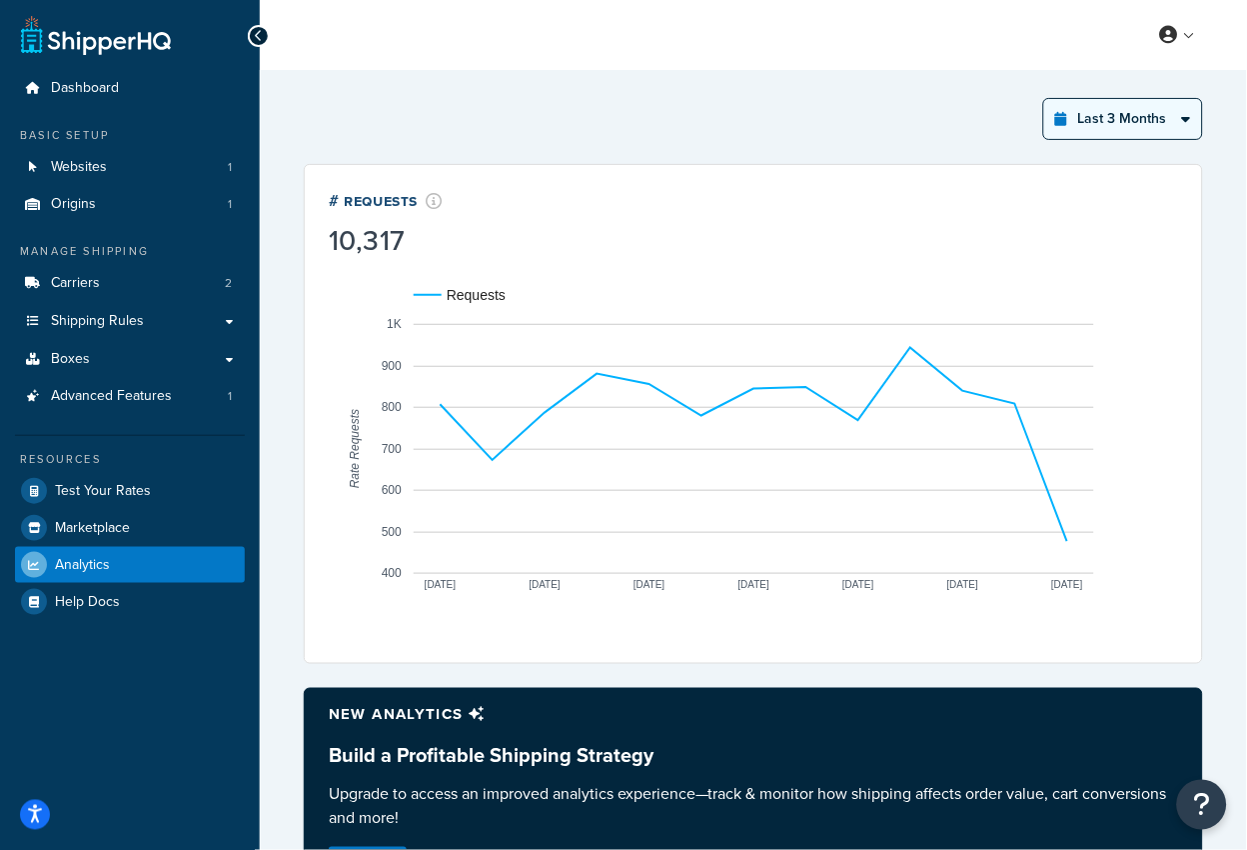
click at [1134, 120] on select "Last 24 Hours Last 7 Days Last 30 Days Last 3 Months Last 6 Months Last 12 Mont…" at bounding box center [1123, 119] width 158 height 40
select select "last_year"
click at [1045, 99] on select "Last 24 Hours Last 7 Days Last 30 Days Last 3 Months Last 6 Months Last 12 Mont…" at bounding box center [1123, 119] width 158 height 40
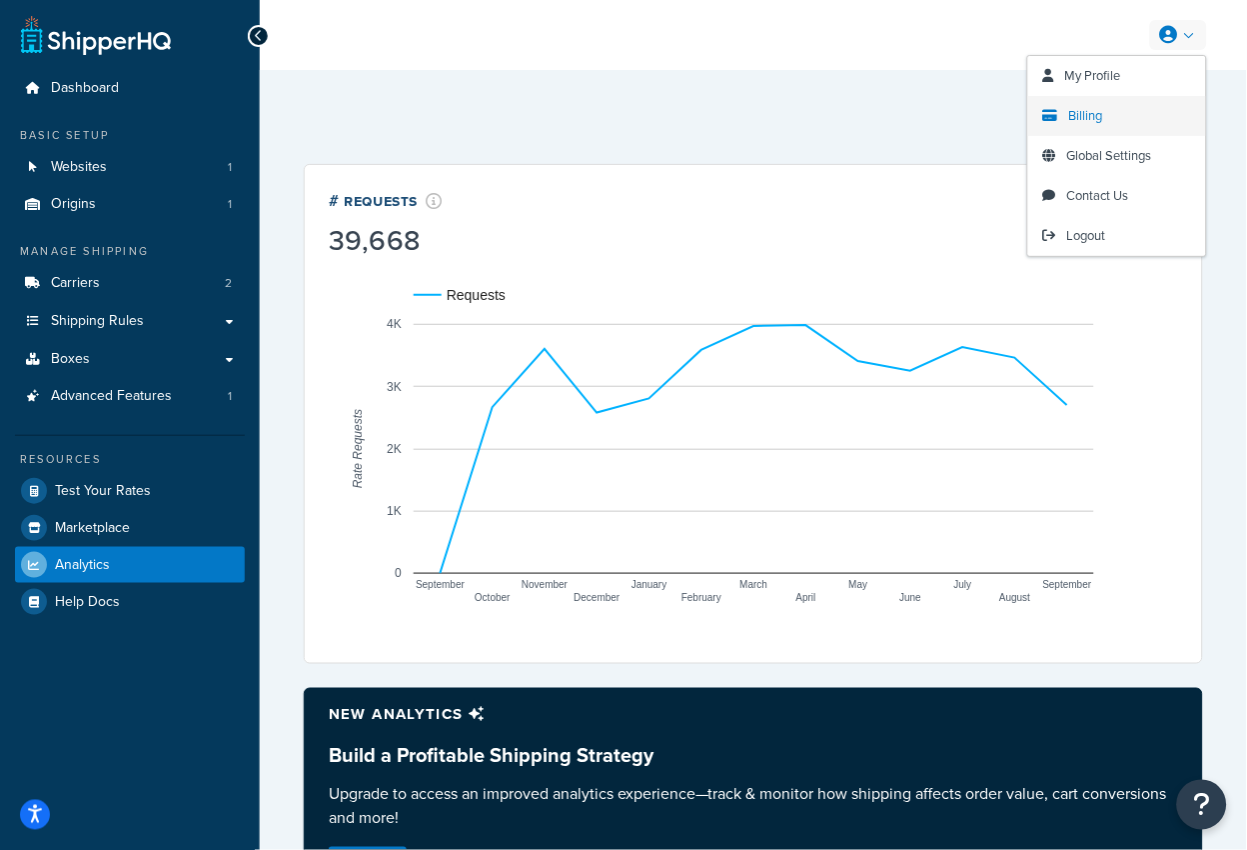
click at [1096, 106] on span "Billing" at bounding box center [1086, 115] width 34 height 19
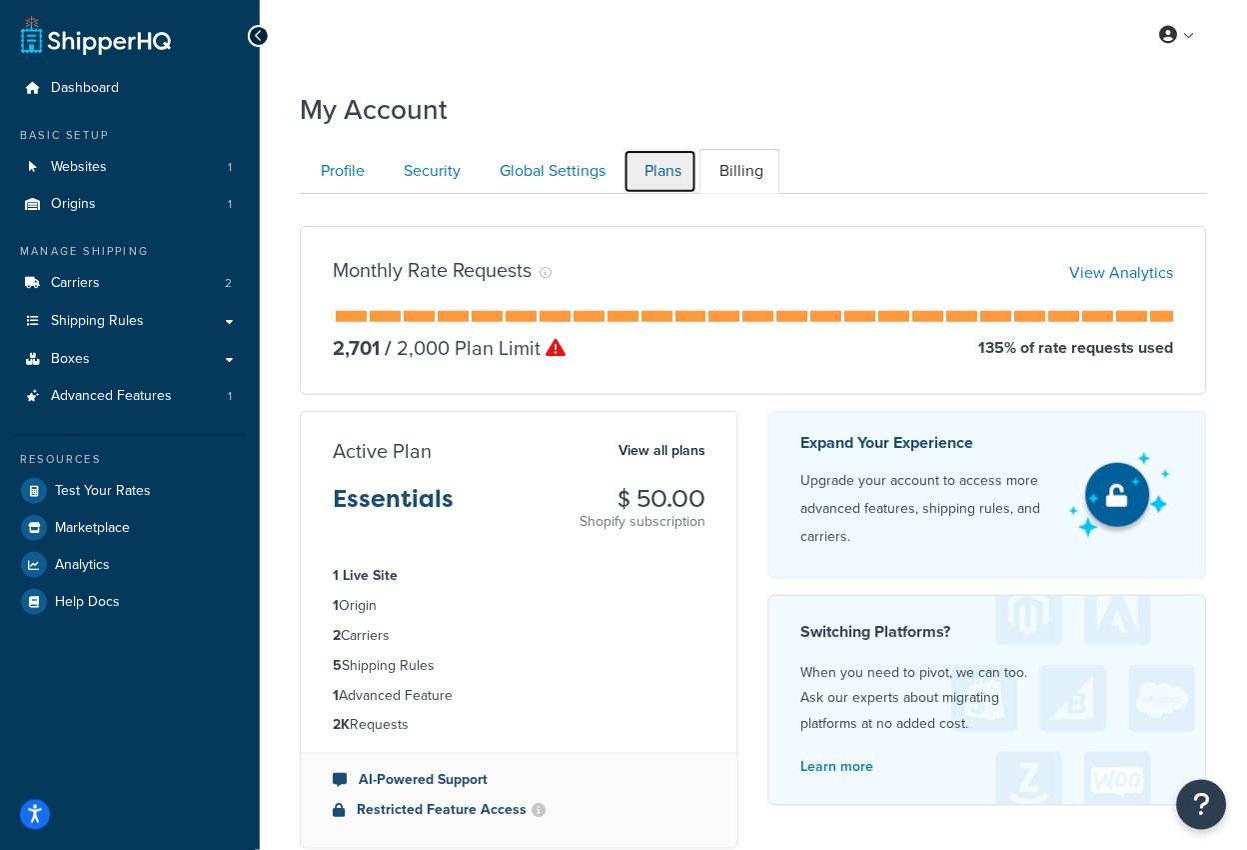
click at [651, 180] on link "Plans" at bounding box center [661, 171] width 74 height 45
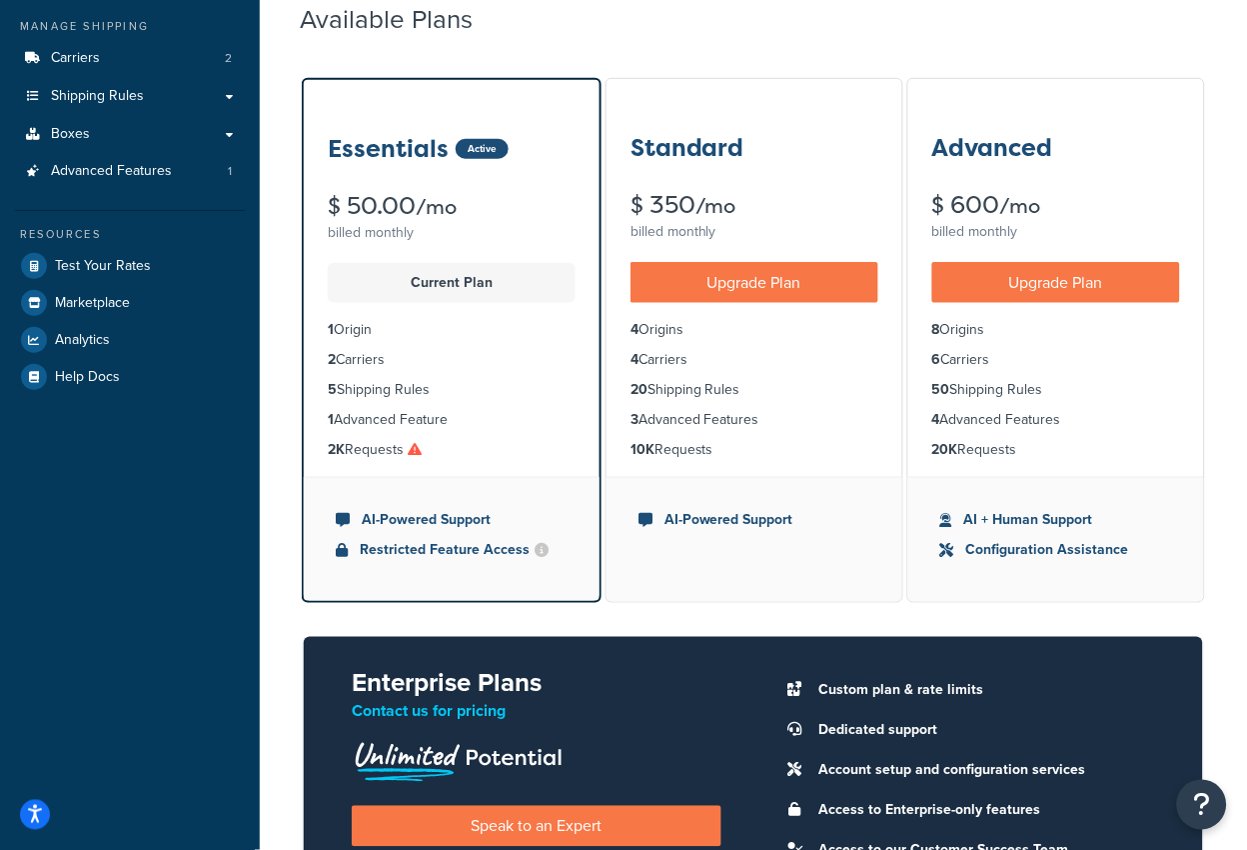
scroll to position [226, 0]
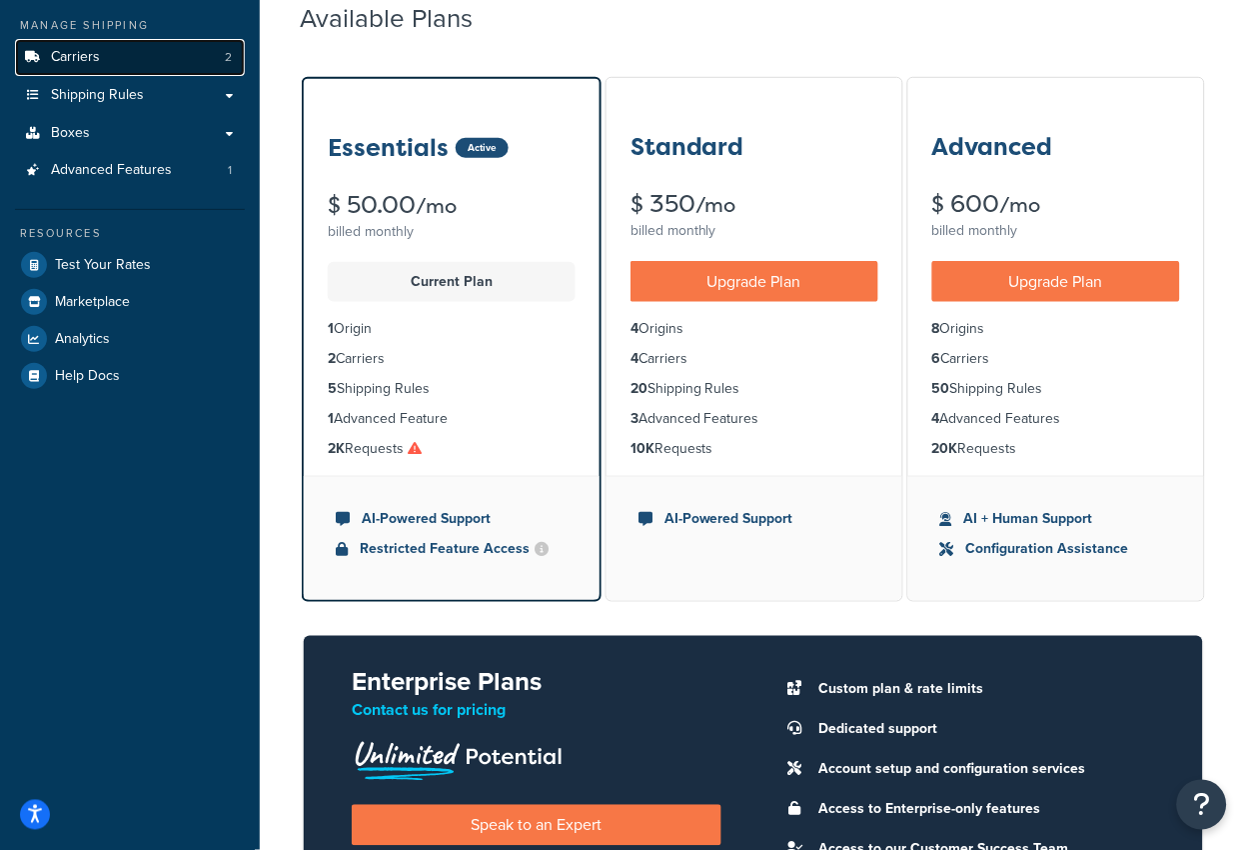
click at [93, 62] on span "Carriers" at bounding box center [75, 57] width 49 height 17
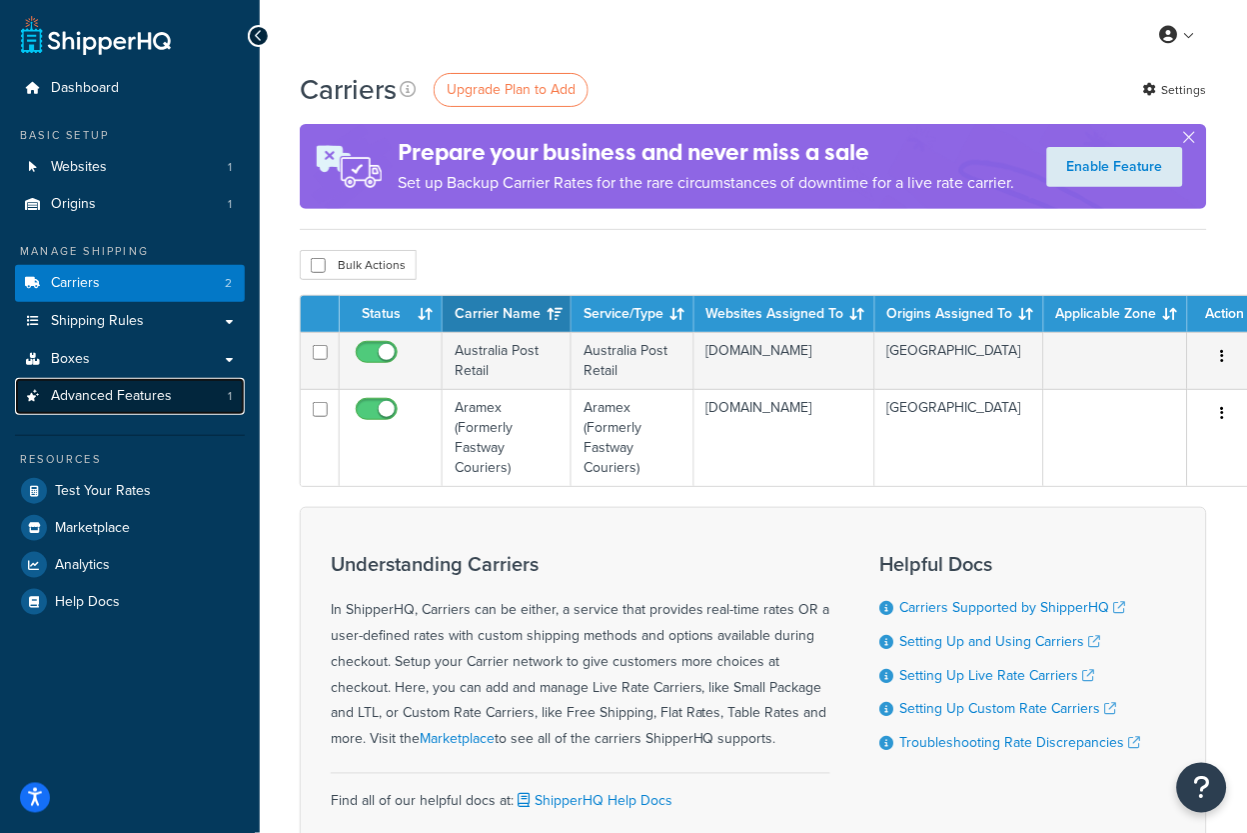
click at [182, 408] on link "Advanced Features 1" at bounding box center [130, 396] width 230 height 37
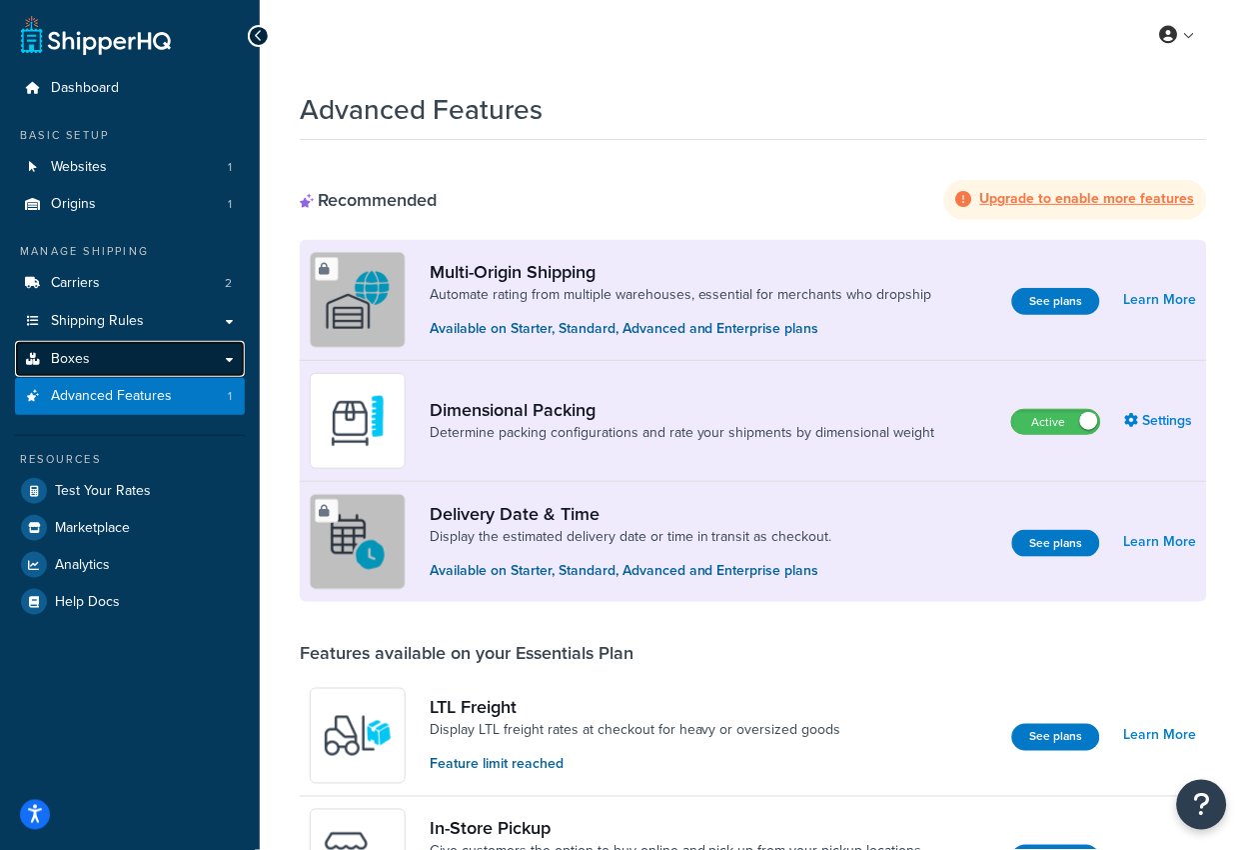
click at [90, 364] on link "Boxes" at bounding box center [130, 359] width 230 height 37
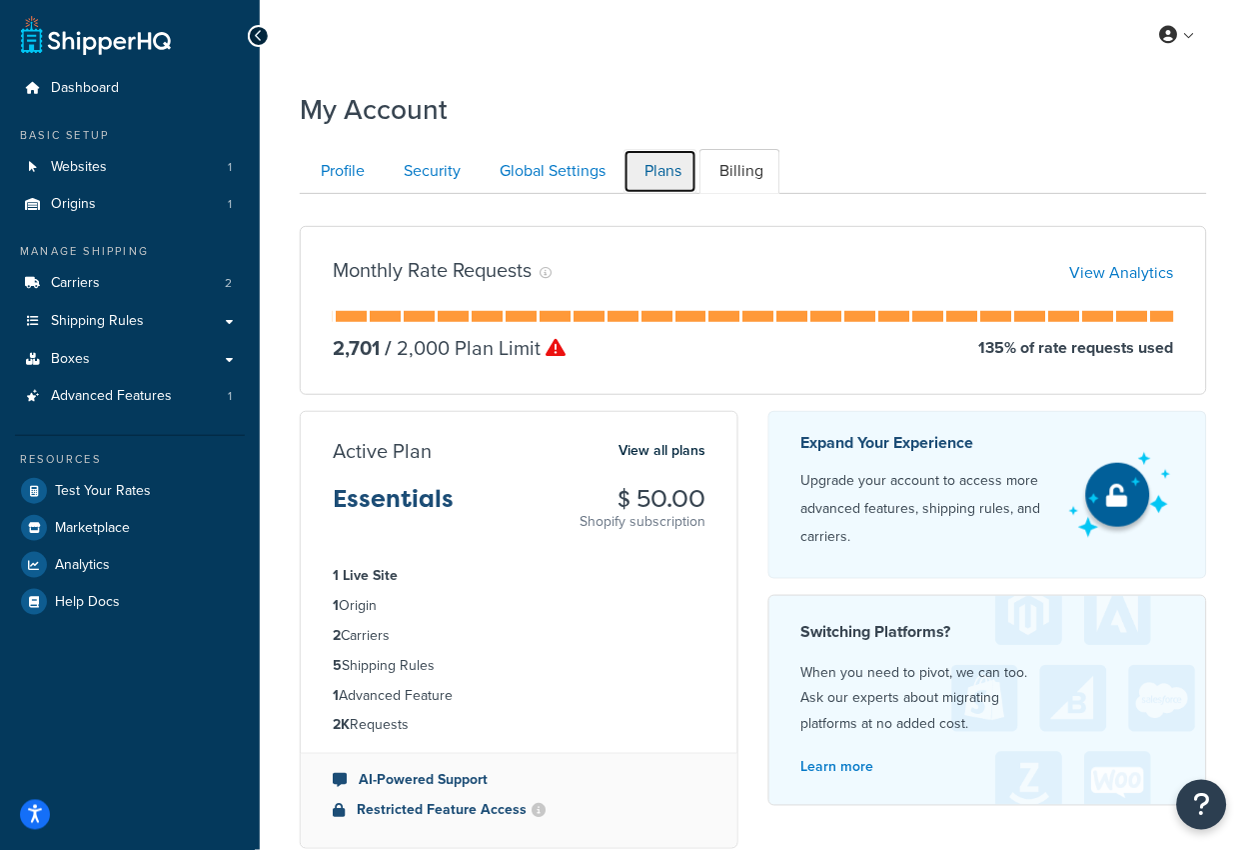
click at [646, 167] on link "Plans" at bounding box center [661, 171] width 74 height 45
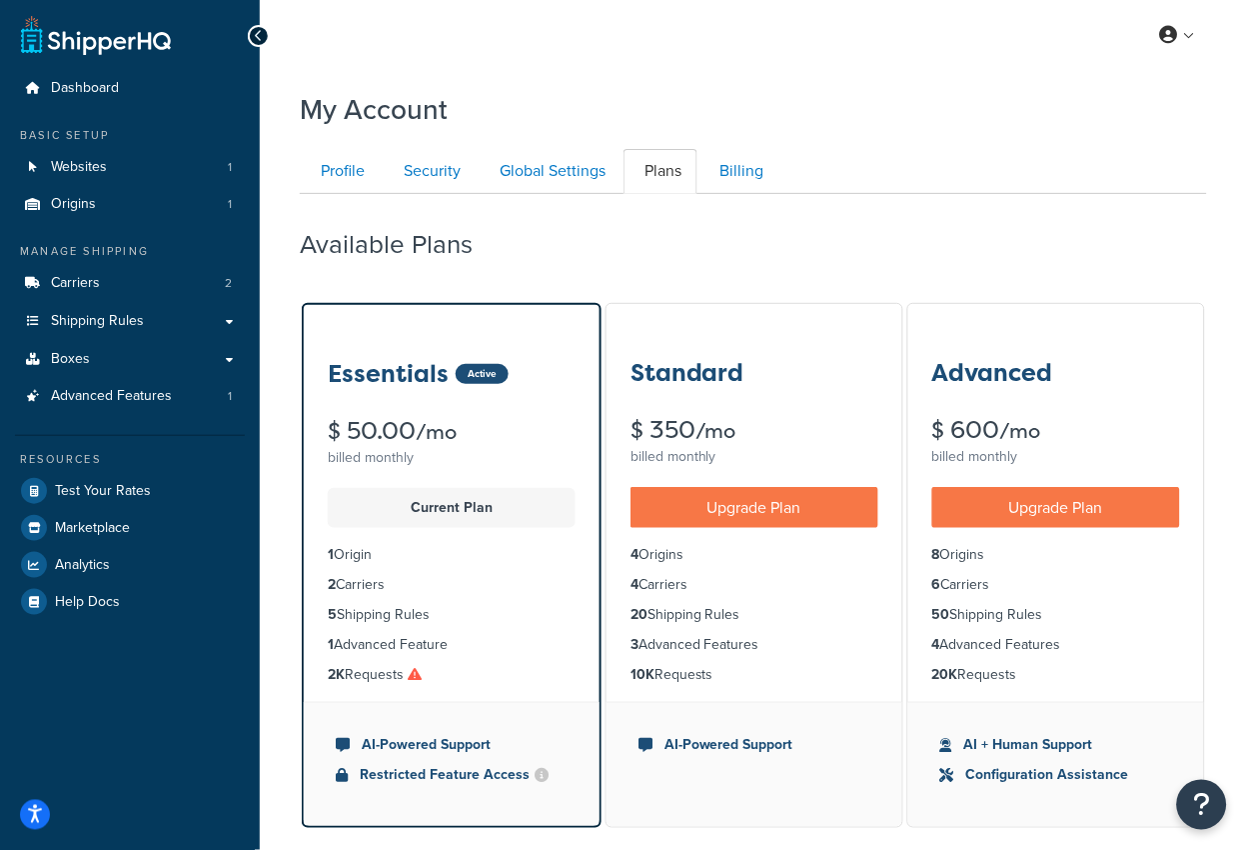
scroll to position [194, 0]
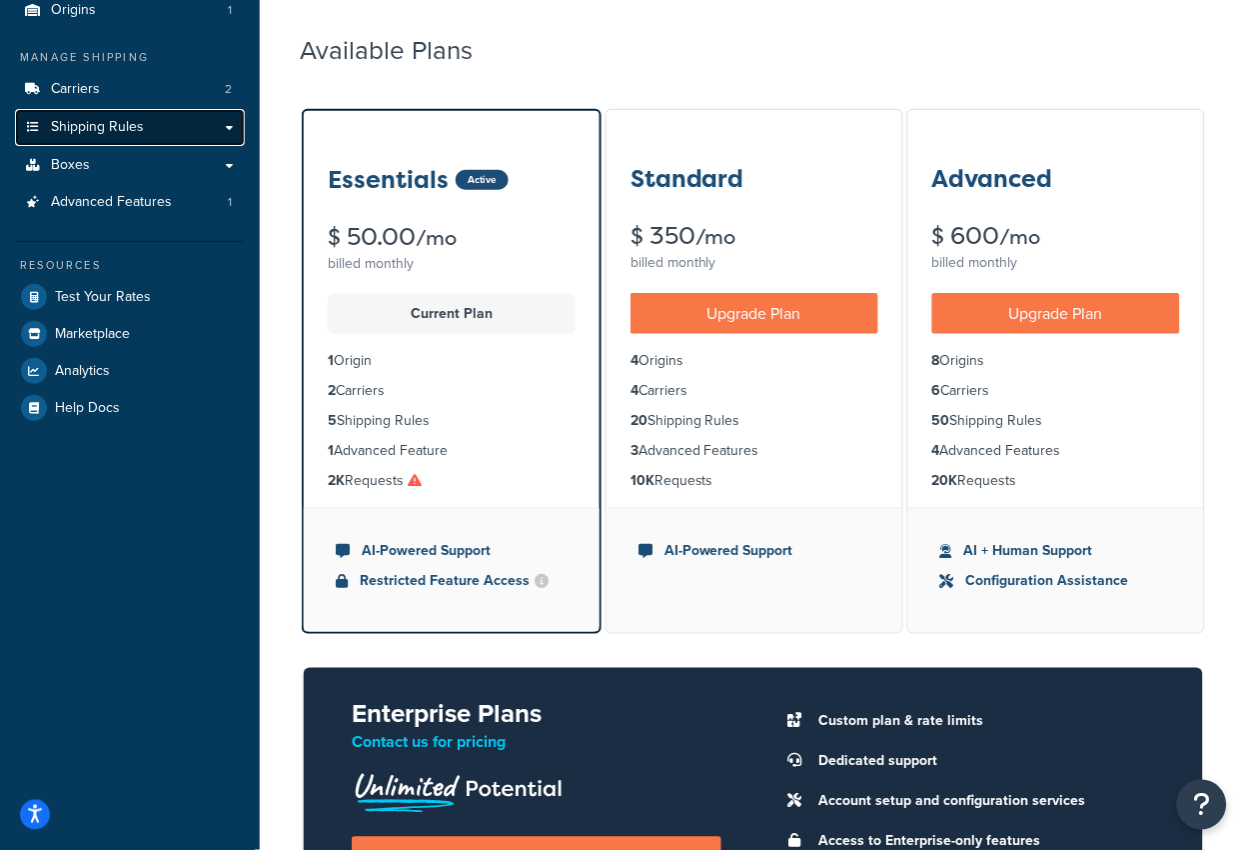
click at [92, 144] on link "Shipping Rules" at bounding box center [130, 127] width 230 height 37
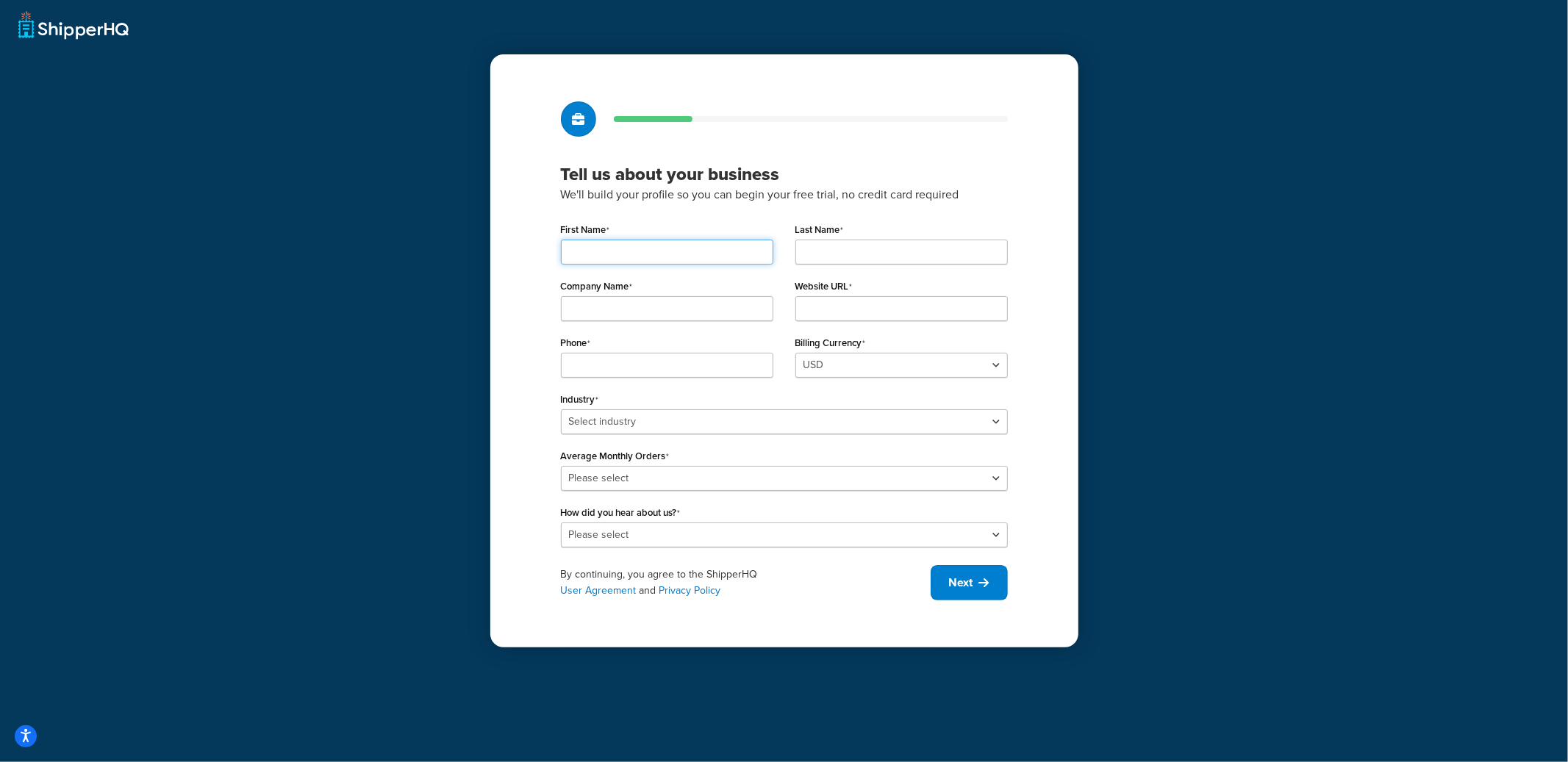
click at [646, 243] on input "First Name" at bounding box center [667, 252] width 213 height 25
click at [646, 231] on div "First Name" at bounding box center [667, 242] width 213 height 46
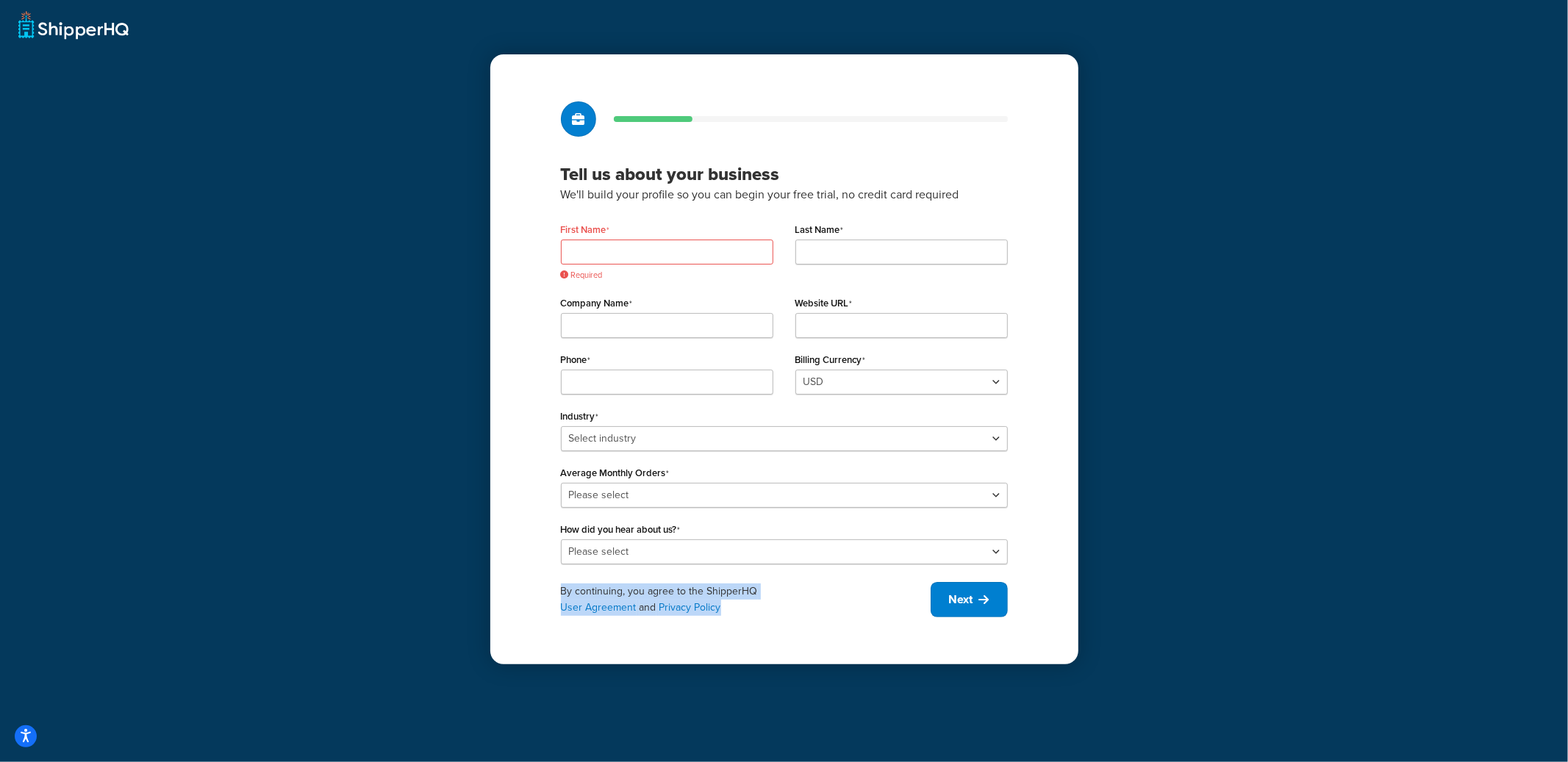
drag, startPoint x: 616, startPoint y: 597, endPoint x: 789, endPoint y: 637, distance: 177.6
click at [788, 624] on div "Tell us about your business We'll build your profile so you can begin your free…" at bounding box center [785, 359] width 588 height 610
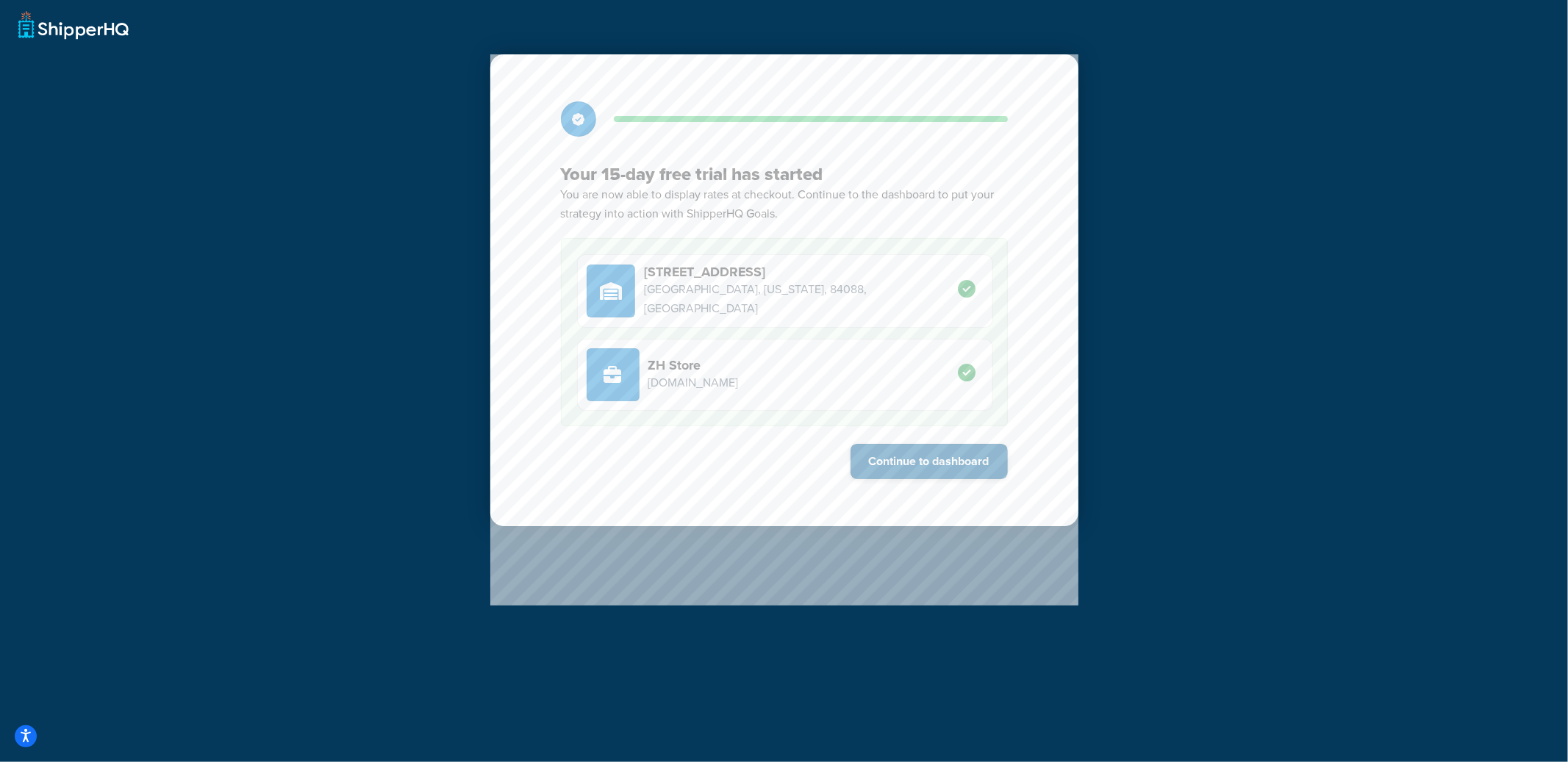
click at [928, 465] on button "Continue to dashboard" at bounding box center [929, 462] width 157 height 35
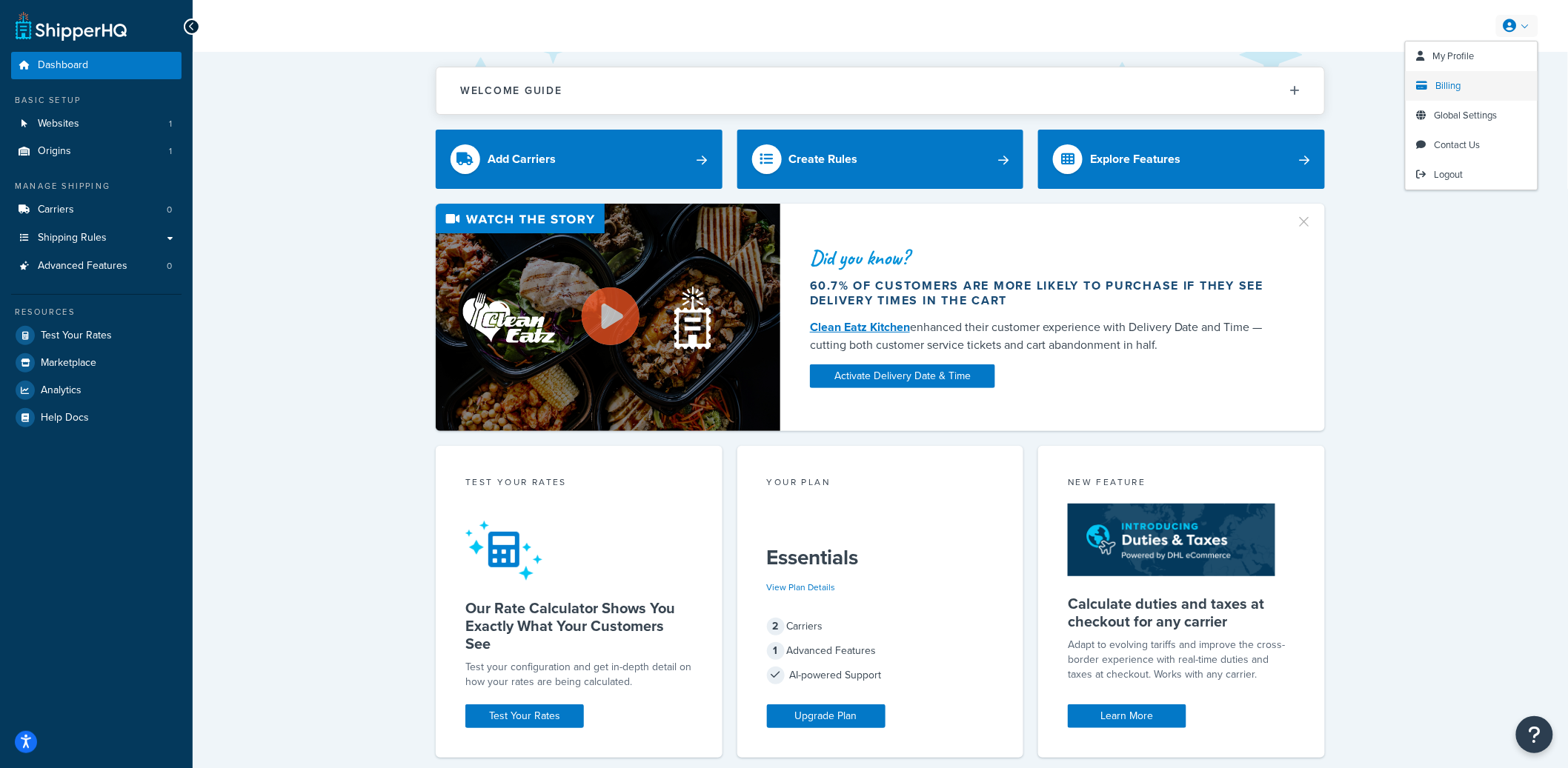
drag, startPoint x: 1458, startPoint y: 88, endPoint x: 1423, endPoint y: 95, distance: 35.7
click at [1458, 88] on span "Billing" at bounding box center [1449, 85] width 25 height 14
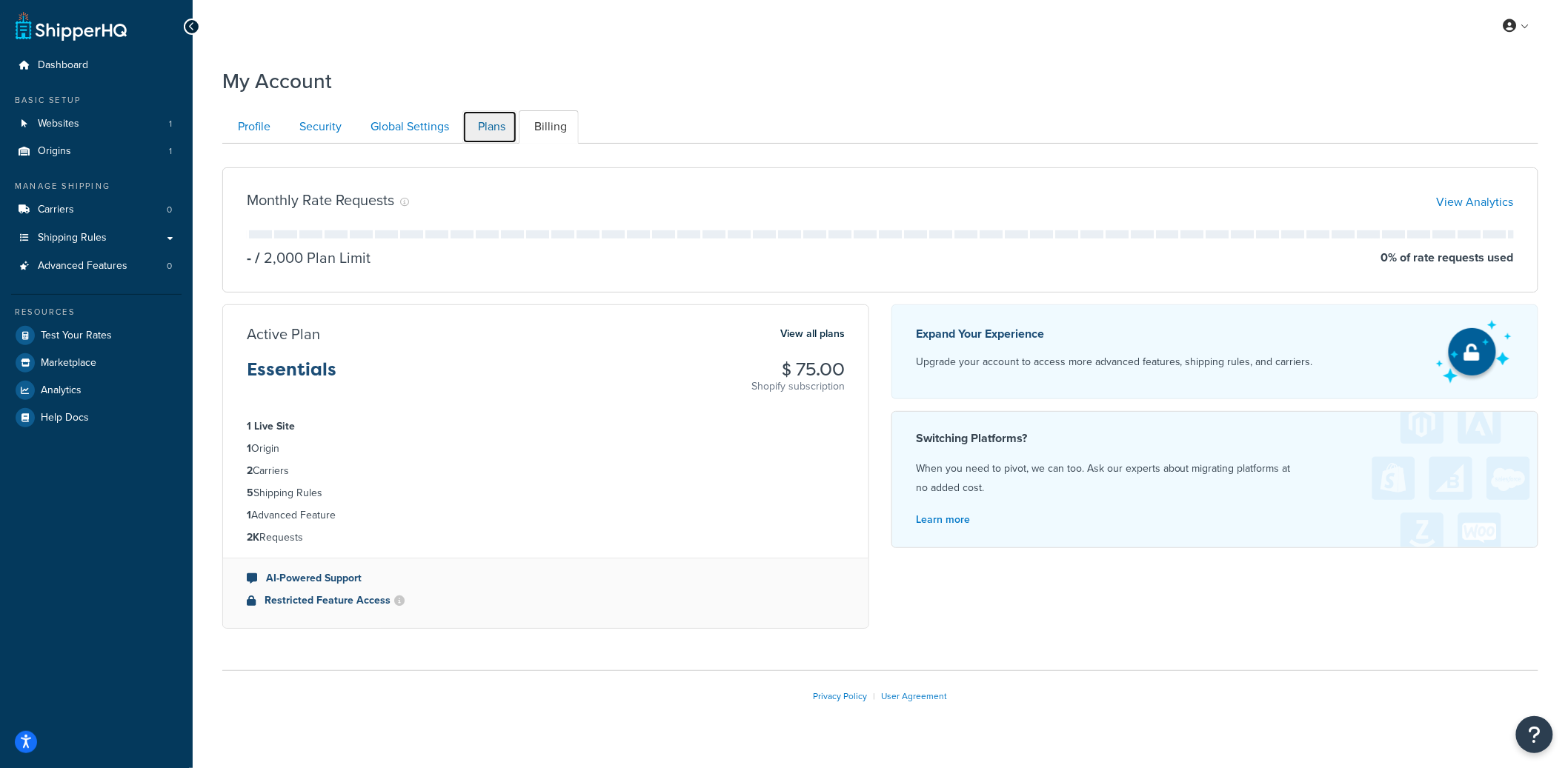
click at [485, 125] on link "Plans" at bounding box center [490, 127] width 55 height 33
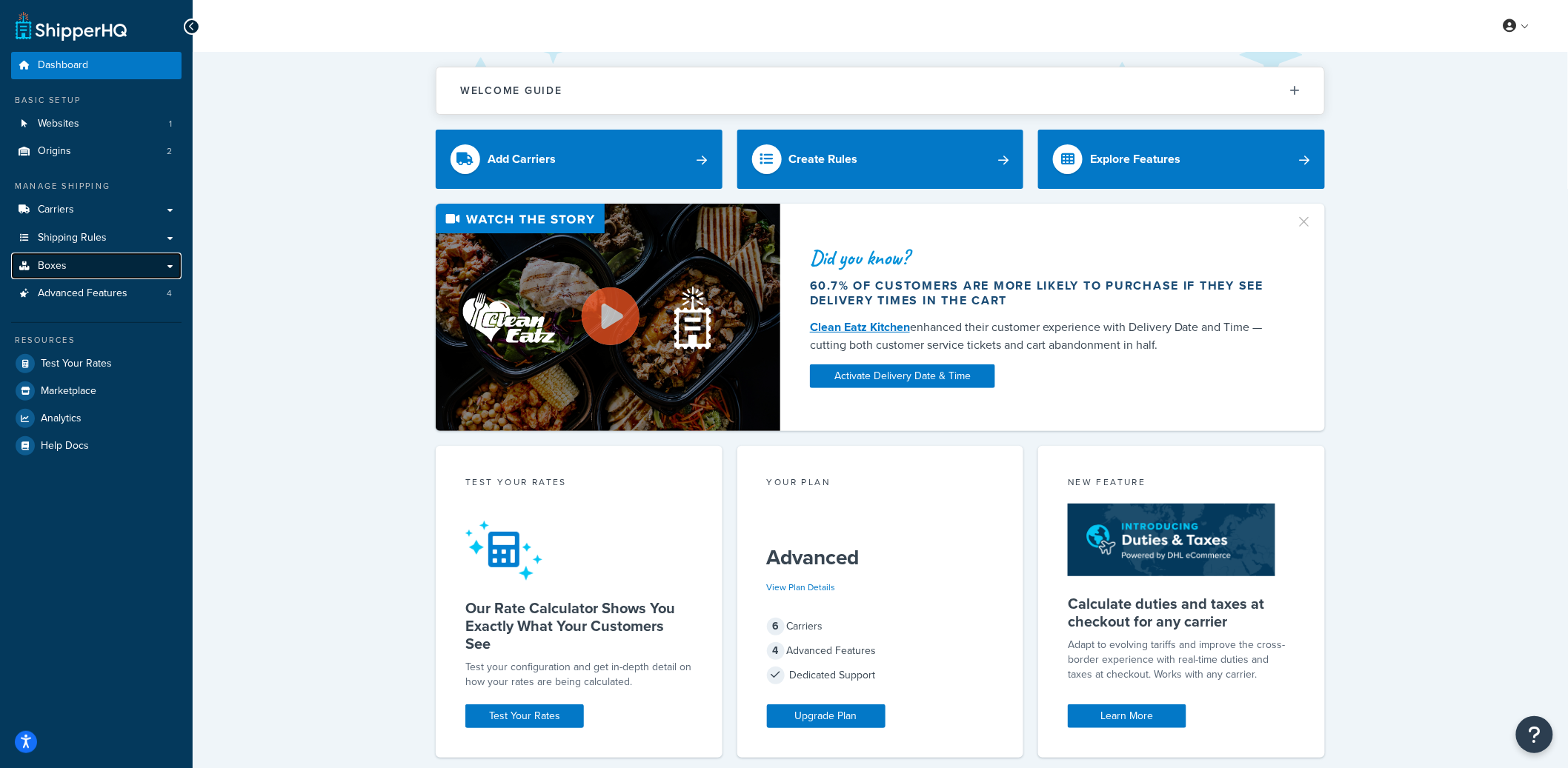
click at [142, 261] on link "Boxes" at bounding box center [96, 266] width 171 height 27
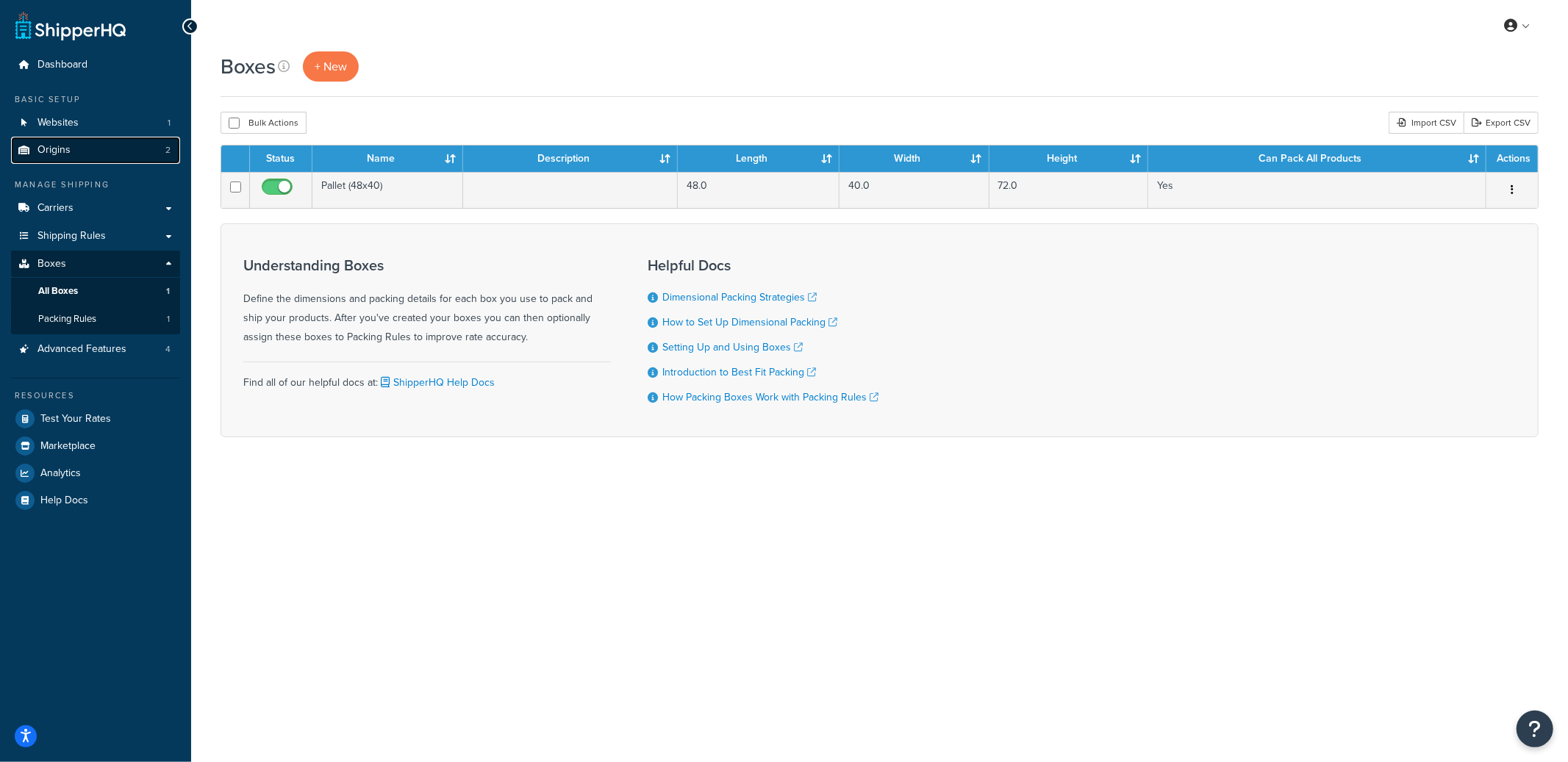
click at [133, 152] on link "Origins 2" at bounding box center [96, 150] width 169 height 27
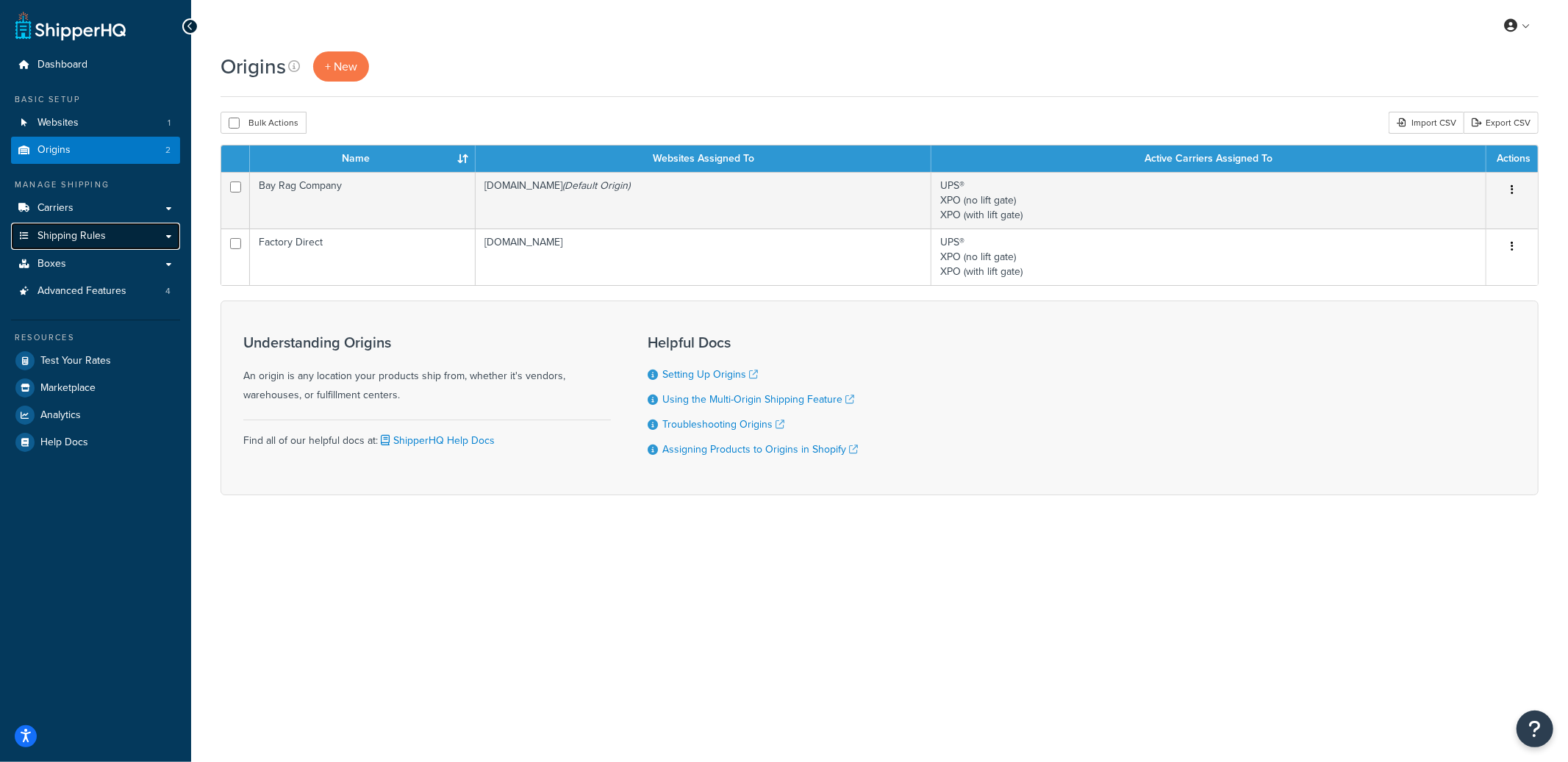
click at [93, 243] on span "Shipping Rules" at bounding box center [71, 236] width 68 height 13
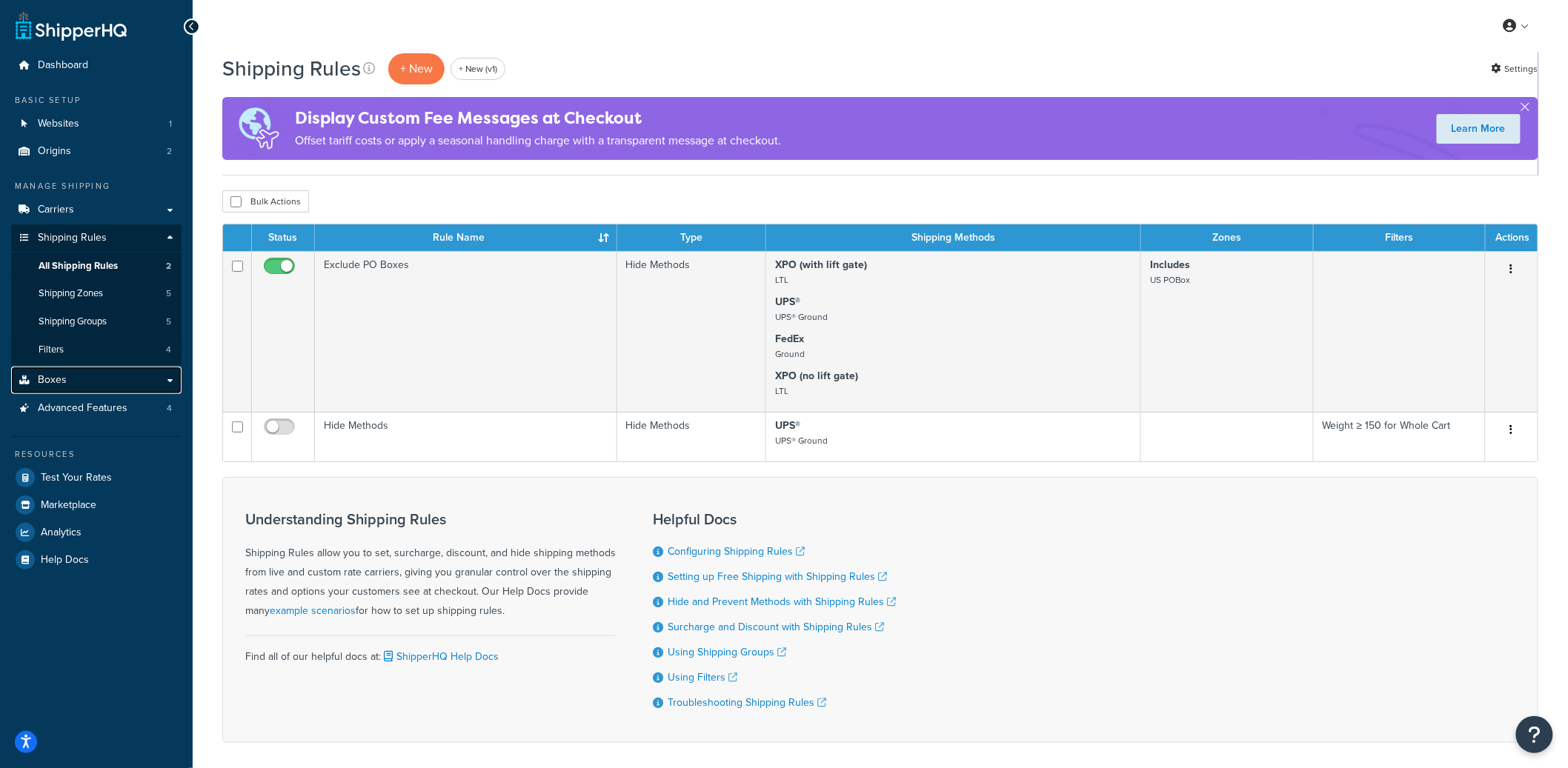
click at [84, 382] on link "Boxes" at bounding box center [96, 380] width 171 height 27
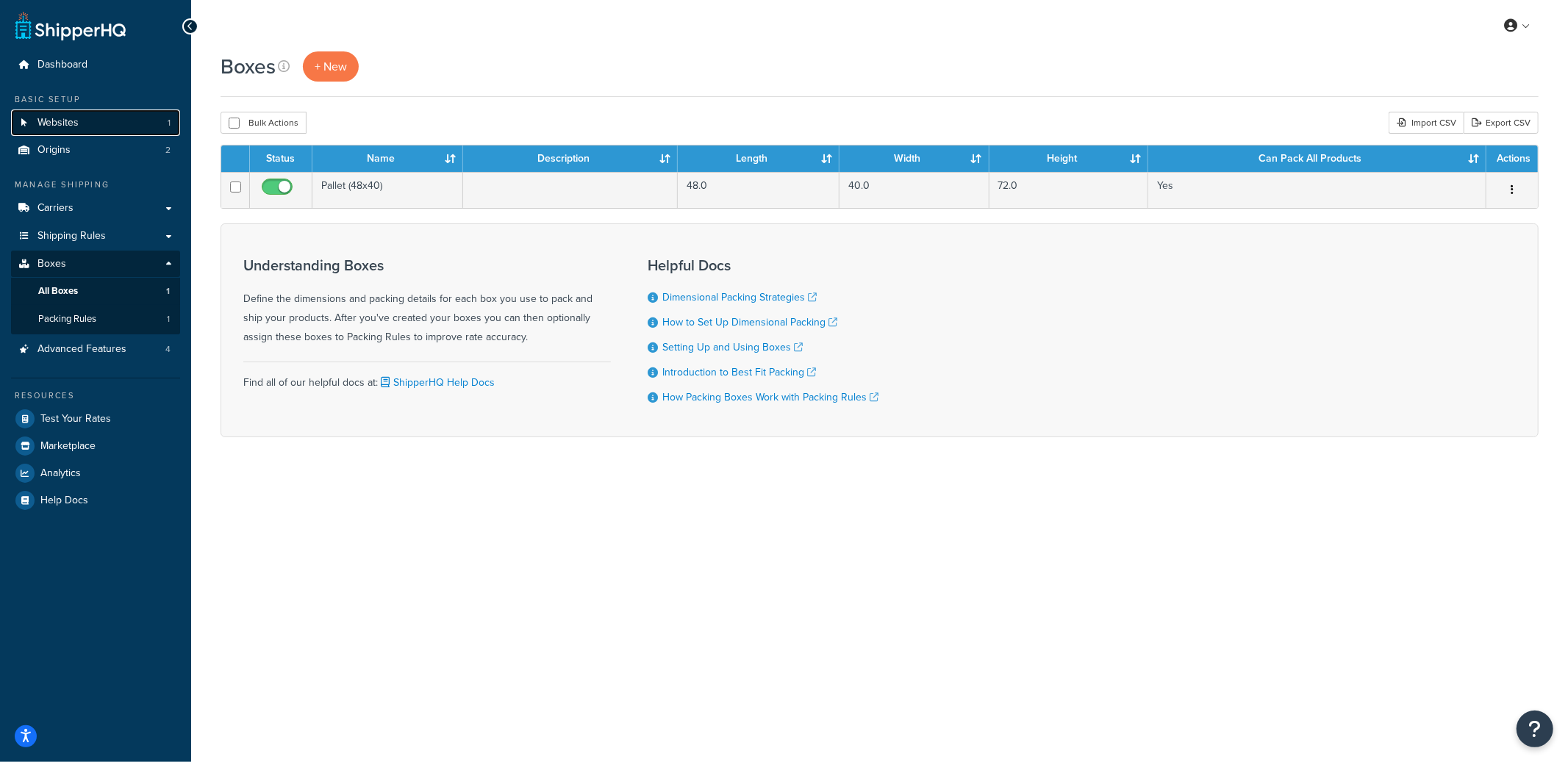
click at [46, 118] on span "Websites" at bounding box center [58, 123] width 41 height 13
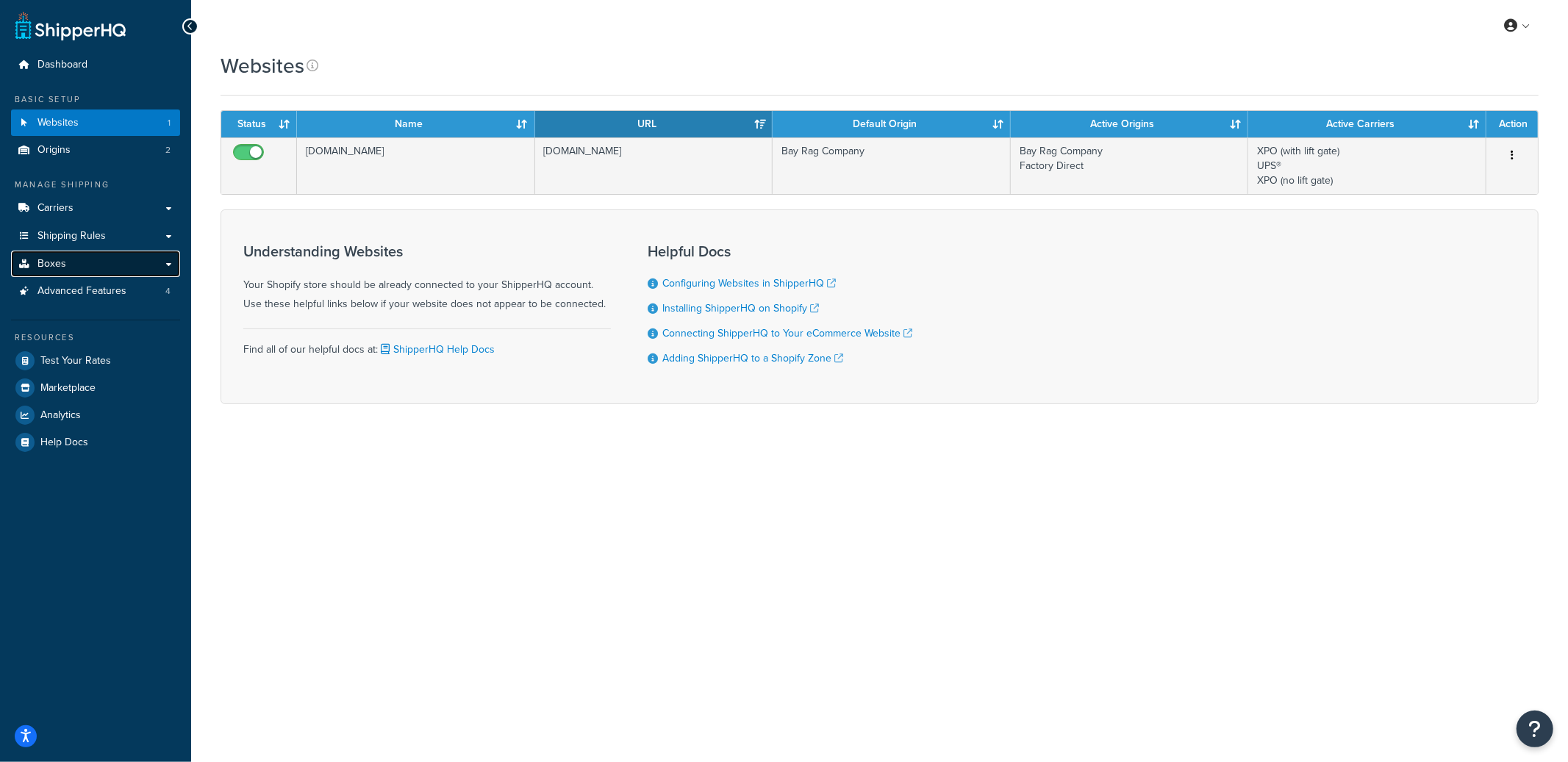
click at [73, 258] on link "Boxes" at bounding box center [96, 264] width 169 height 27
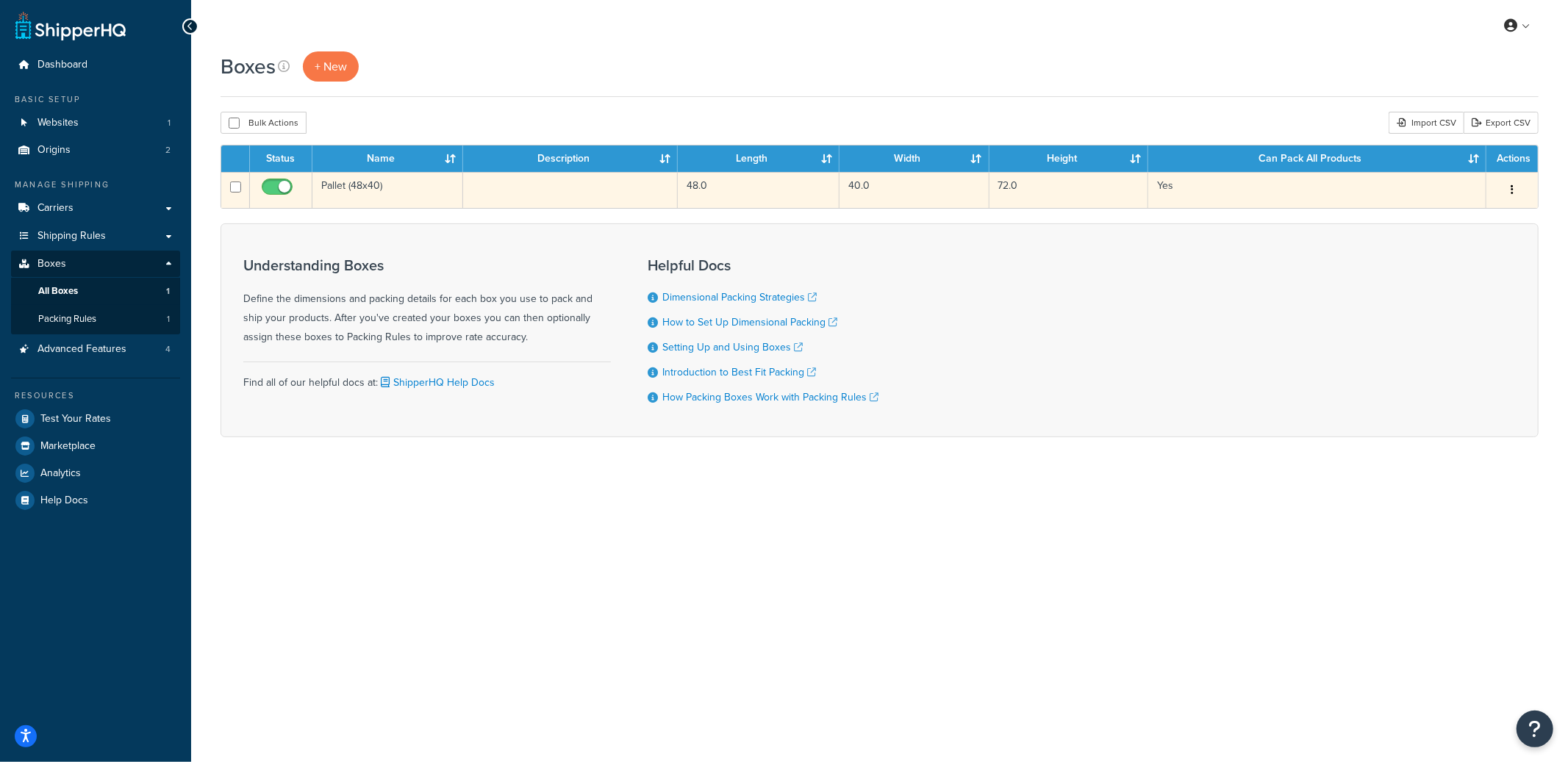
click at [390, 190] on td "Pallet (48x40)" at bounding box center [388, 190] width 151 height 36
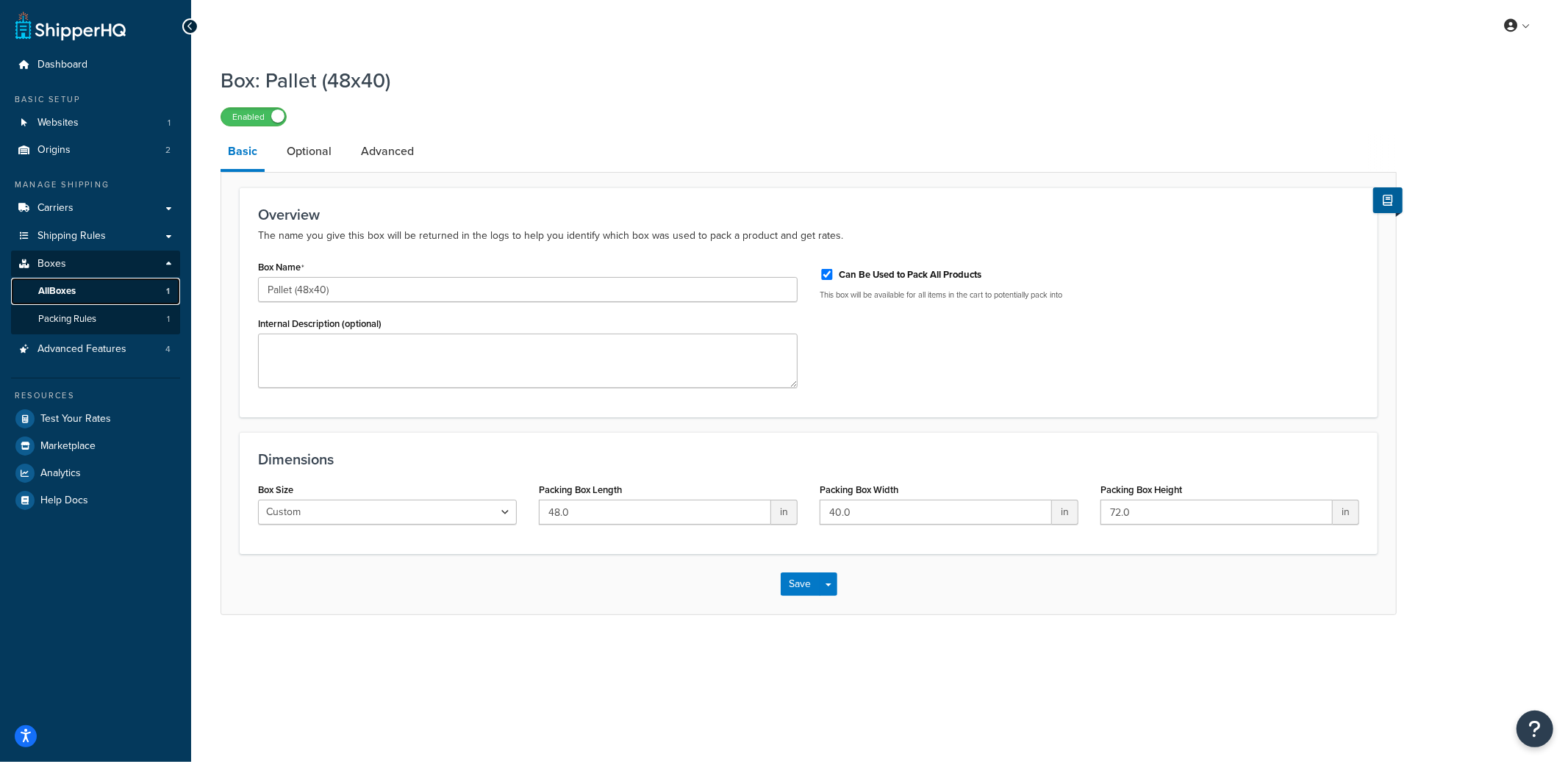
click at [85, 290] on link "All Boxes 1" at bounding box center [96, 291] width 169 height 27
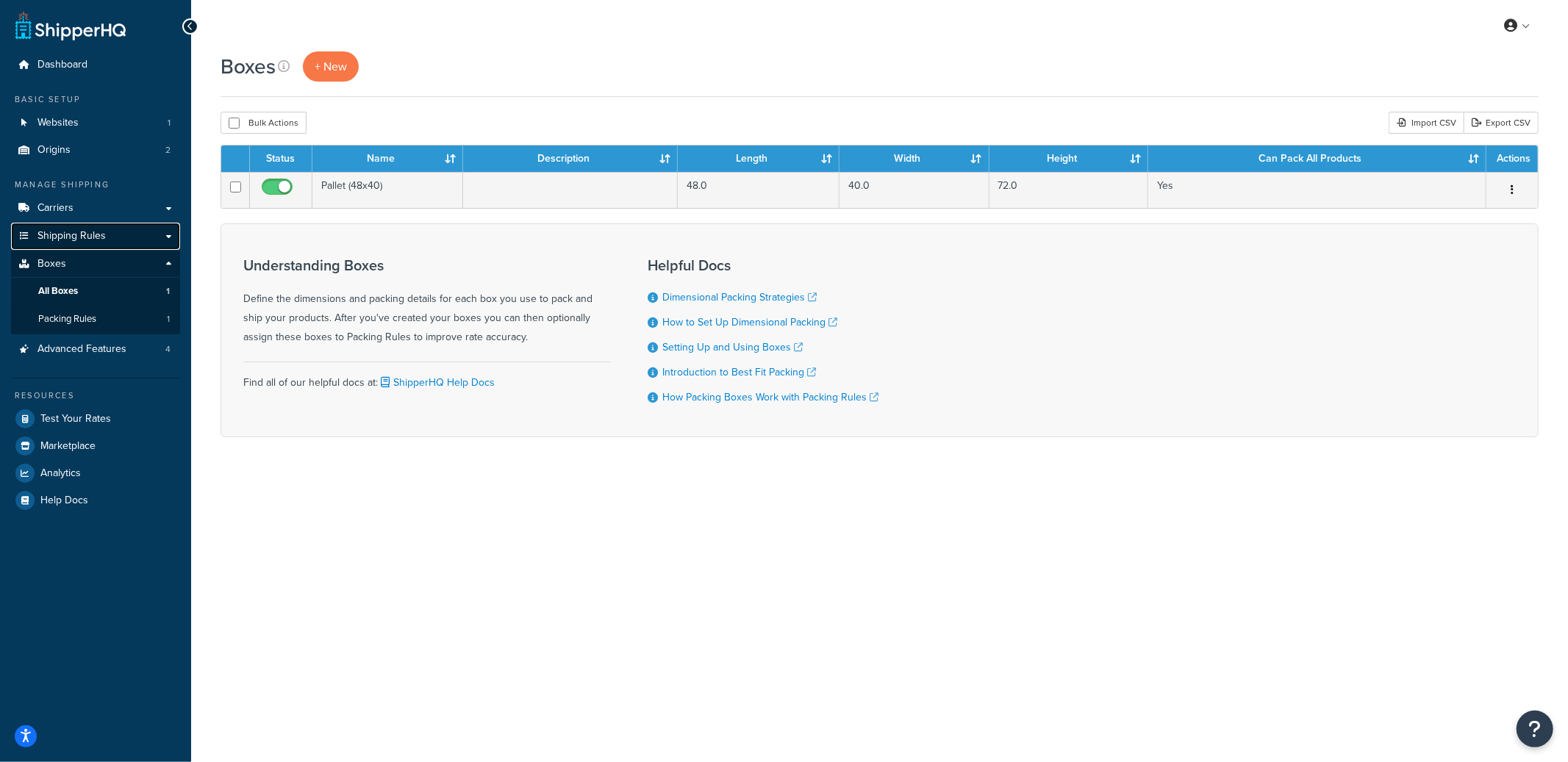
click at [81, 230] on span "Shipping Rules" at bounding box center [71, 236] width 68 height 13
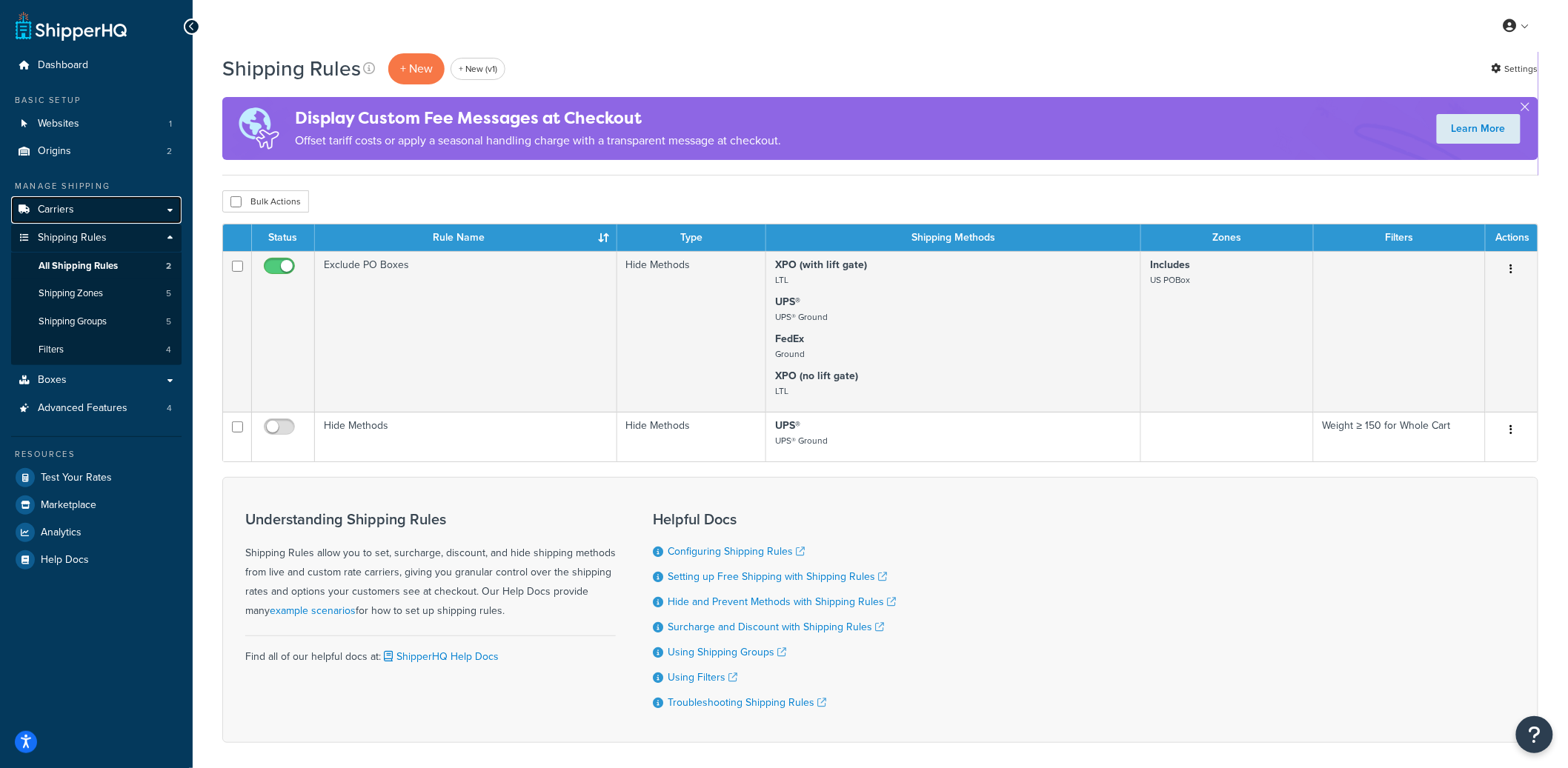
click at [100, 213] on link "Carriers" at bounding box center [96, 210] width 171 height 27
